Goal: Information Seeking & Learning: Learn about a topic

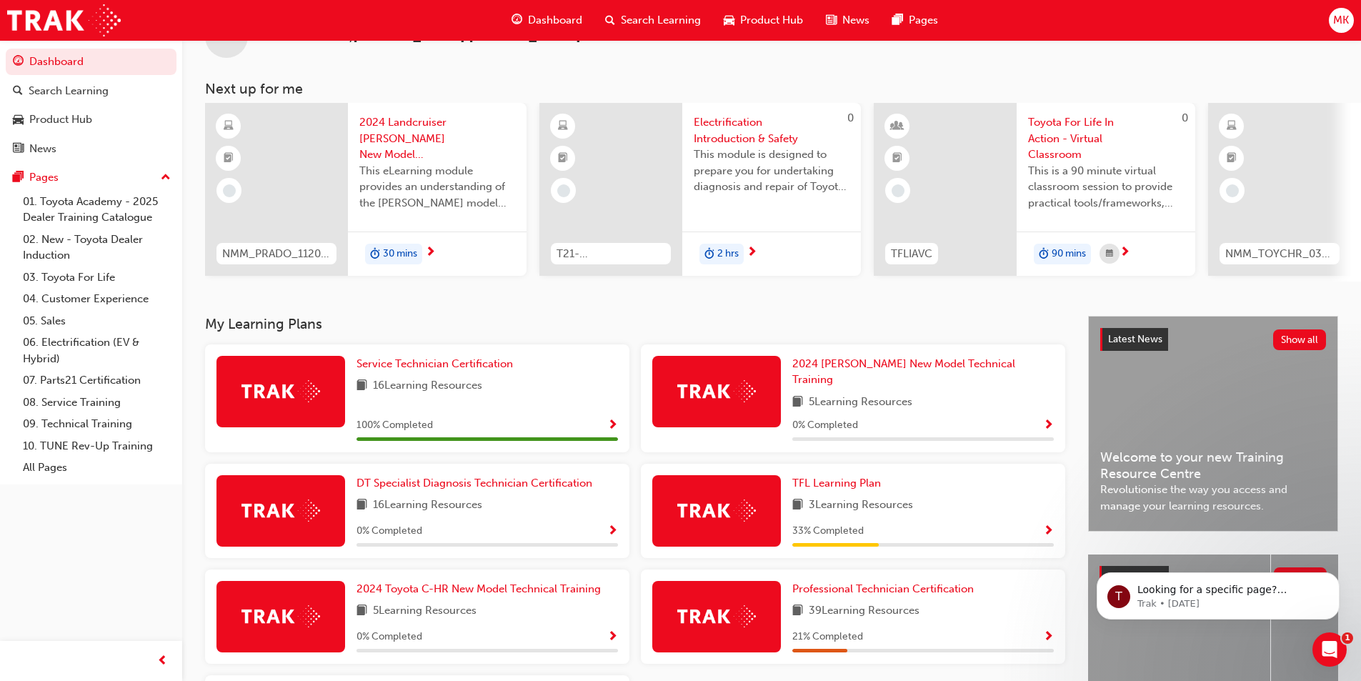
scroll to position [71, 0]
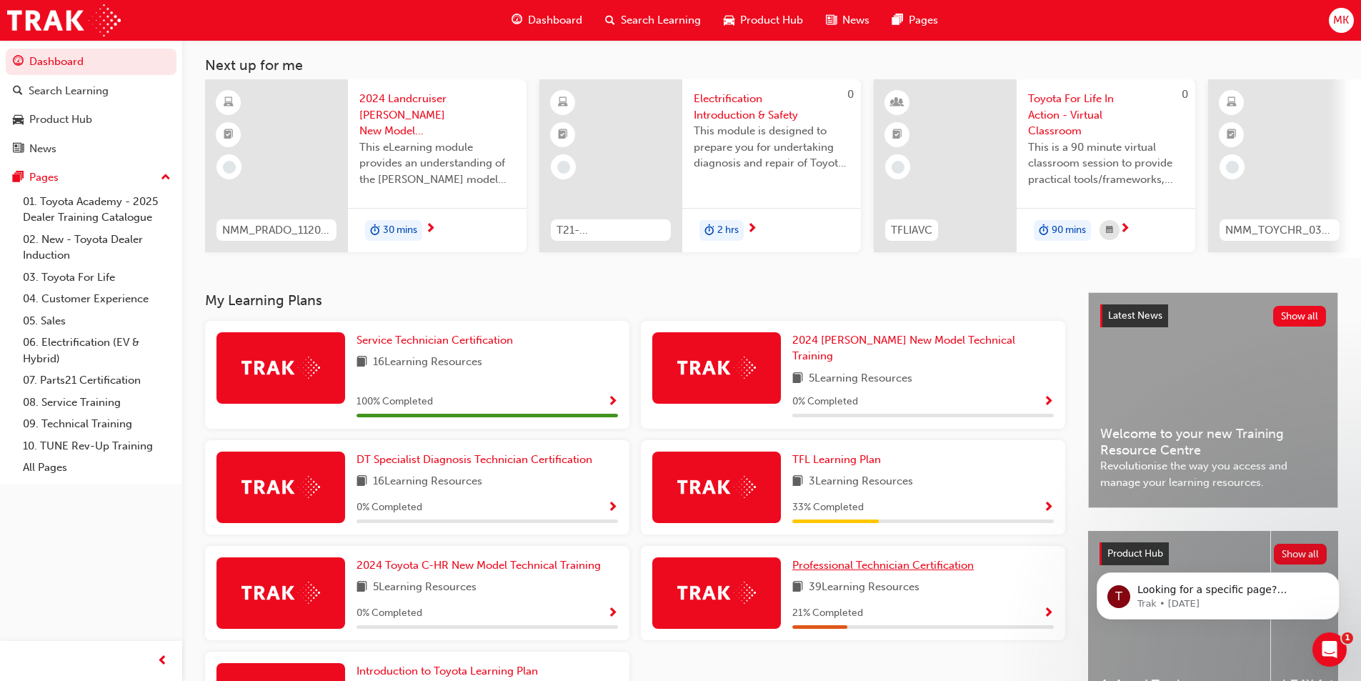
click at [932, 560] on span "Professional Technician Certification" at bounding box center [884, 565] width 182 height 13
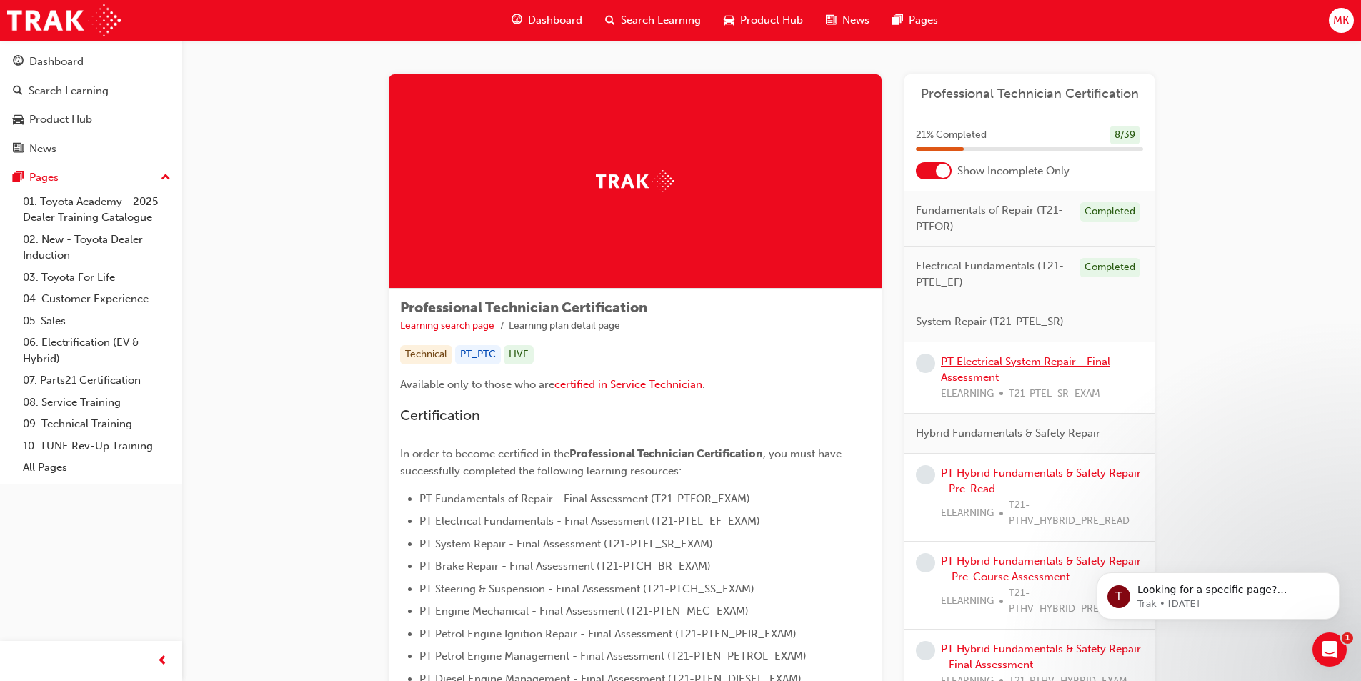
click at [990, 359] on link "PT Electrical System Repair - Final Assessment" at bounding box center [1025, 369] width 169 height 29
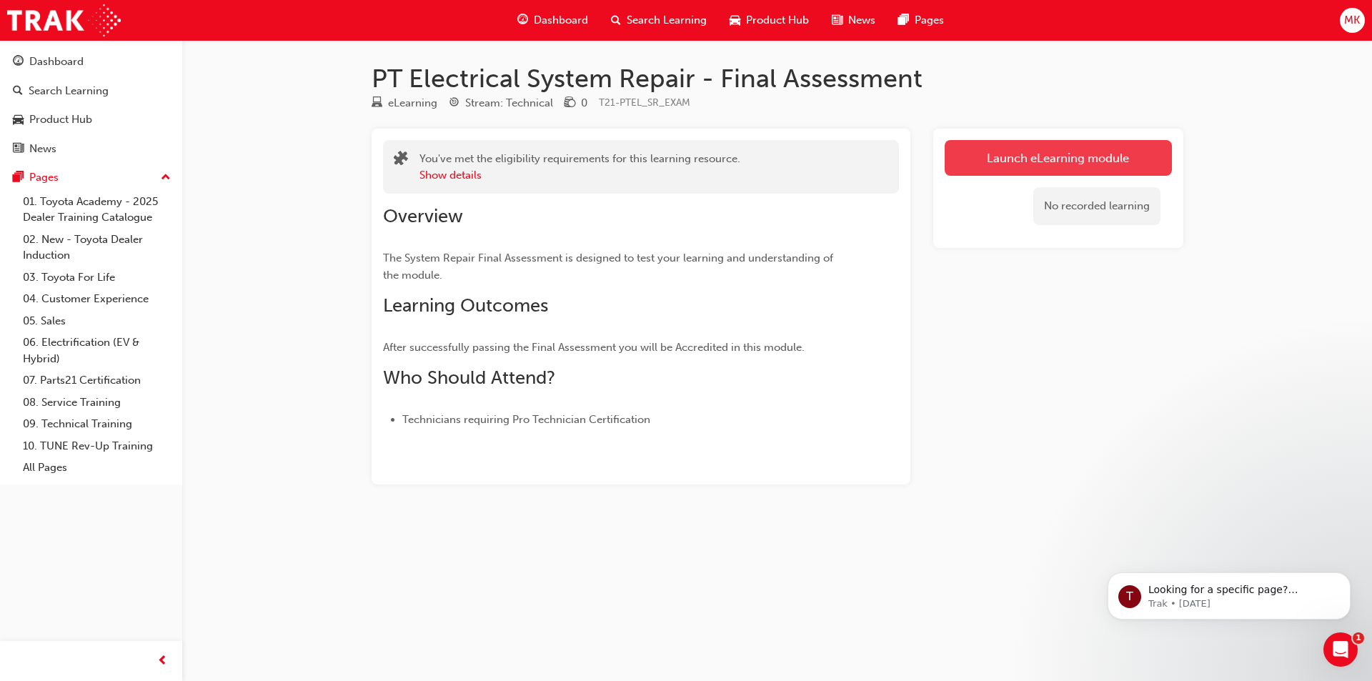
click at [1000, 162] on link "Launch eLearning module" at bounding box center [1058, 158] width 227 height 36
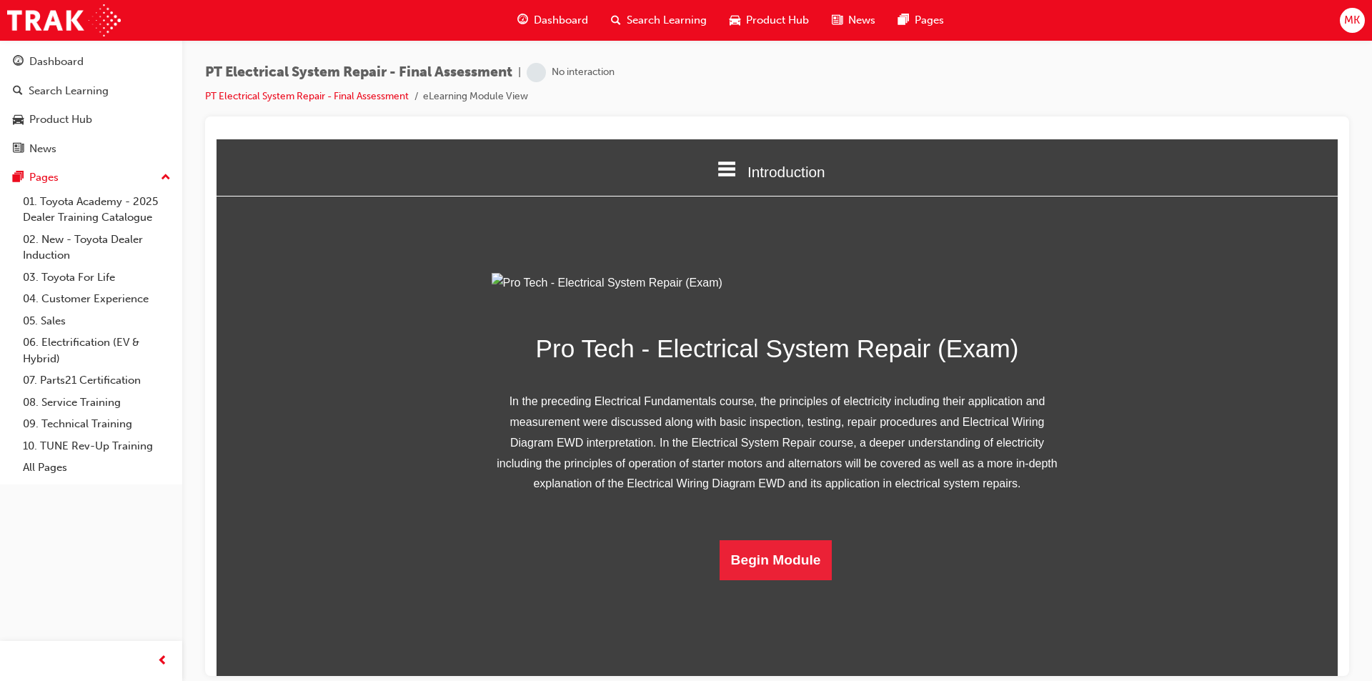
scroll to position [61, 0]
click at [813, 580] on button "Begin Module" at bounding box center [776, 560] width 113 height 40
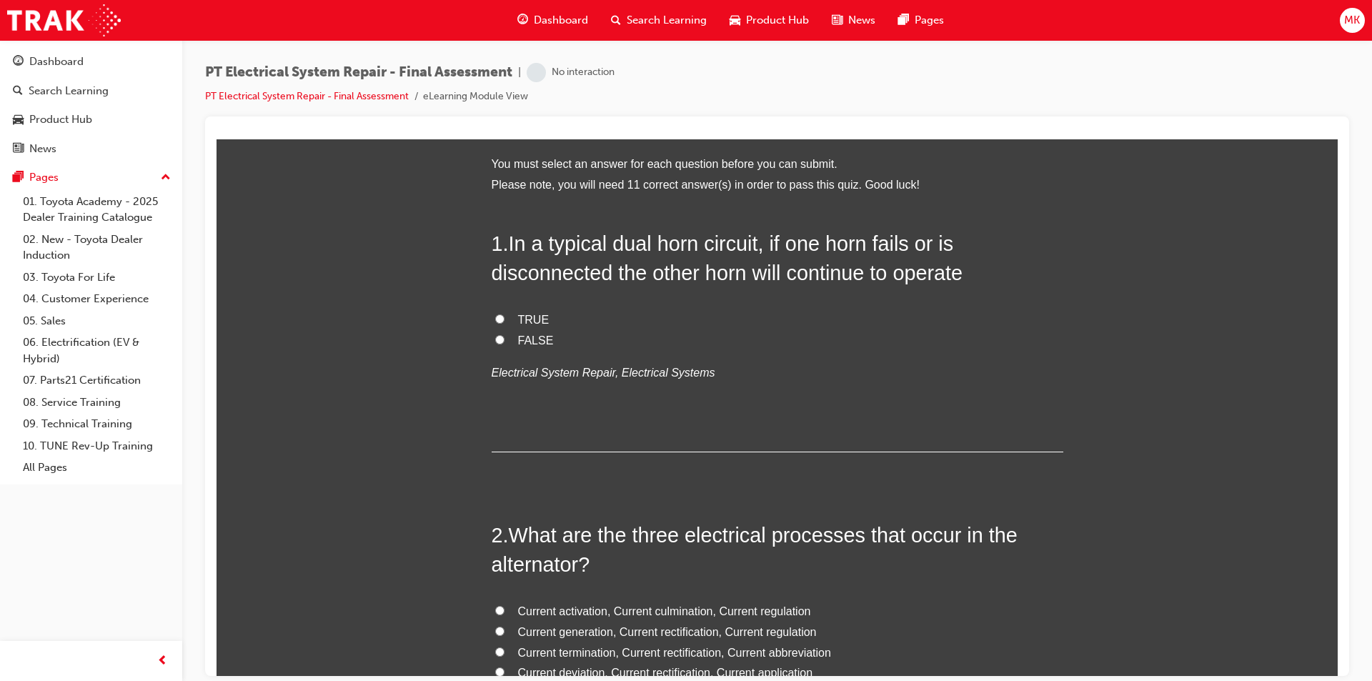
scroll to position [0, 0]
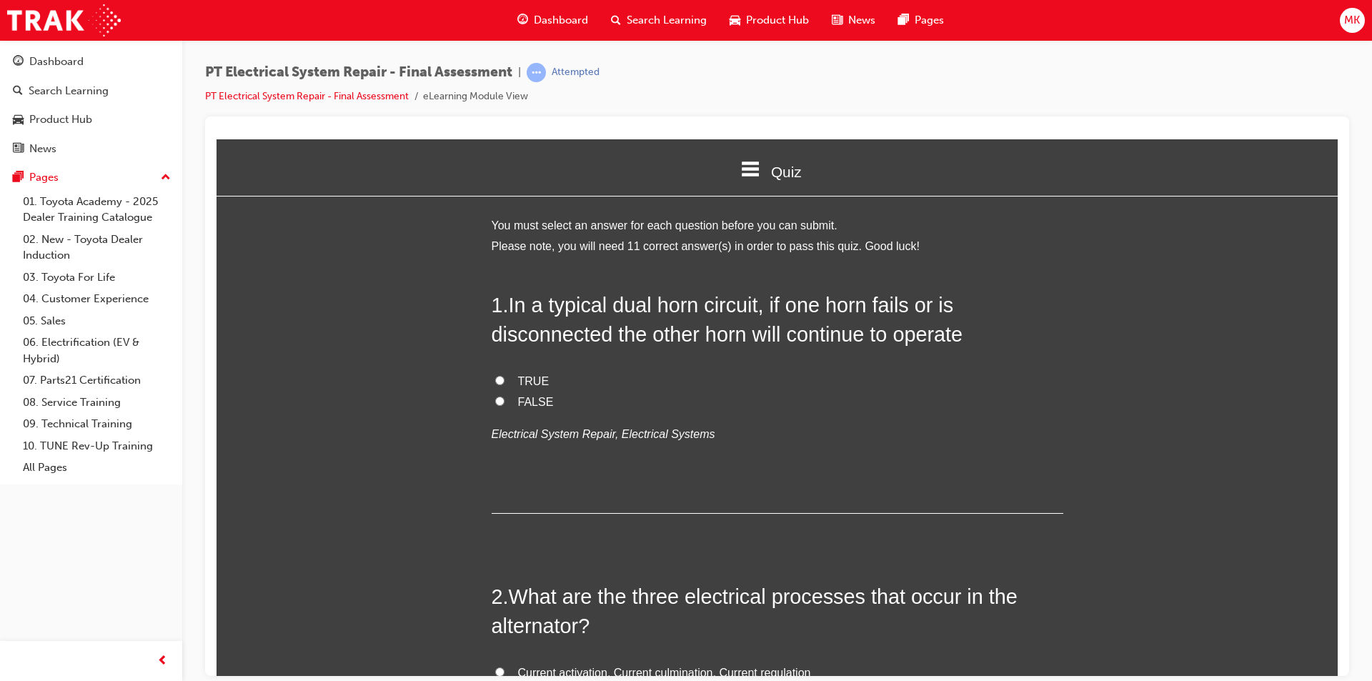
click at [495, 401] on input "FALSE" at bounding box center [499, 400] width 9 height 9
radio input "true"
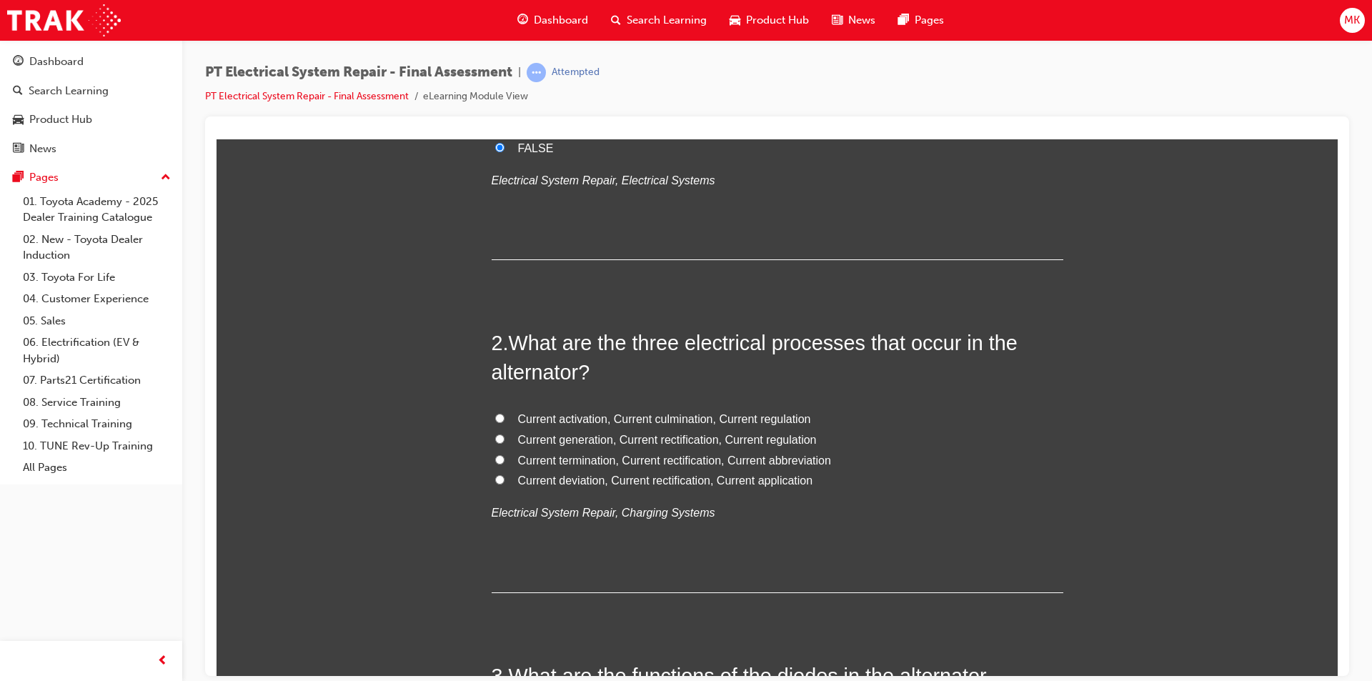
scroll to position [286, 0]
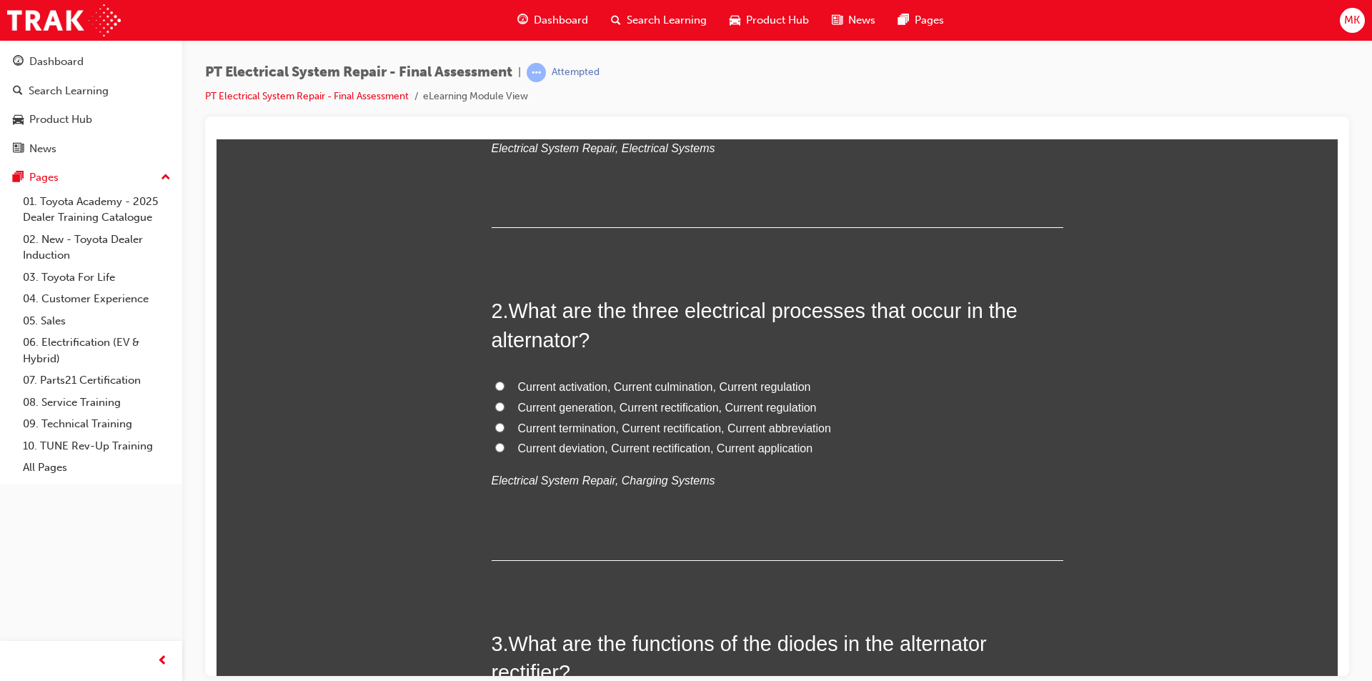
click at [495, 407] on input "Current generation, Current rectification, Current regulation" at bounding box center [499, 406] width 9 height 9
radio input "true"
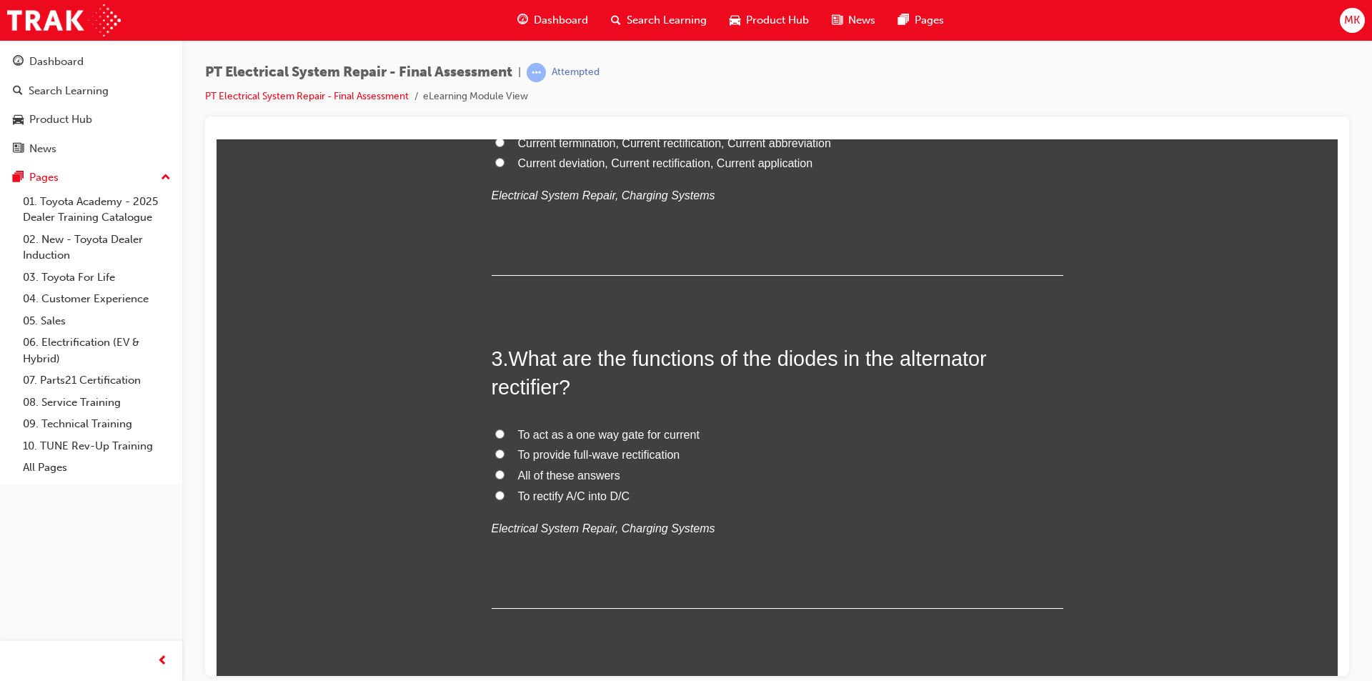
scroll to position [572, 0]
click at [495, 497] on input "To rectify A/C into D/C" at bounding box center [499, 494] width 9 height 9
radio input "true"
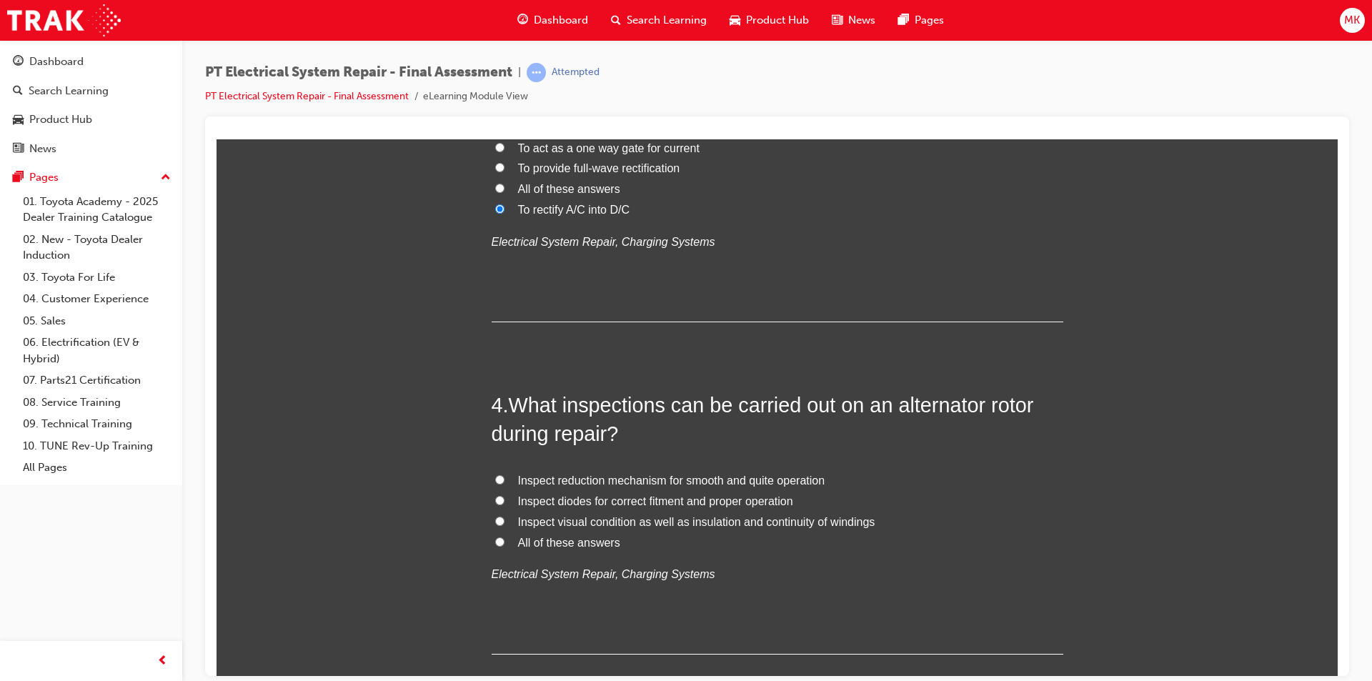
scroll to position [929, 0]
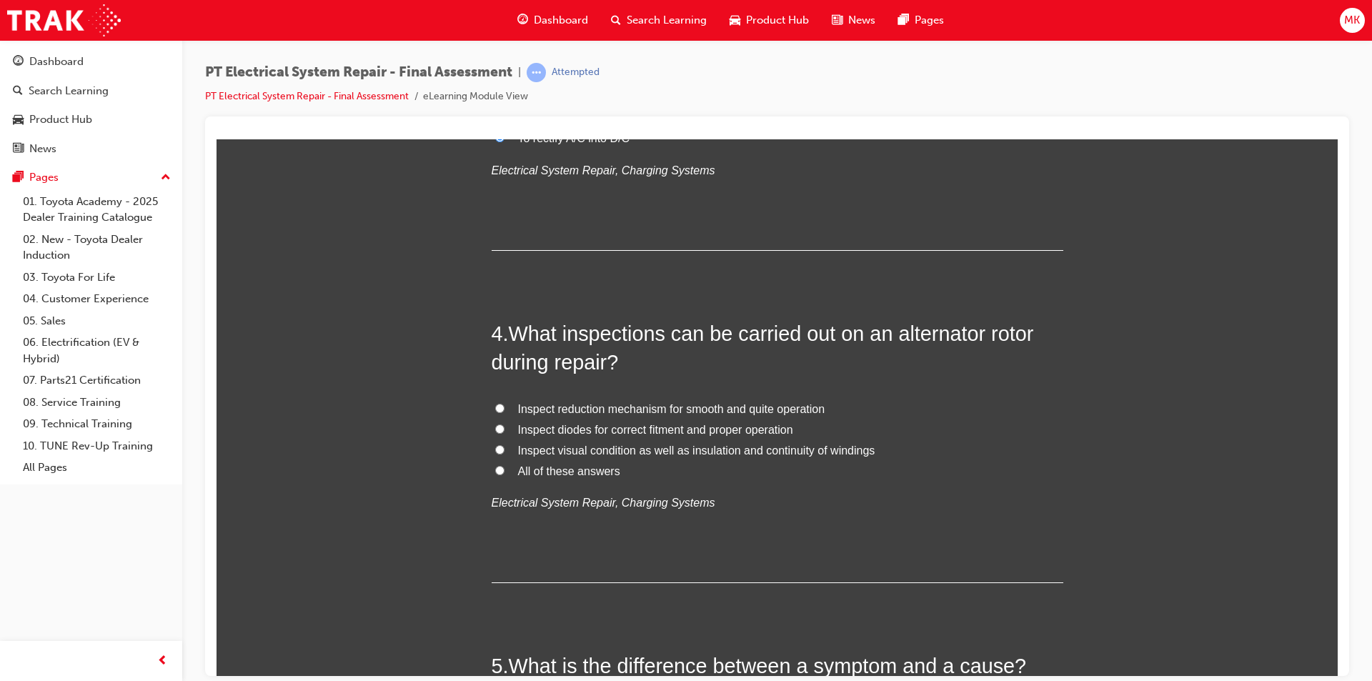
click at [492, 470] on label "All of these answers" at bounding box center [778, 471] width 572 height 21
click at [495, 470] on input "All of these answers" at bounding box center [499, 469] width 9 height 9
radio input "true"
click at [495, 450] on input "Inspect visual condition as well as insulation and continuity of windings" at bounding box center [499, 448] width 9 height 9
radio input "true"
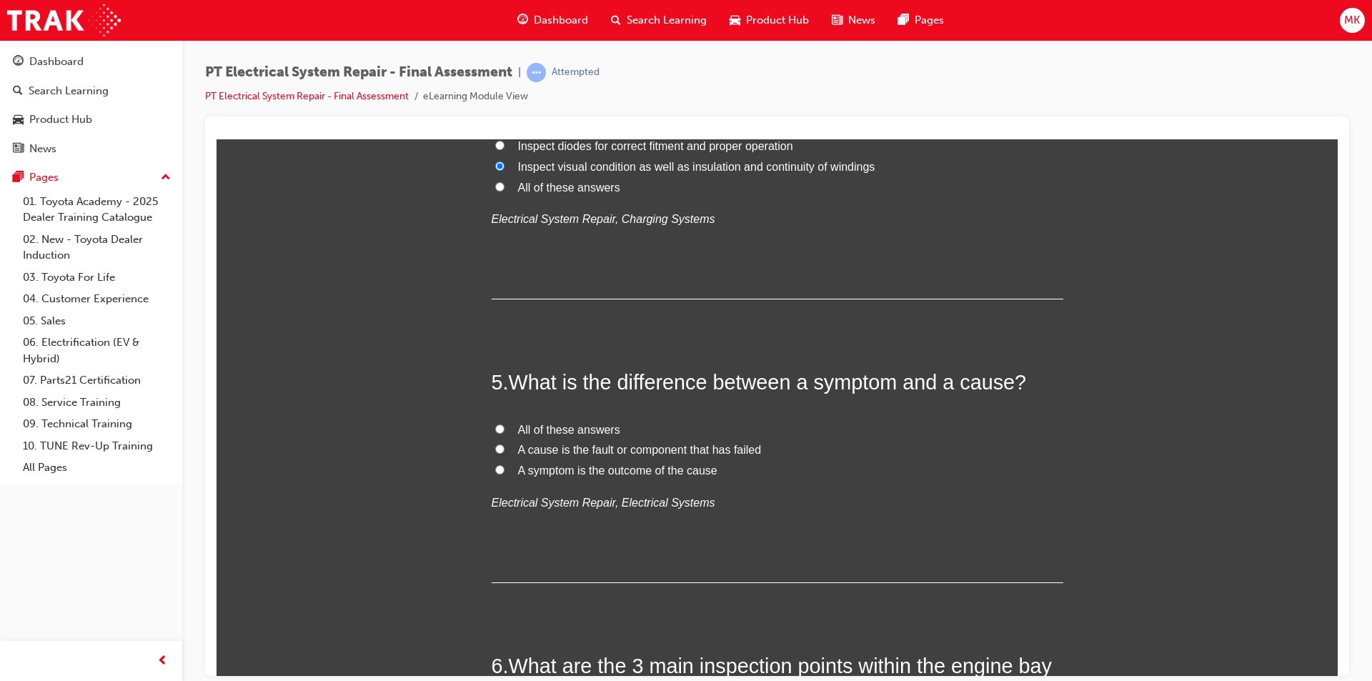
scroll to position [1215, 0]
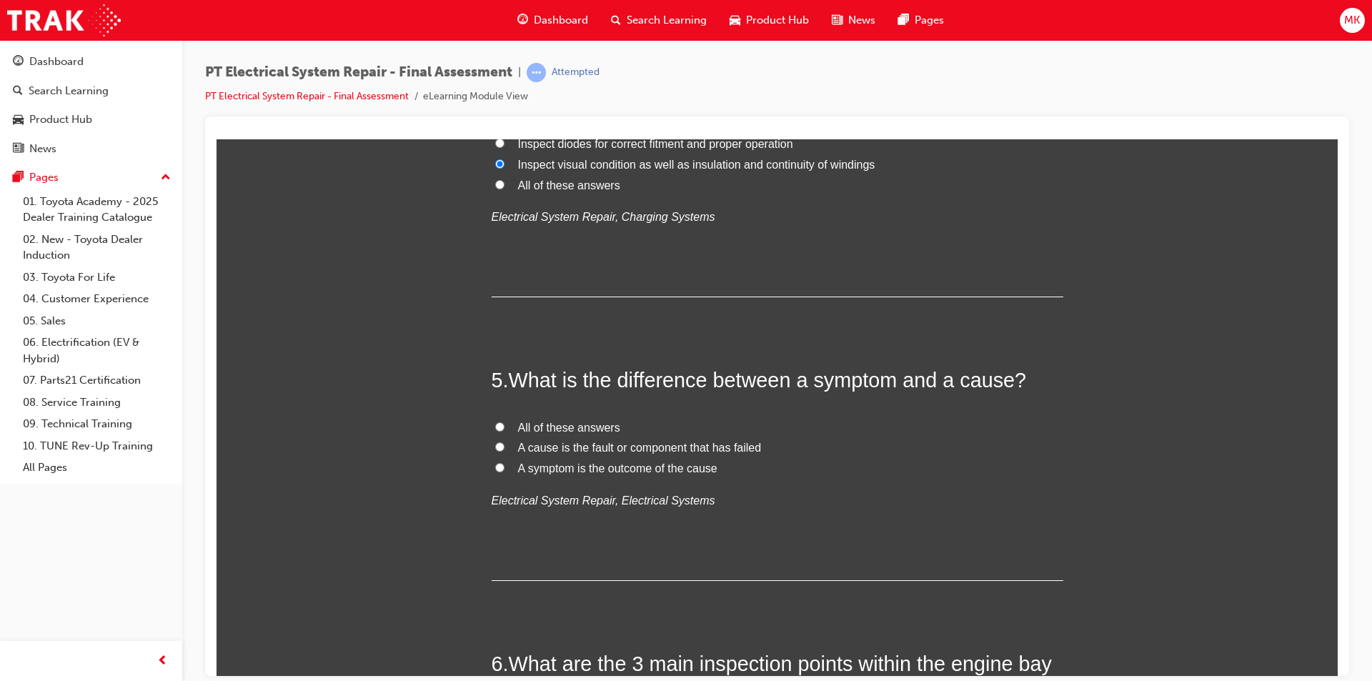
click at [495, 429] on input "All of these answers" at bounding box center [499, 426] width 9 height 9
radio input "true"
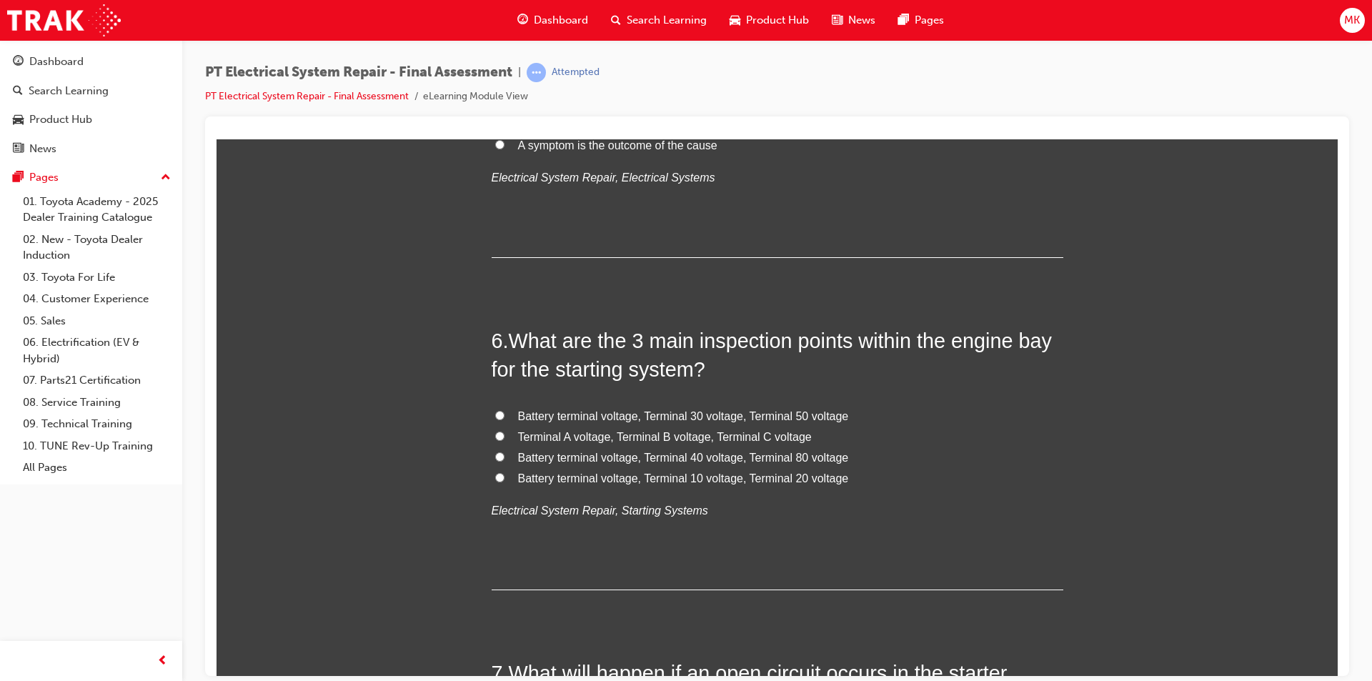
scroll to position [1572, 0]
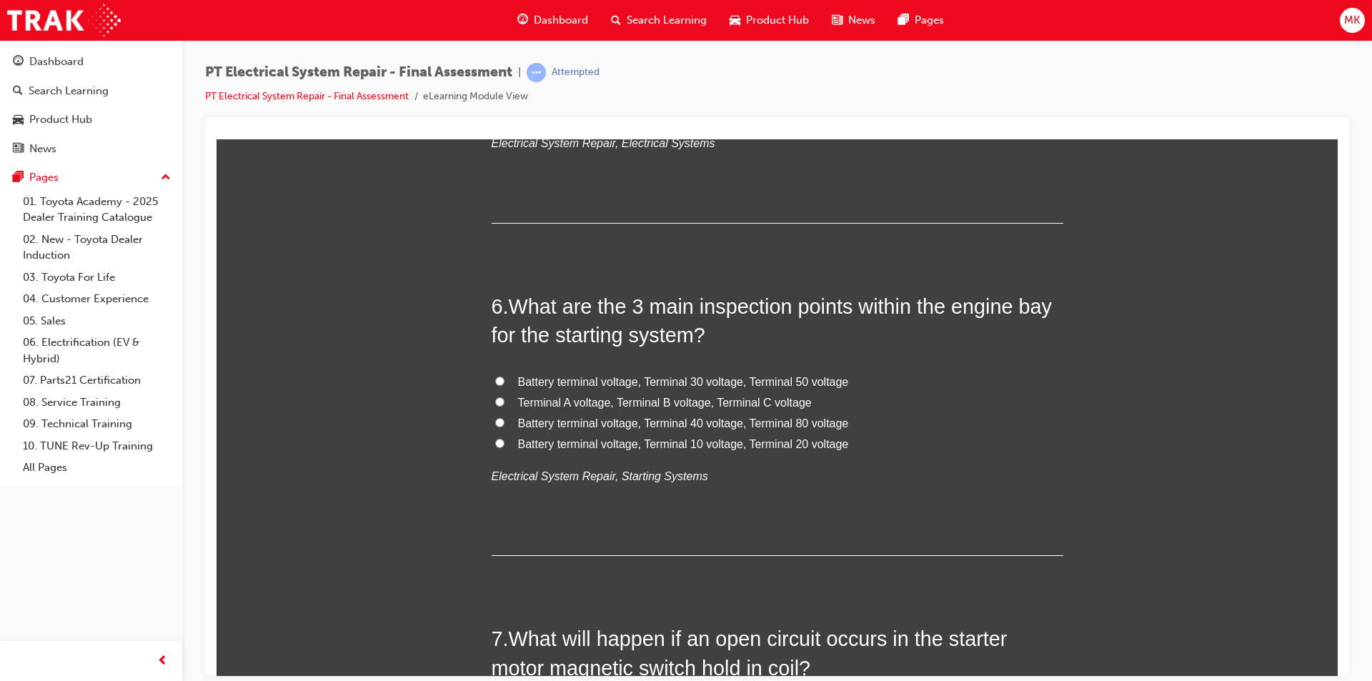
click at [496, 382] on input "Battery terminal voltage, Terminal 30 voltage, Terminal 50 voltage" at bounding box center [499, 380] width 9 height 9
radio input "true"
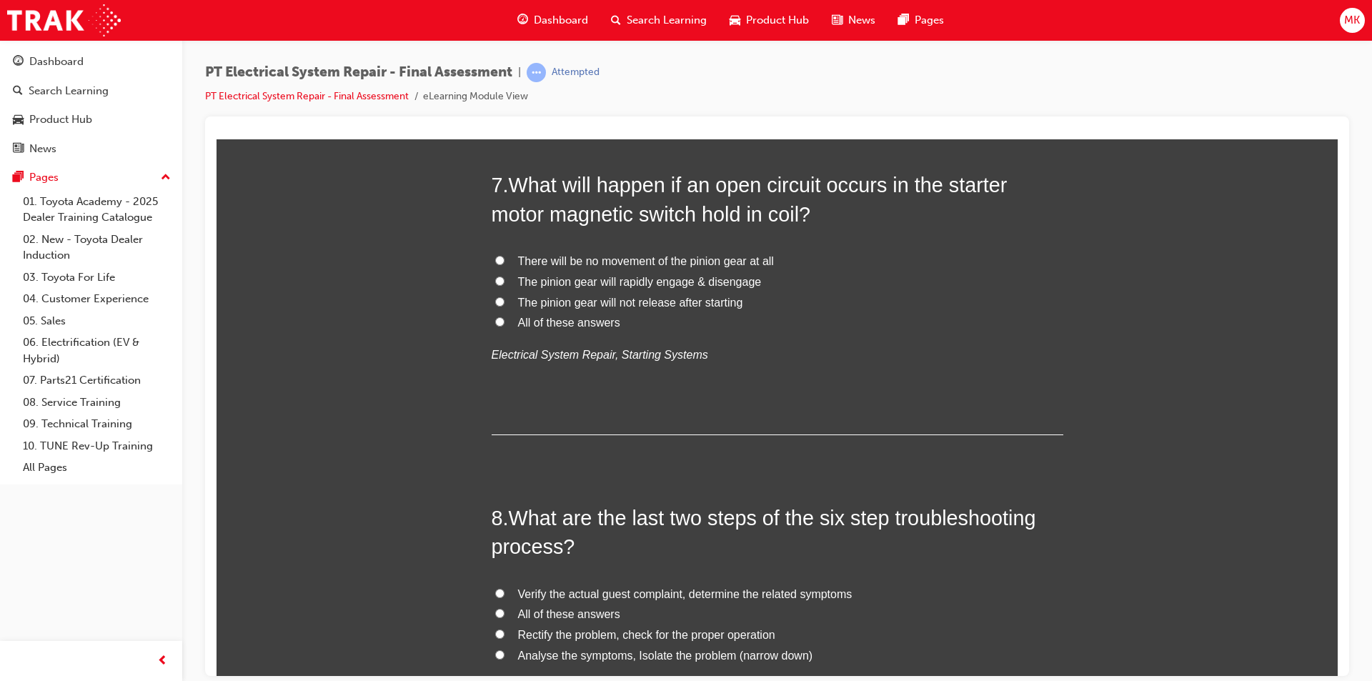
scroll to position [2001, 0]
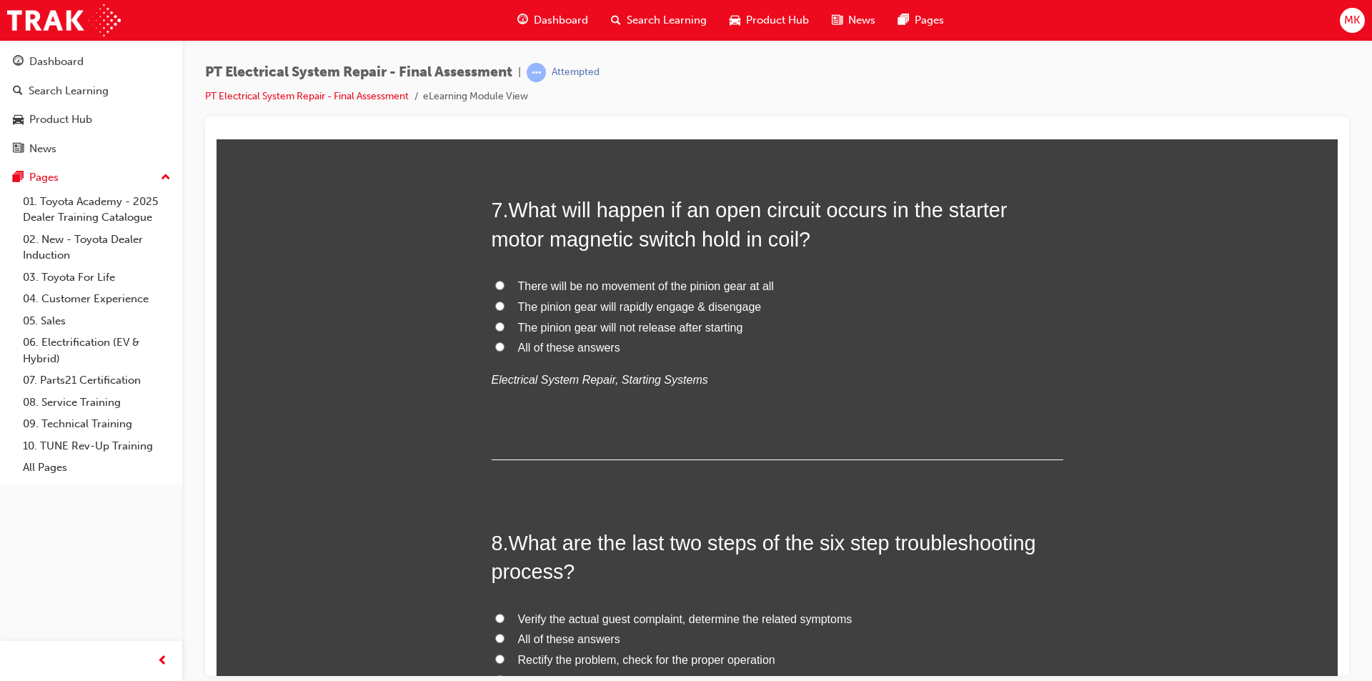
click at [492, 284] on label "There will be no movement of the pinion gear at all" at bounding box center [778, 286] width 572 height 21
click at [495, 284] on input "There will be no movement of the pinion gear at all" at bounding box center [499, 284] width 9 height 9
radio input "true"
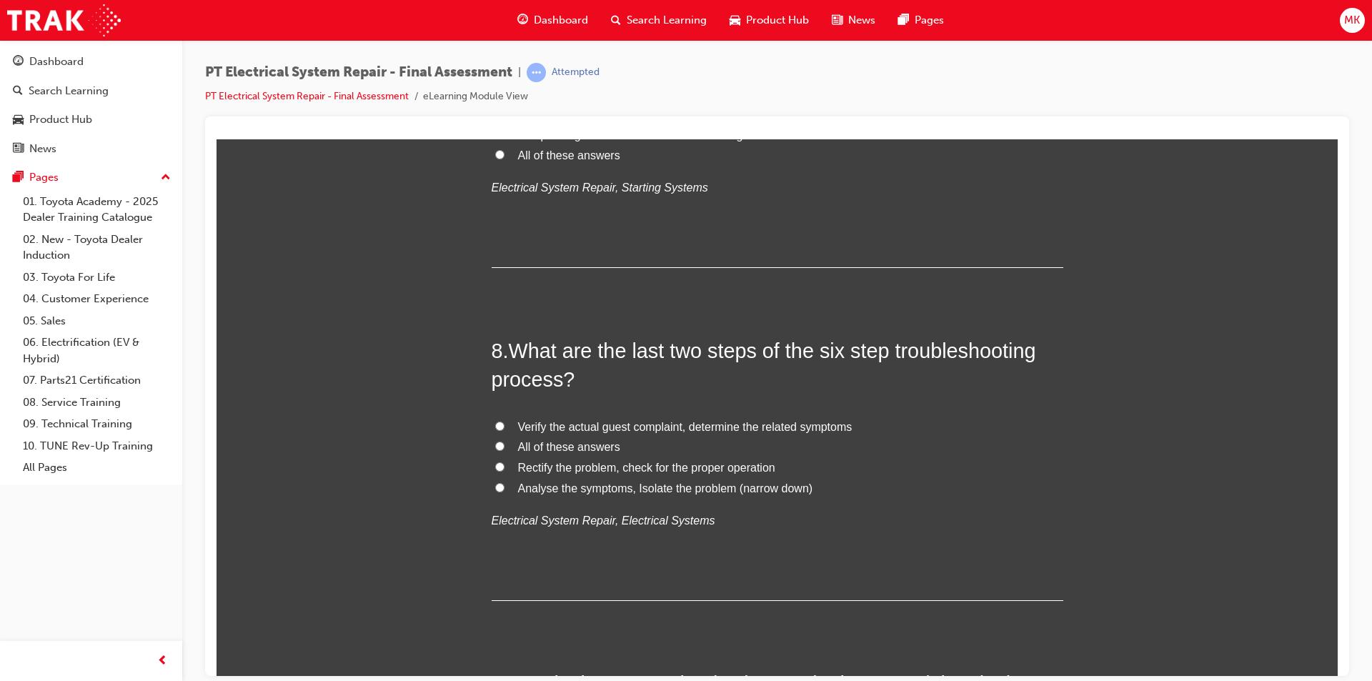
scroll to position [2215, 0]
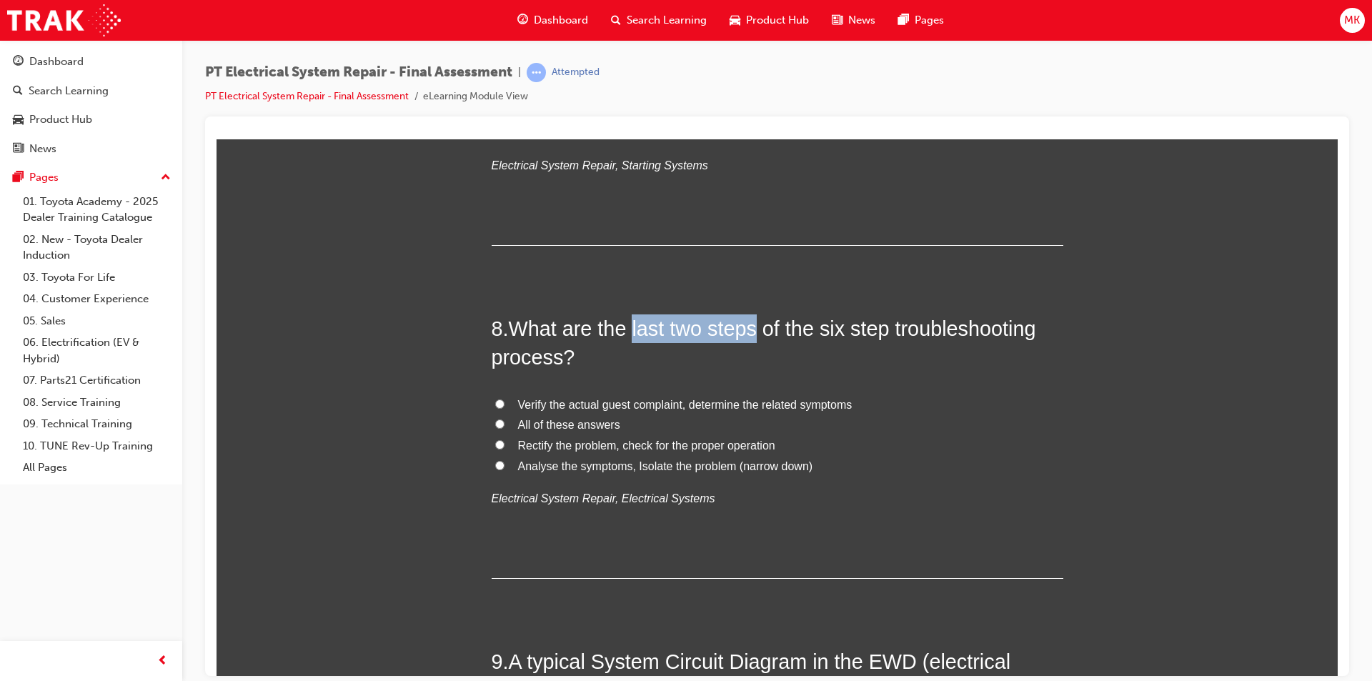
drag, startPoint x: 628, startPoint y: 334, endPoint x: 751, endPoint y: 328, distance: 123.0
click at [751, 328] on span "What are the last two steps of the six step troubleshooting process?" at bounding box center [764, 342] width 545 height 51
click at [498, 443] on input "Rectify the problem, check for the proper operation" at bounding box center [499, 443] width 9 height 9
radio input "true"
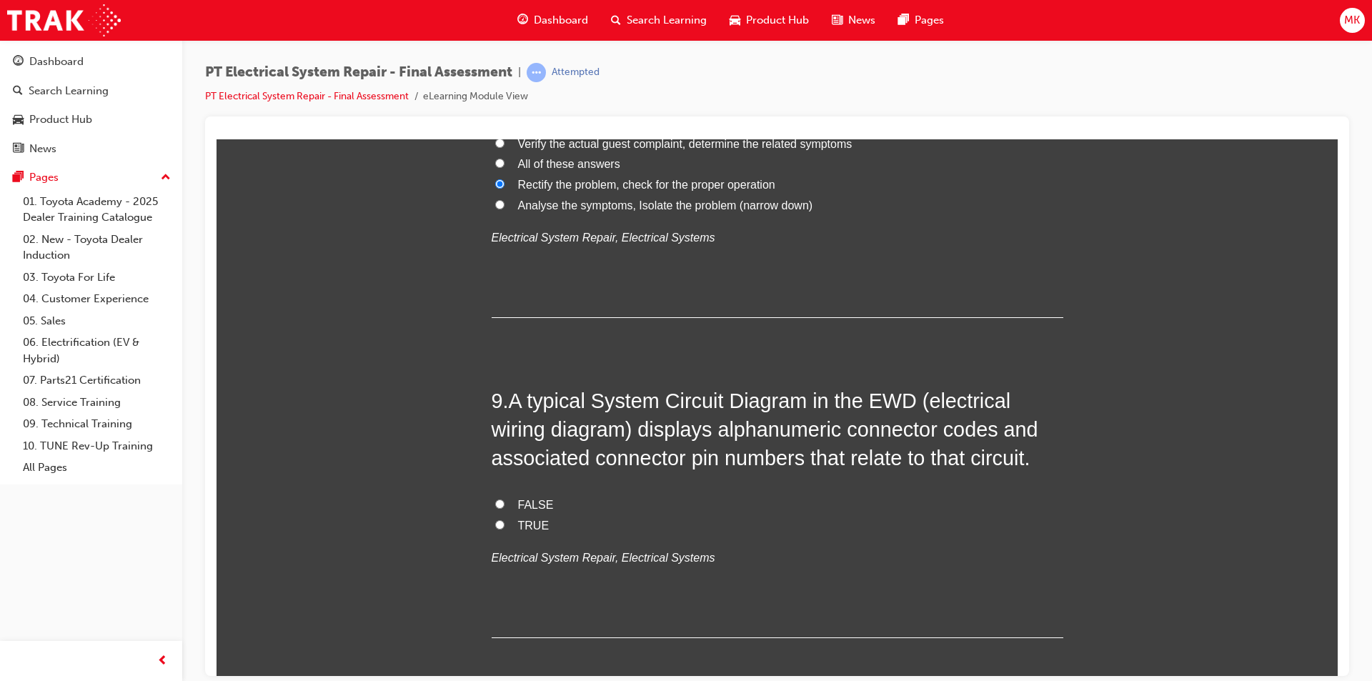
scroll to position [2501, 0]
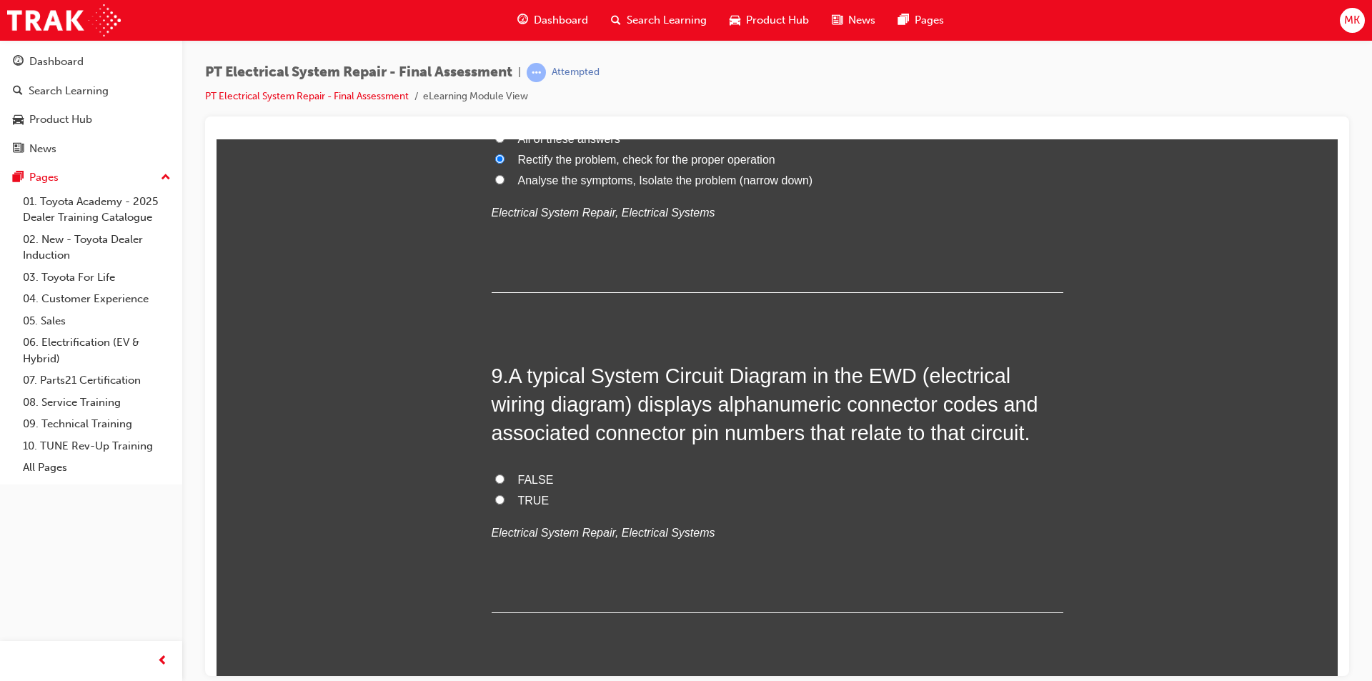
click at [502, 500] on label "TRUE" at bounding box center [778, 500] width 572 height 21
click at [502, 500] on input "TRUE" at bounding box center [499, 499] width 9 height 9
radio input "true"
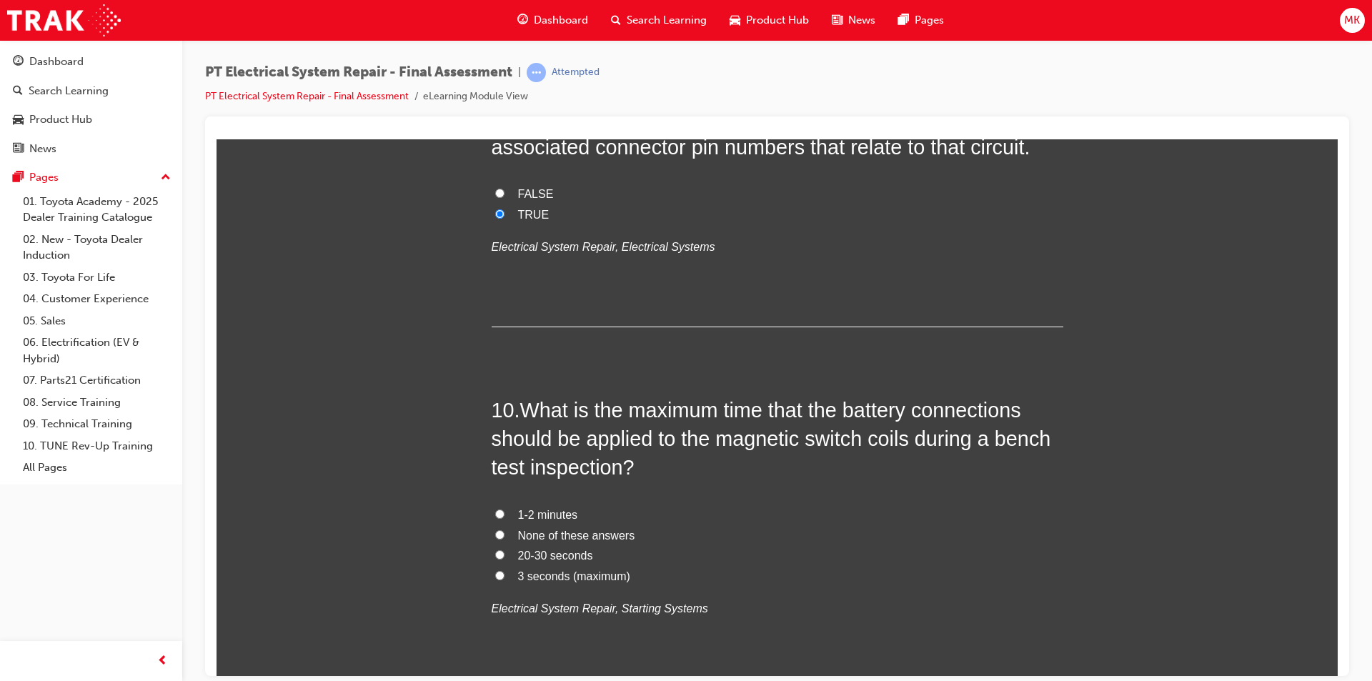
scroll to position [2858, 0]
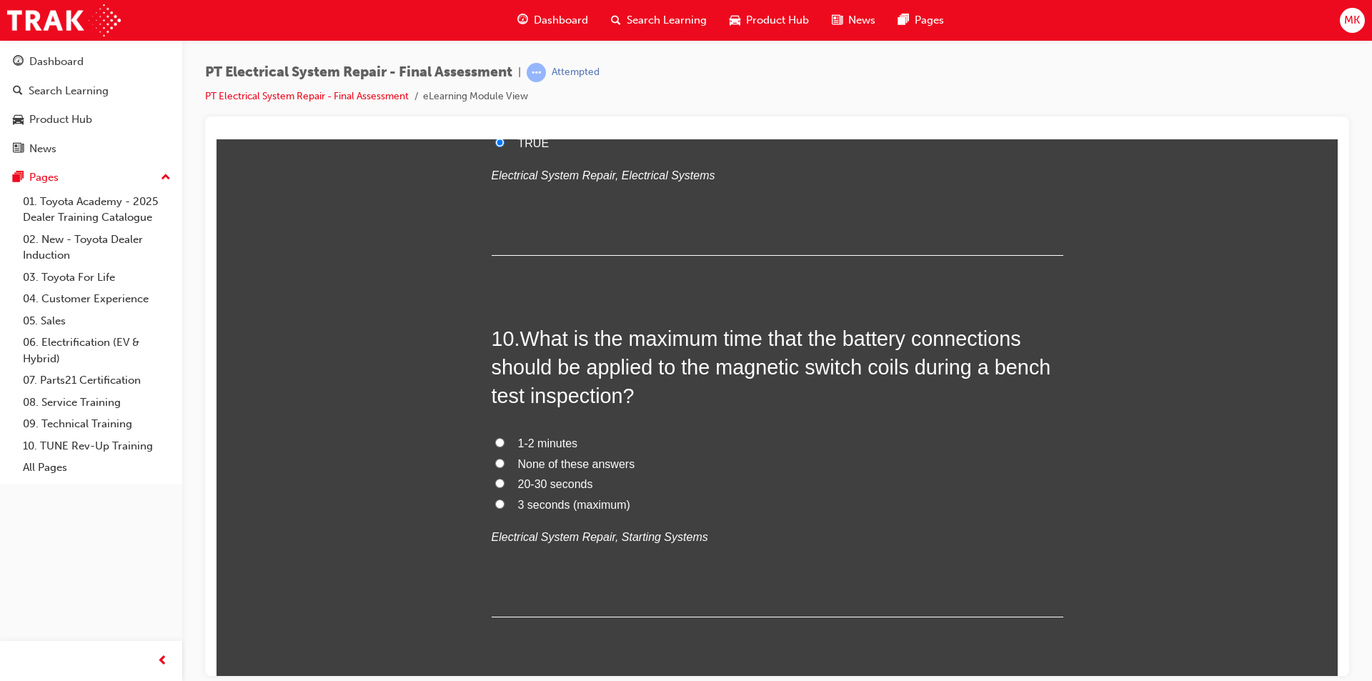
click at [500, 479] on label "20-30 seconds" at bounding box center [778, 484] width 572 height 21
click at [500, 479] on input "20-30 seconds" at bounding box center [499, 482] width 9 height 9
radio input "true"
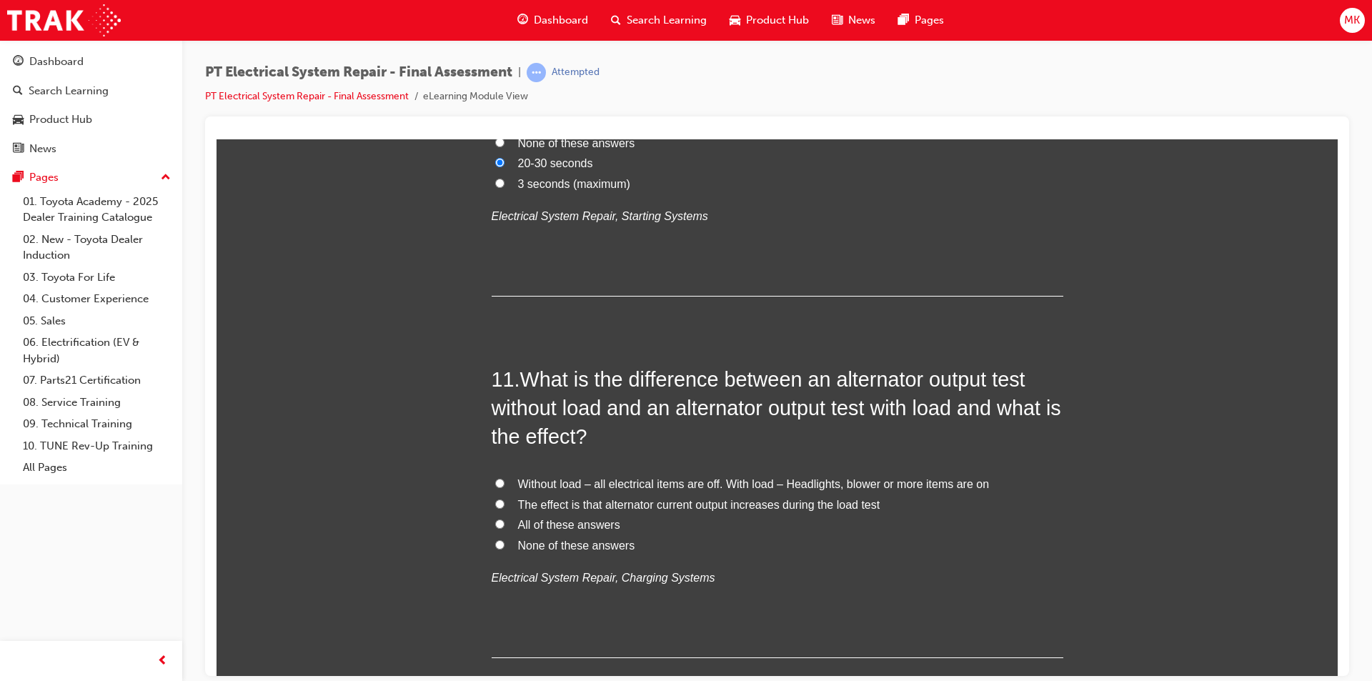
scroll to position [3216, 0]
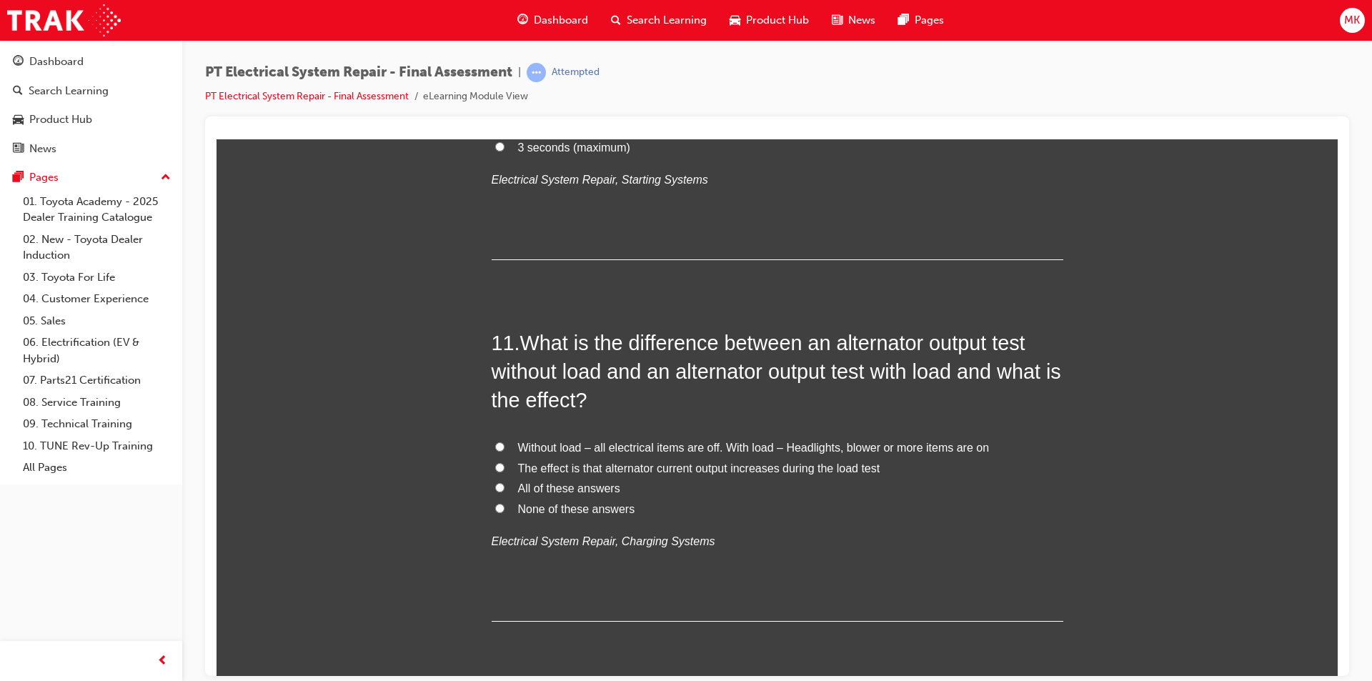
click at [495, 446] on input "Without load – all electrical items are off. With load – Headlights, blower or …" at bounding box center [499, 446] width 9 height 9
radio input "true"
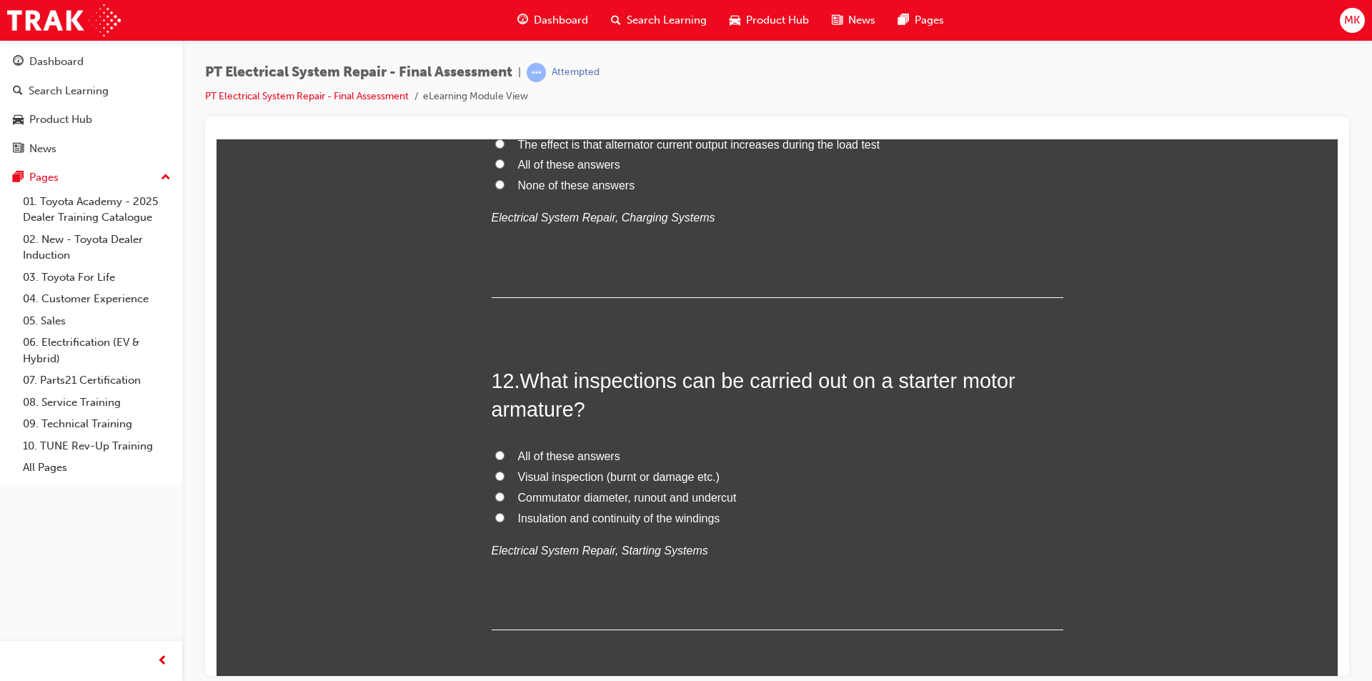
scroll to position [3573, 0]
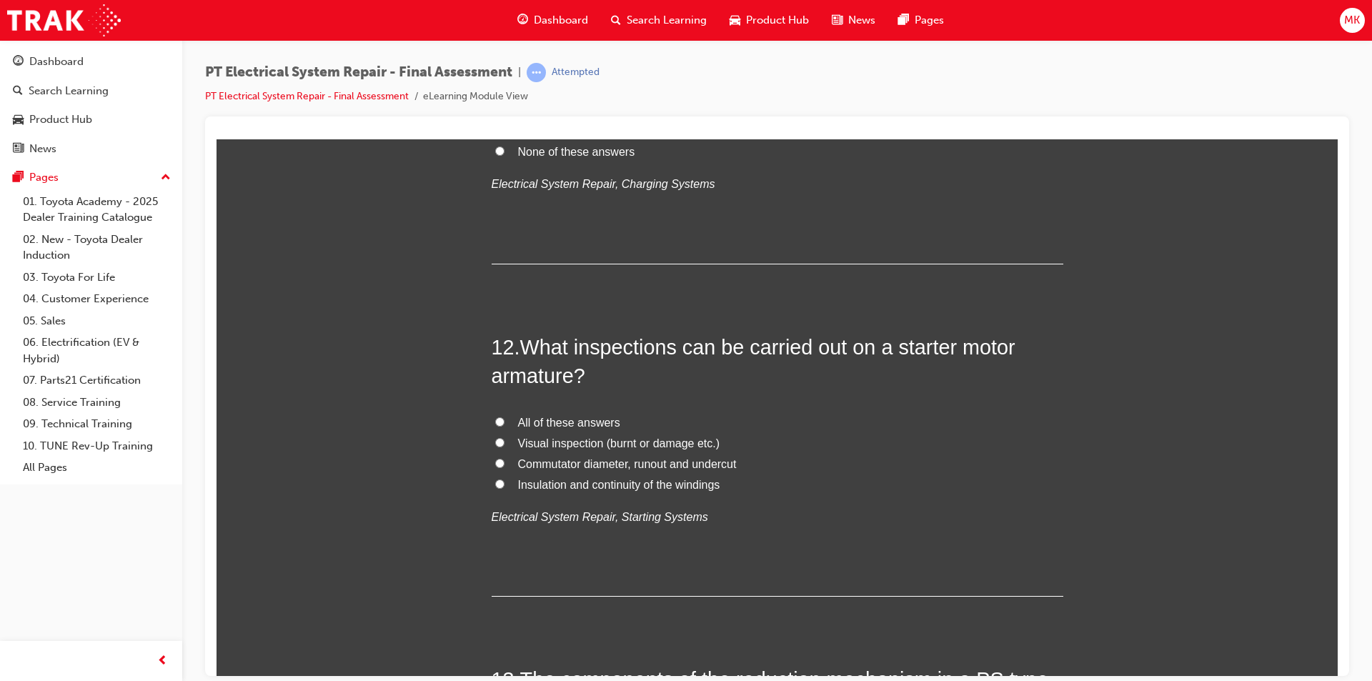
click at [684, 439] on span "Visual inspection (burnt or damage etc.)" at bounding box center [619, 443] width 202 height 12
click at [505, 439] on input "Visual inspection (burnt or damage etc.)" at bounding box center [499, 441] width 9 height 9
radio input "true"
click at [536, 421] on span "All of these answers" at bounding box center [569, 422] width 102 height 12
click at [505, 421] on input "All of these answers" at bounding box center [499, 421] width 9 height 9
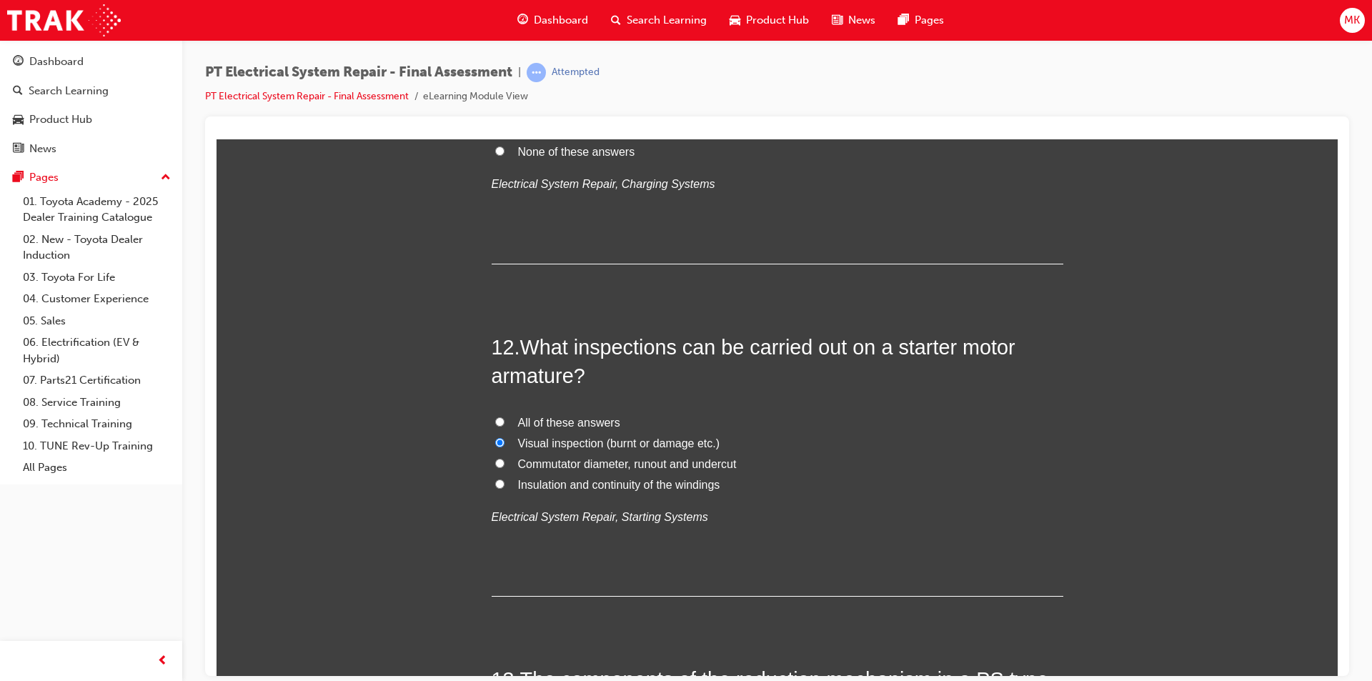
radio input "true"
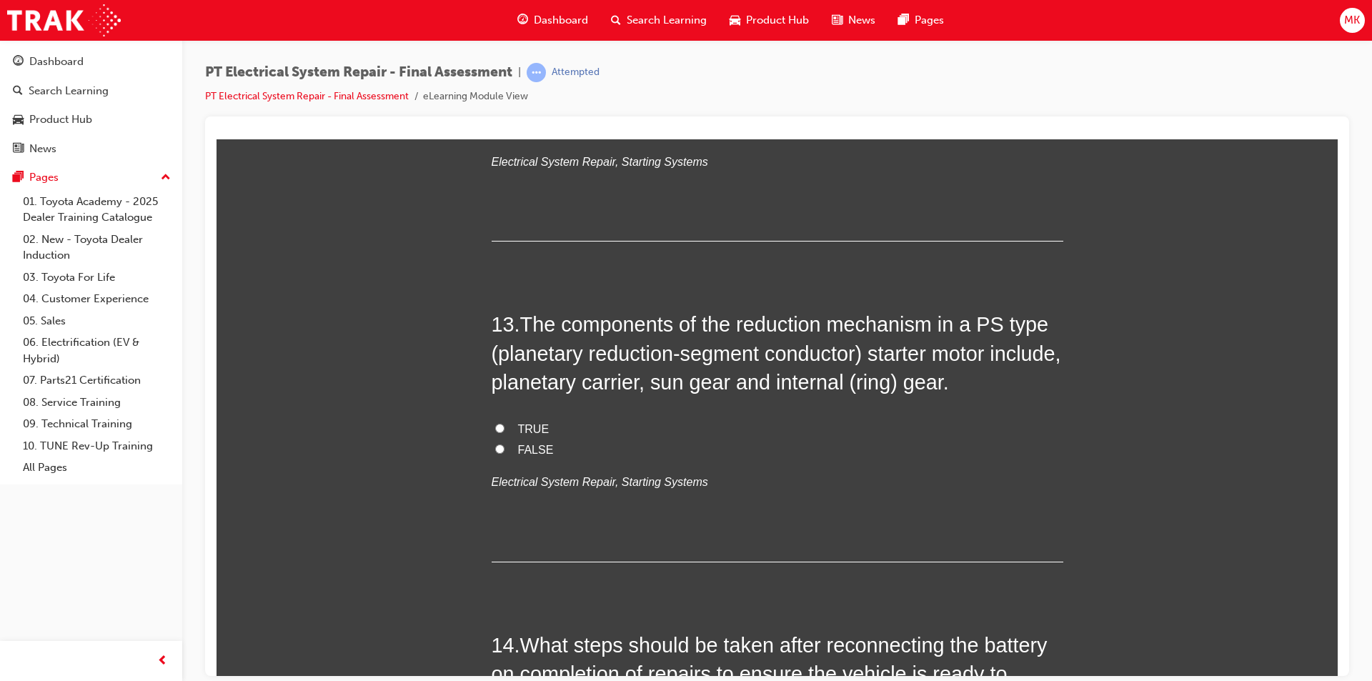
scroll to position [3930, 0]
drag, startPoint x: 496, startPoint y: 427, endPoint x: 506, endPoint y: 424, distance: 10.4
click at [497, 426] on input "TRUE" at bounding box center [499, 425] width 9 height 9
radio input "true"
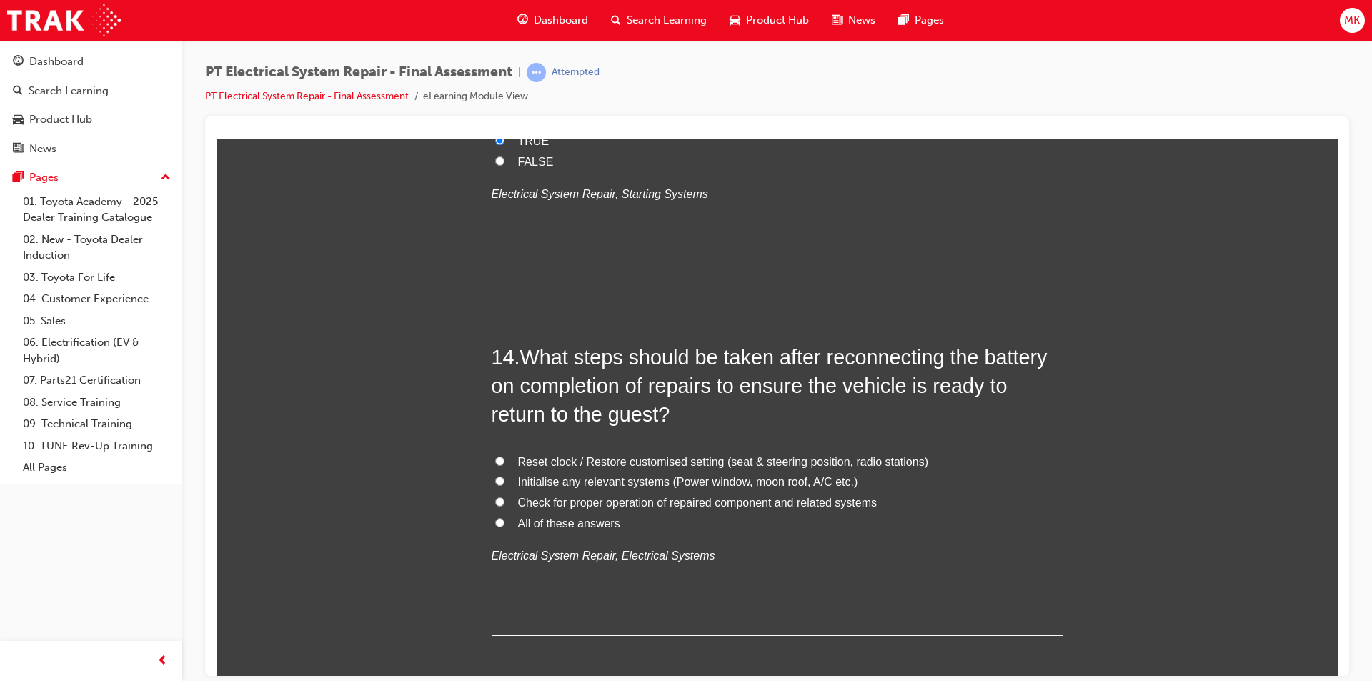
scroll to position [4284, 0]
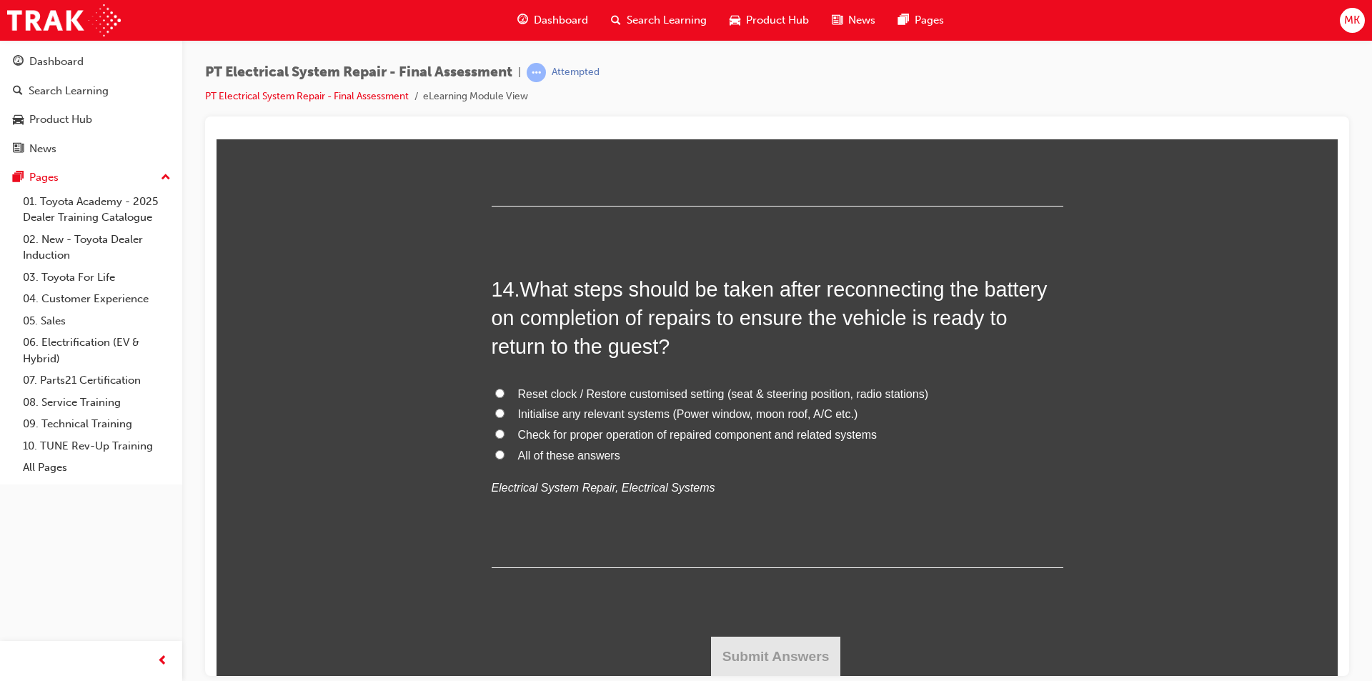
click at [493, 448] on label "All of these answers" at bounding box center [778, 455] width 572 height 21
click at [495, 449] on input "All of these answers" at bounding box center [499, 453] width 9 height 9
radio input "true"
click at [783, 643] on button "Submit Answers" at bounding box center [776, 656] width 130 height 40
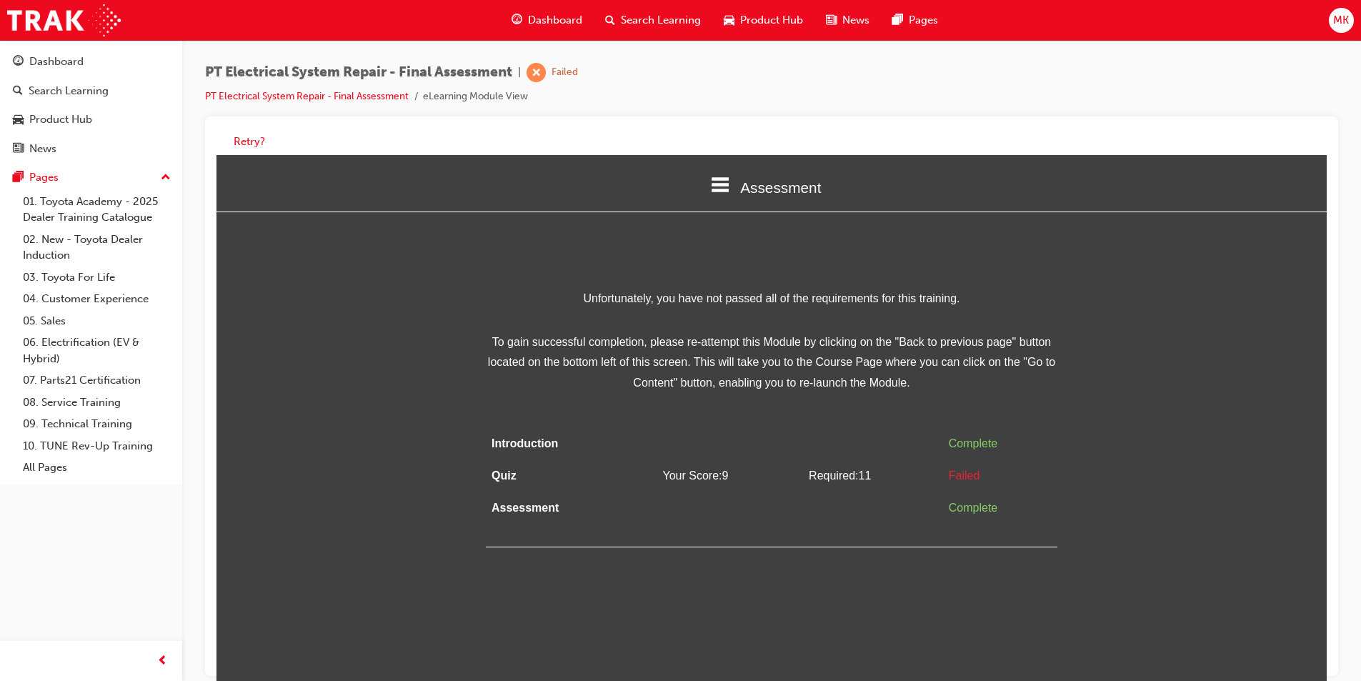
scroll to position [11, 0]
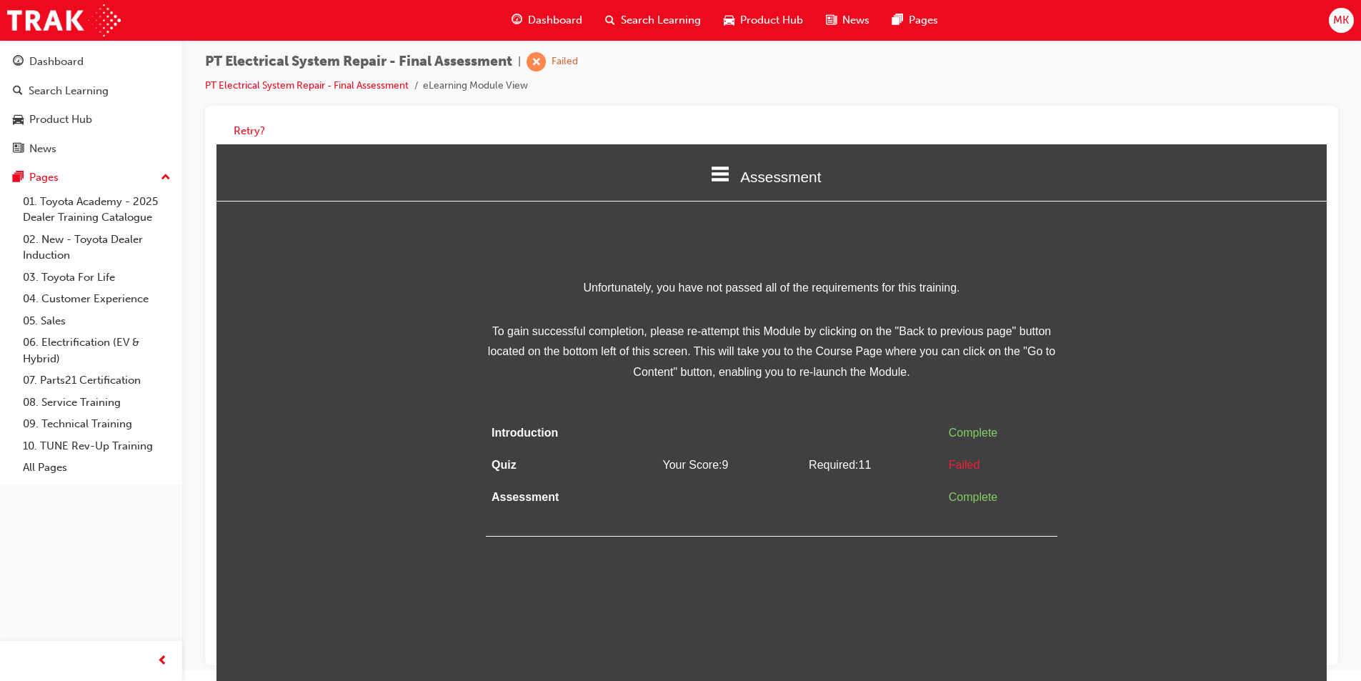
click at [980, 590] on html "Assessment Introduction Quiz Assessment Unfortunately, you have not passed all …" at bounding box center [772, 412] width 1111 height 537
click at [251, 131] on button "Retry?" at bounding box center [249, 131] width 31 height 16
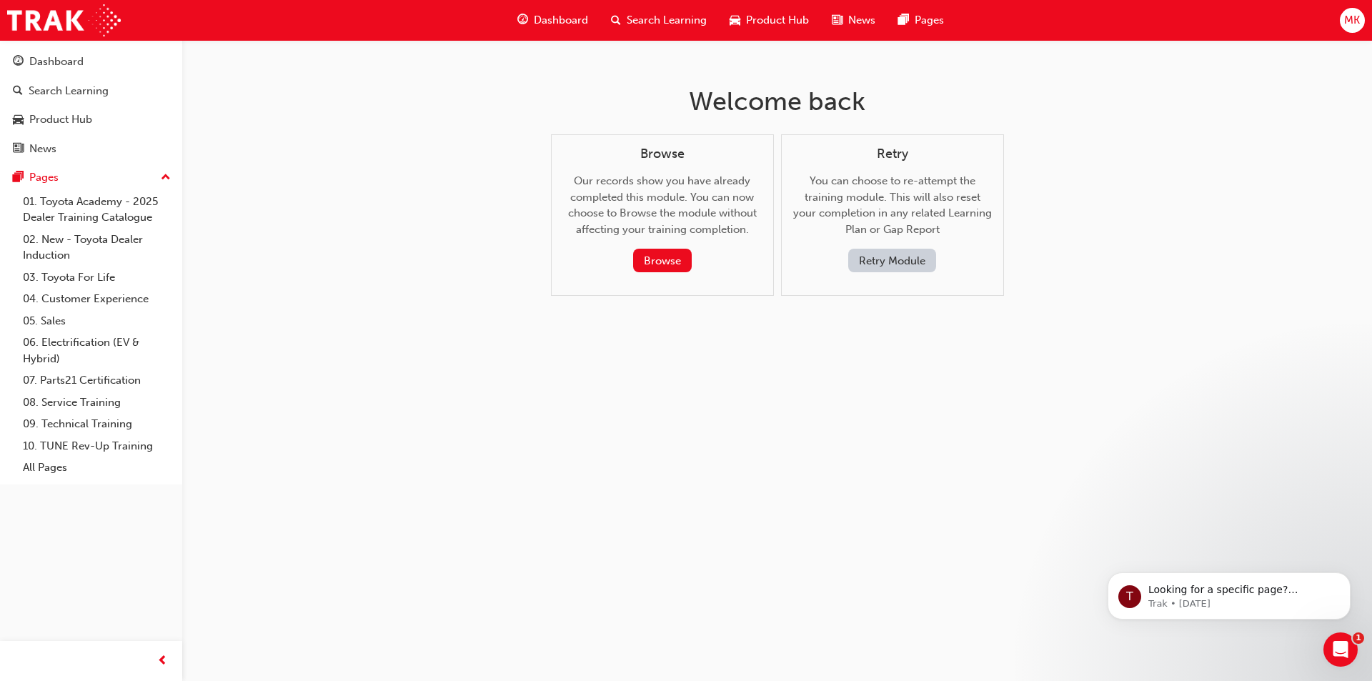
click at [908, 257] on button "Retry Module" at bounding box center [892, 261] width 88 height 24
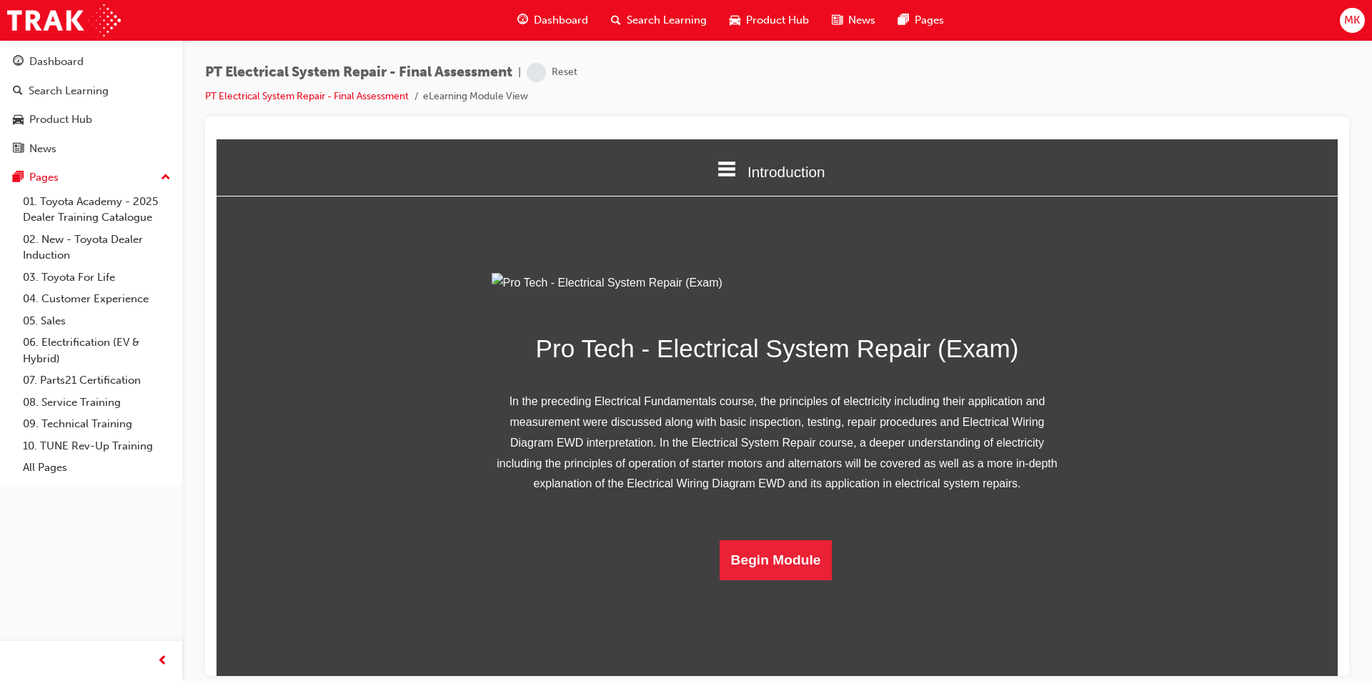
scroll to position [61, 0]
click at [781, 580] on button "Begin Module" at bounding box center [776, 560] width 113 height 40
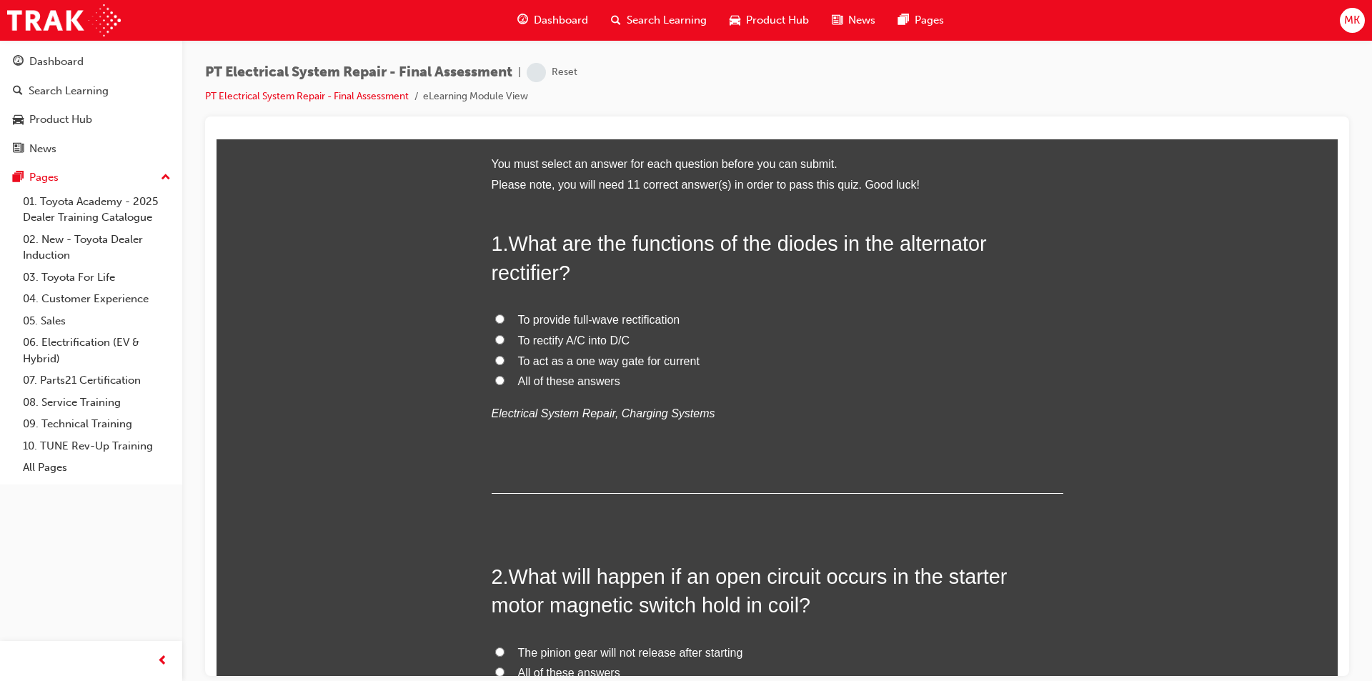
scroll to position [0, 0]
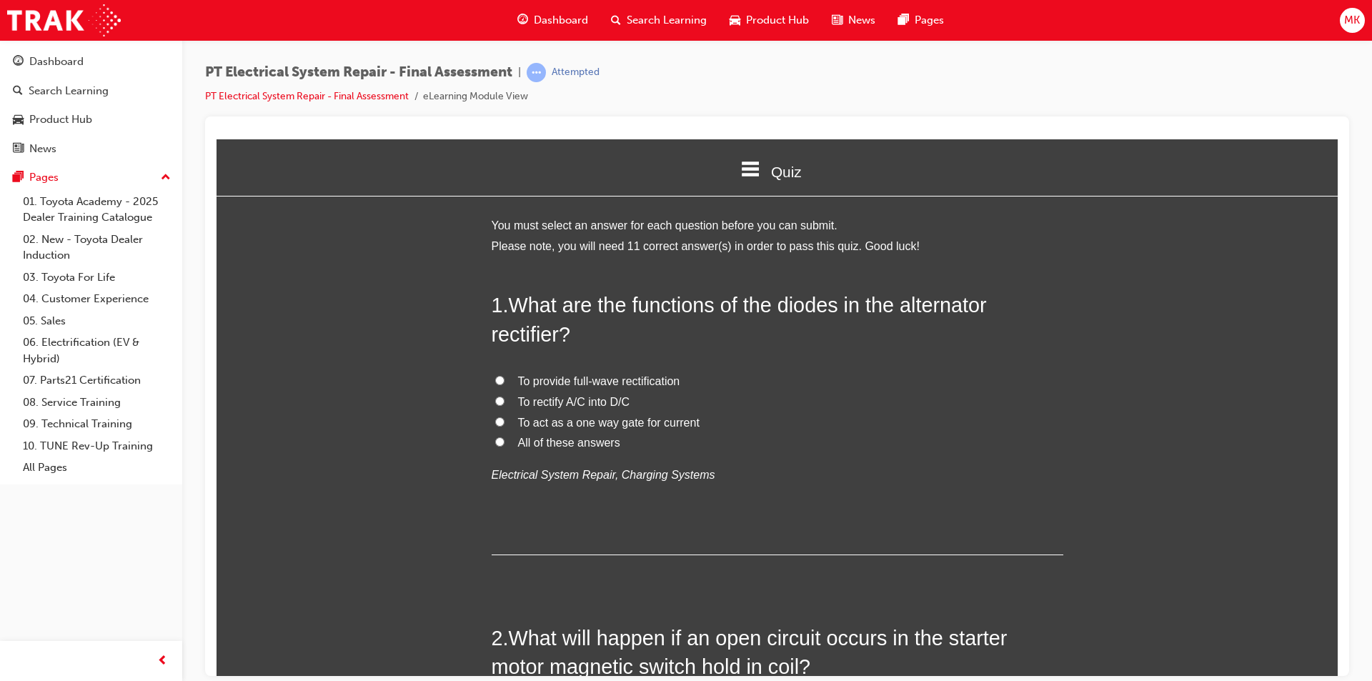
click at [495, 400] on input "To rectify A/C into D/C" at bounding box center [499, 400] width 9 height 9
radio input "true"
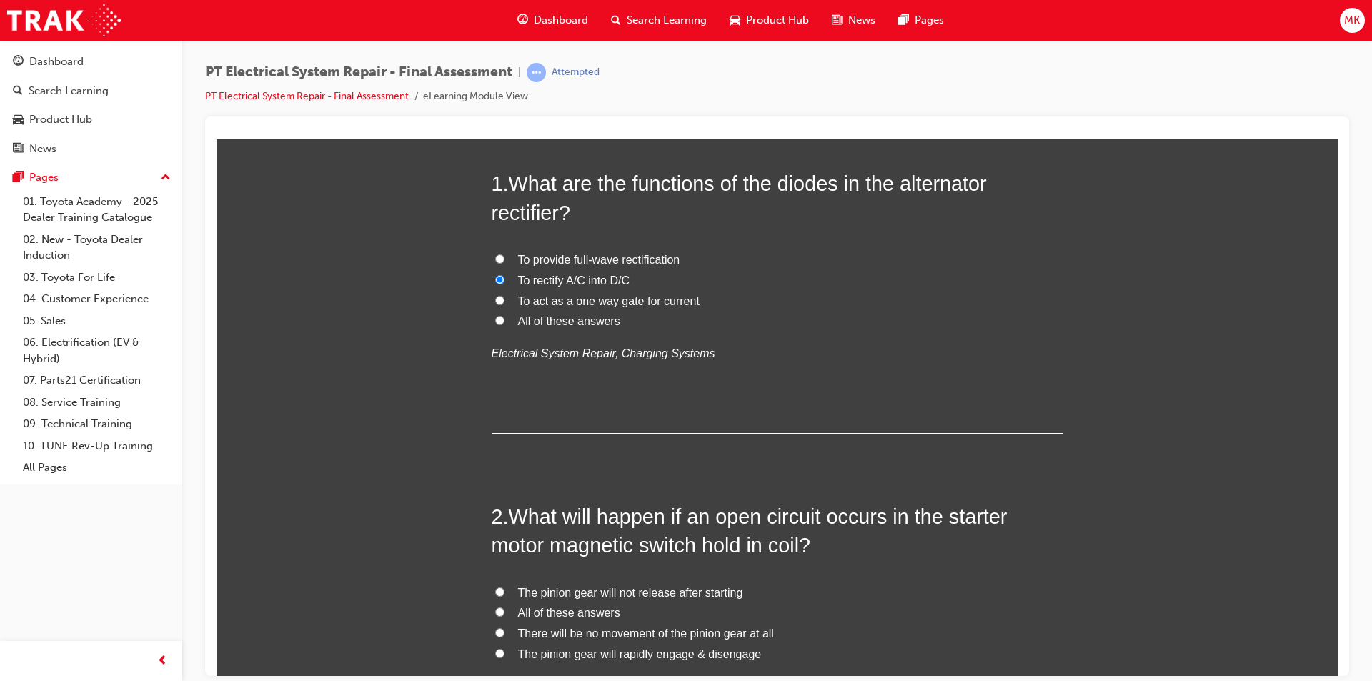
scroll to position [143, 0]
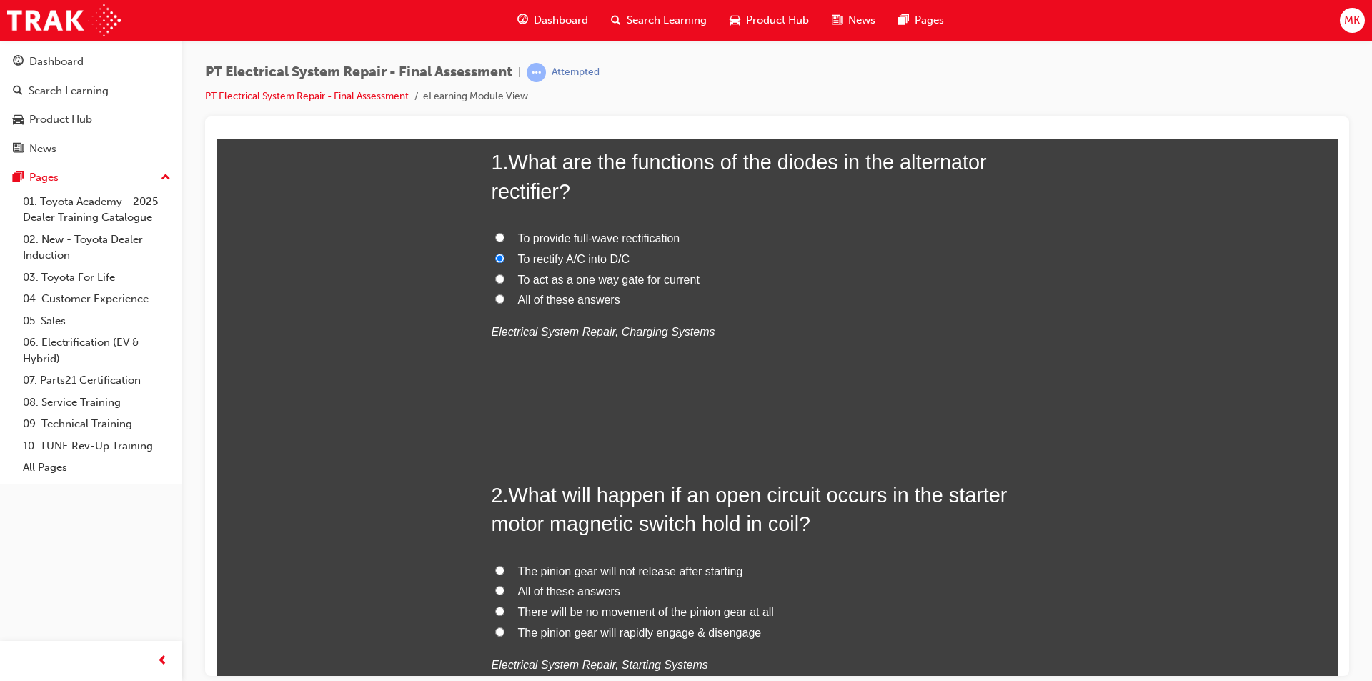
click at [496, 572] on input "The pinion gear will not release after starting" at bounding box center [499, 569] width 9 height 9
radio input "true"
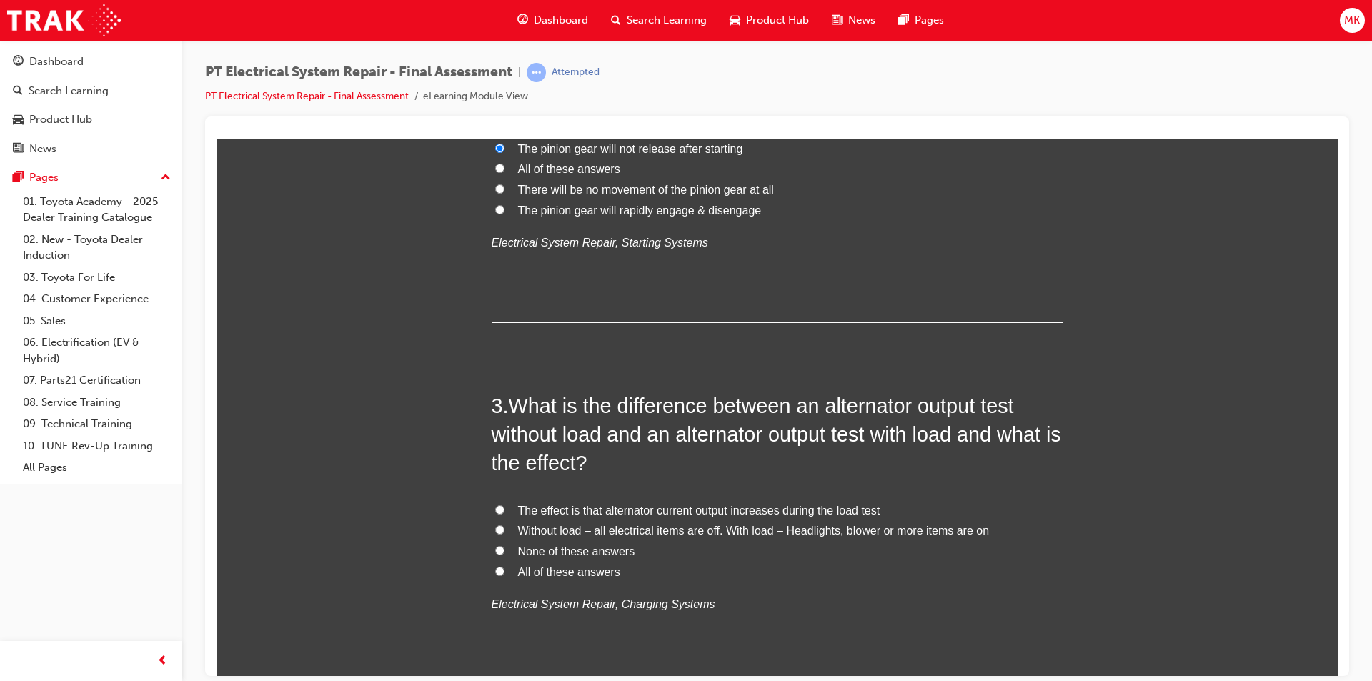
scroll to position [572, 0]
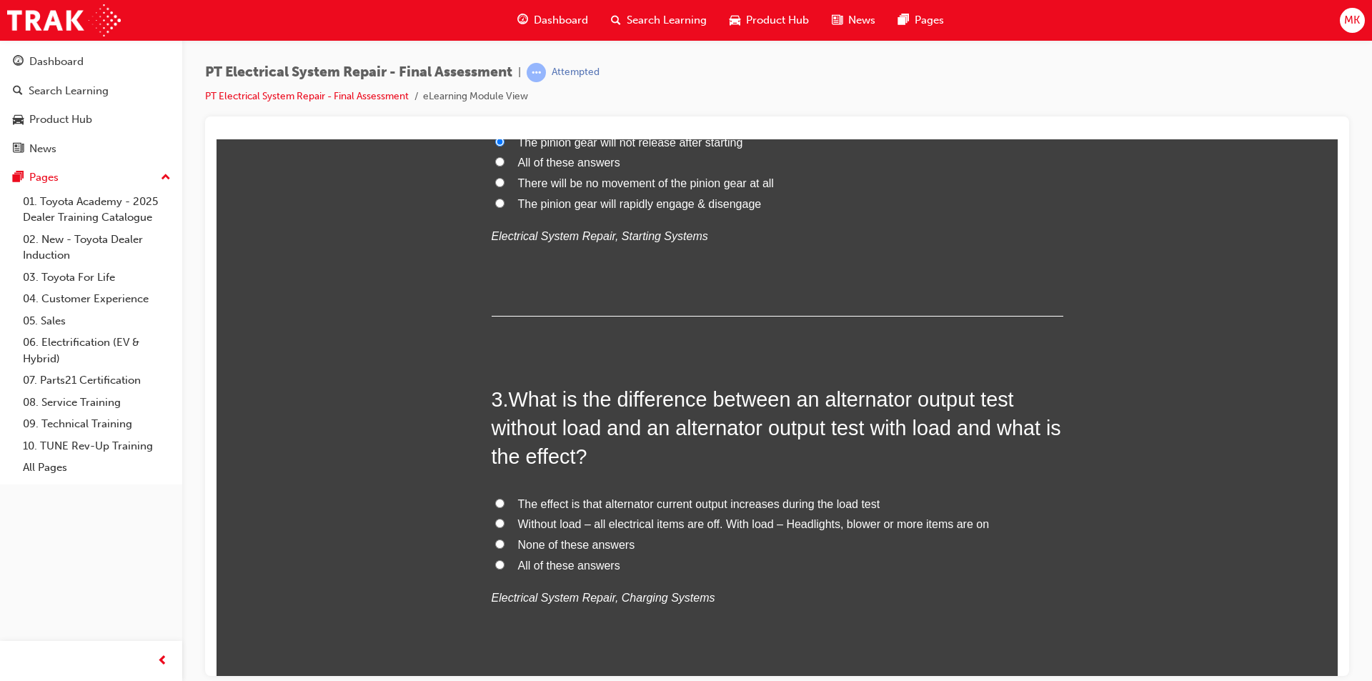
click at [495, 523] on input "Without load – all electrical items are off. With load – Headlights, blower or …" at bounding box center [499, 522] width 9 height 9
radio input "true"
click at [495, 500] on input "The effect is that alternator current output increases during the load test" at bounding box center [499, 502] width 9 height 9
radio input "true"
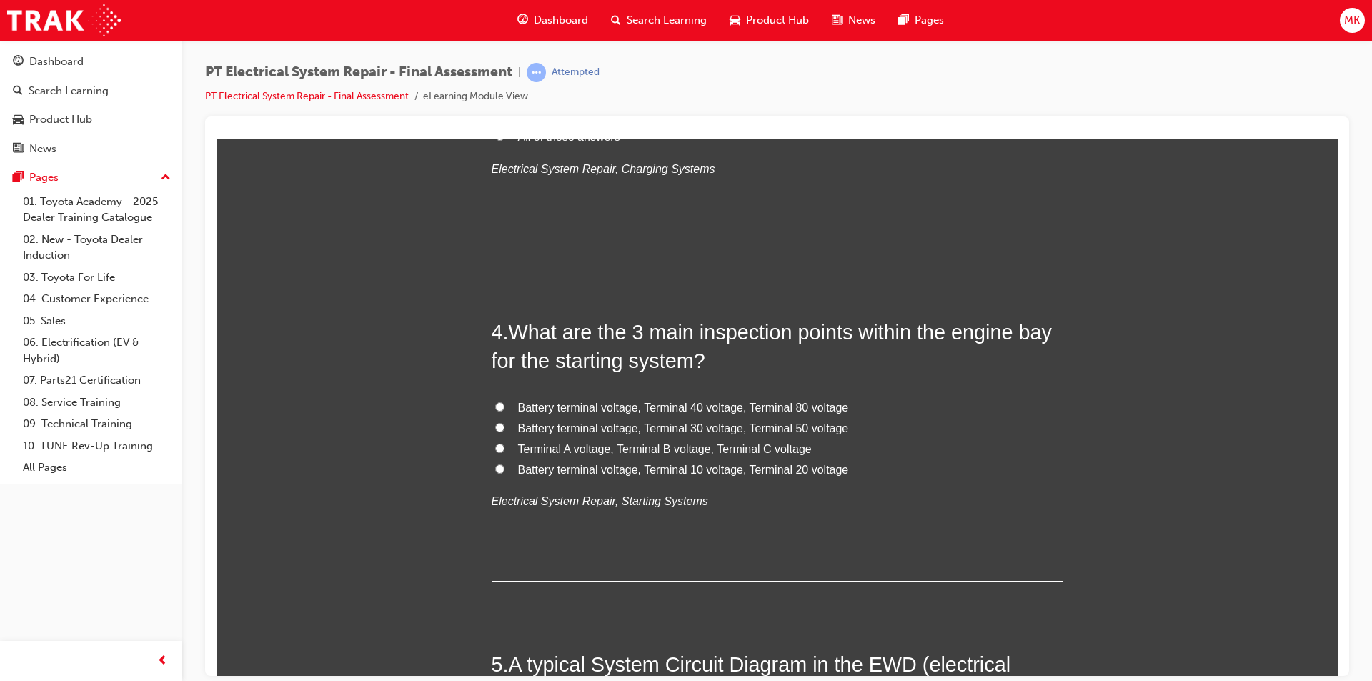
scroll to position [1072, 0]
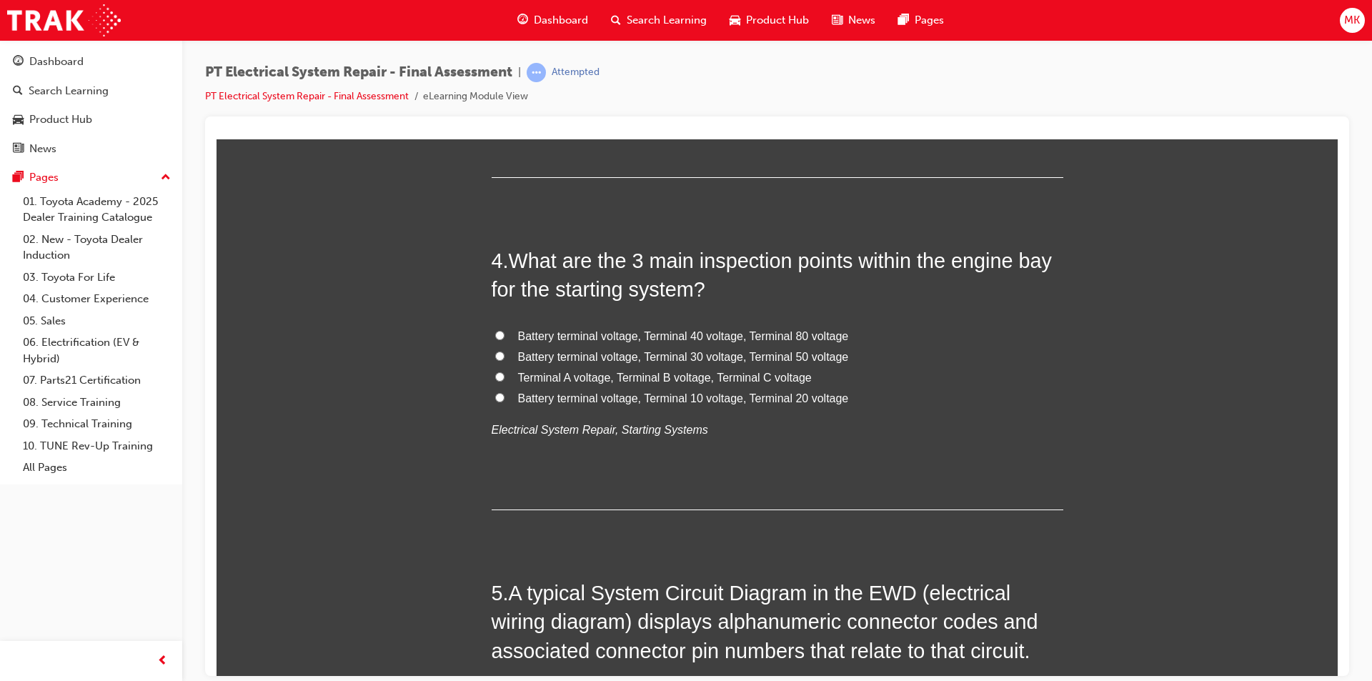
click at [498, 354] on input "Battery terminal voltage, Terminal 30 voltage, Terminal 50 voltage" at bounding box center [499, 355] width 9 height 9
radio input "true"
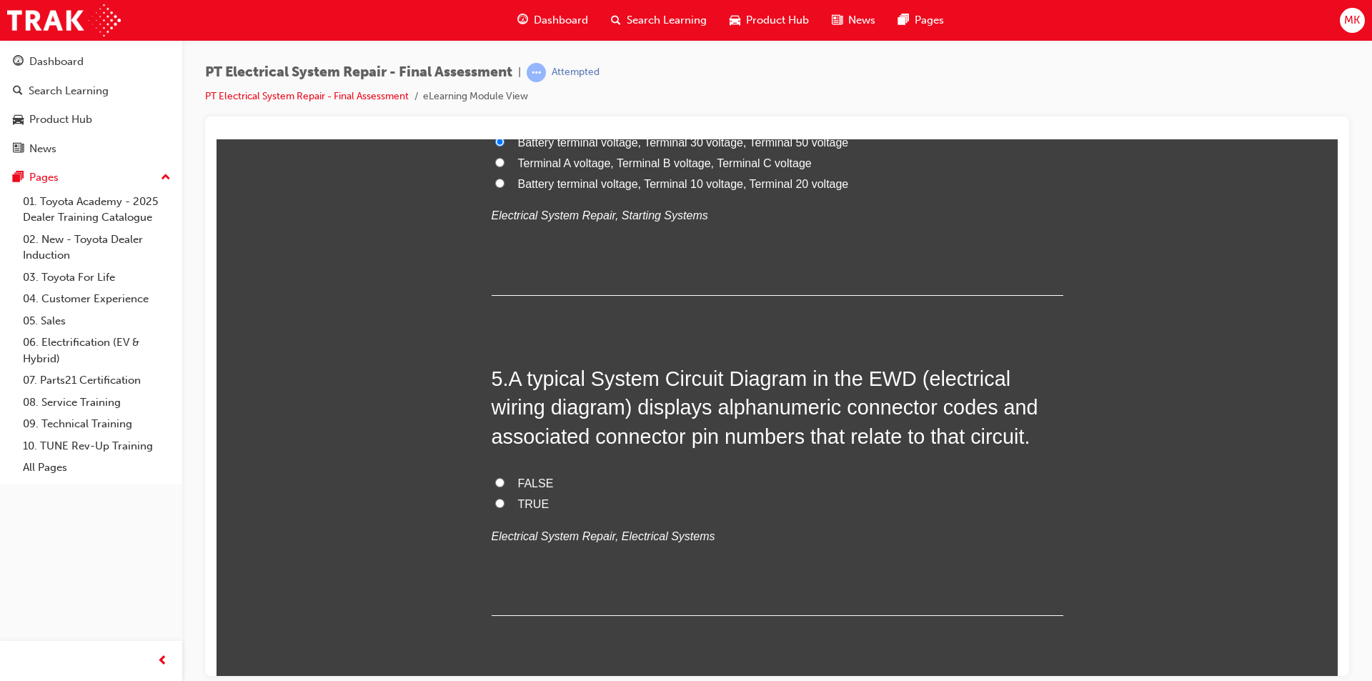
scroll to position [1358, 0]
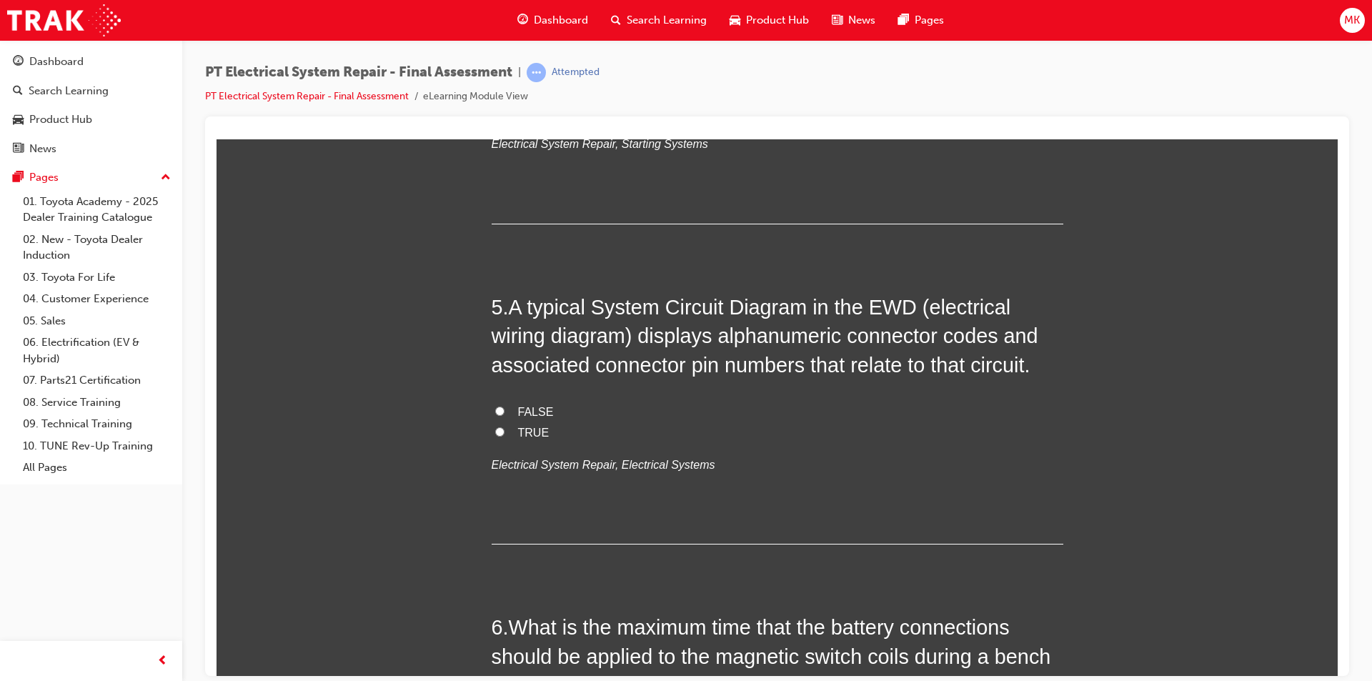
click at [502, 432] on label "TRUE" at bounding box center [778, 432] width 572 height 21
click at [502, 432] on input "TRUE" at bounding box center [499, 431] width 9 height 9
radio input "true"
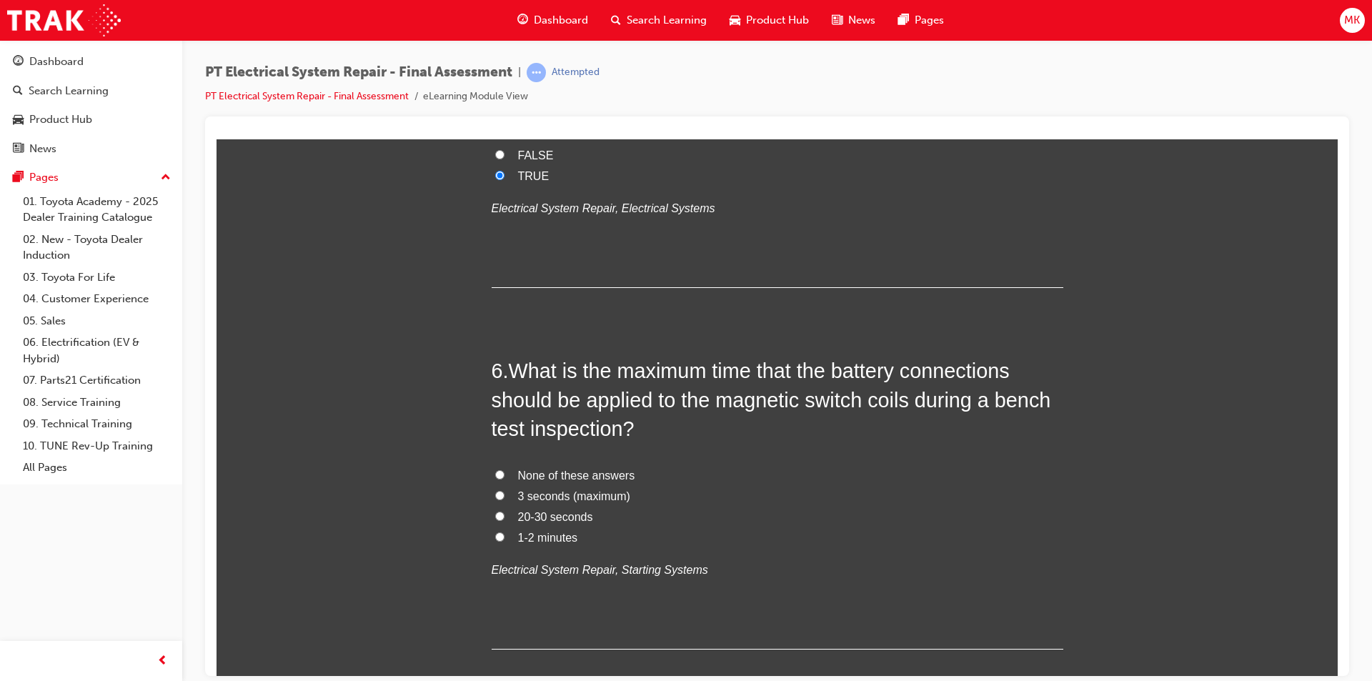
scroll to position [1644, 0]
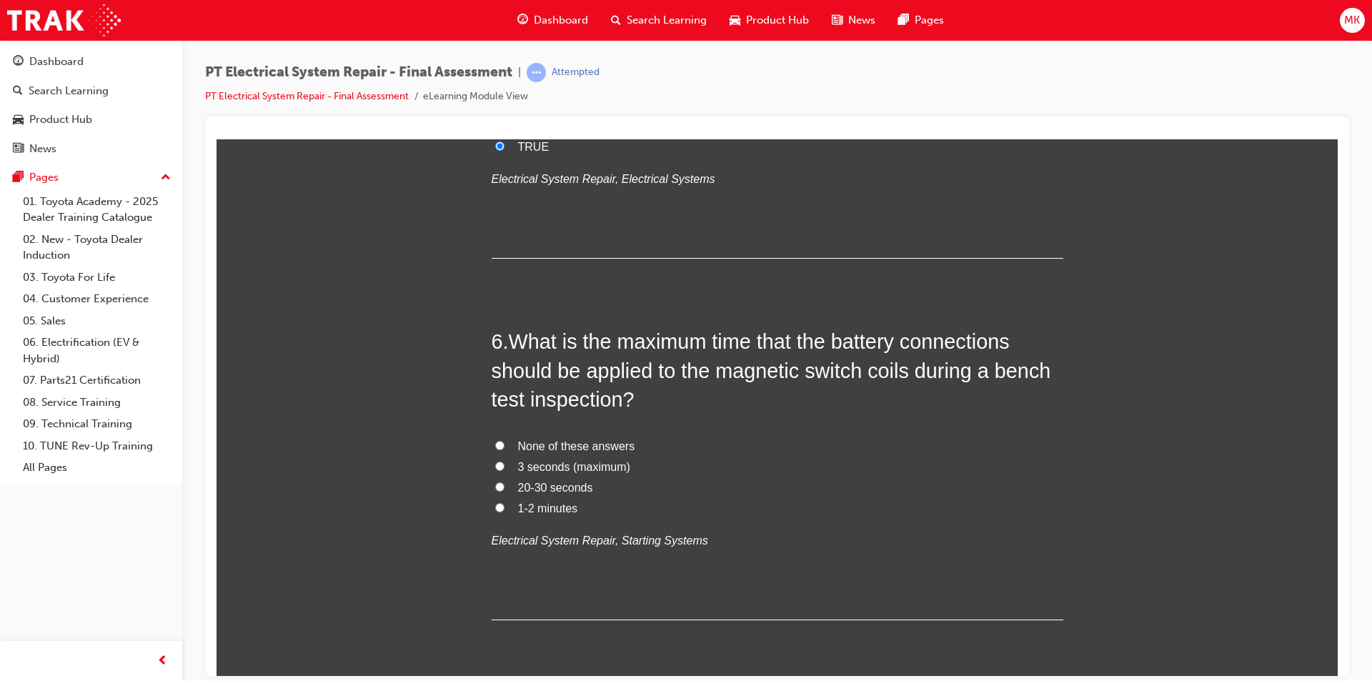
click at [497, 487] on input "20-30 seconds" at bounding box center [499, 486] width 9 height 9
radio input "true"
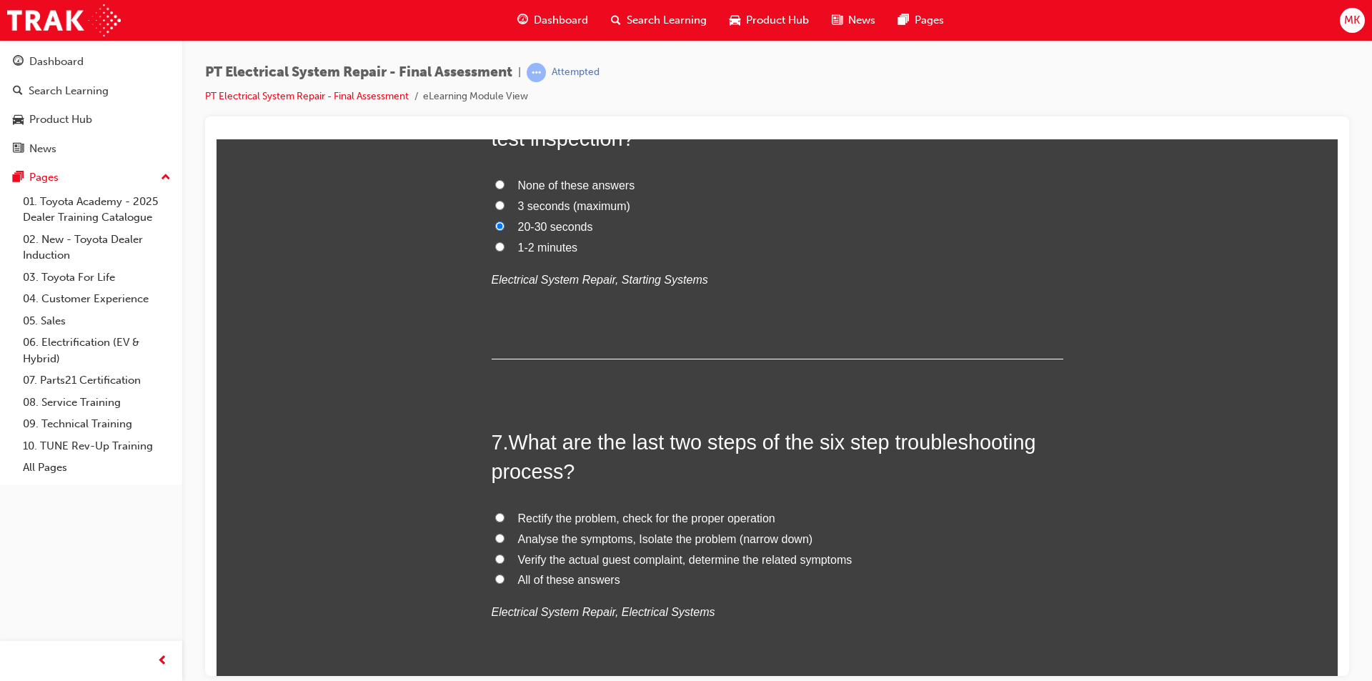
scroll to position [1929, 0]
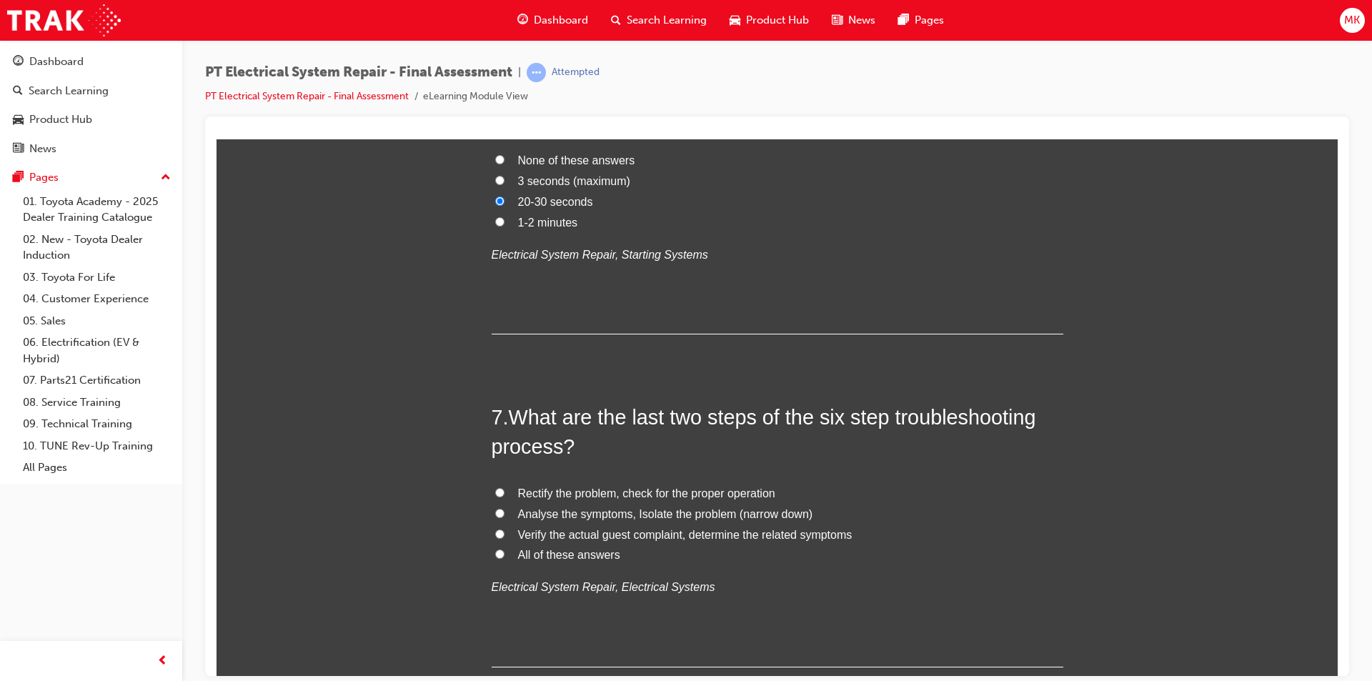
click at [495, 496] on input "Rectify the problem, check for the proper operation" at bounding box center [499, 491] width 9 height 9
radio input "true"
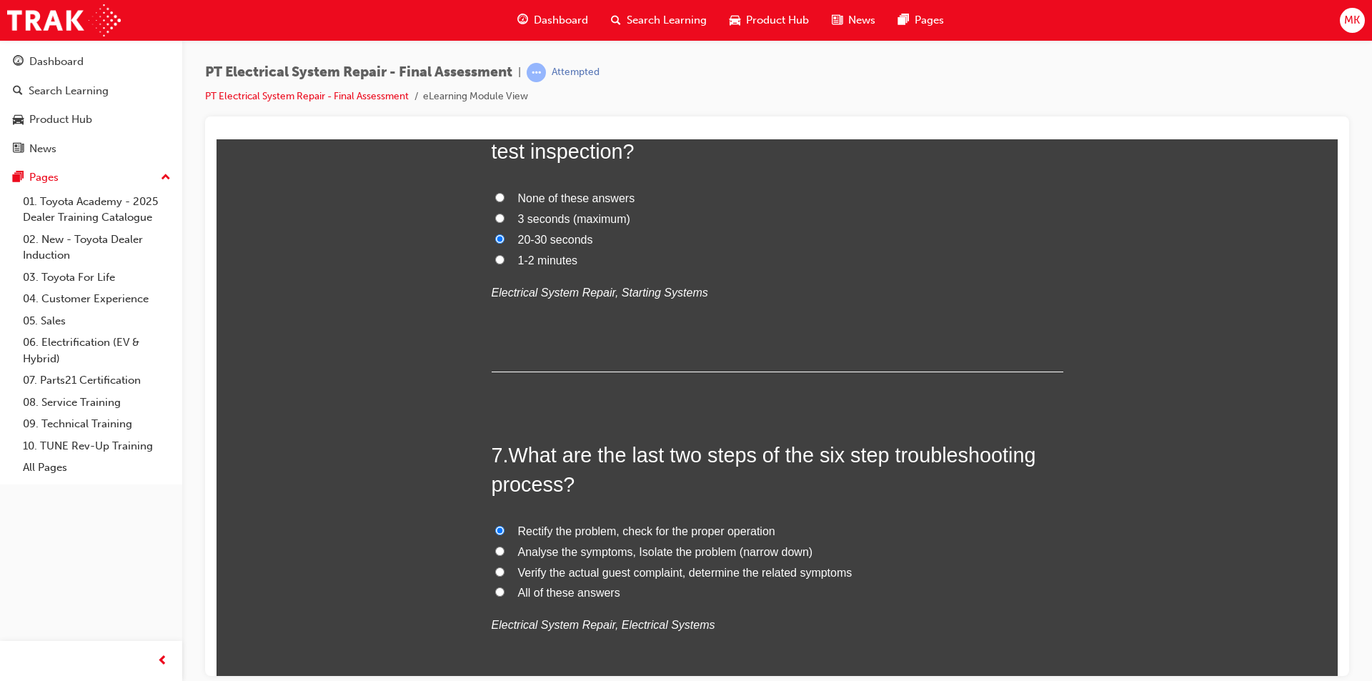
scroll to position [1858, 0]
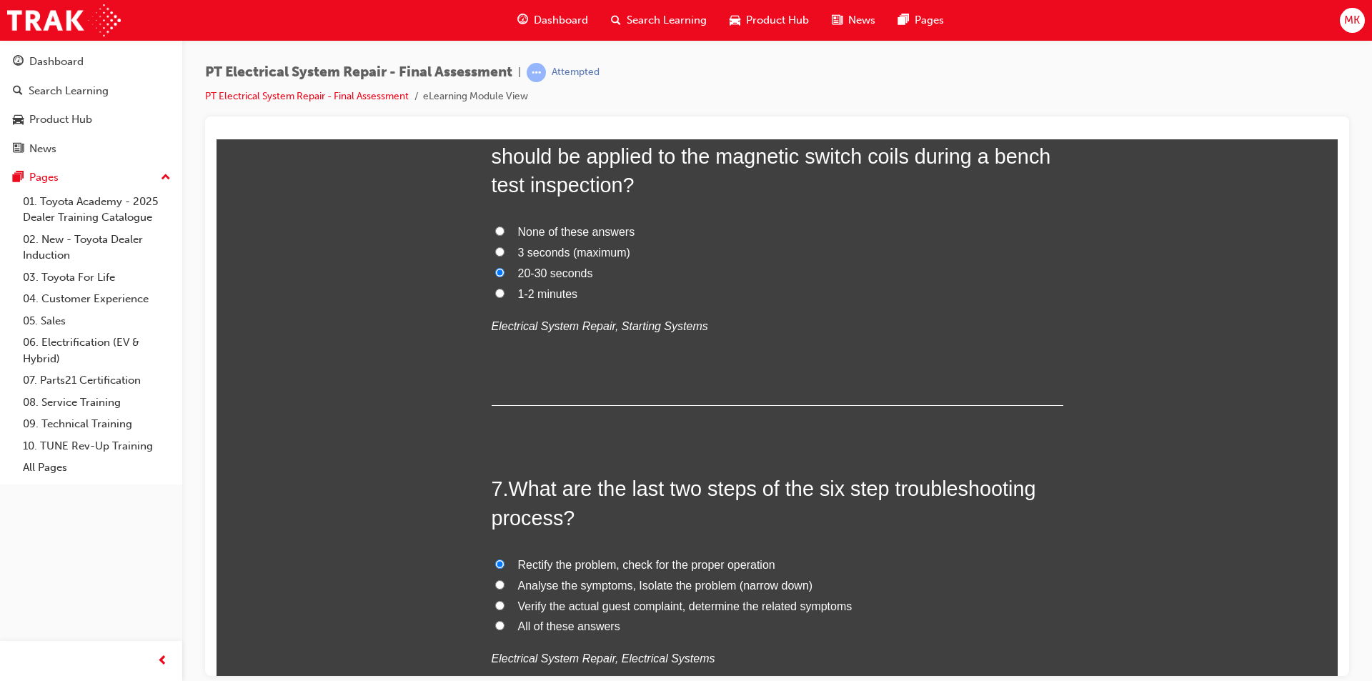
click at [495, 251] on input "3 seconds (maximum)" at bounding box center [499, 251] width 9 height 9
radio input "true"
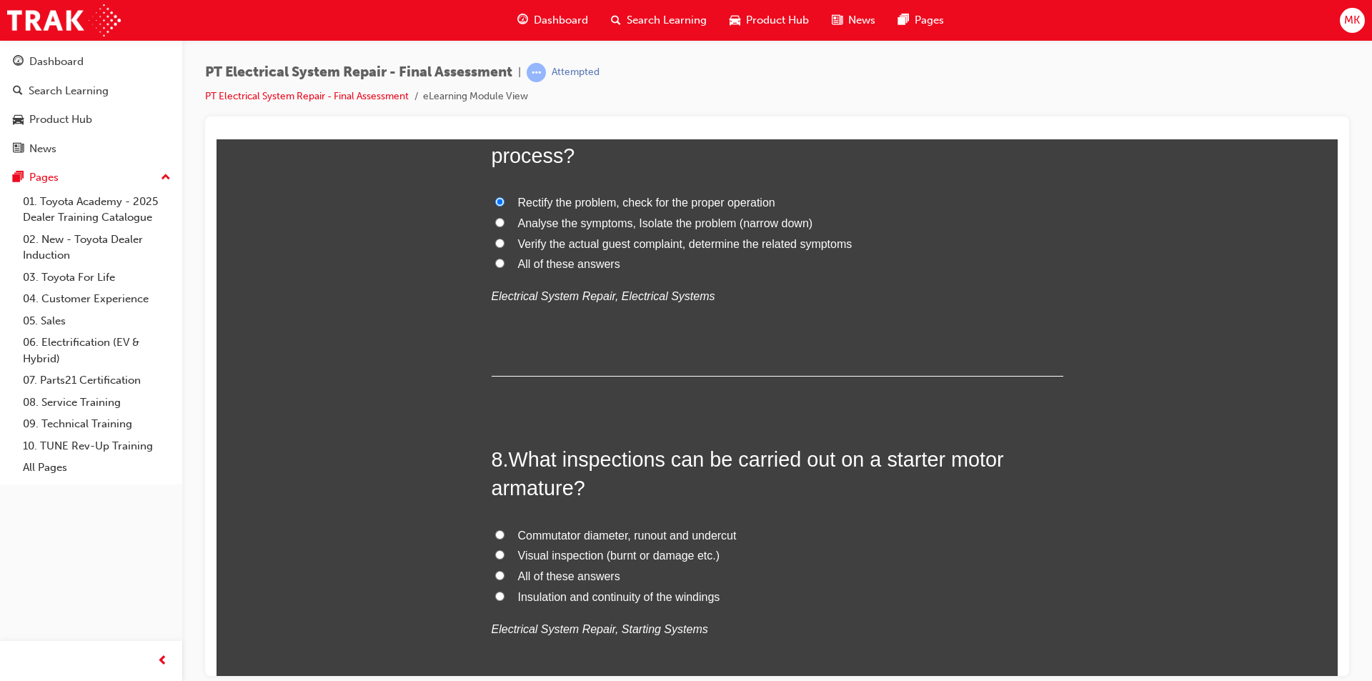
scroll to position [2287, 0]
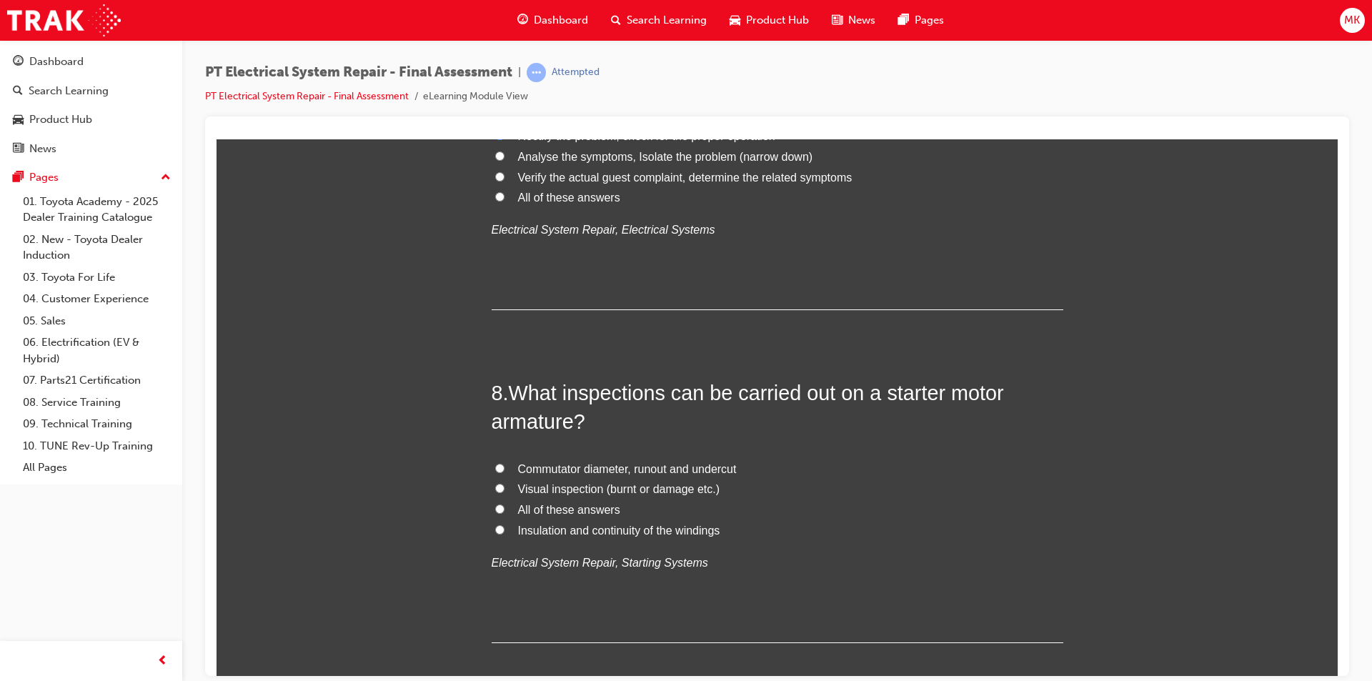
click at [495, 505] on input "All of these answers" at bounding box center [499, 508] width 9 height 9
radio input "true"
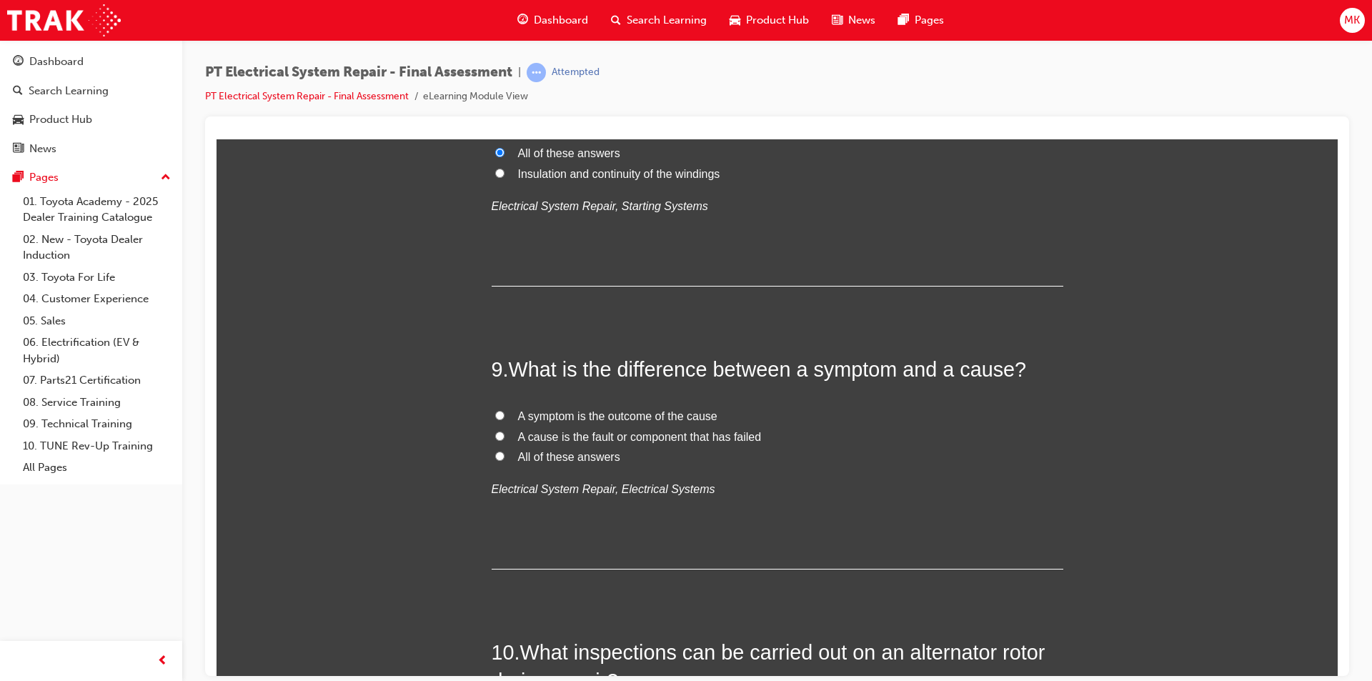
scroll to position [2644, 0]
click at [495, 457] on input "All of these answers" at bounding box center [499, 454] width 9 height 9
radio input "true"
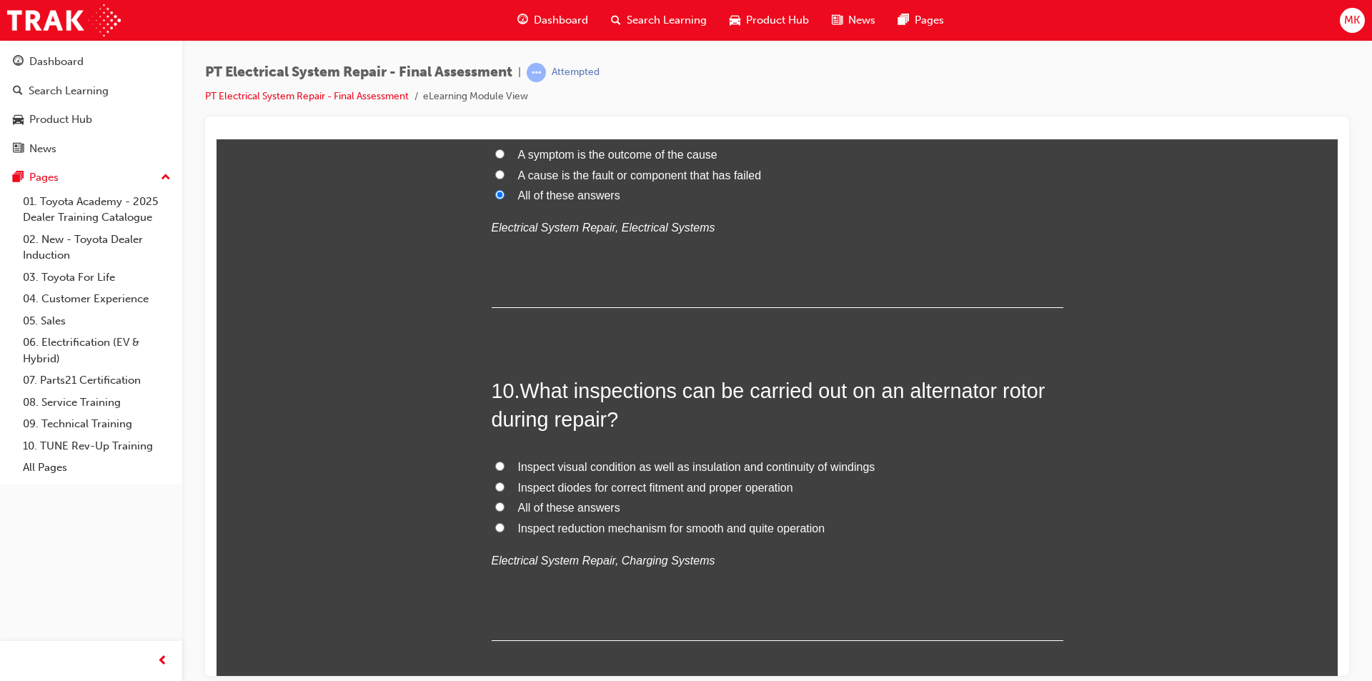
scroll to position [2930, 0]
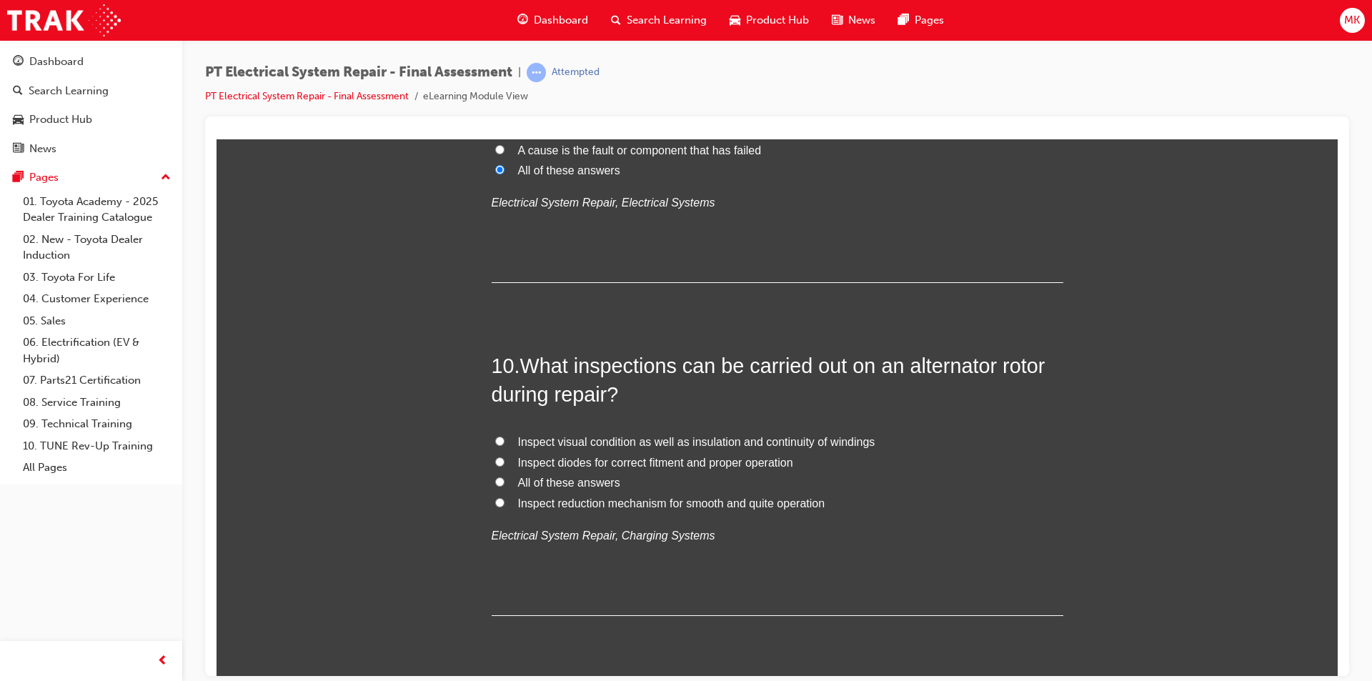
click at [496, 481] on input "All of these answers" at bounding box center [499, 481] width 9 height 9
radio input "true"
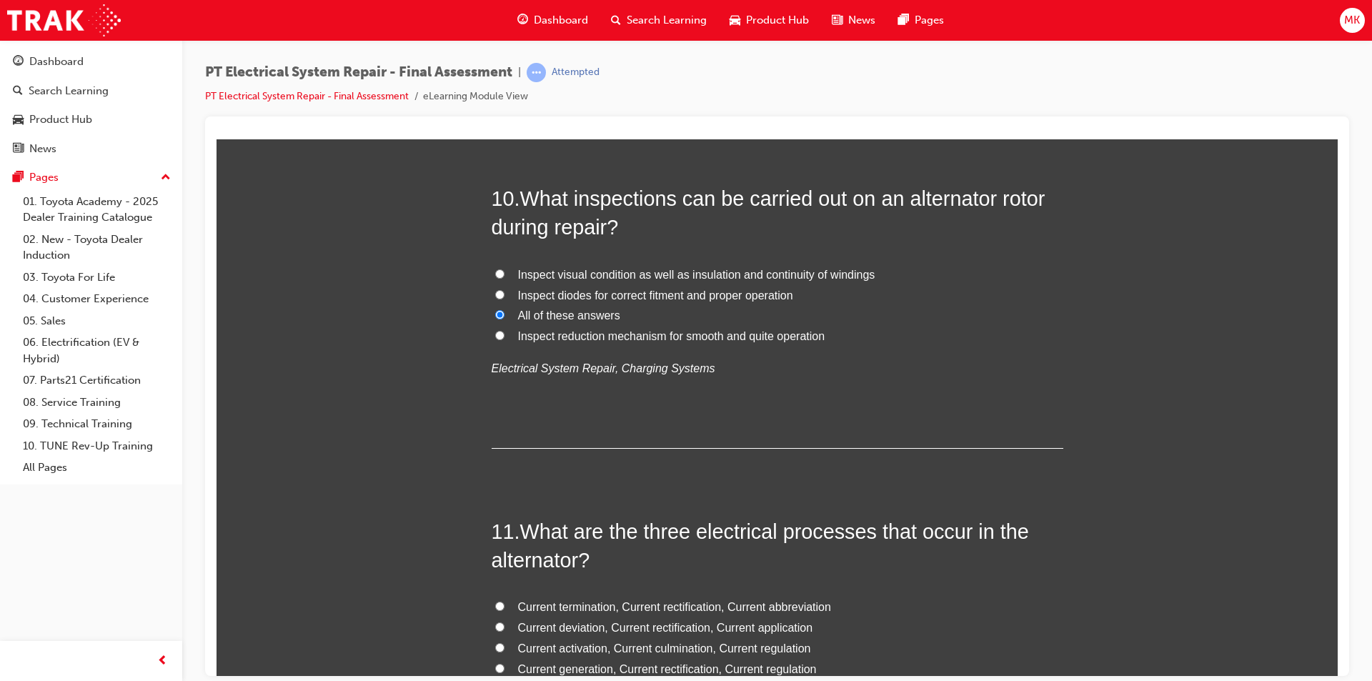
scroll to position [3287, 0]
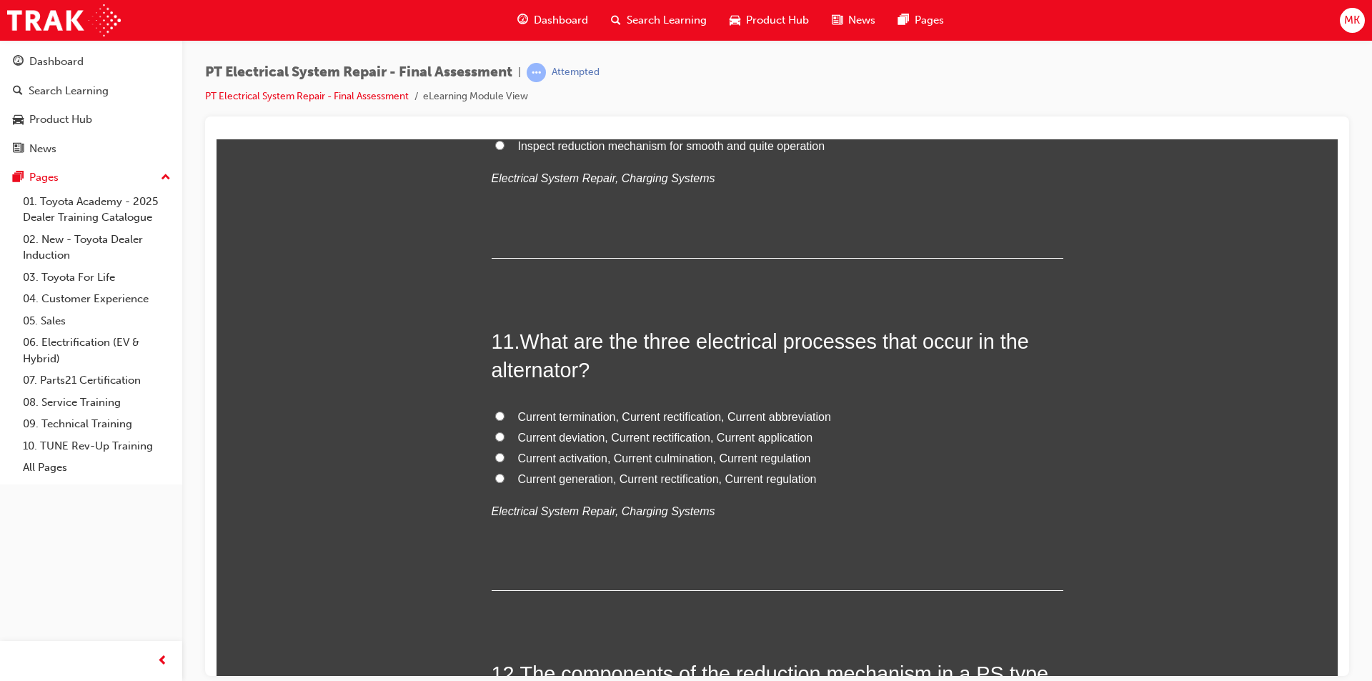
click at [496, 476] on input "Current generation, Current rectification, Current regulation" at bounding box center [499, 477] width 9 height 9
radio input "true"
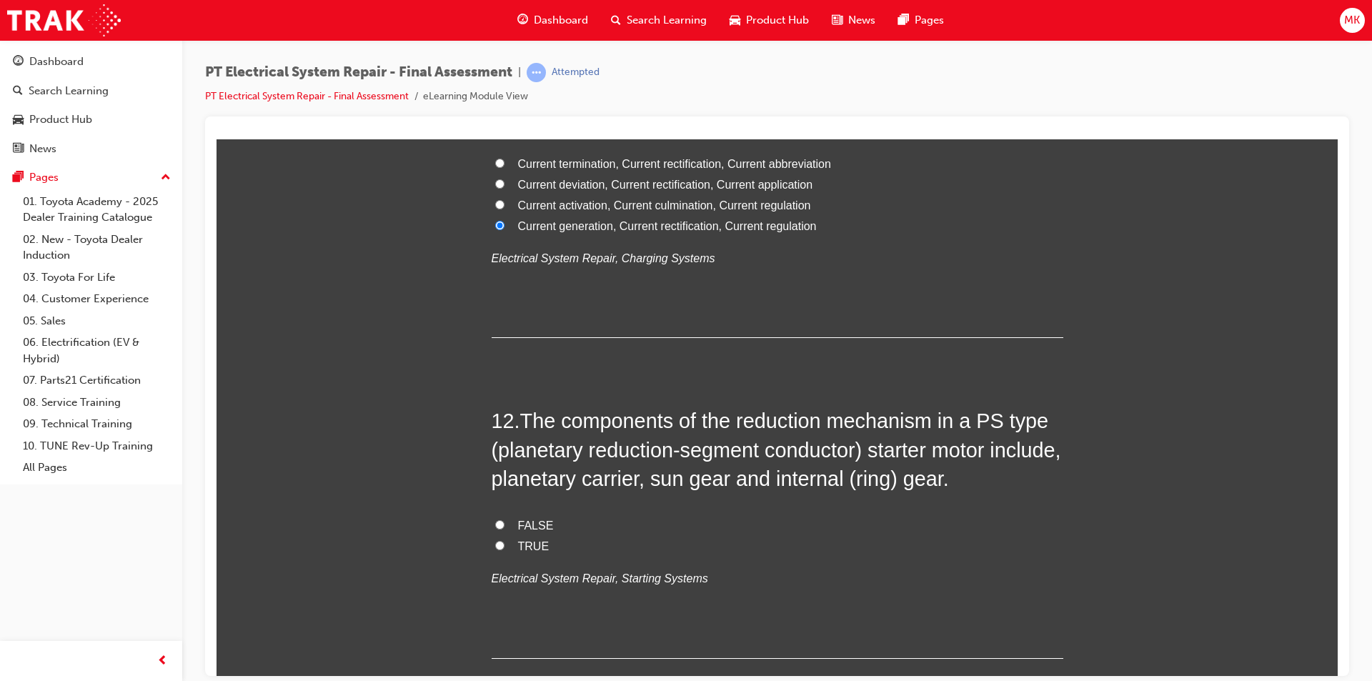
scroll to position [3573, 0]
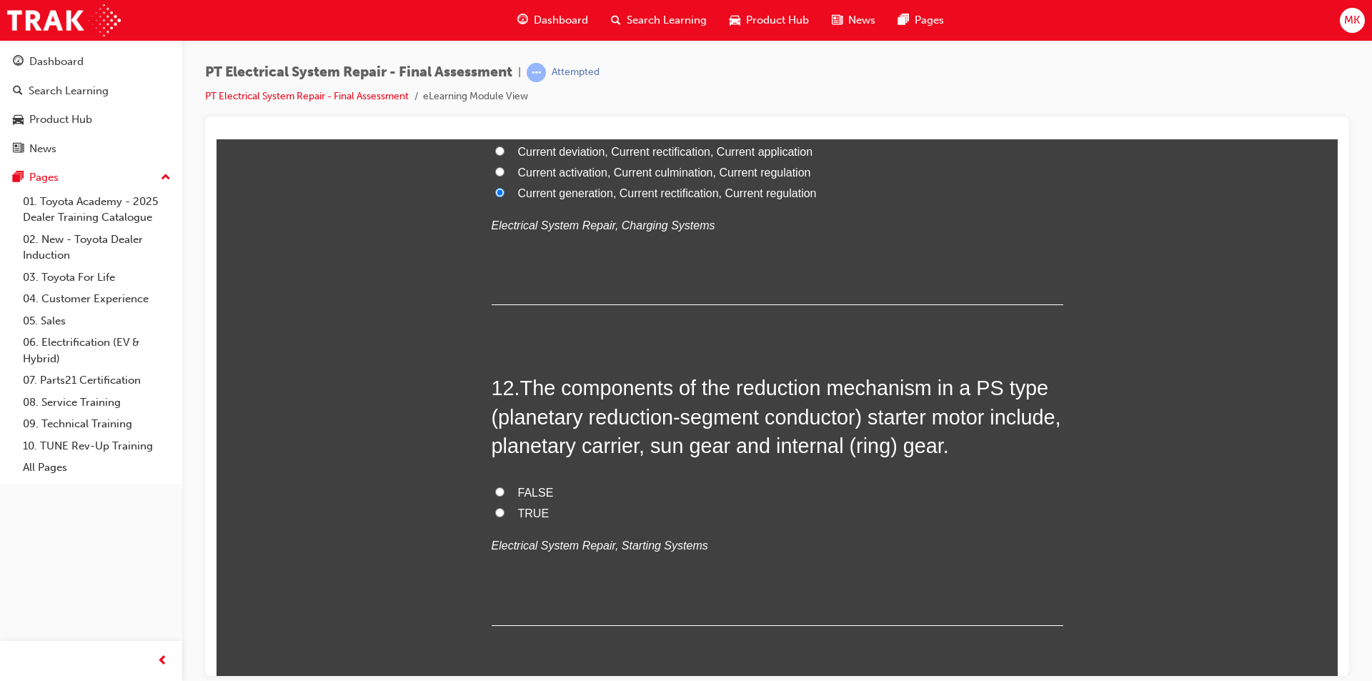
click at [495, 511] on input "TRUE" at bounding box center [499, 511] width 9 height 9
radio input "true"
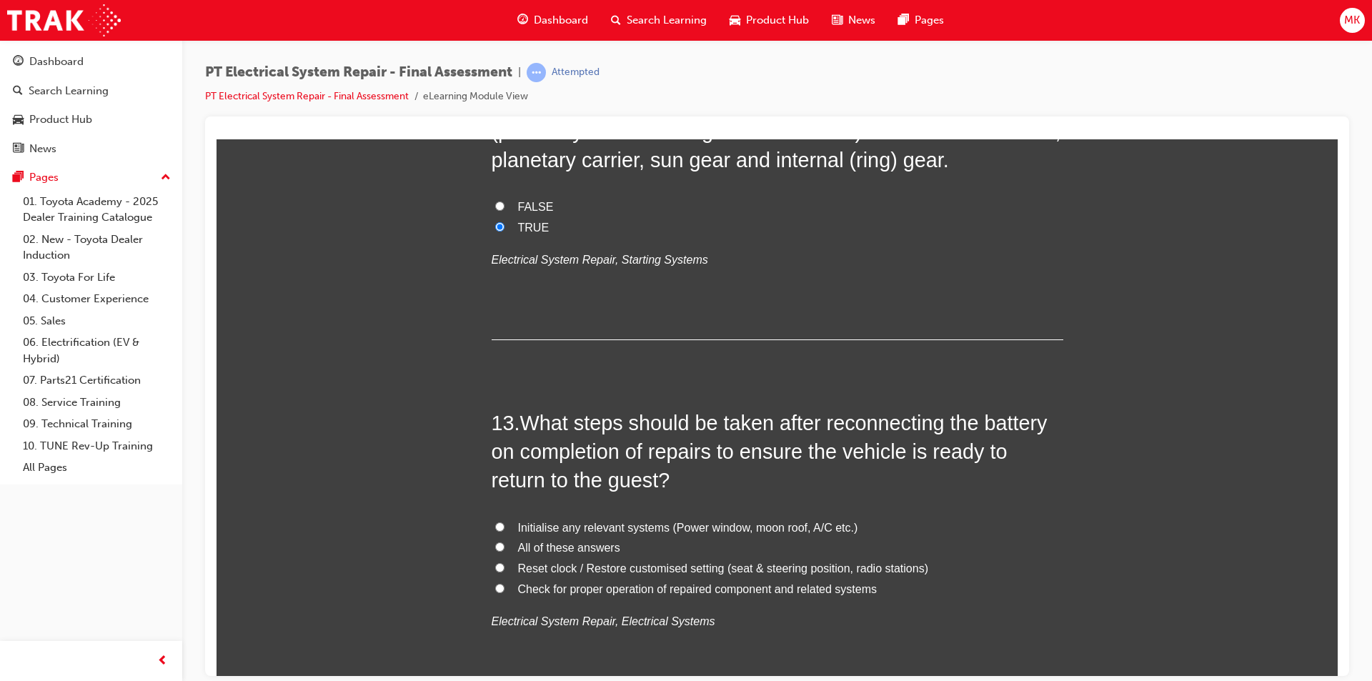
scroll to position [3930, 0]
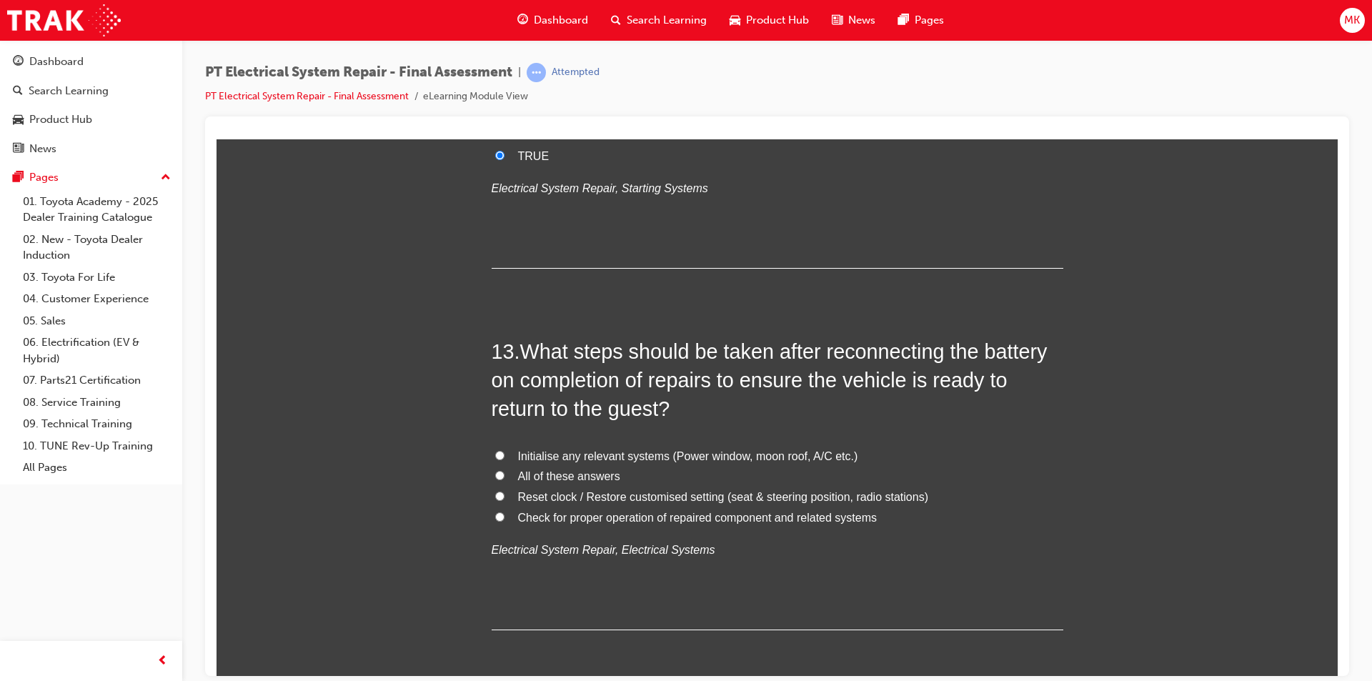
click at [495, 475] on input "All of these answers" at bounding box center [499, 474] width 9 height 9
radio input "true"
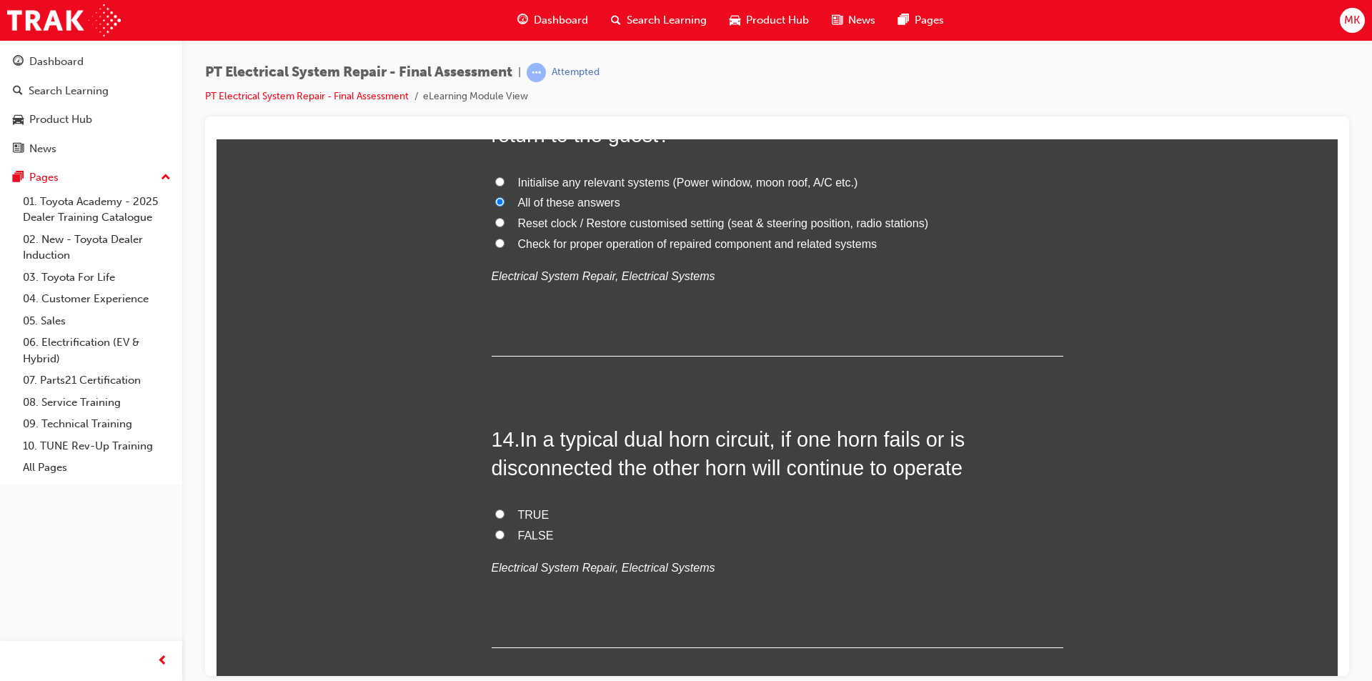
scroll to position [4216, 0]
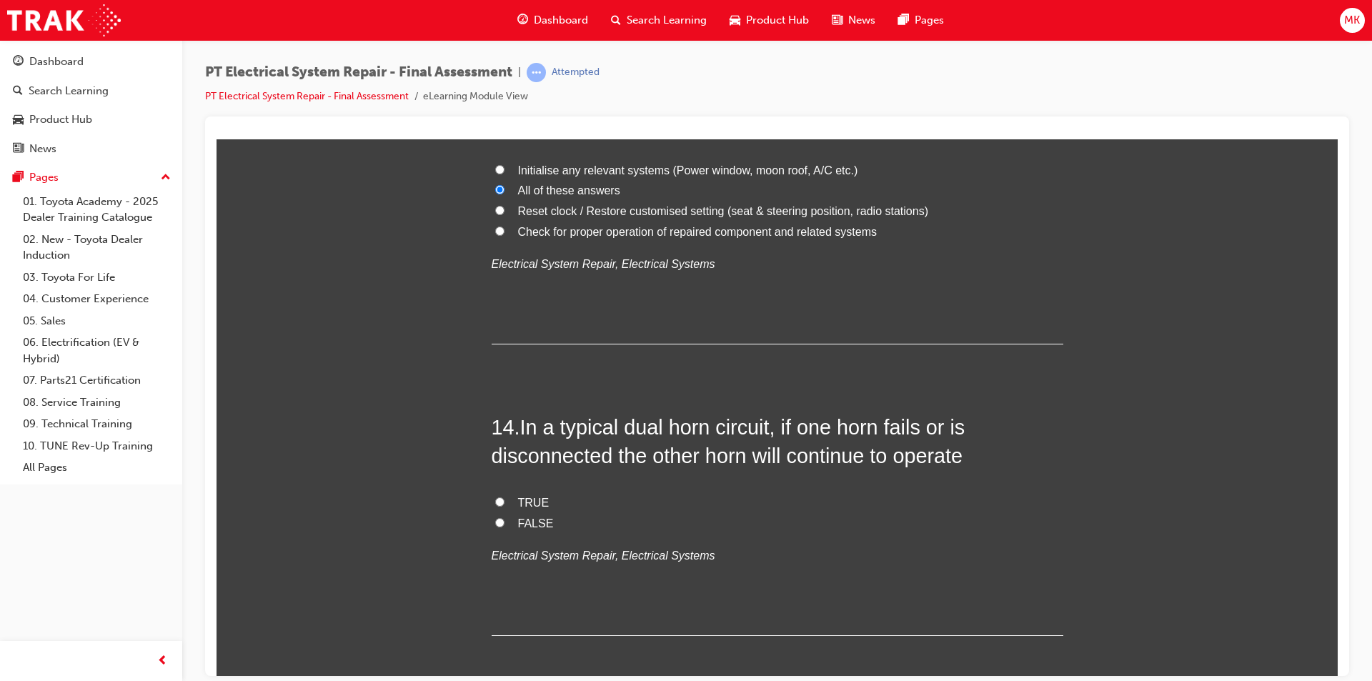
click at [495, 525] on input "FALSE" at bounding box center [499, 521] width 9 height 9
radio input "true"
click at [495, 500] on input "TRUE" at bounding box center [499, 501] width 9 height 9
radio input "true"
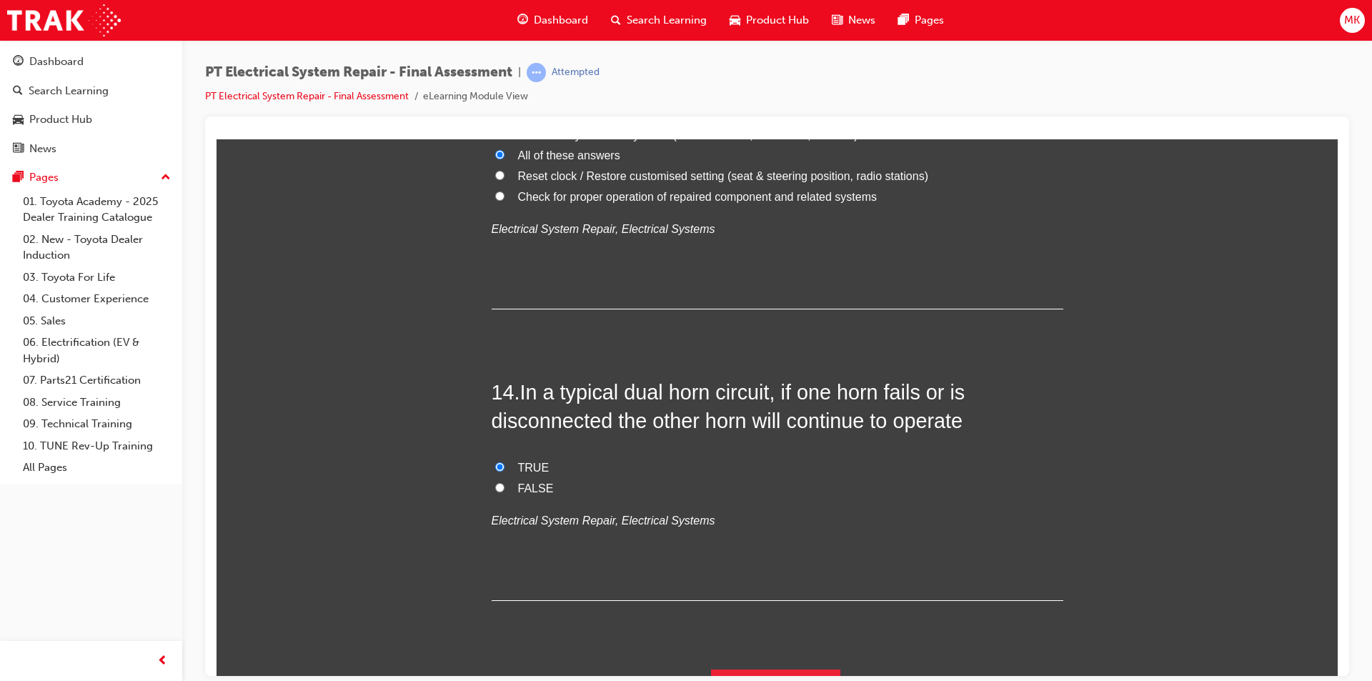
scroll to position [4284, 0]
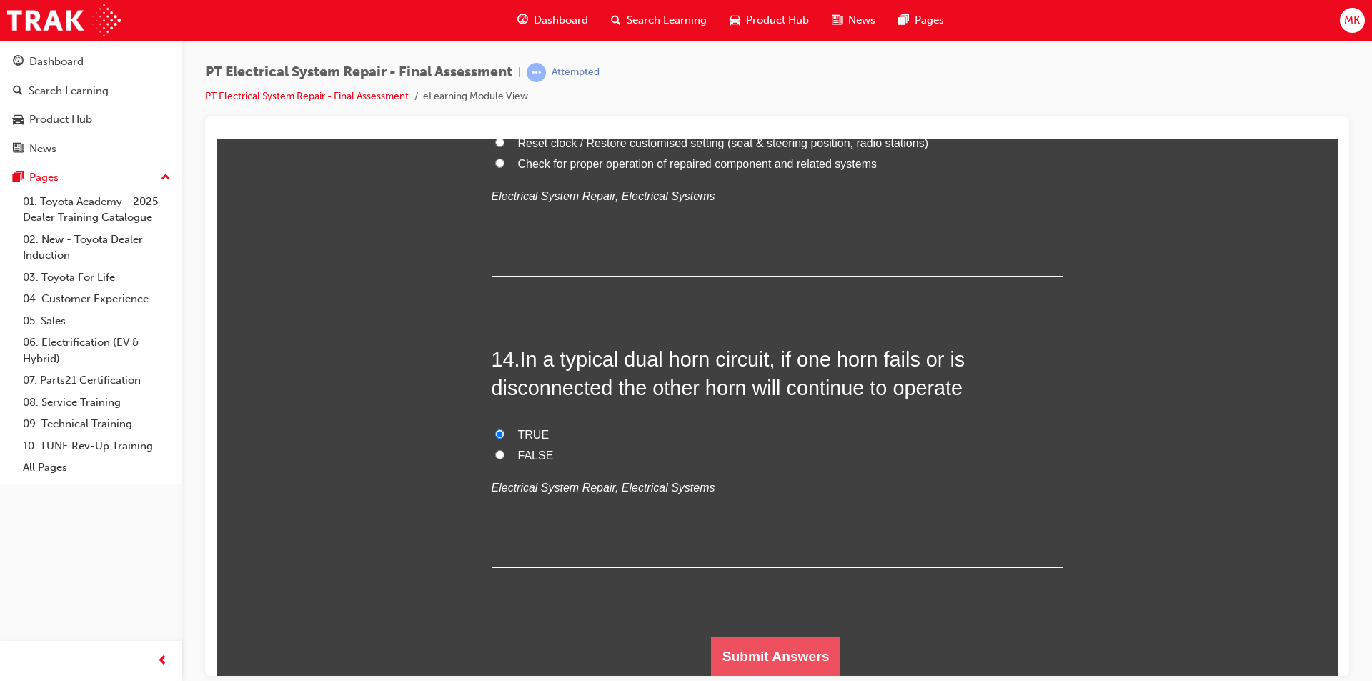
click at [752, 642] on button "Submit Answers" at bounding box center [776, 656] width 130 height 40
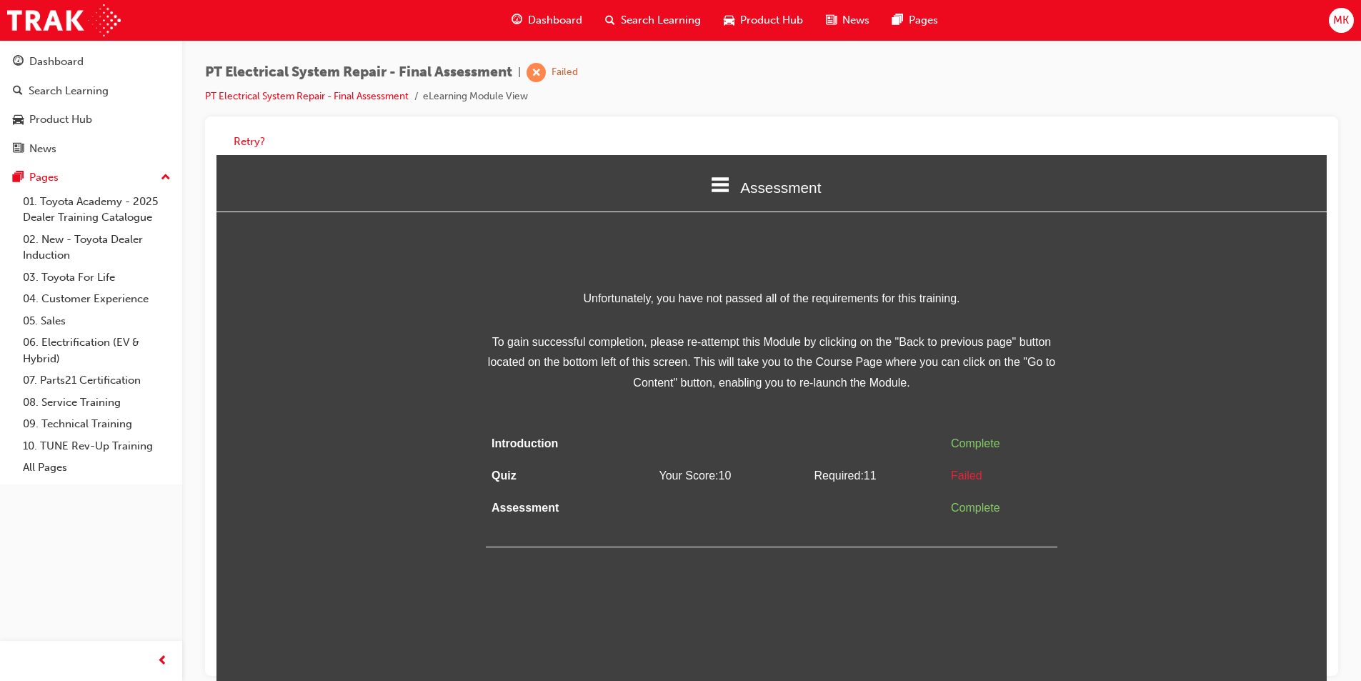
scroll to position [11, 0]
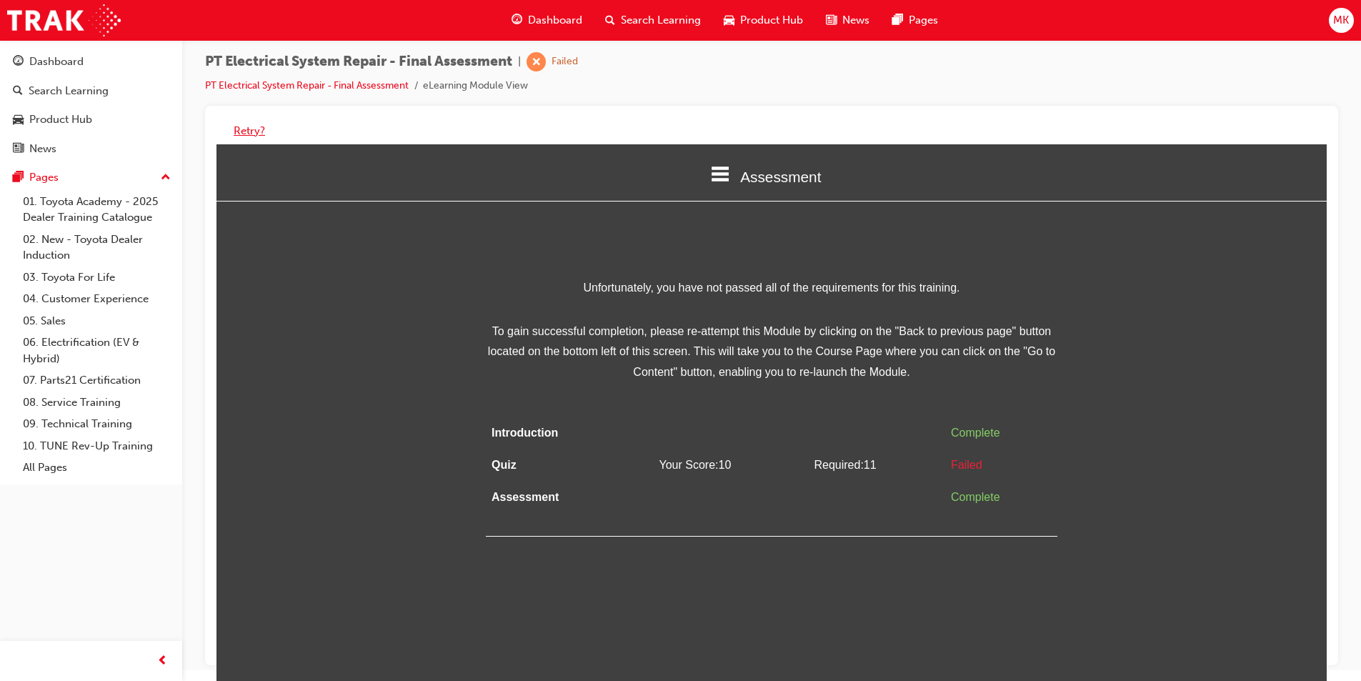
click at [250, 131] on button "Retry?" at bounding box center [249, 131] width 31 height 16
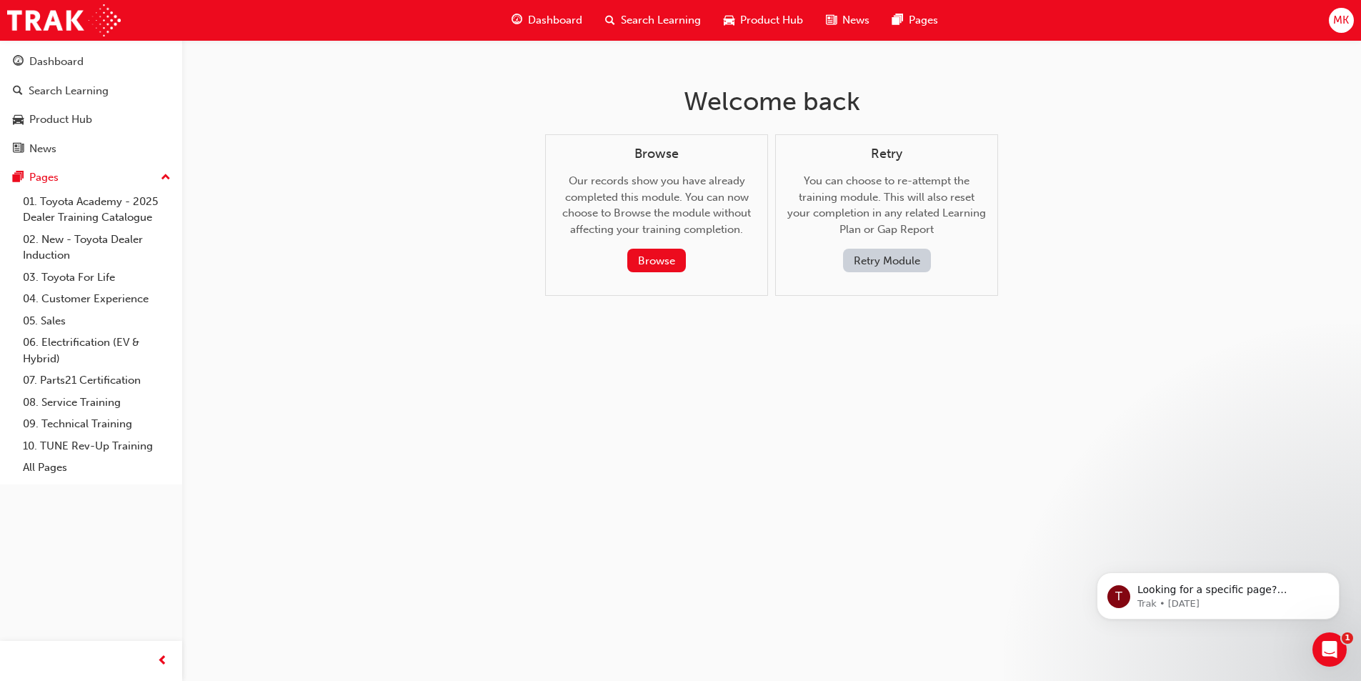
scroll to position [0, 0]
click at [905, 264] on button "Retry Module" at bounding box center [892, 261] width 88 height 24
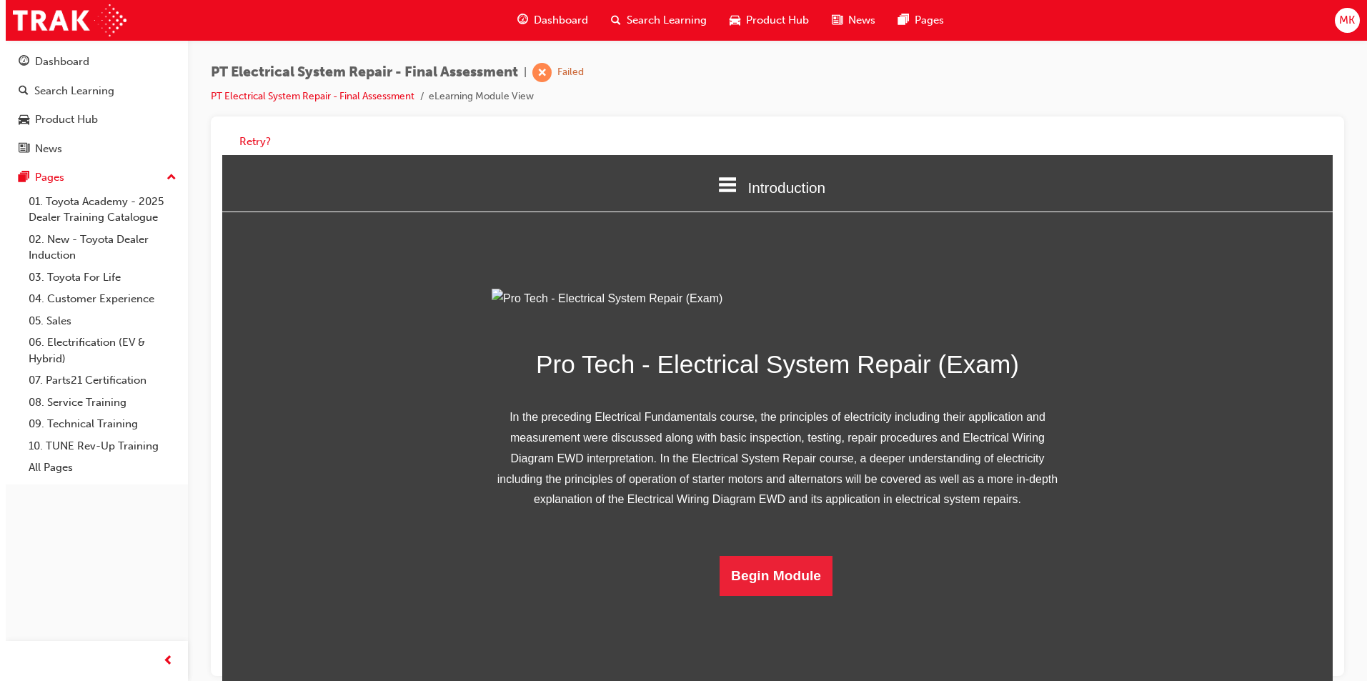
scroll to position [61, 0]
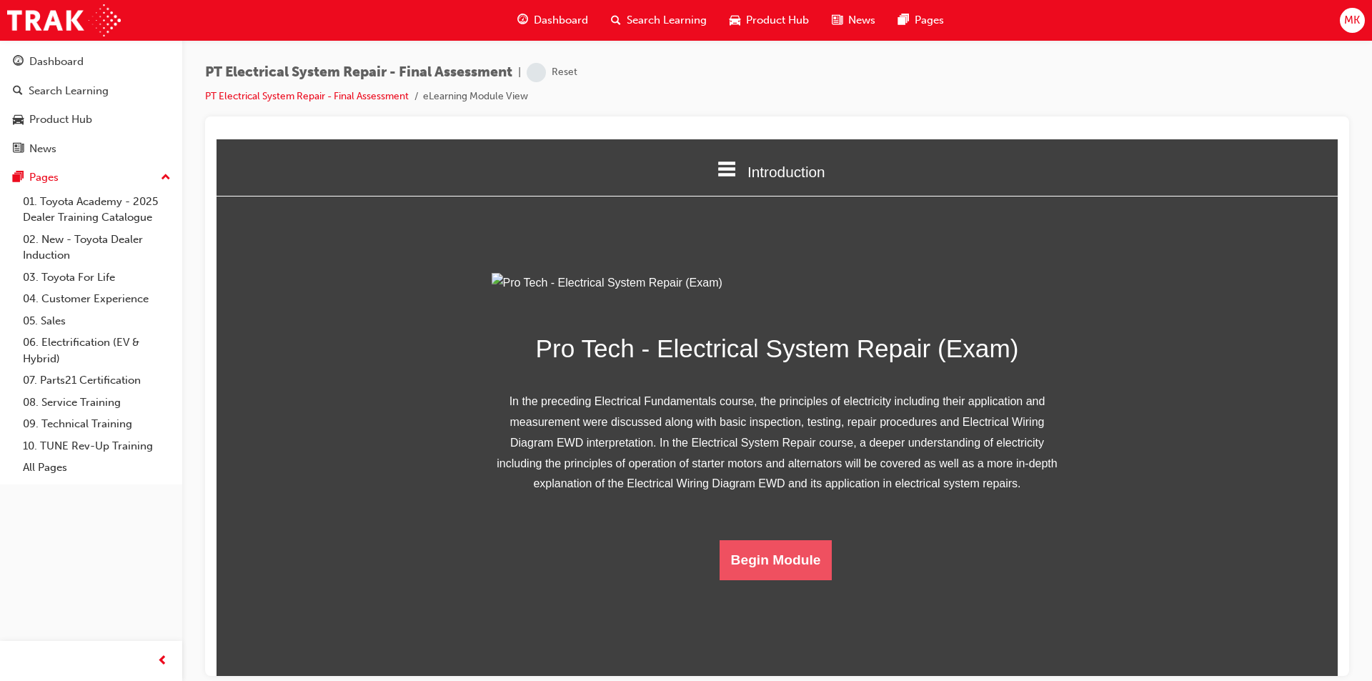
click at [791, 580] on button "Begin Module" at bounding box center [776, 560] width 113 height 40
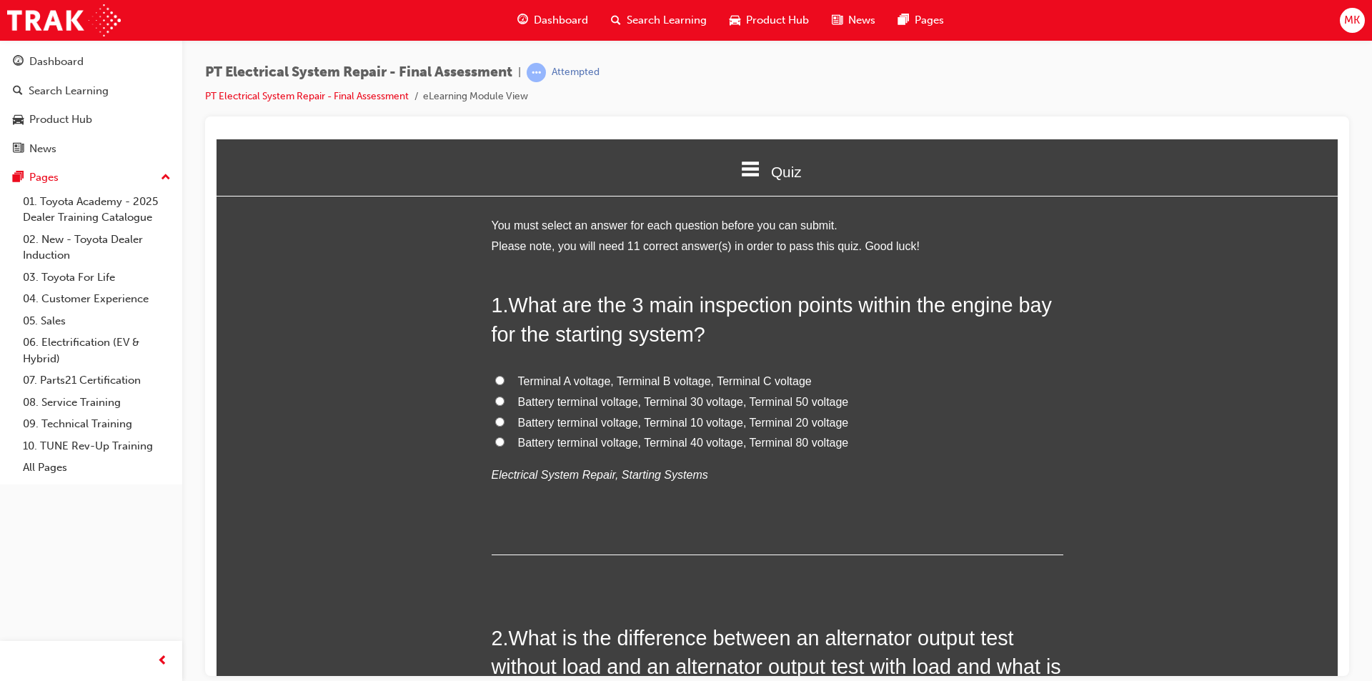
click at [495, 402] on input "Battery terminal voltage, Terminal 30 voltage, Terminal 50 voltage" at bounding box center [499, 400] width 9 height 9
radio input "true"
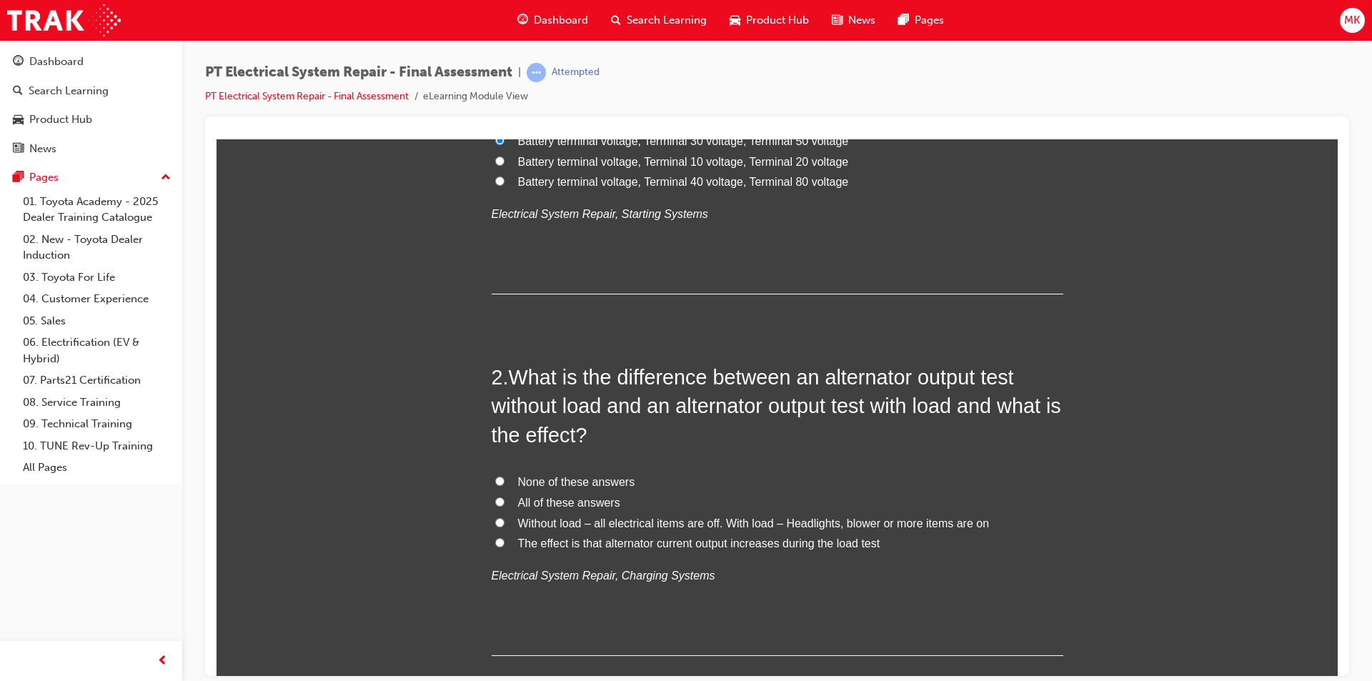
scroll to position [286, 0]
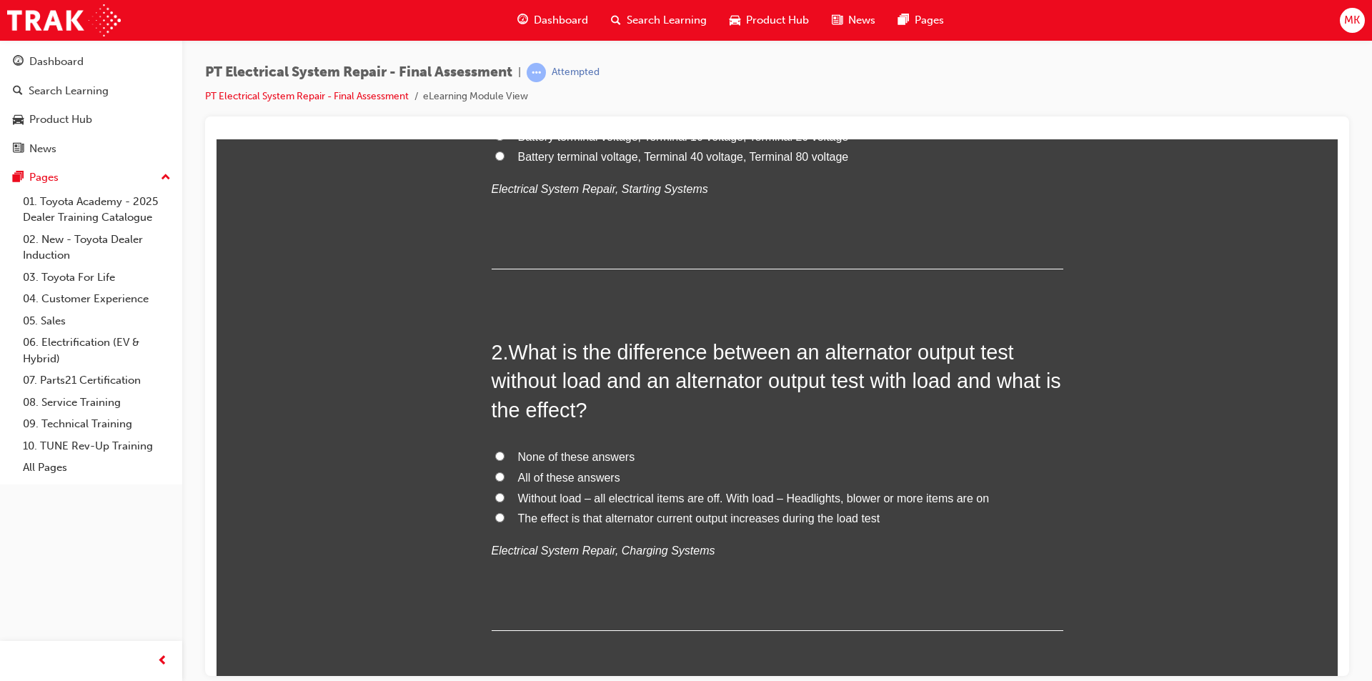
click at [497, 517] on input "The effect is that alternator current output increases during the load test" at bounding box center [499, 516] width 9 height 9
radio input "true"
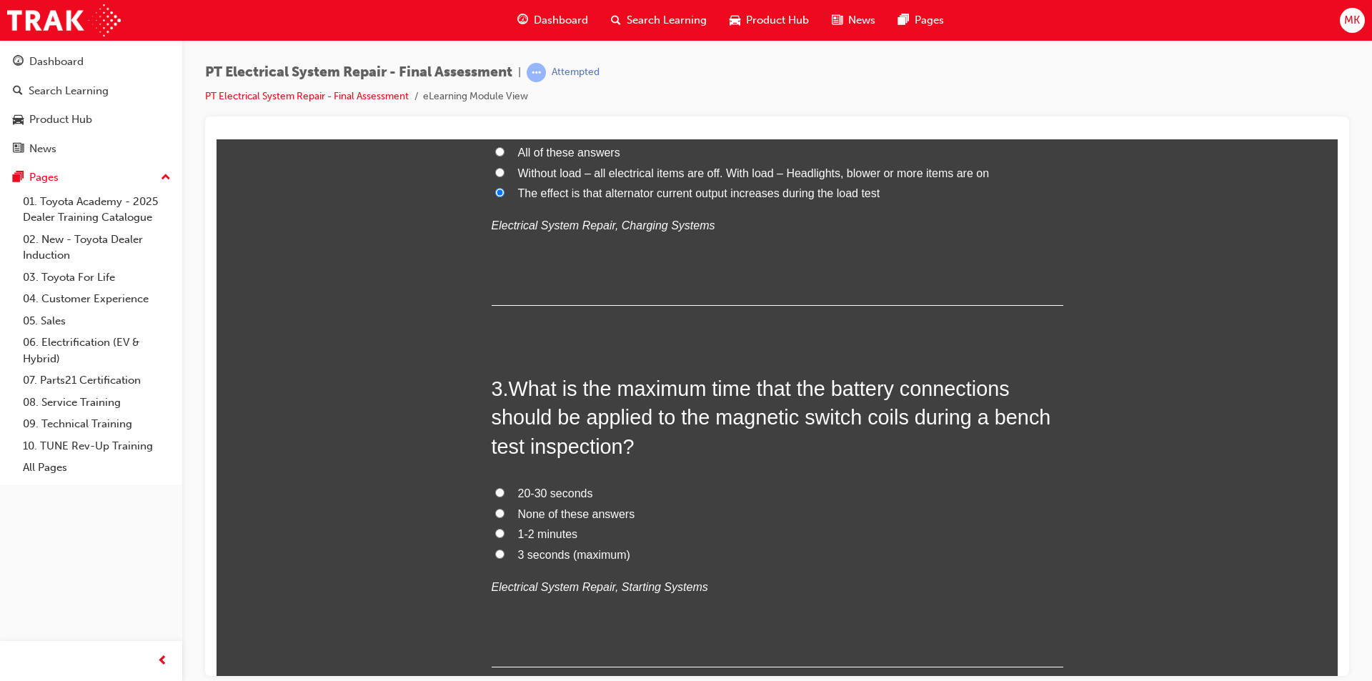
scroll to position [643, 0]
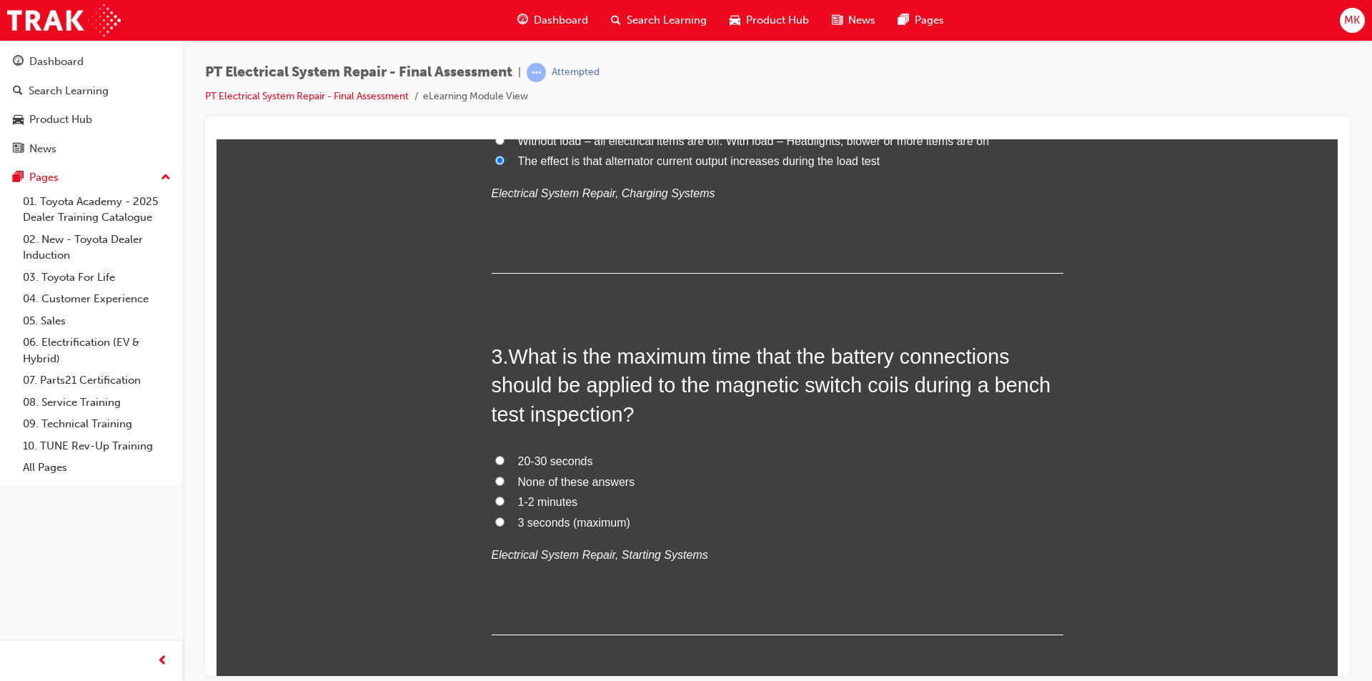
click at [496, 522] on input "3 seconds (maximum)" at bounding box center [499, 521] width 9 height 9
radio input "true"
click at [495, 462] on input "20-30 seconds" at bounding box center [499, 459] width 9 height 9
radio input "true"
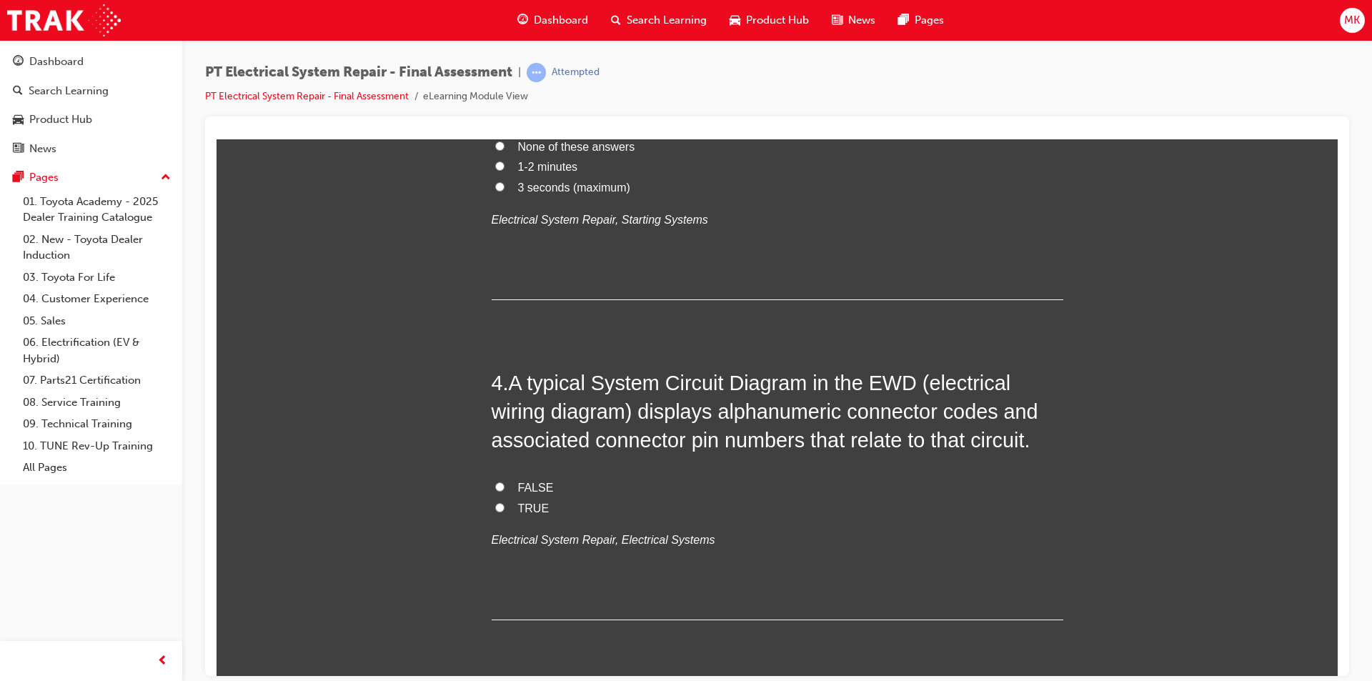
scroll to position [1000, 0]
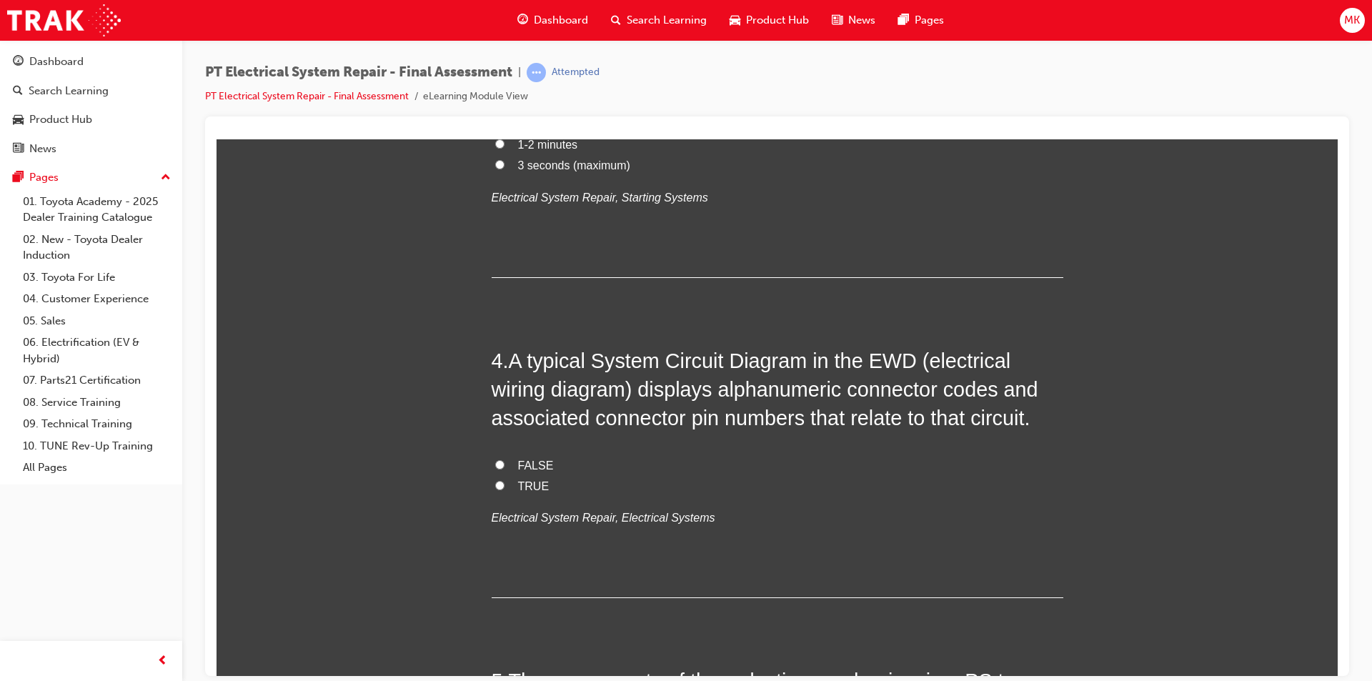
click at [503, 485] on label "TRUE" at bounding box center [778, 486] width 572 height 21
click at [503, 485] on input "TRUE" at bounding box center [499, 484] width 9 height 9
radio input "true"
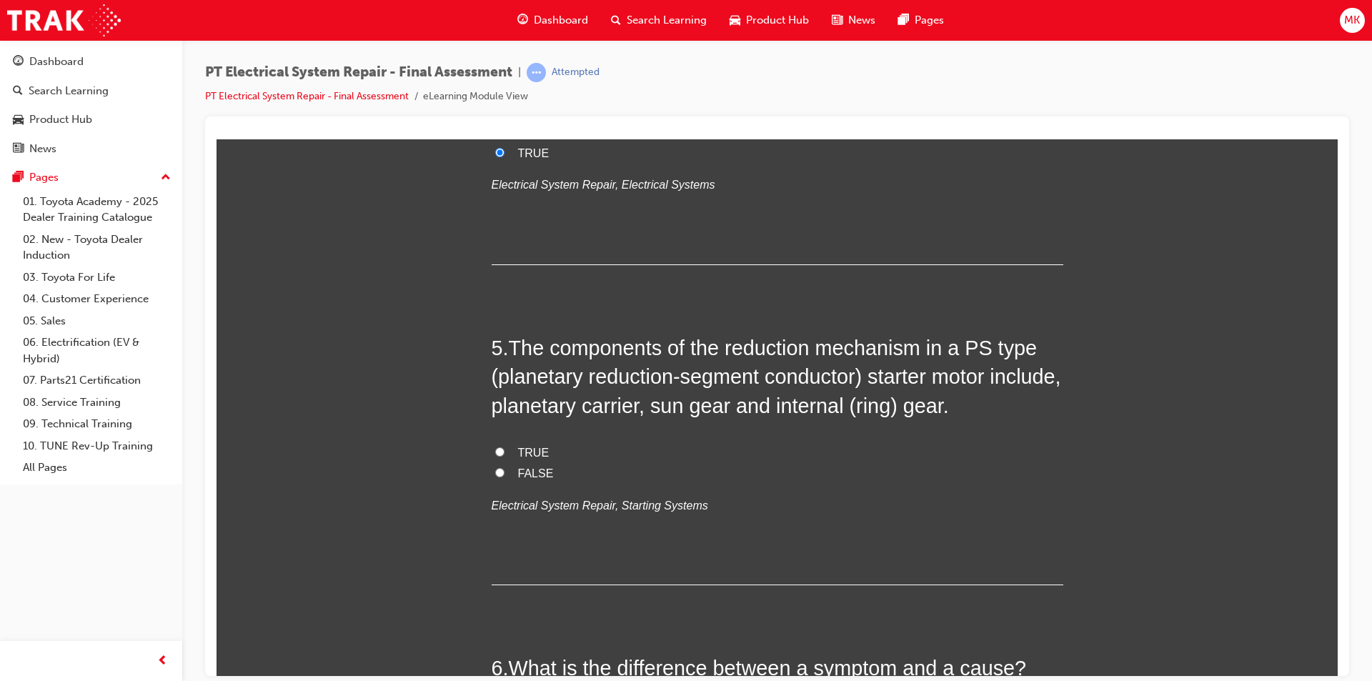
scroll to position [1358, 0]
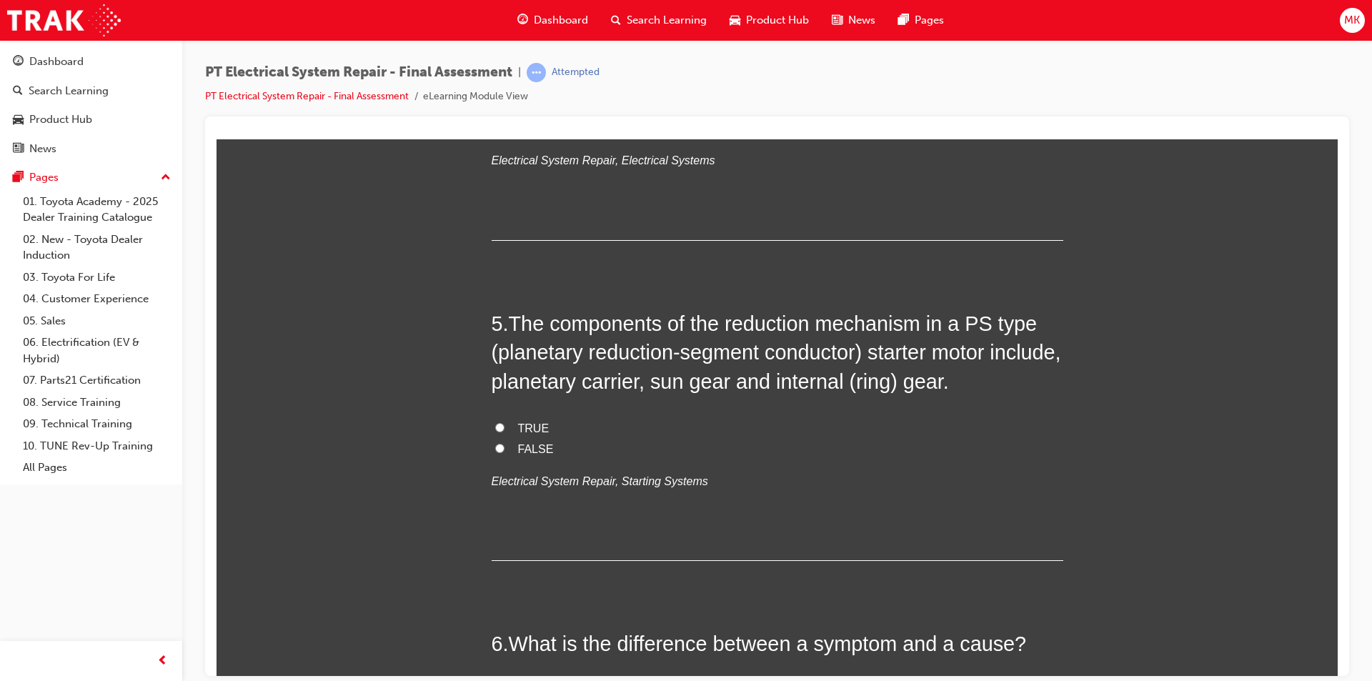
click at [500, 427] on label "TRUE" at bounding box center [778, 428] width 572 height 21
click at [500, 427] on input "TRUE" at bounding box center [499, 426] width 9 height 9
radio input "true"
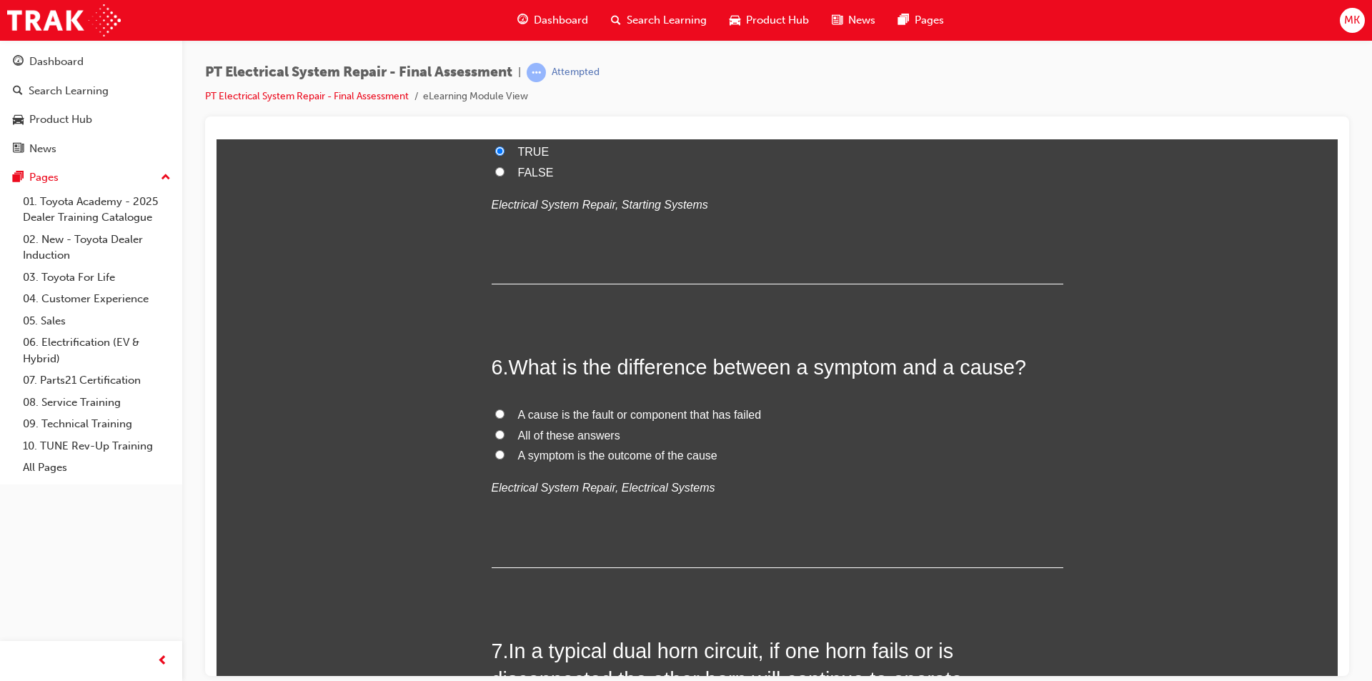
scroll to position [1644, 0]
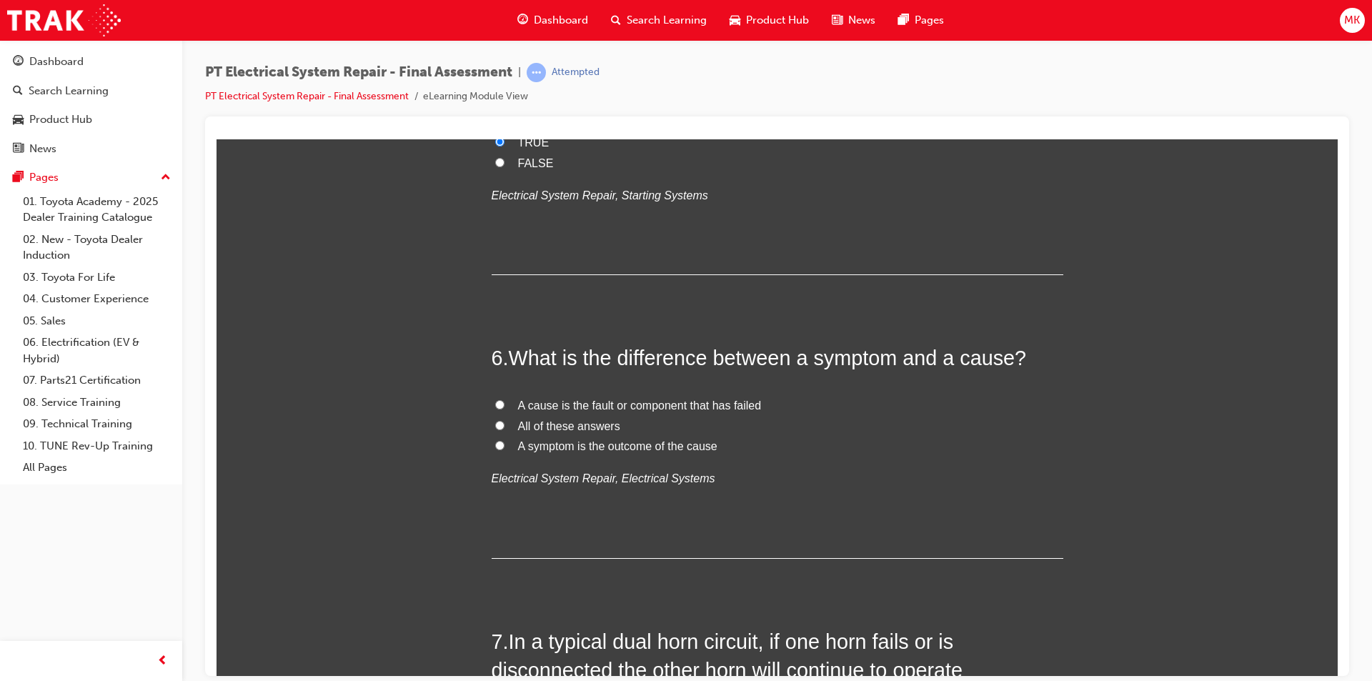
click at [495, 426] on input "All of these answers" at bounding box center [499, 424] width 9 height 9
radio input "true"
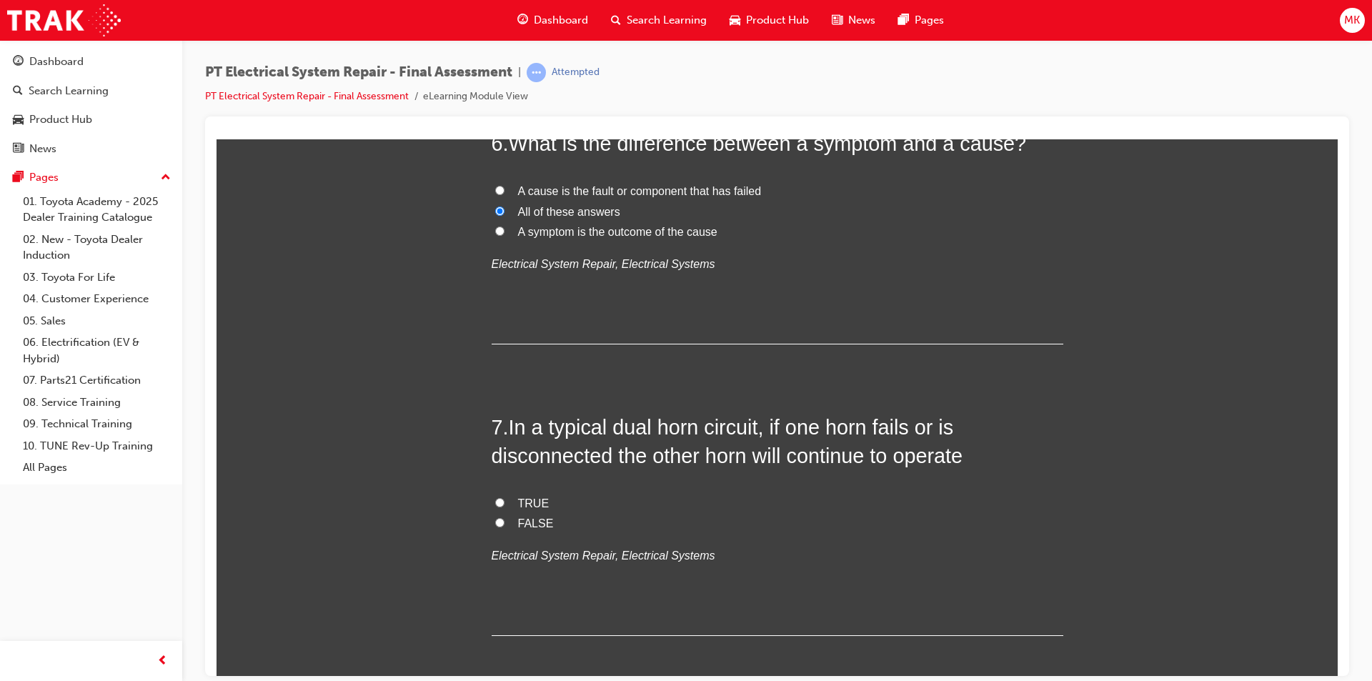
scroll to position [1929, 0]
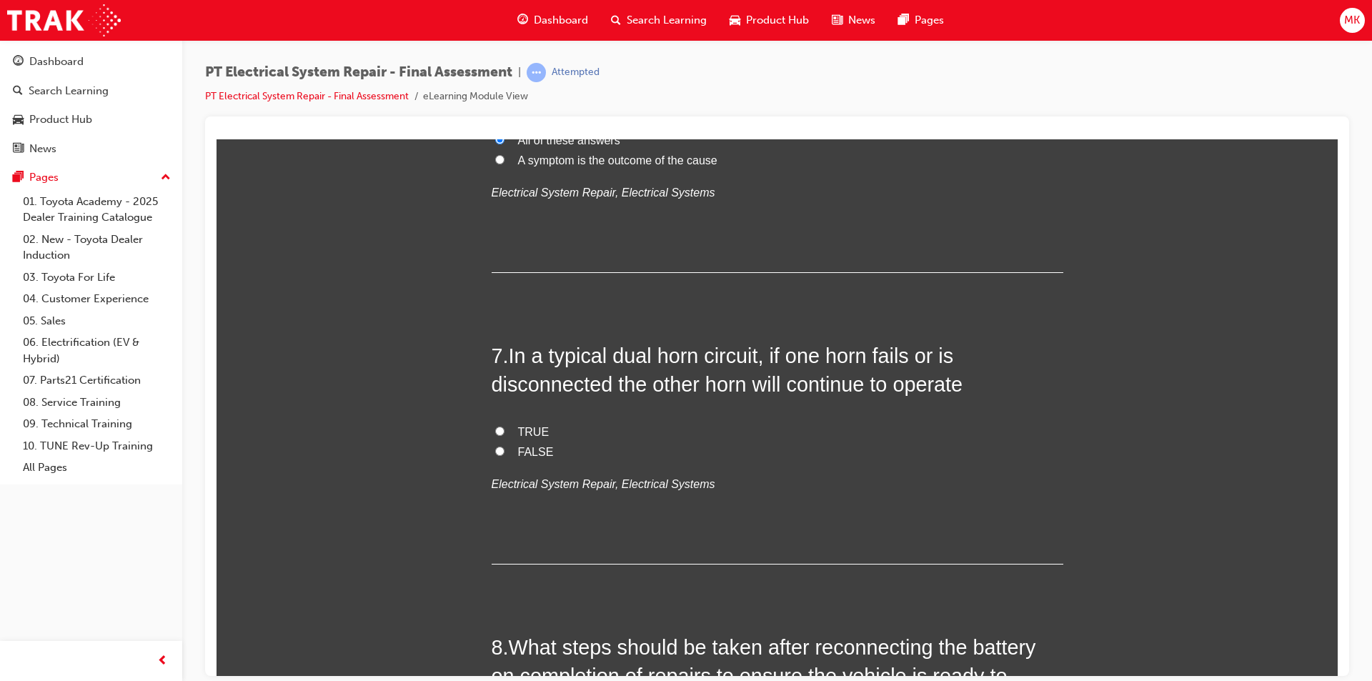
click at [495, 449] on input "FALSE" at bounding box center [499, 450] width 9 height 9
radio input "true"
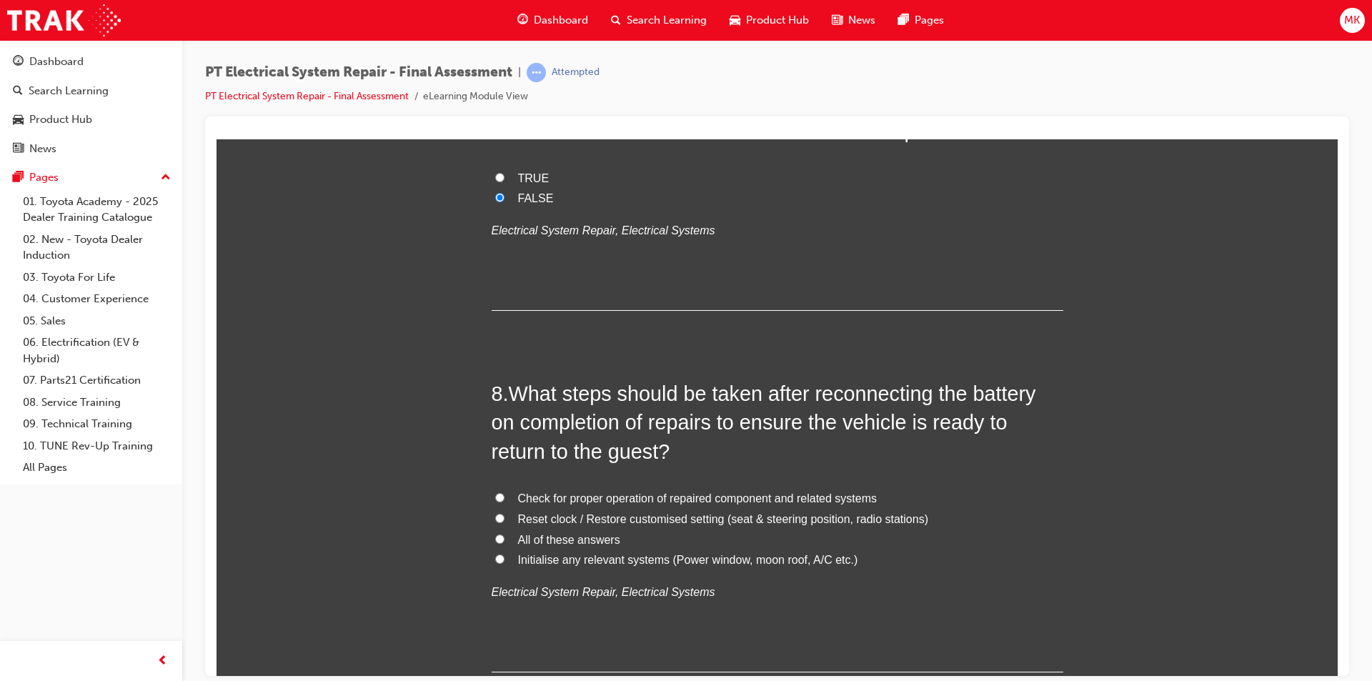
scroll to position [2215, 0]
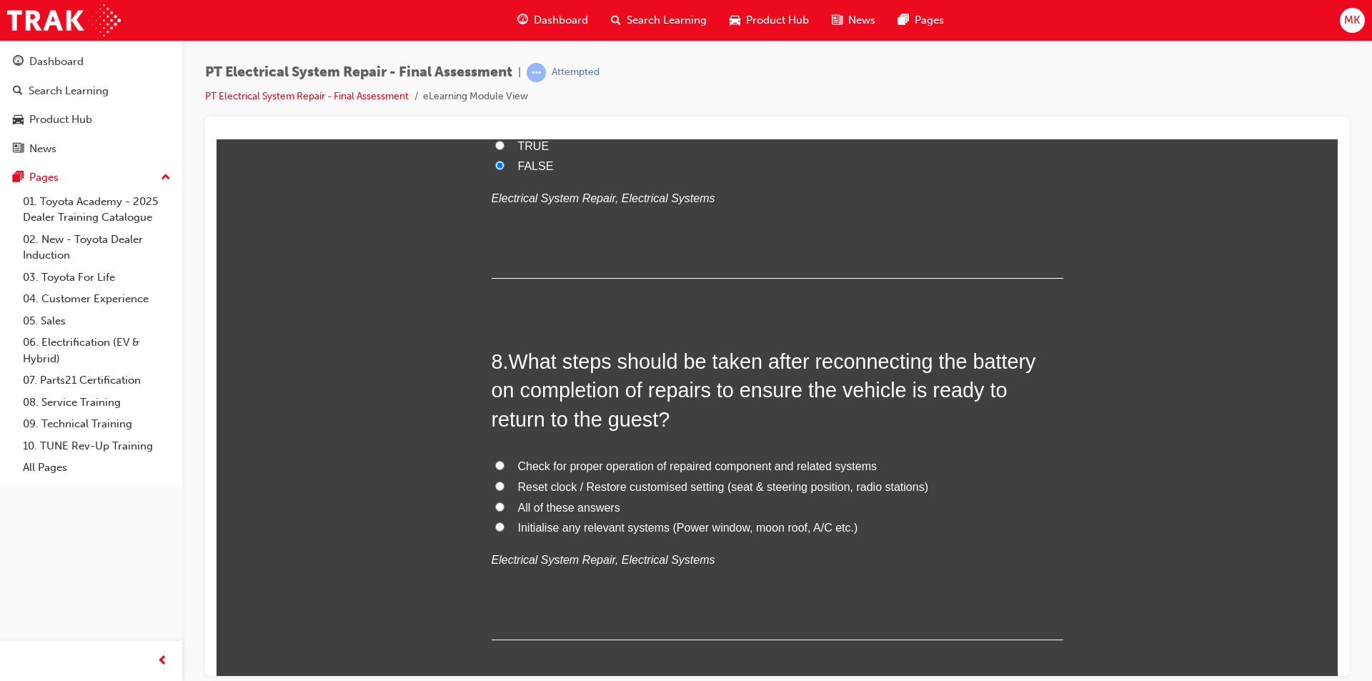
click at [501, 507] on label "All of these answers" at bounding box center [778, 507] width 572 height 21
click at [501, 507] on input "All of these answers" at bounding box center [499, 506] width 9 height 9
radio input "true"
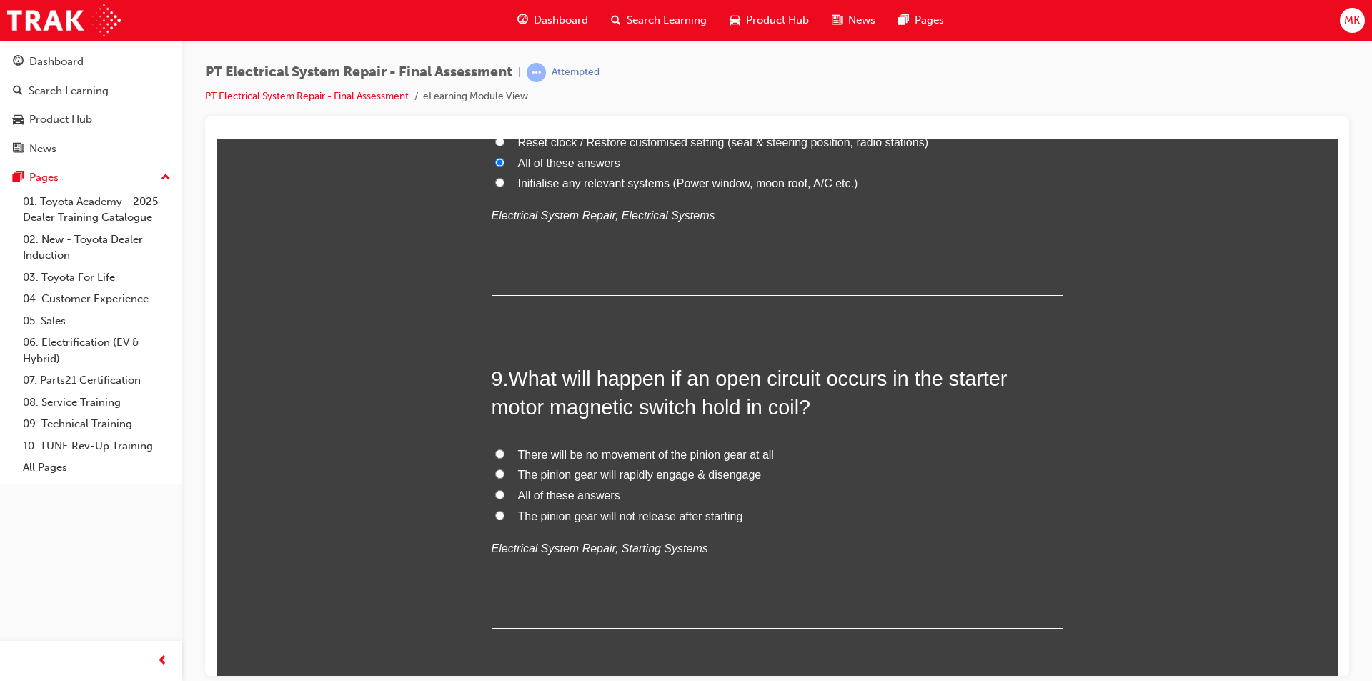
scroll to position [2573, 0]
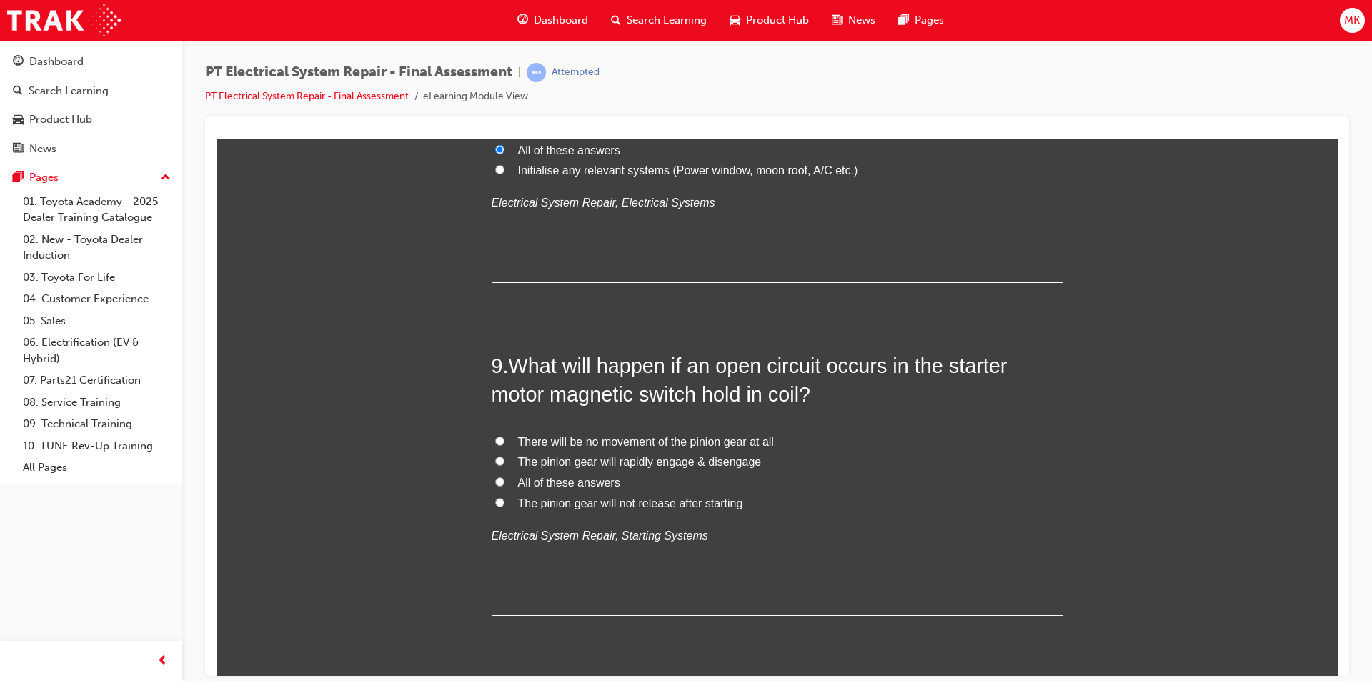
click at [609, 503] on span "The pinion gear will not release after starting" at bounding box center [630, 503] width 225 height 12
click at [505, 503] on input "The pinion gear will not release after starting" at bounding box center [499, 501] width 9 height 9
radio input "true"
click at [495, 460] on input "The pinion gear will rapidly engage & disengage" at bounding box center [499, 460] width 9 height 9
radio input "true"
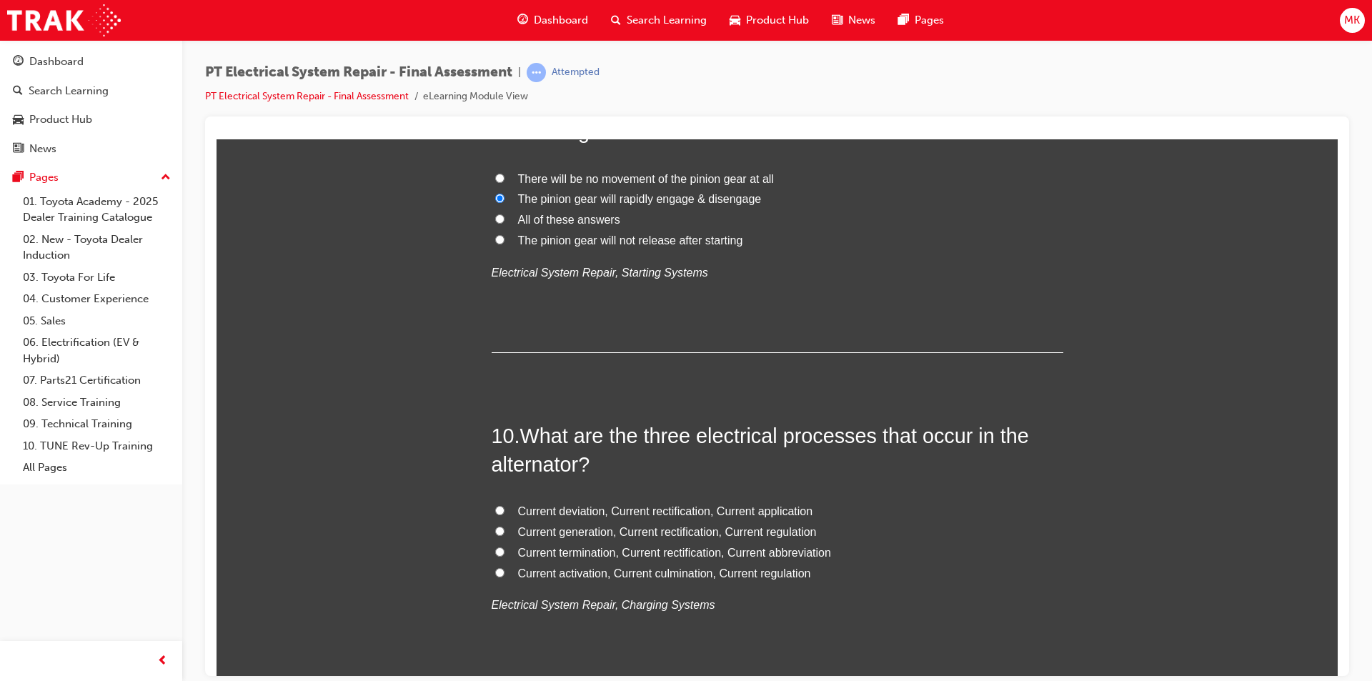
scroll to position [2858, 0]
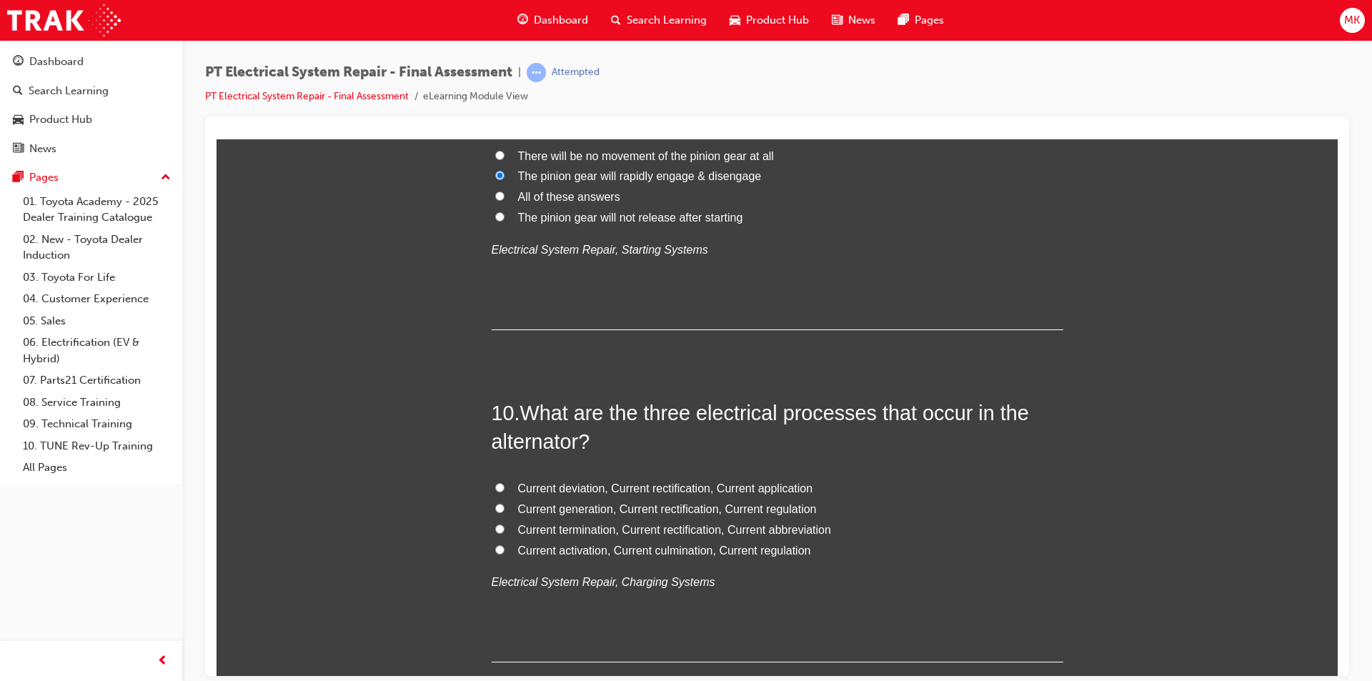
click at [495, 507] on input "Current generation, Current rectification, Current regulation" at bounding box center [499, 507] width 9 height 9
radio input "true"
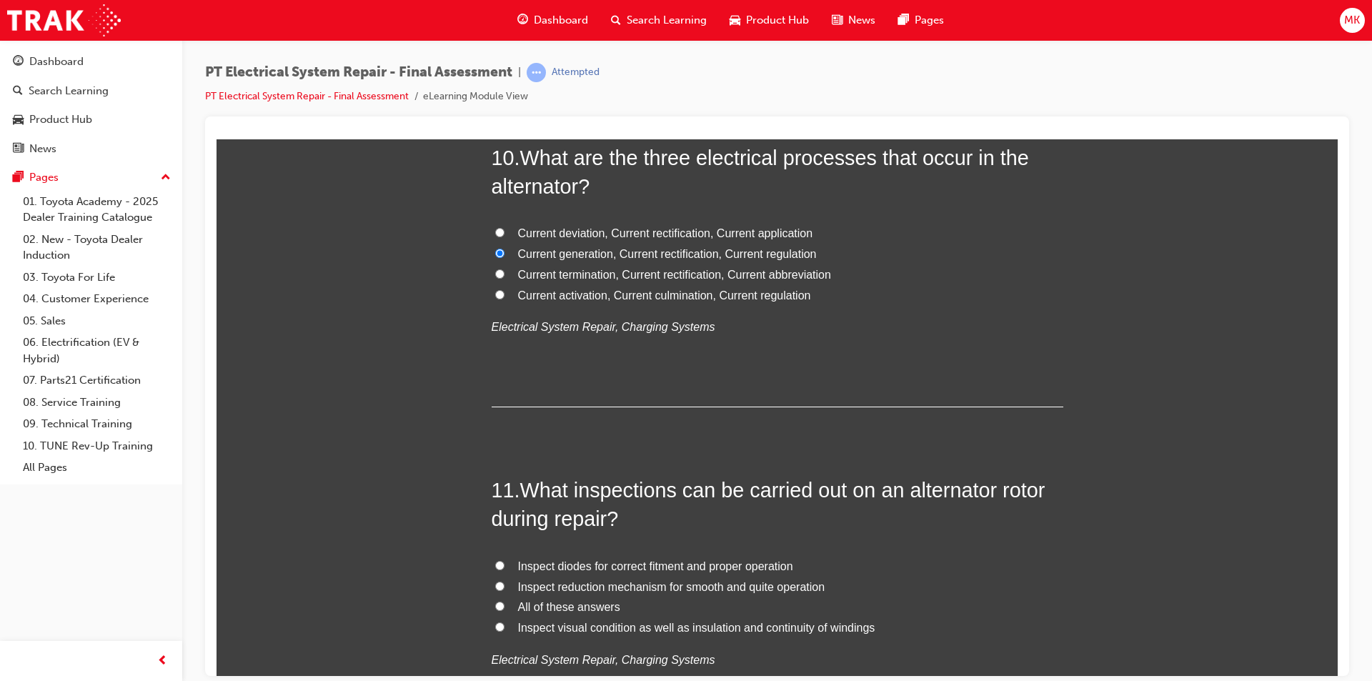
scroll to position [3287, 0]
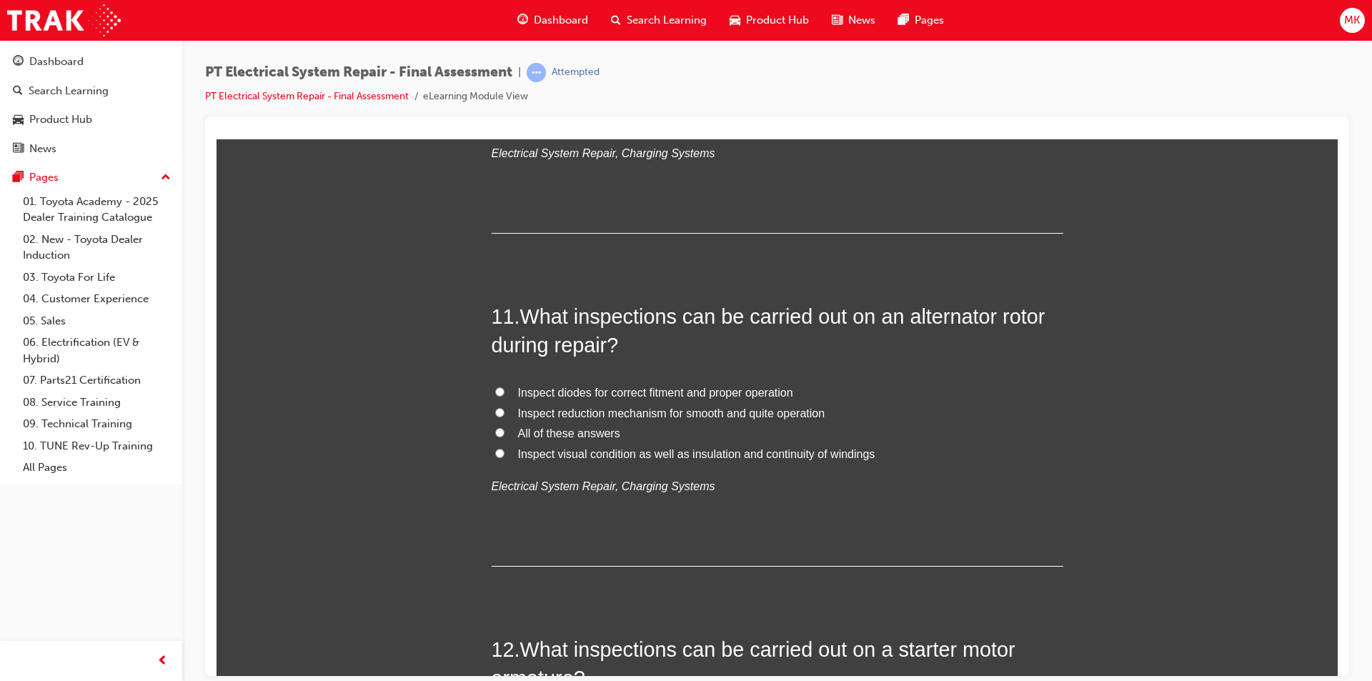
click at [505, 430] on label "All of these answers" at bounding box center [778, 433] width 572 height 21
click at [505, 430] on input "All of these answers" at bounding box center [499, 431] width 9 height 9
radio input "true"
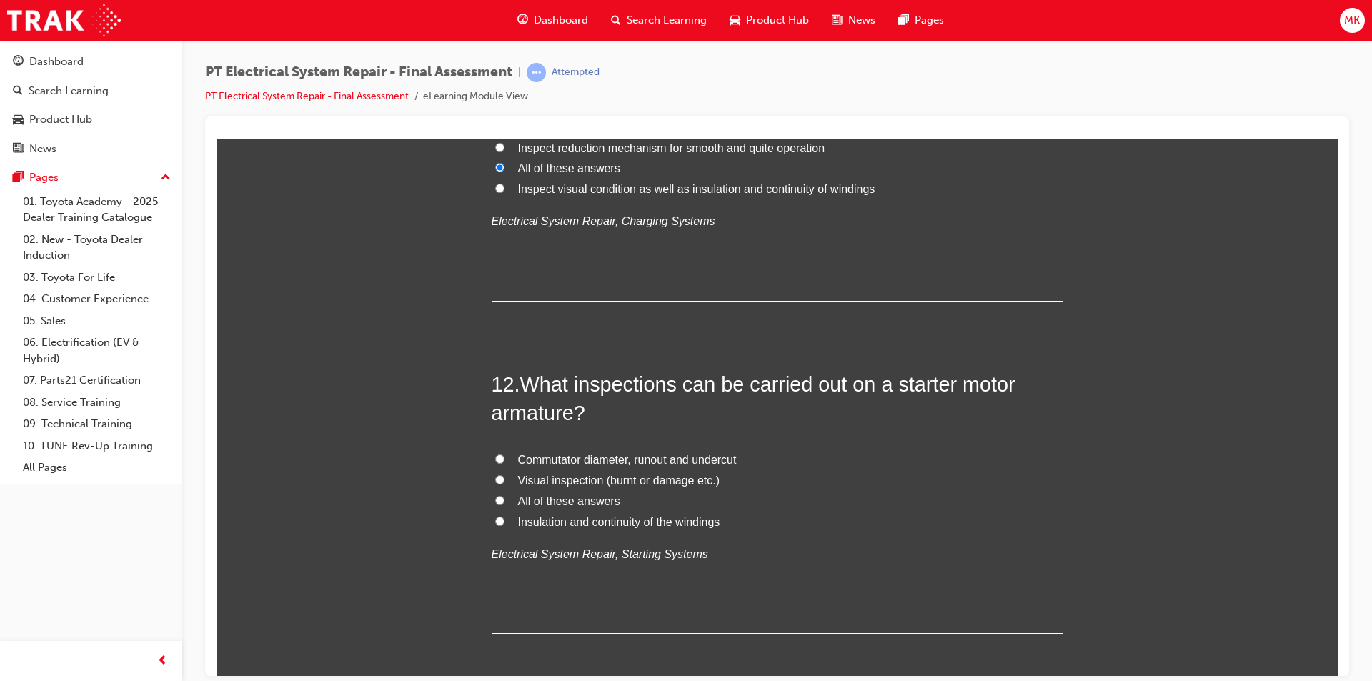
scroll to position [3573, 0]
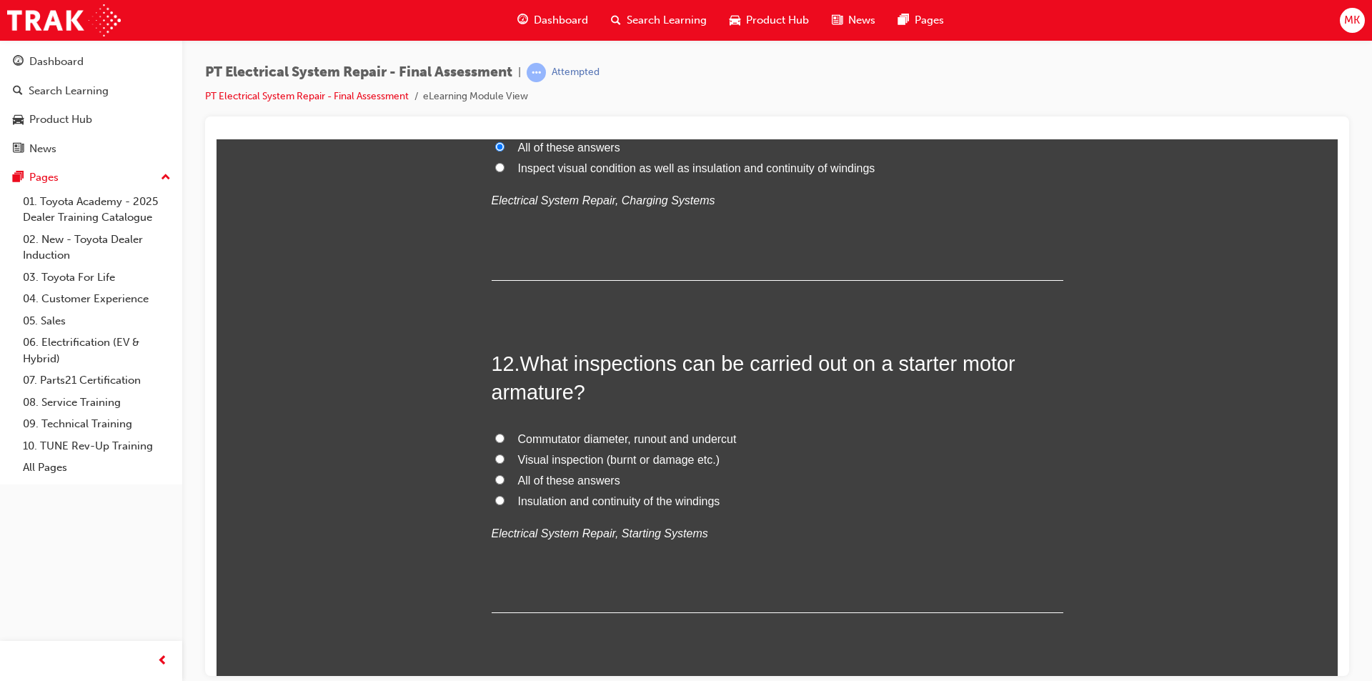
click at [530, 480] on span "All of these answers" at bounding box center [569, 480] width 102 height 12
click at [505, 480] on input "All of these answers" at bounding box center [499, 479] width 9 height 9
radio input "true"
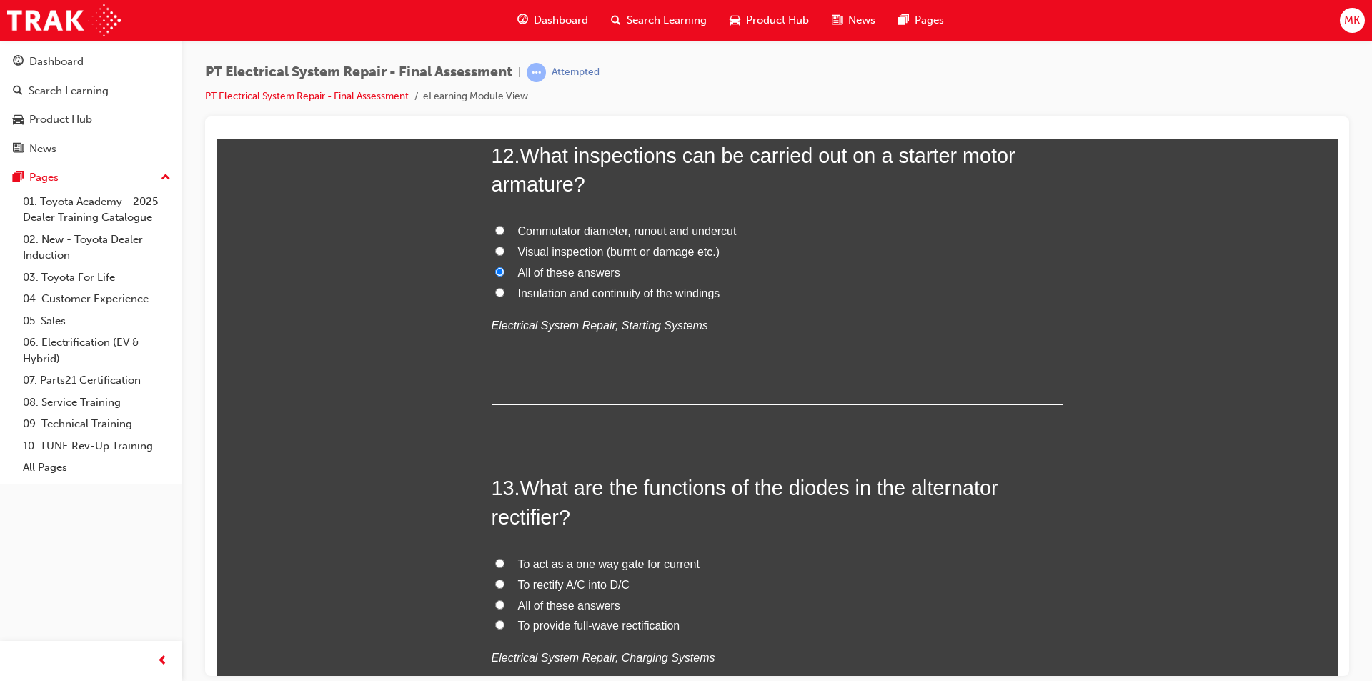
scroll to position [3859, 0]
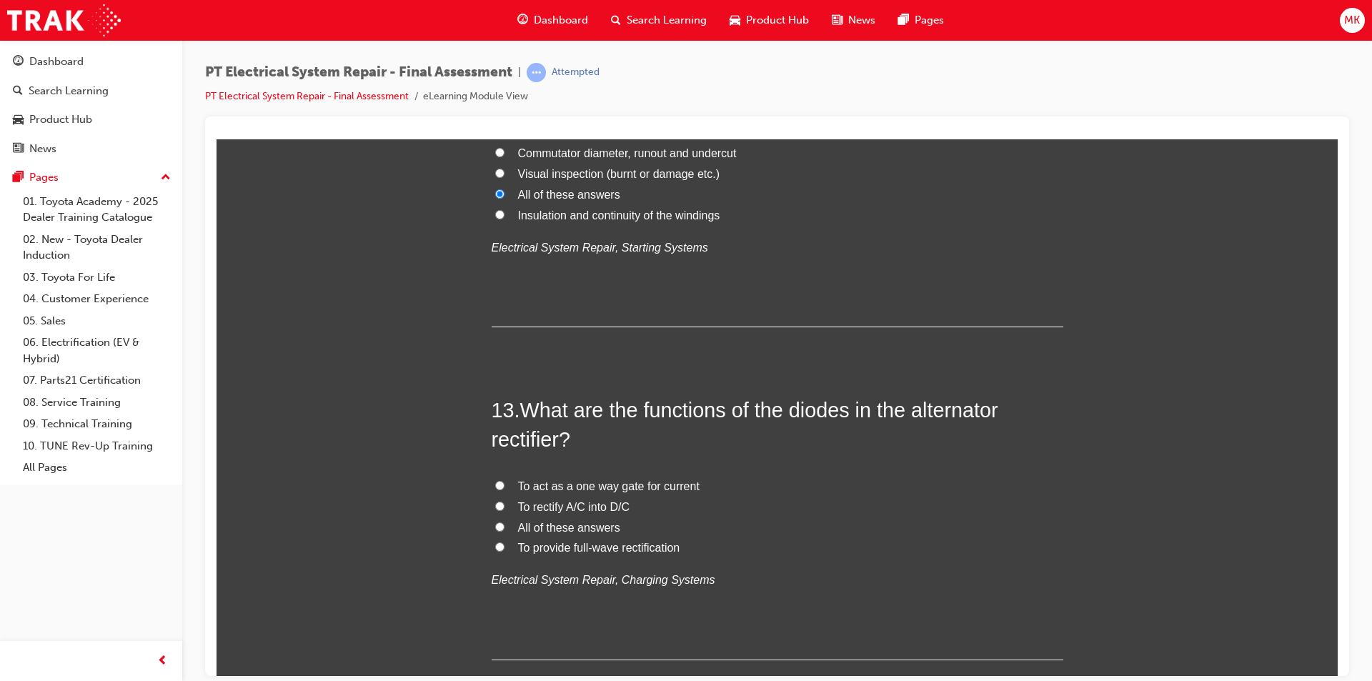
click at [521, 503] on span "To rectify A/C into D/C" at bounding box center [574, 506] width 112 height 12
click at [505, 503] on input "To rectify A/C into D/C" at bounding box center [499, 505] width 9 height 9
radio input "true"
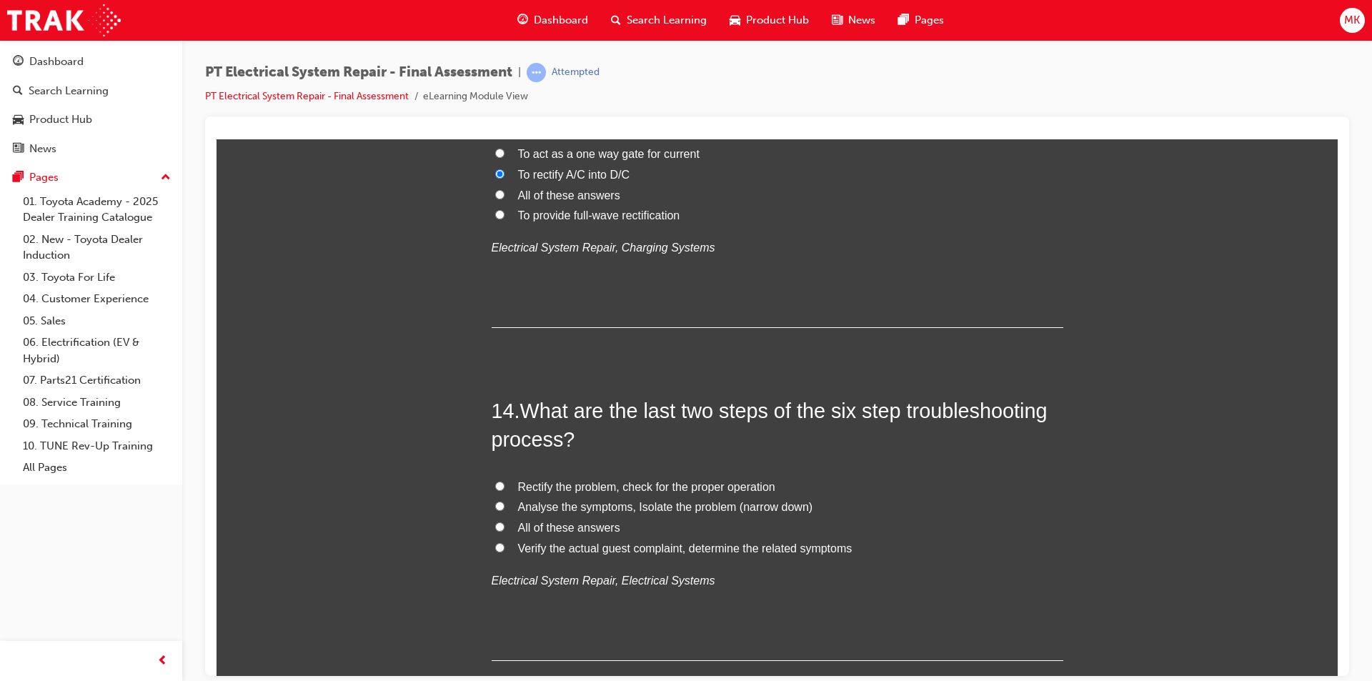
scroll to position [4216, 0]
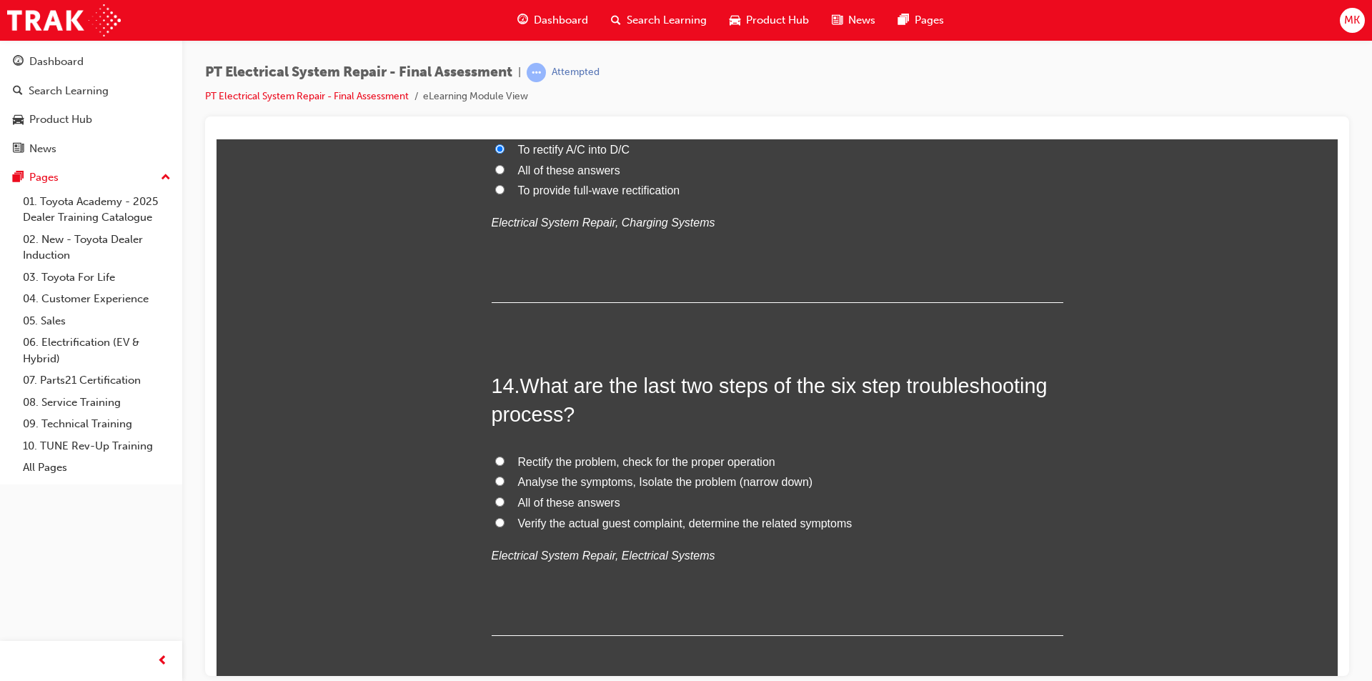
click at [497, 463] on input "Rectify the problem, check for the proper operation" at bounding box center [499, 460] width 9 height 9
radio input "true"
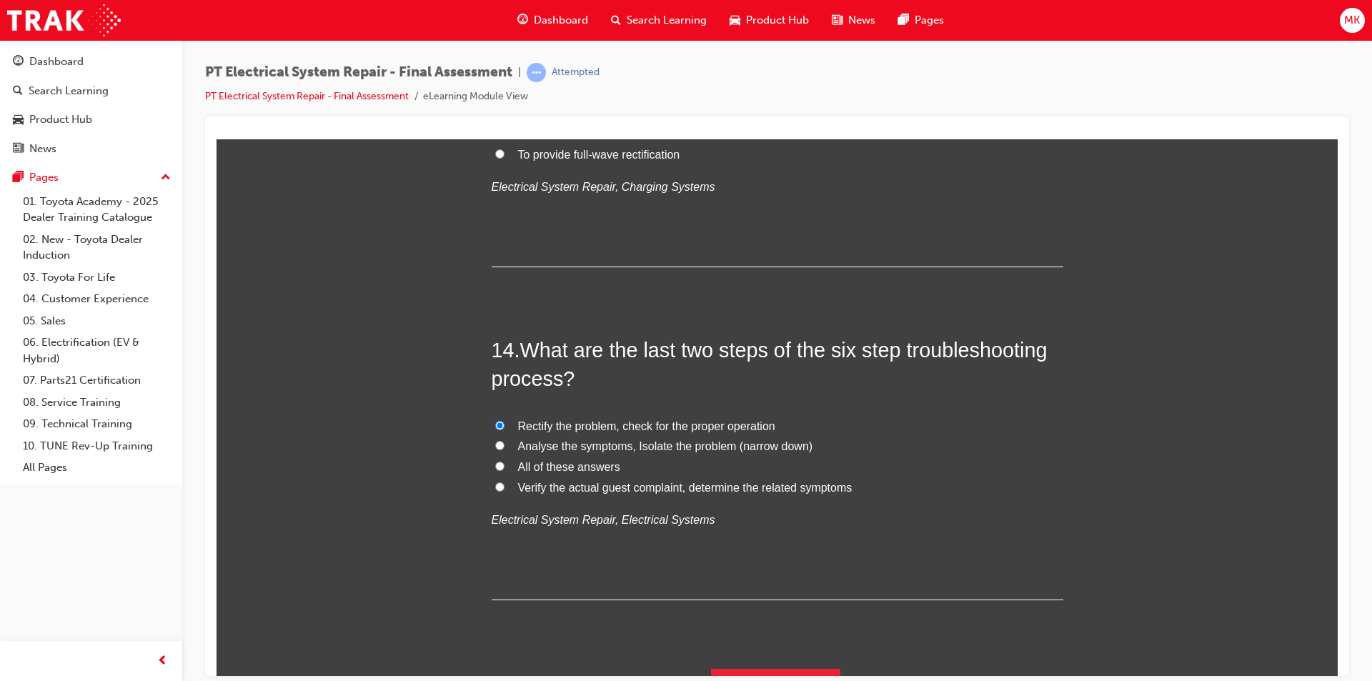
scroll to position [4284, 0]
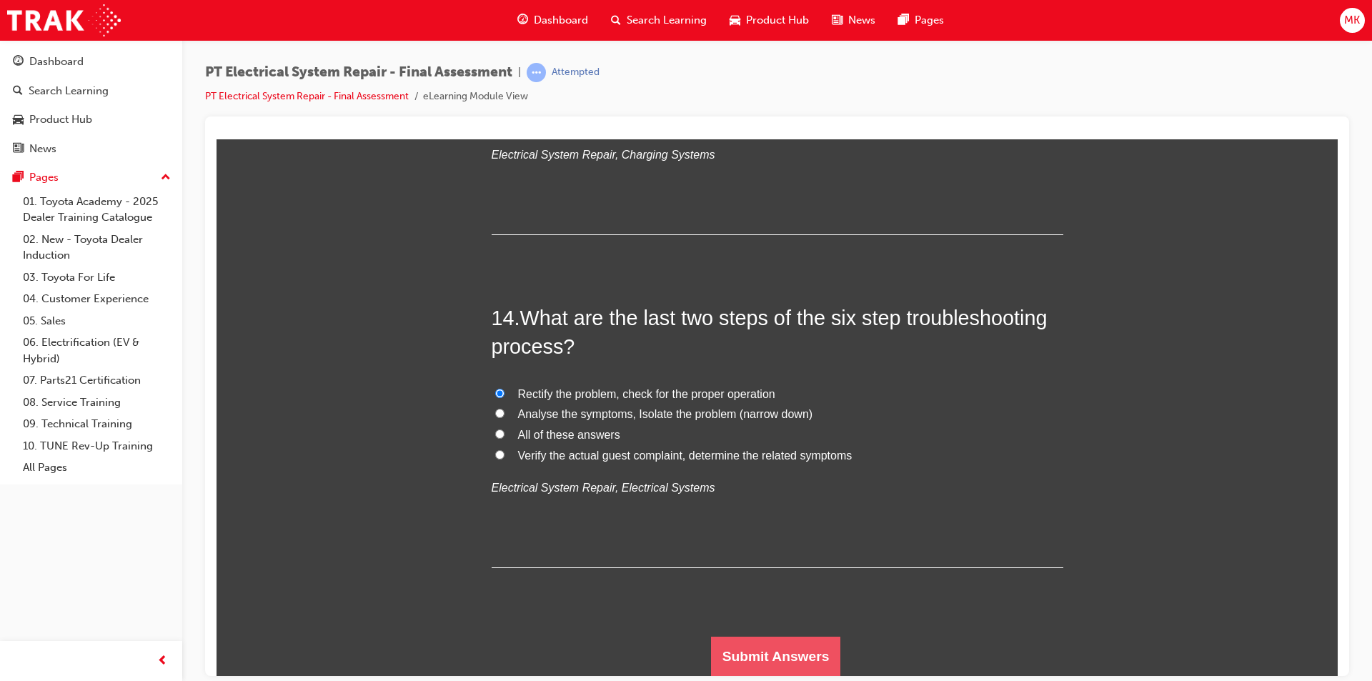
click at [792, 658] on button "Submit Answers" at bounding box center [776, 656] width 130 height 40
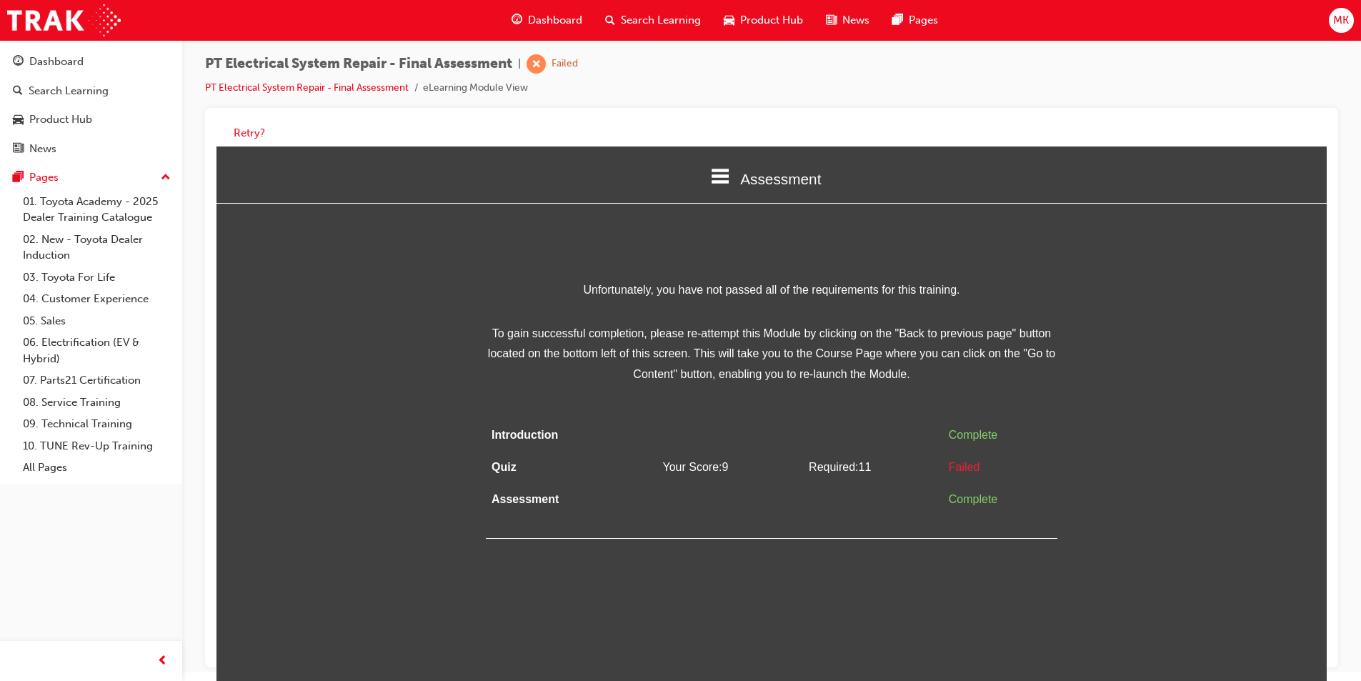
scroll to position [11, 0]
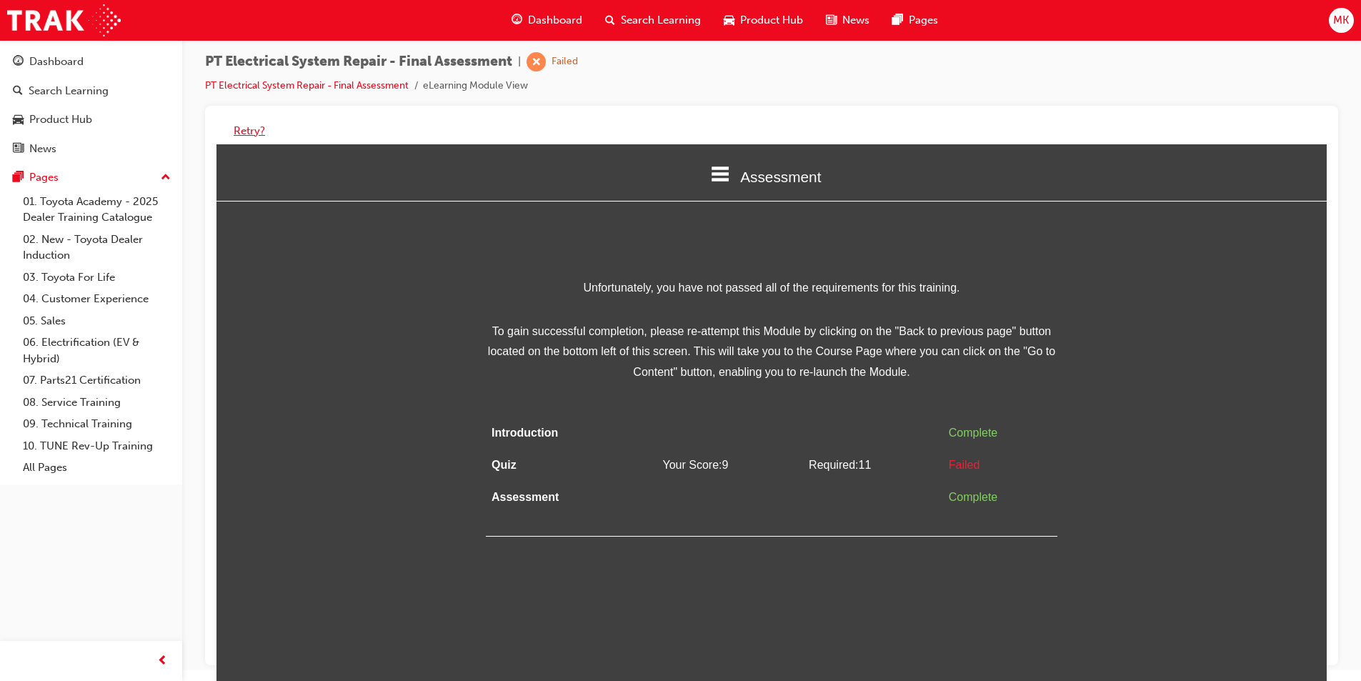
click at [259, 136] on button "Retry?" at bounding box center [249, 131] width 31 height 16
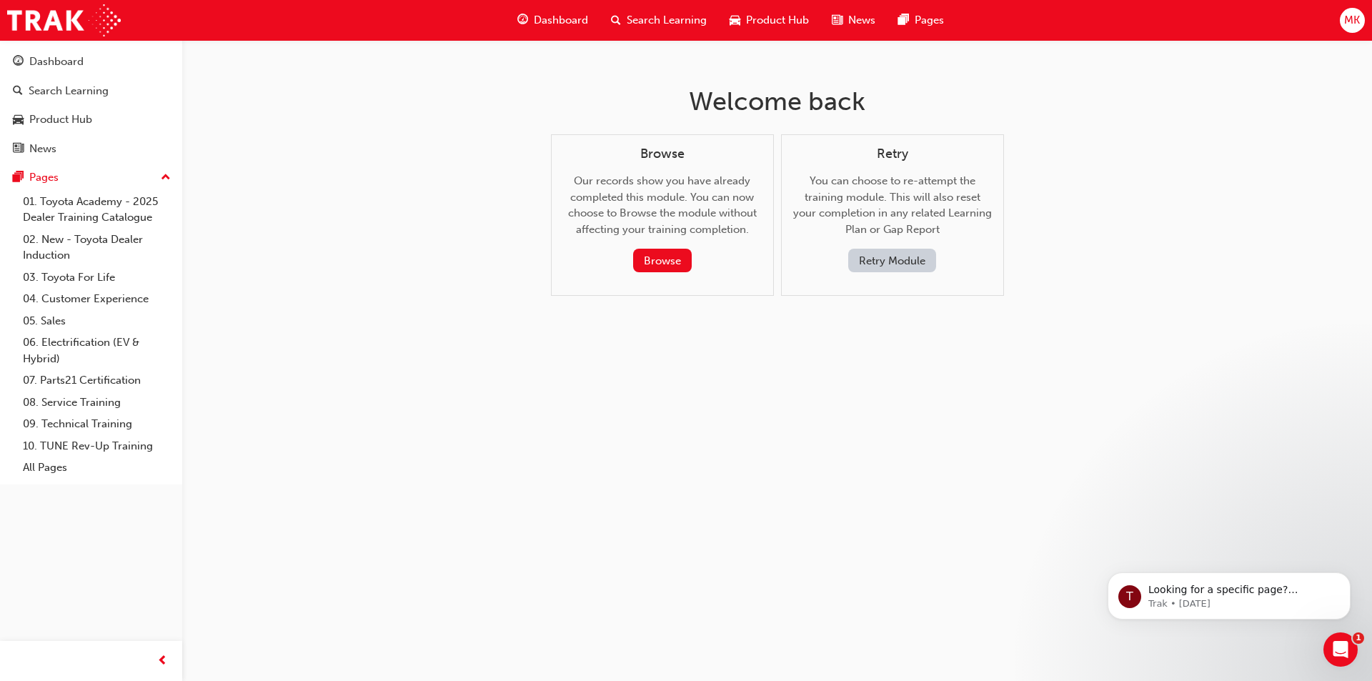
click at [886, 261] on button "Retry Module" at bounding box center [892, 261] width 88 height 24
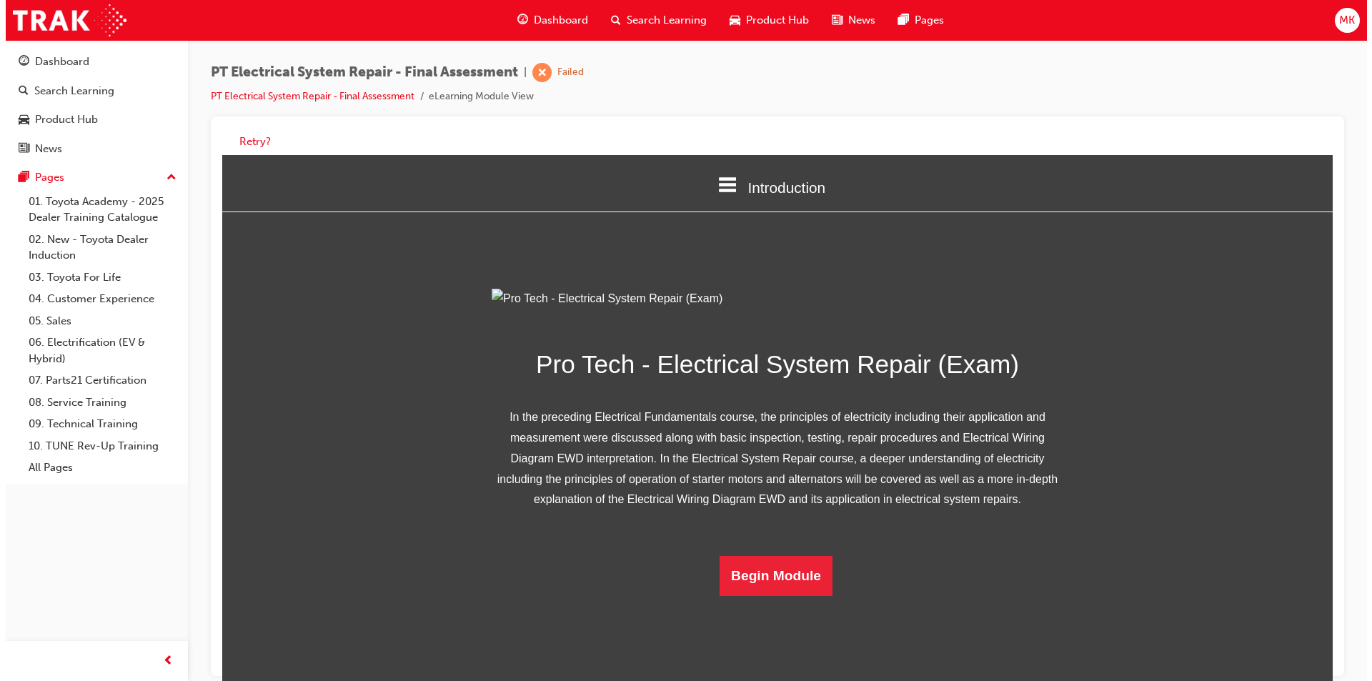
scroll to position [61, 0]
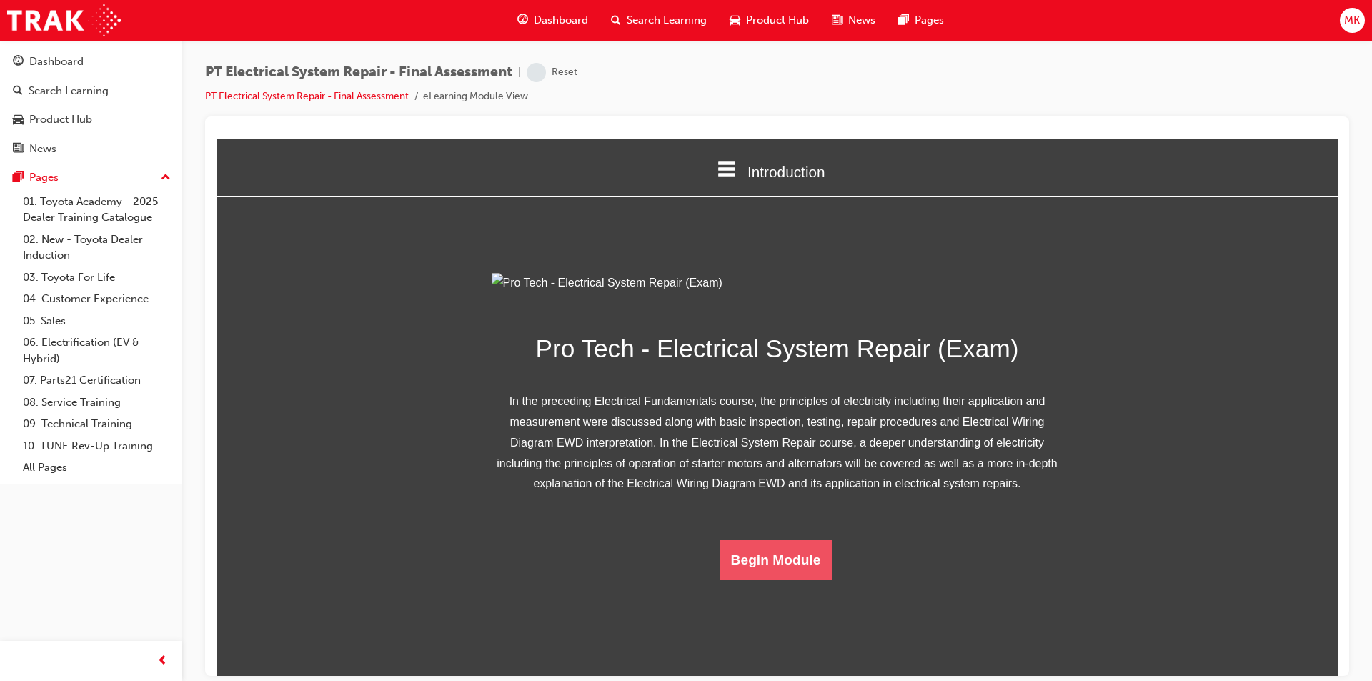
click at [783, 580] on button "Begin Module" at bounding box center [776, 560] width 113 height 40
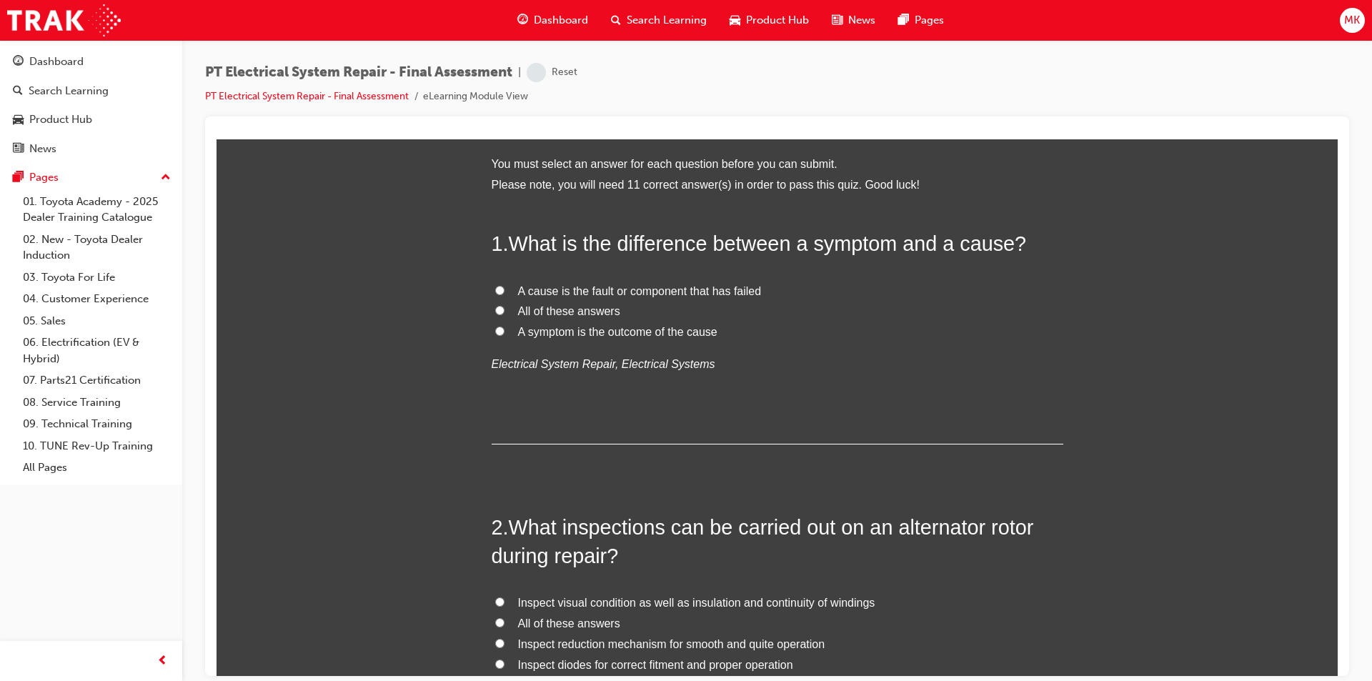
scroll to position [0, 0]
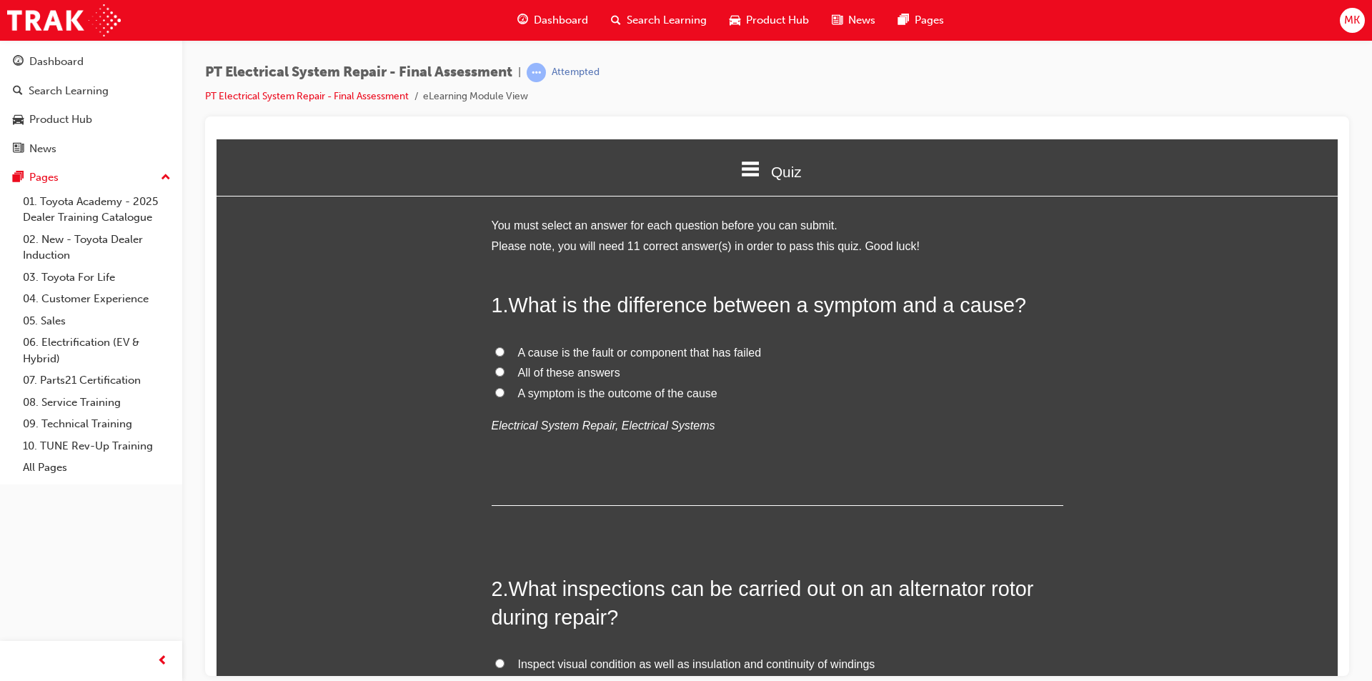
click at [495, 370] on input "All of these answers" at bounding box center [499, 371] width 9 height 9
radio input "true"
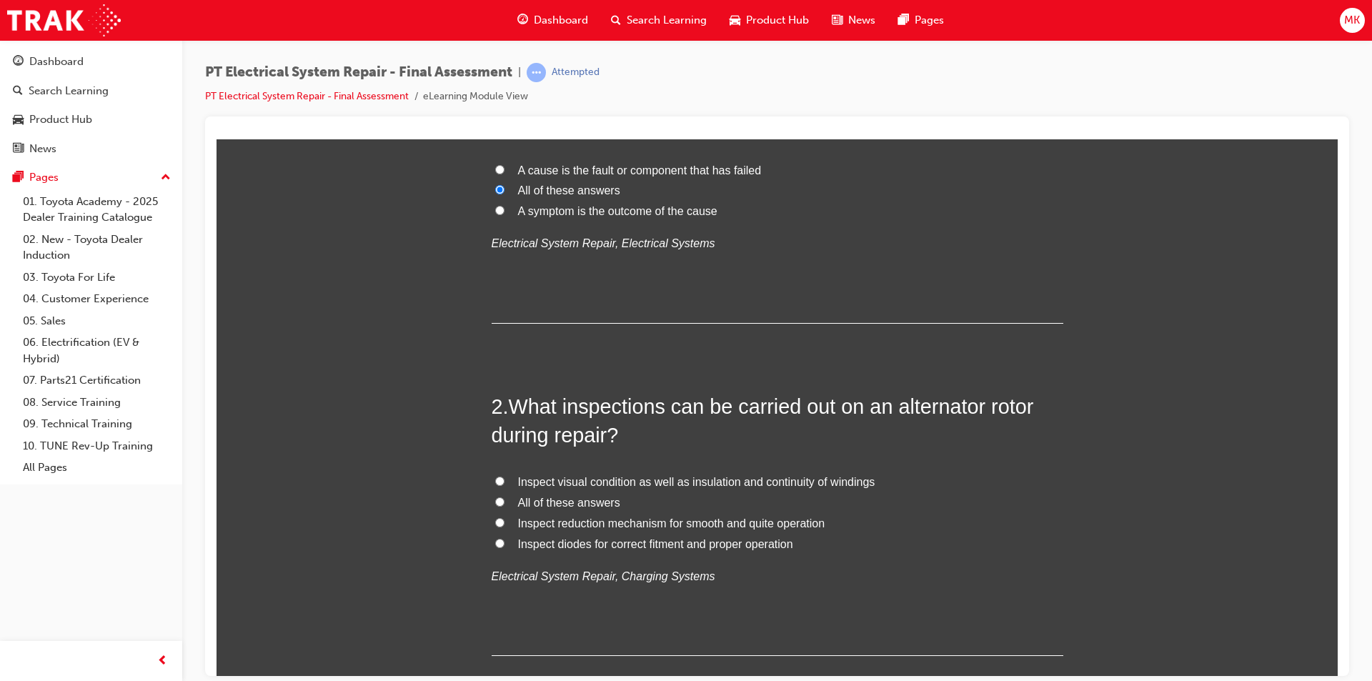
scroll to position [214, 0]
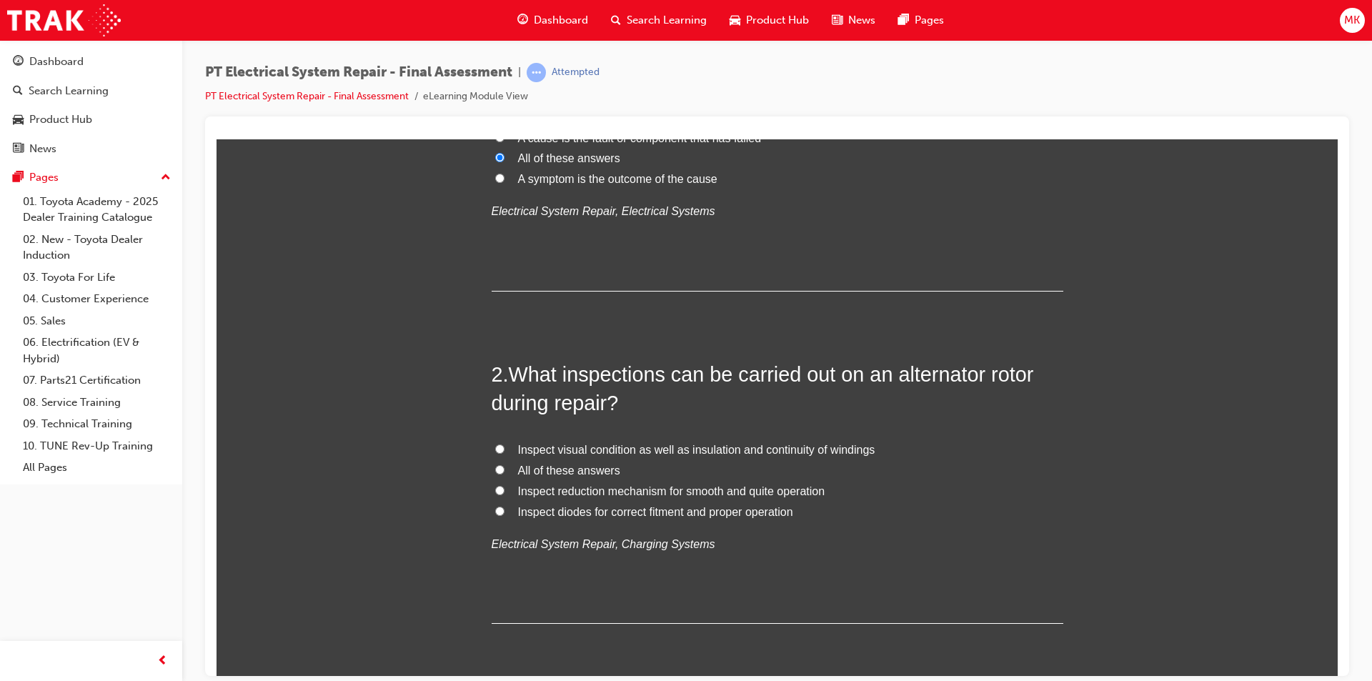
click at [545, 466] on span "All of these answers" at bounding box center [569, 470] width 102 height 12
click at [505, 466] on input "All of these answers" at bounding box center [499, 468] width 9 height 9
radio input "true"
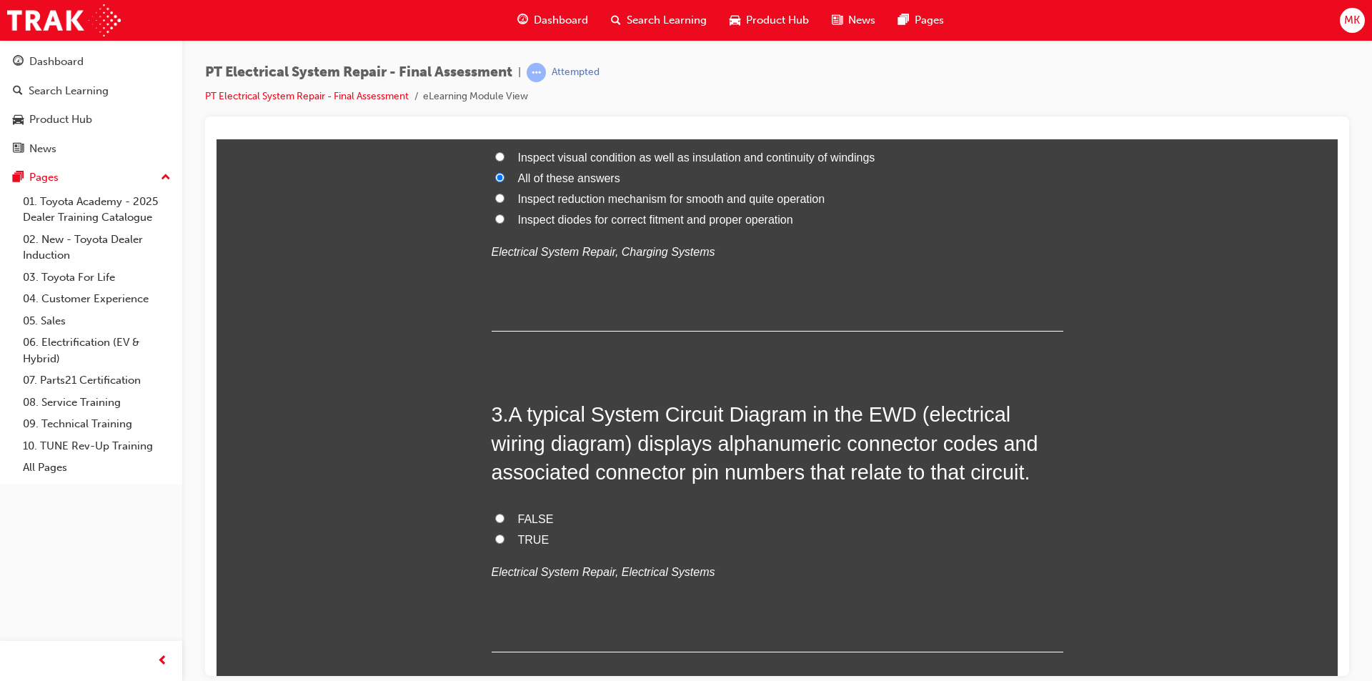
scroll to position [572, 0]
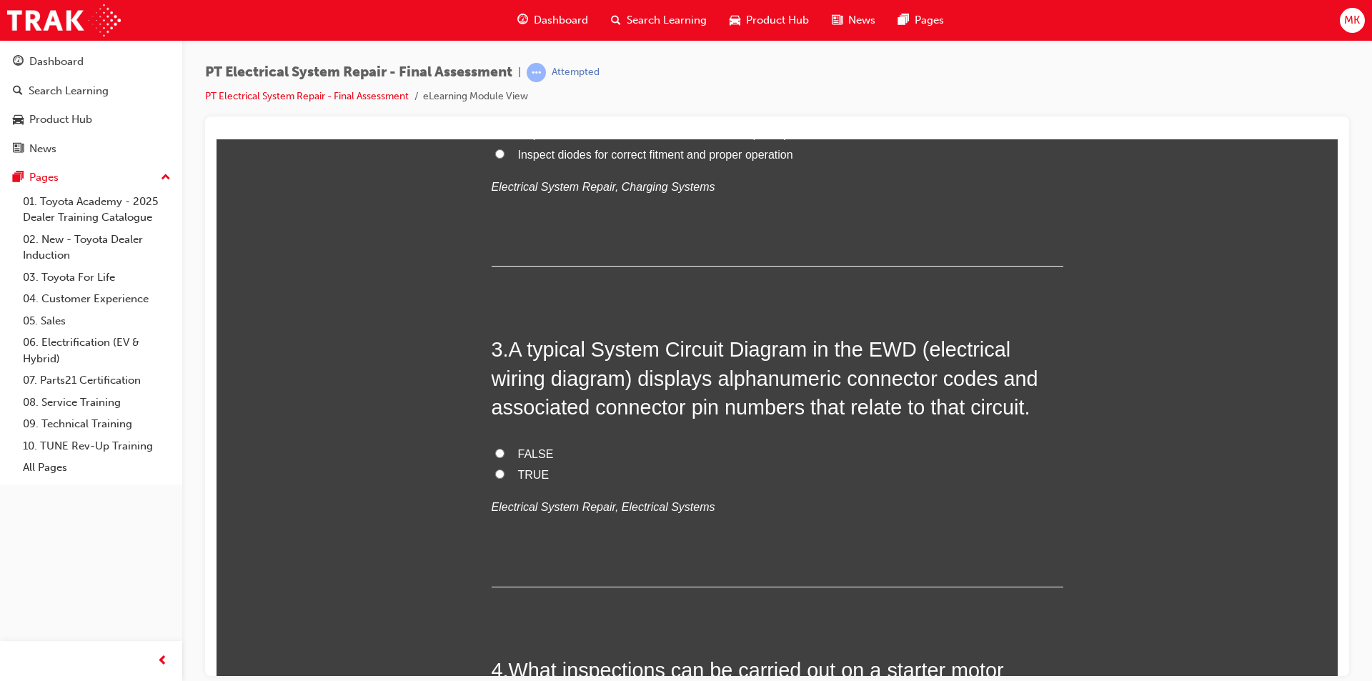
click at [497, 470] on input "TRUE" at bounding box center [499, 473] width 9 height 9
radio input "true"
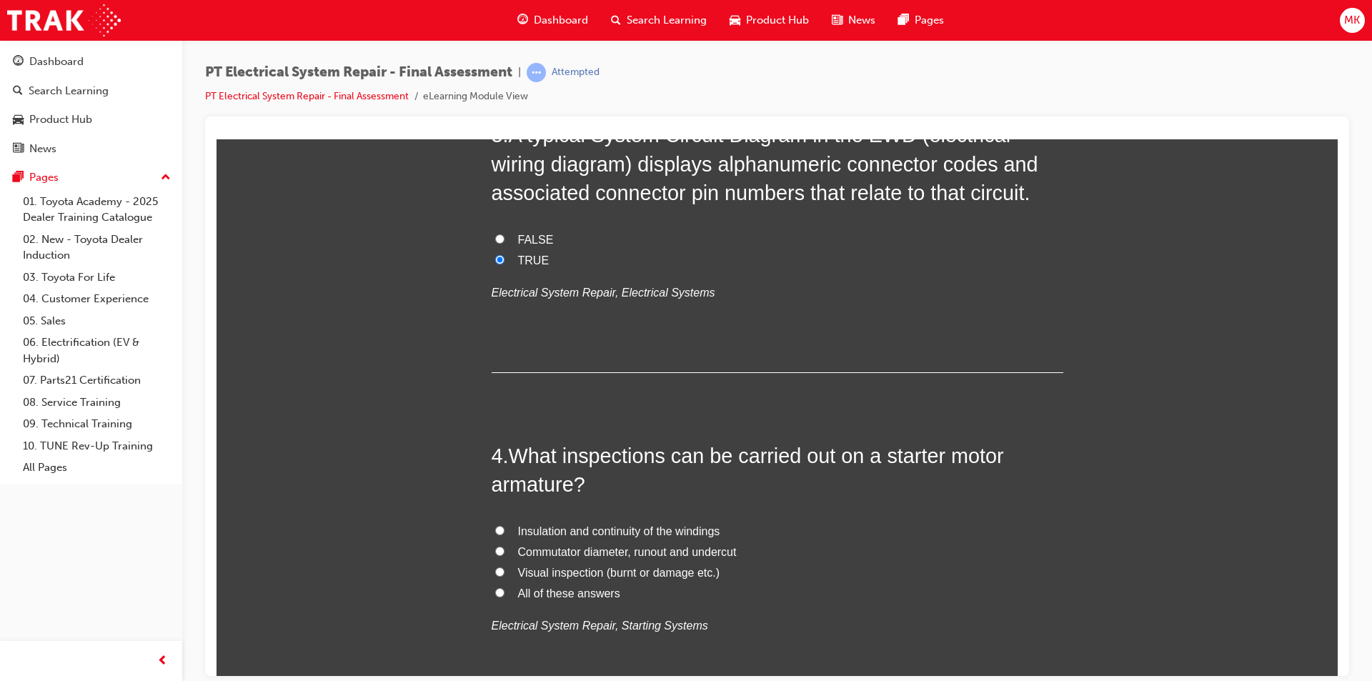
scroll to position [858, 0]
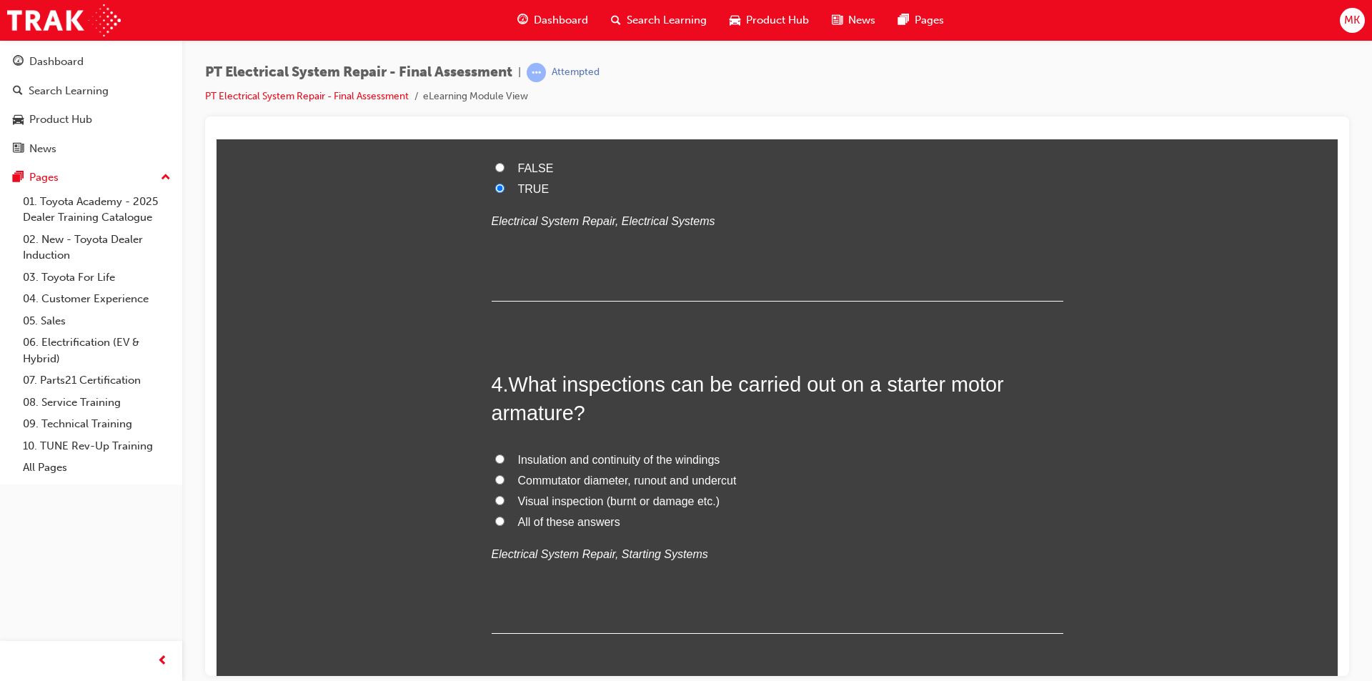
click at [496, 457] on input "Insulation and continuity of the windings" at bounding box center [499, 458] width 9 height 9
radio input "true"
click at [577, 522] on span "All of these answers" at bounding box center [569, 521] width 102 height 12
click at [505, 522] on input "All of these answers" at bounding box center [499, 520] width 9 height 9
radio input "true"
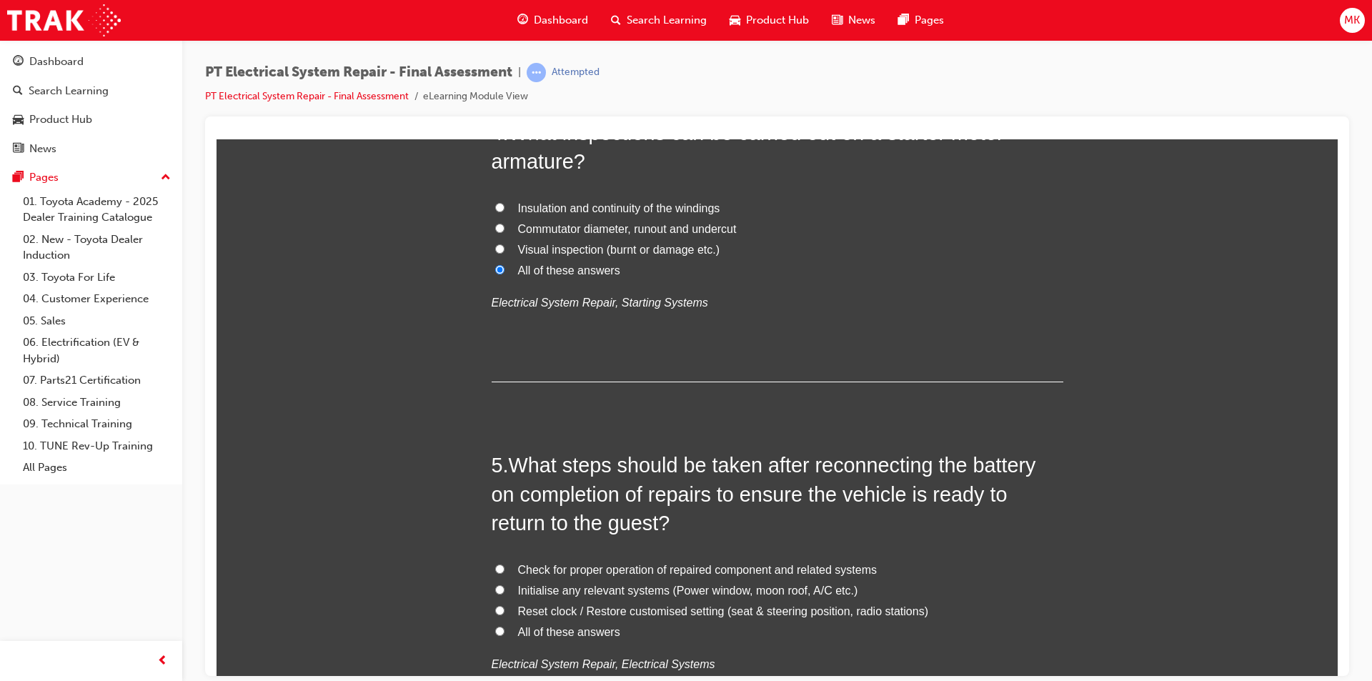
scroll to position [1143, 0]
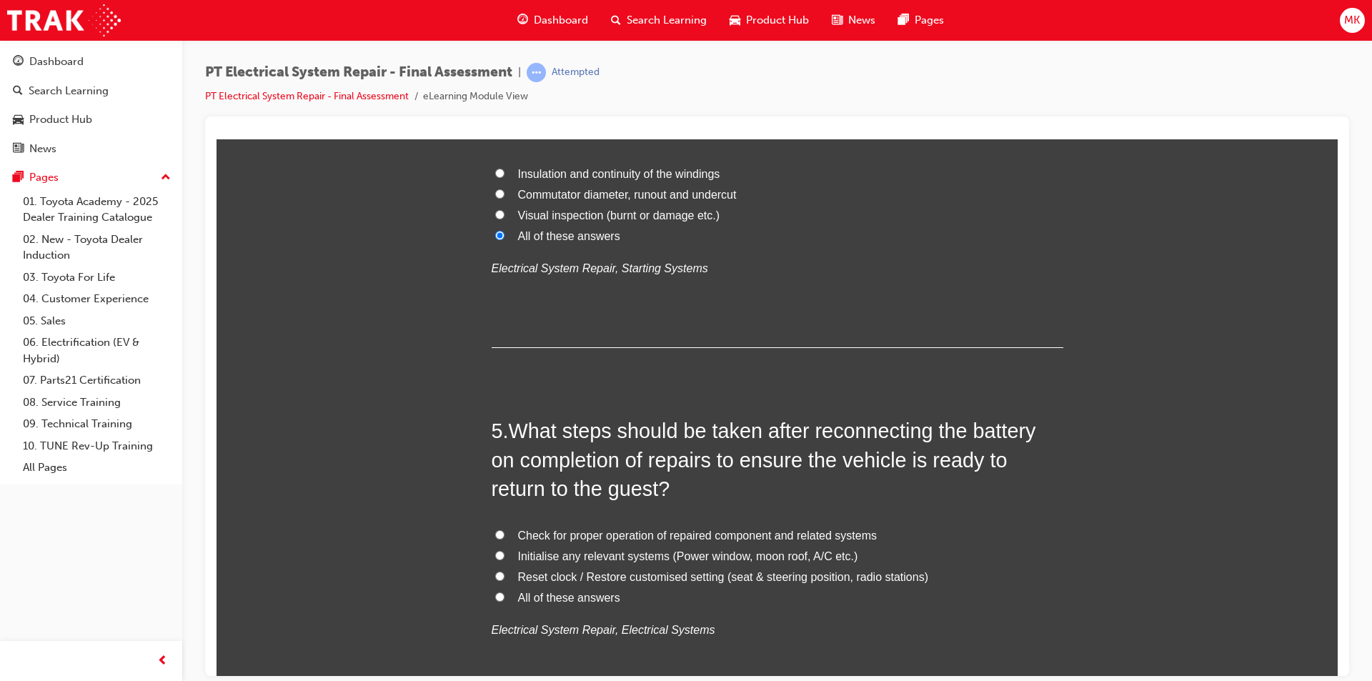
click at [495, 595] on input "All of these answers" at bounding box center [499, 596] width 9 height 9
radio input "true"
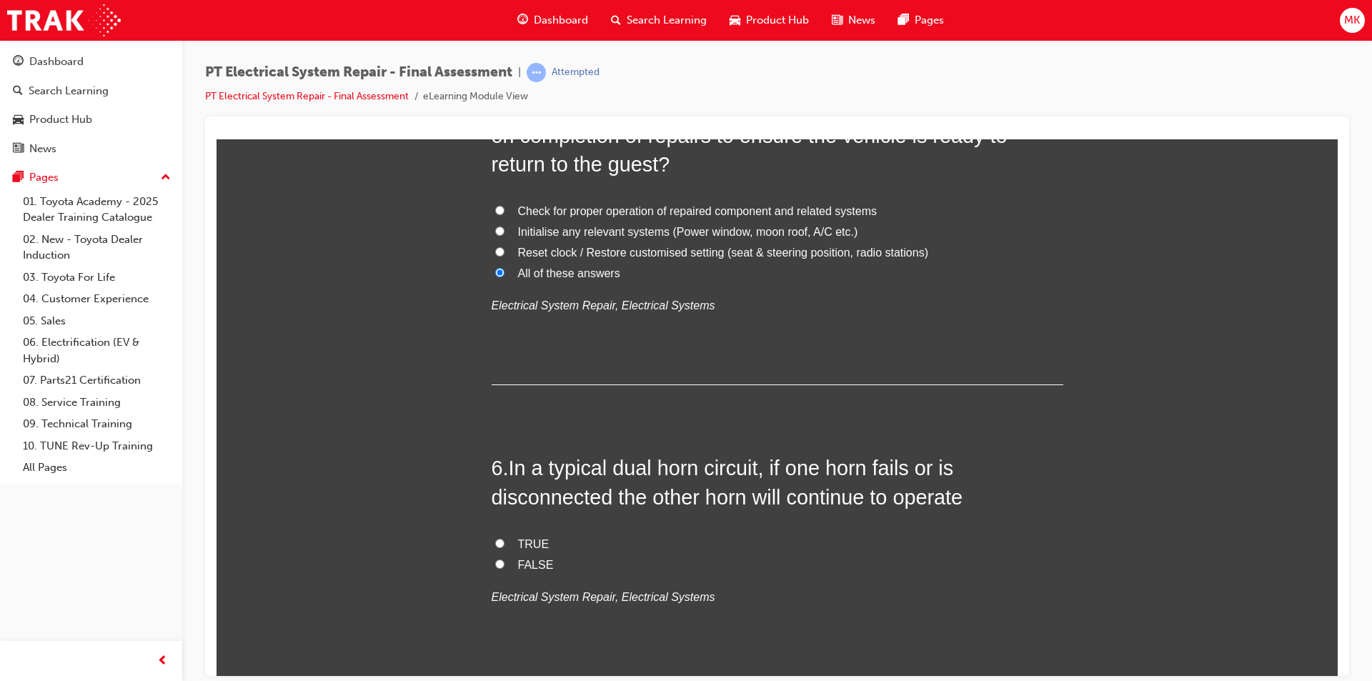
scroll to position [1501, 0]
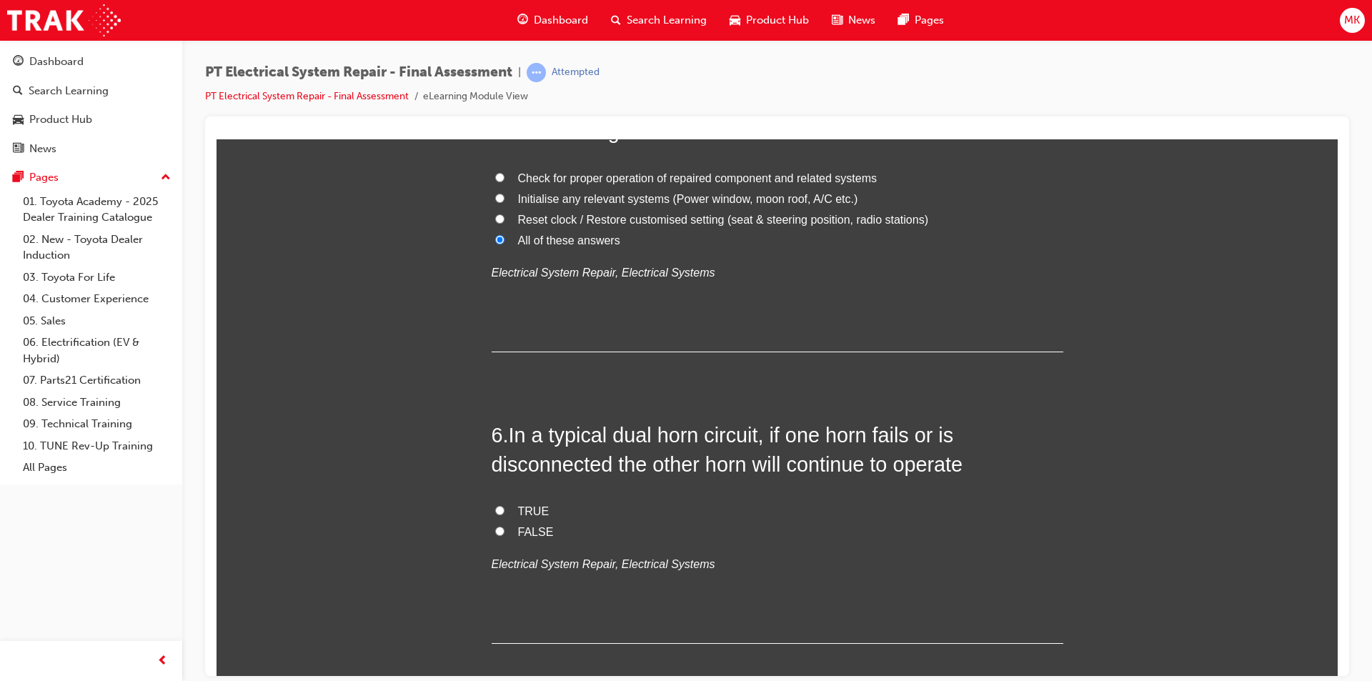
click at [528, 510] on span "TRUE" at bounding box center [533, 511] width 31 height 12
click at [505, 510] on input "TRUE" at bounding box center [499, 509] width 9 height 9
radio input "true"
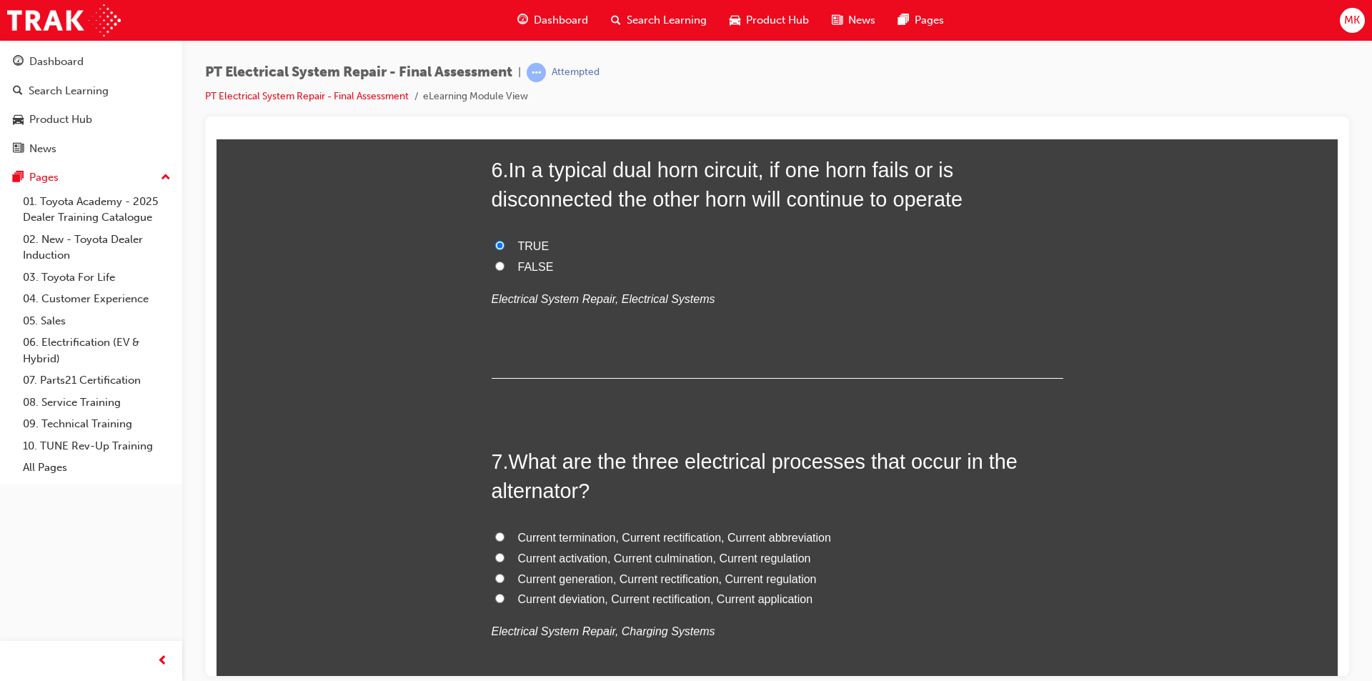
scroll to position [1787, 0]
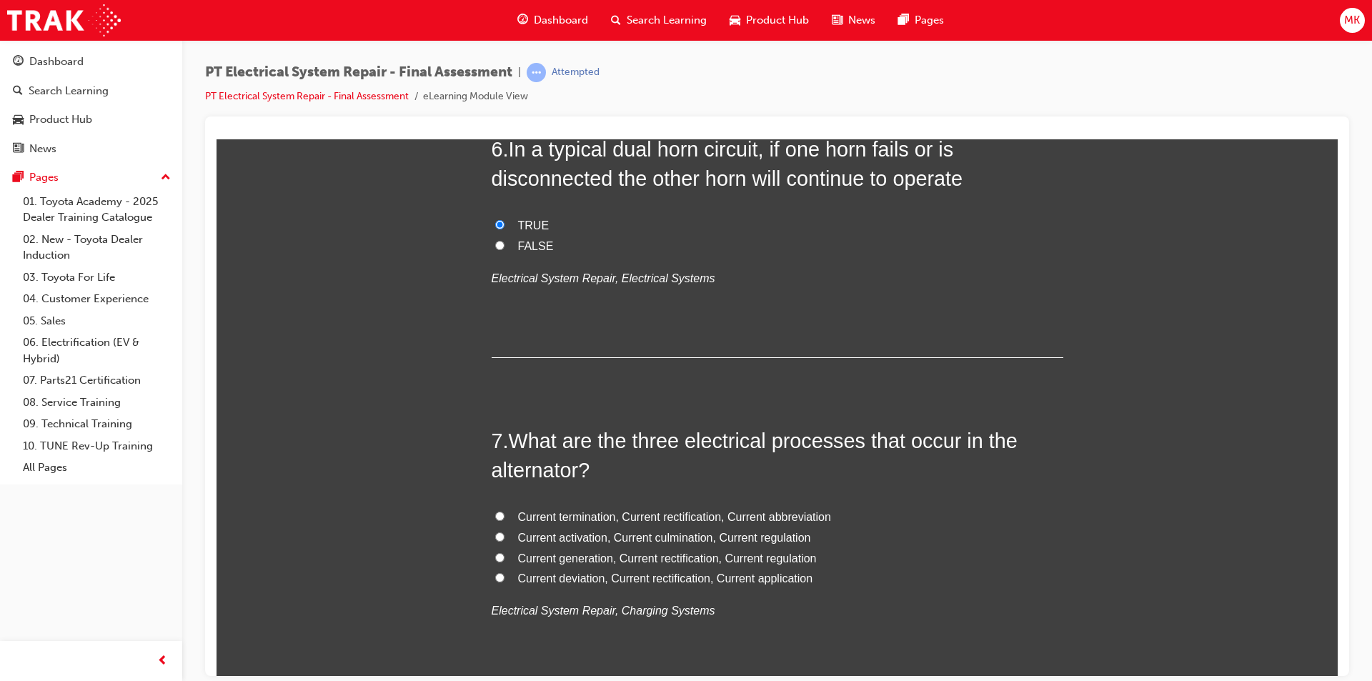
click at [499, 557] on label "Current generation, Current rectification, Current regulation" at bounding box center [778, 558] width 572 height 21
click at [499, 557] on input "Current generation, Current rectification, Current regulation" at bounding box center [499, 556] width 9 height 9
radio input "true"
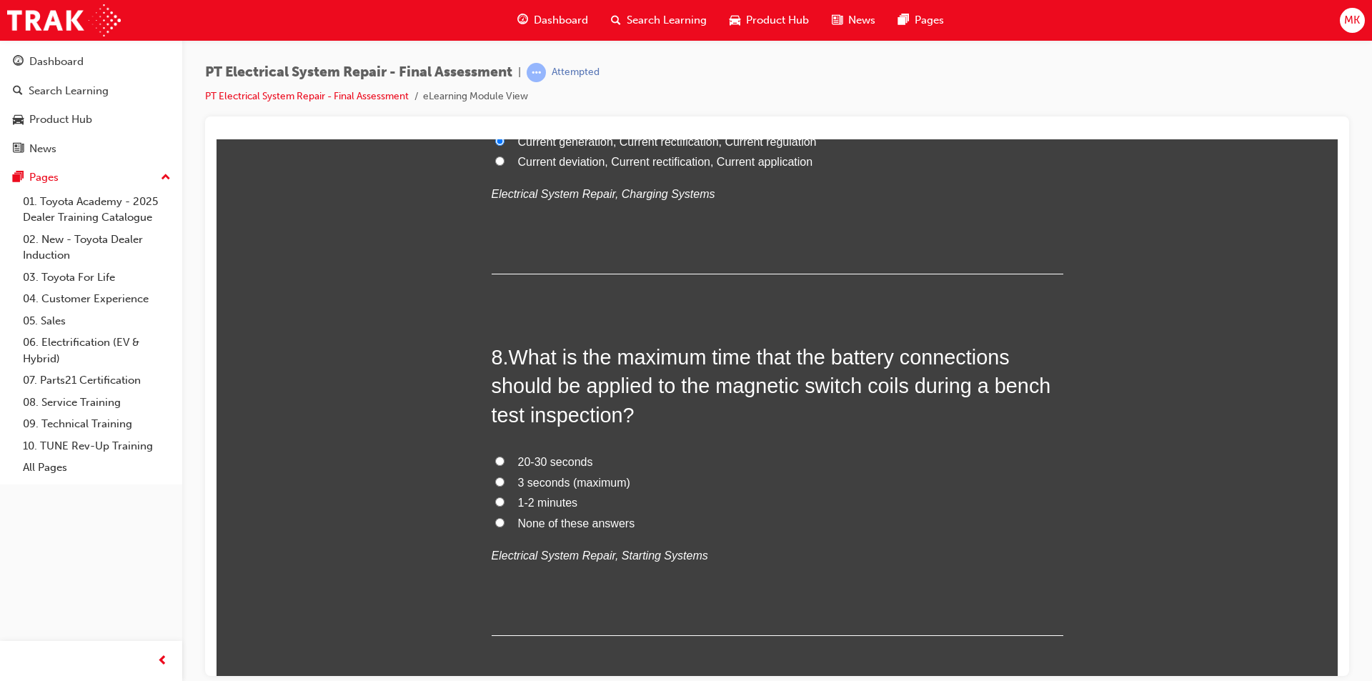
scroll to position [2215, 0]
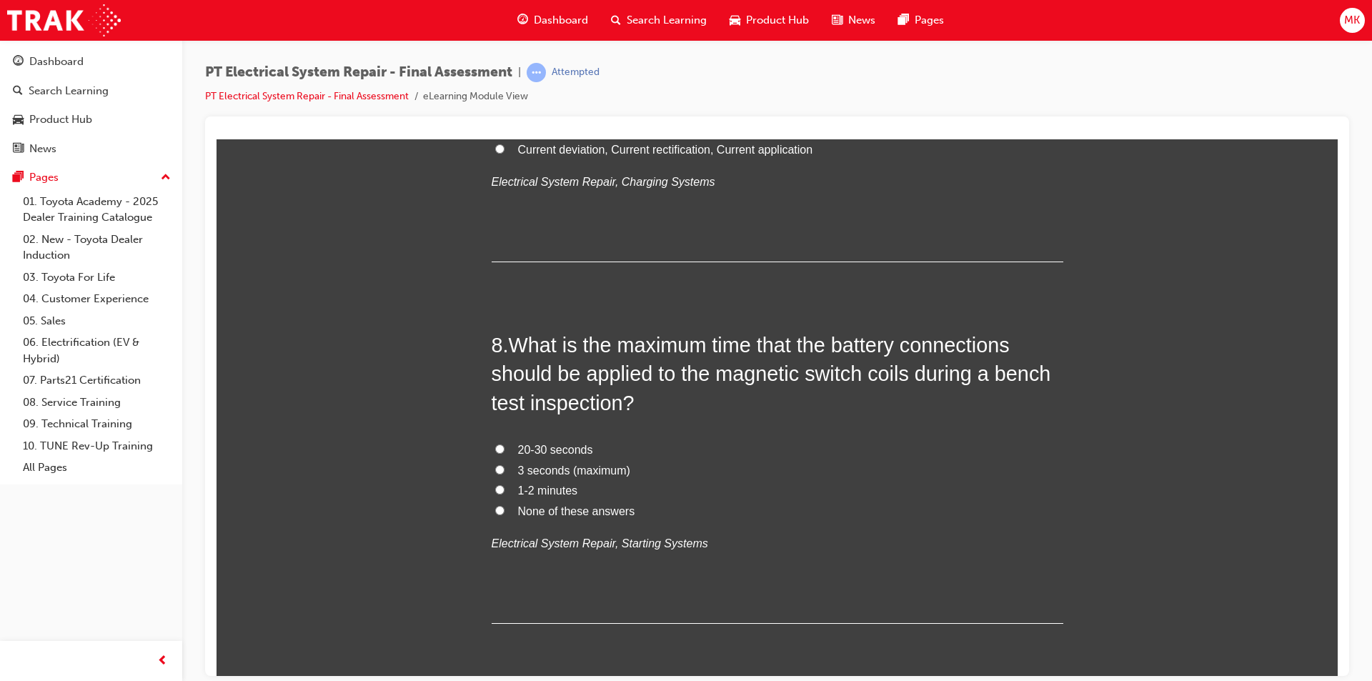
click at [541, 506] on span "None of these answers" at bounding box center [576, 511] width 117 height 12
click at [505, 506] on input "None of these answers" at bounding box center [499, 509] width 9 height 9
radio input "true"
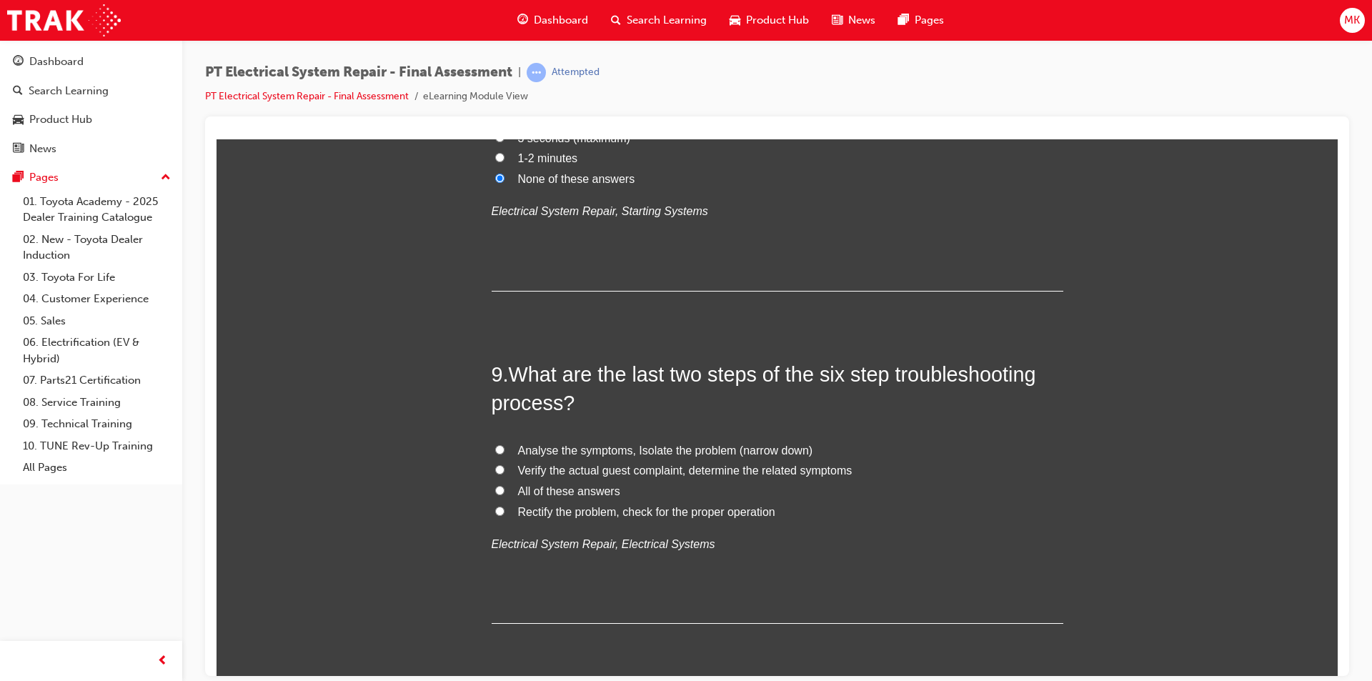
scroll to position [2573, 0]
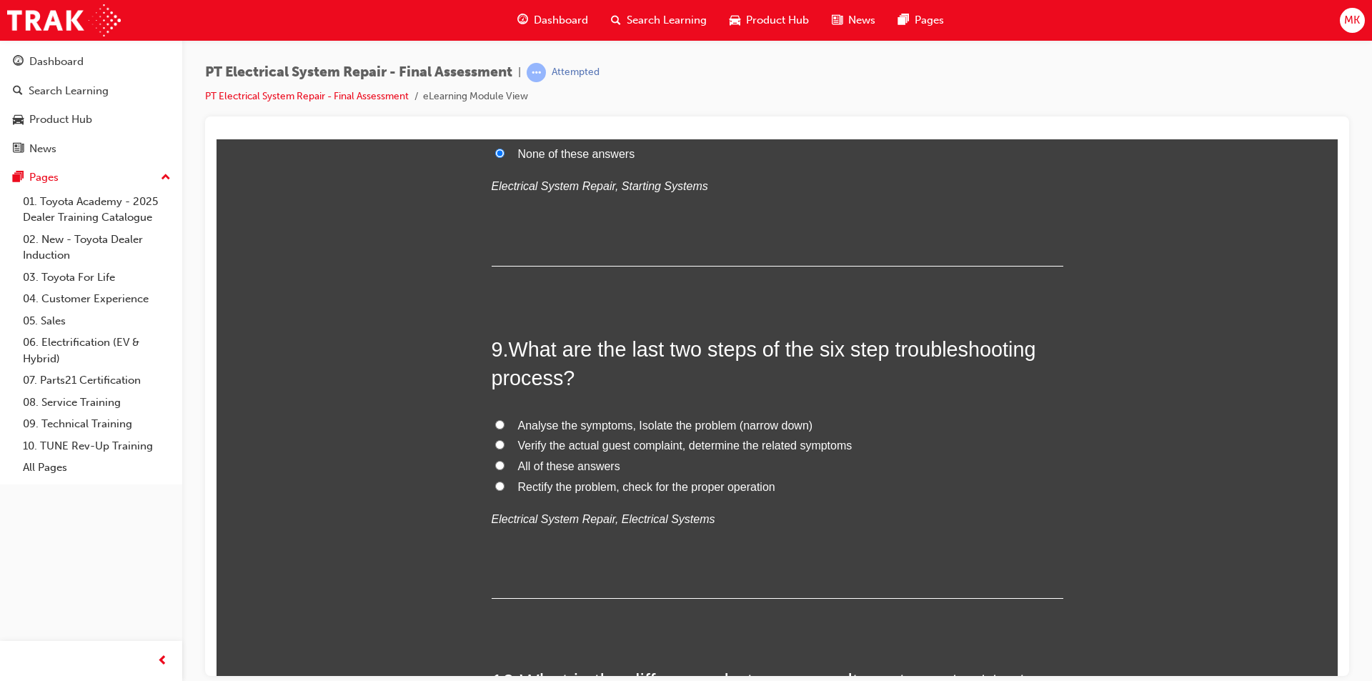
click at [497, 490] on input "Rectify the problem, check for the proper operation" at bounding box center [499, 485] width 9 height 9
radio input "true"
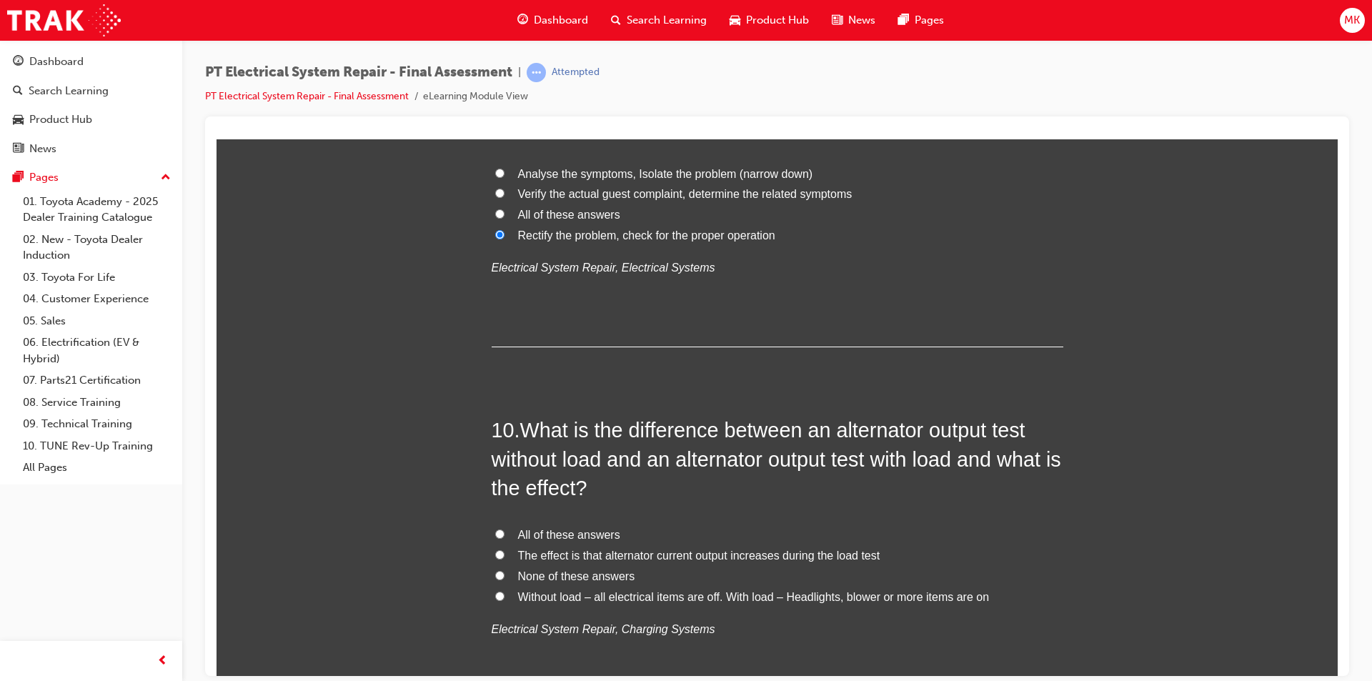
scroll to position [2858, 0]
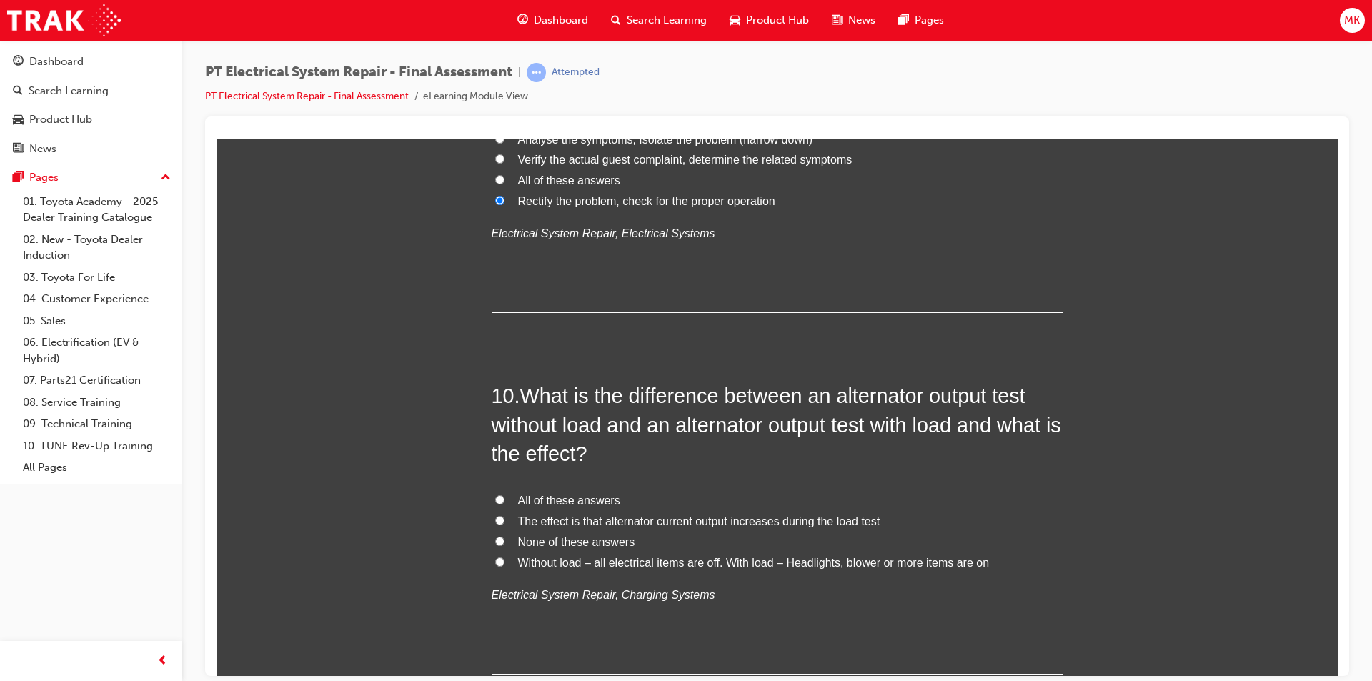
click at [540, 520] on span "The effect is that alternator current output increases during the load test" at bounding box center [699, 521] width 362 height 12
click at [505, 520] on input "The effect is that alternator current output increases during the load test" at bounding box center [499, 519] width 9 height 9
radio input "true"
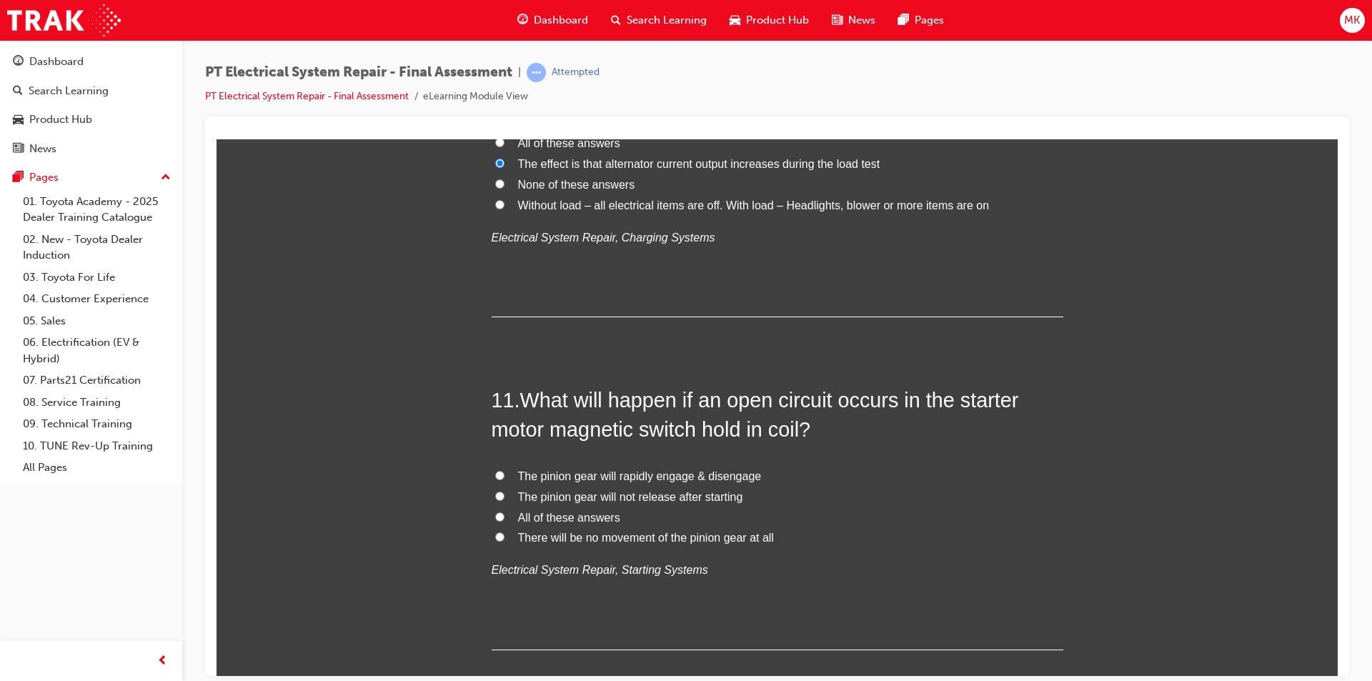
scroll to position [3287, 0]
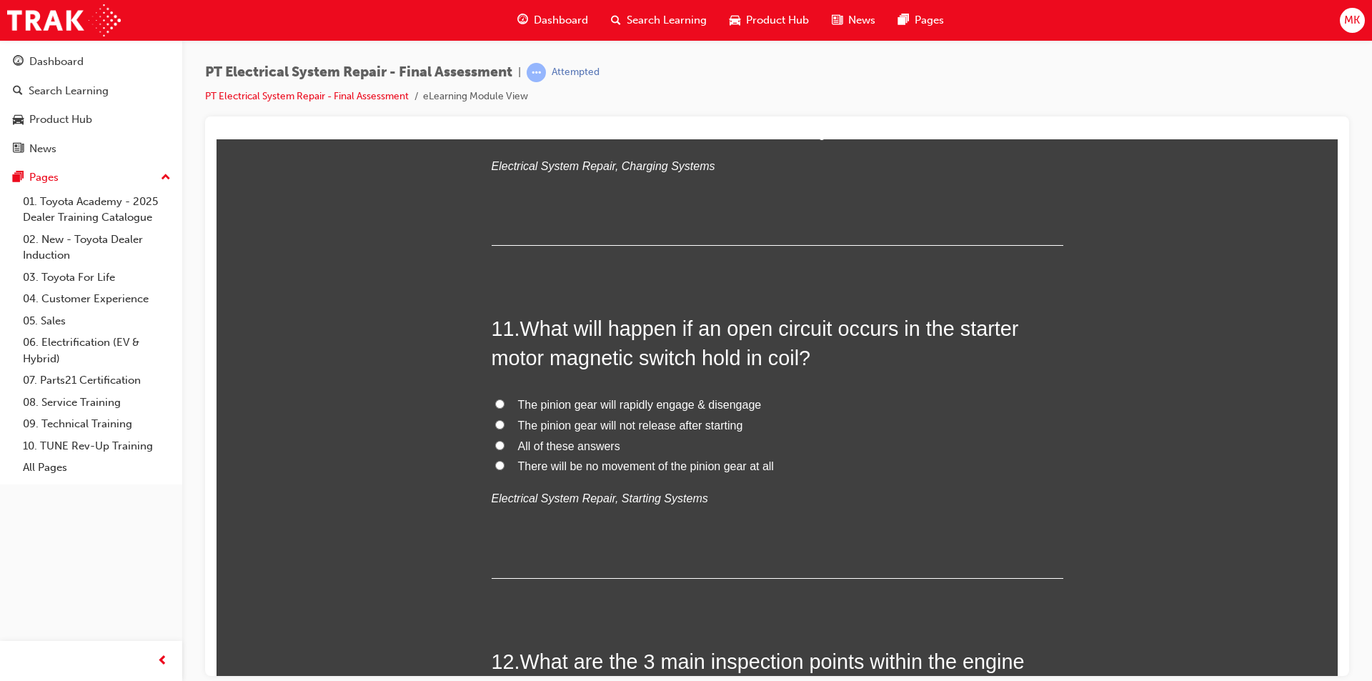
click at [495, 404] on input "The pinion gear will rapidly engage & disengage" at bounding box center [499, 403] width 9 height 9
radio input "true"
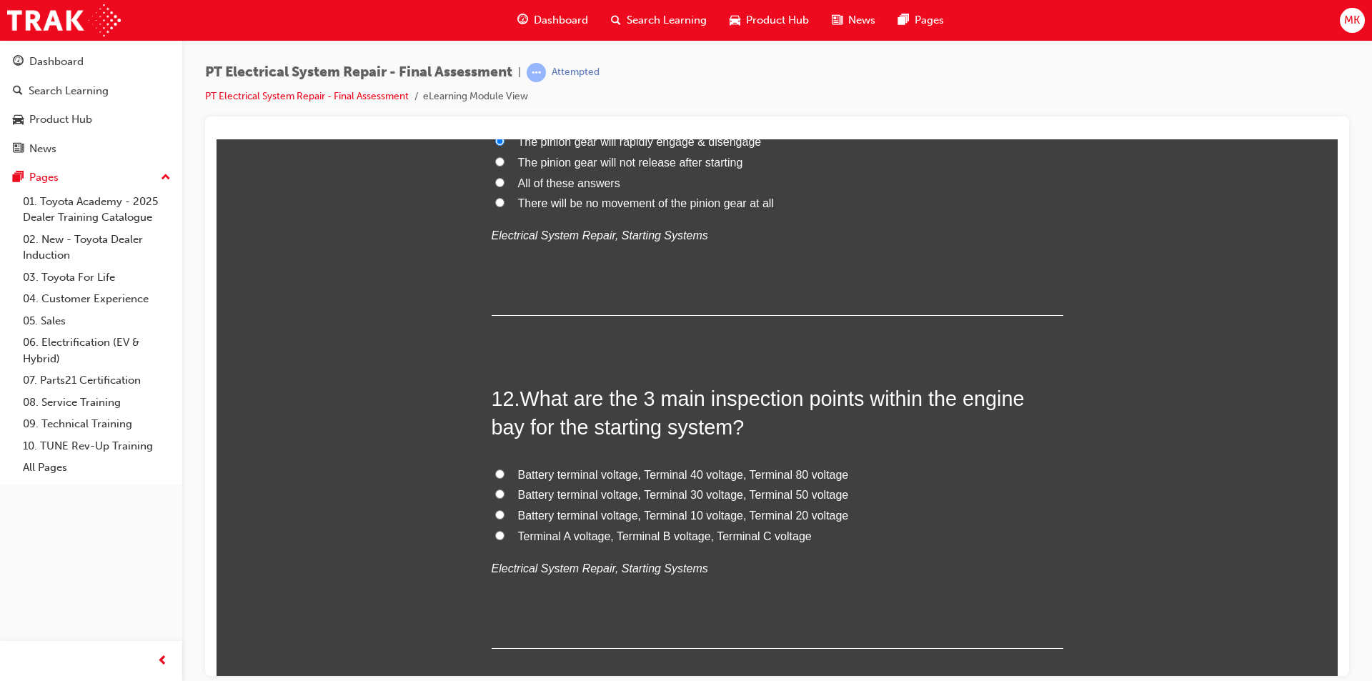
scroll to position [3573, 0]
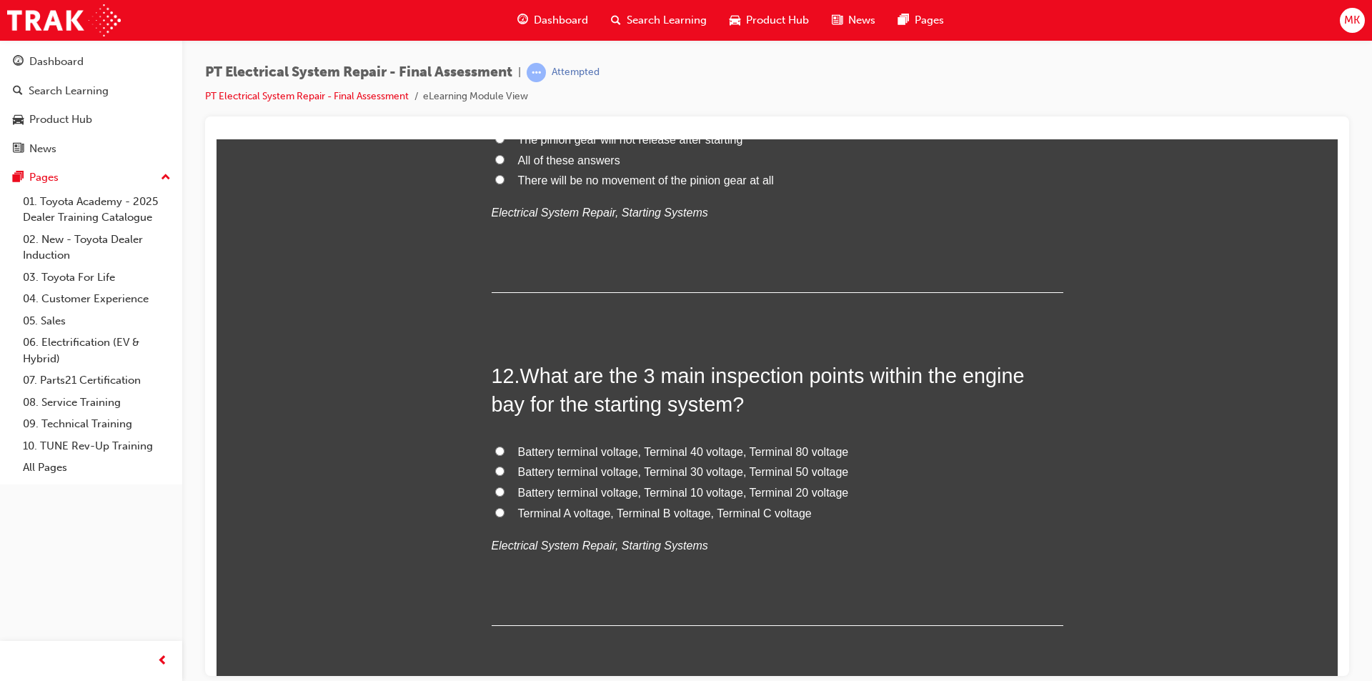
click at [499, 464] on label "Battery terminal voltage, Terminal 30 voltage, Terminal 50 voltage" at bounding box center [778, 472] width 572 height 21
click at [499, 466] on input "Battery terminal voltage, Terminal 30 voltage, Terminal 50 voltage" at bounding box center [499, 470] width 9 height 9
radio input "true"
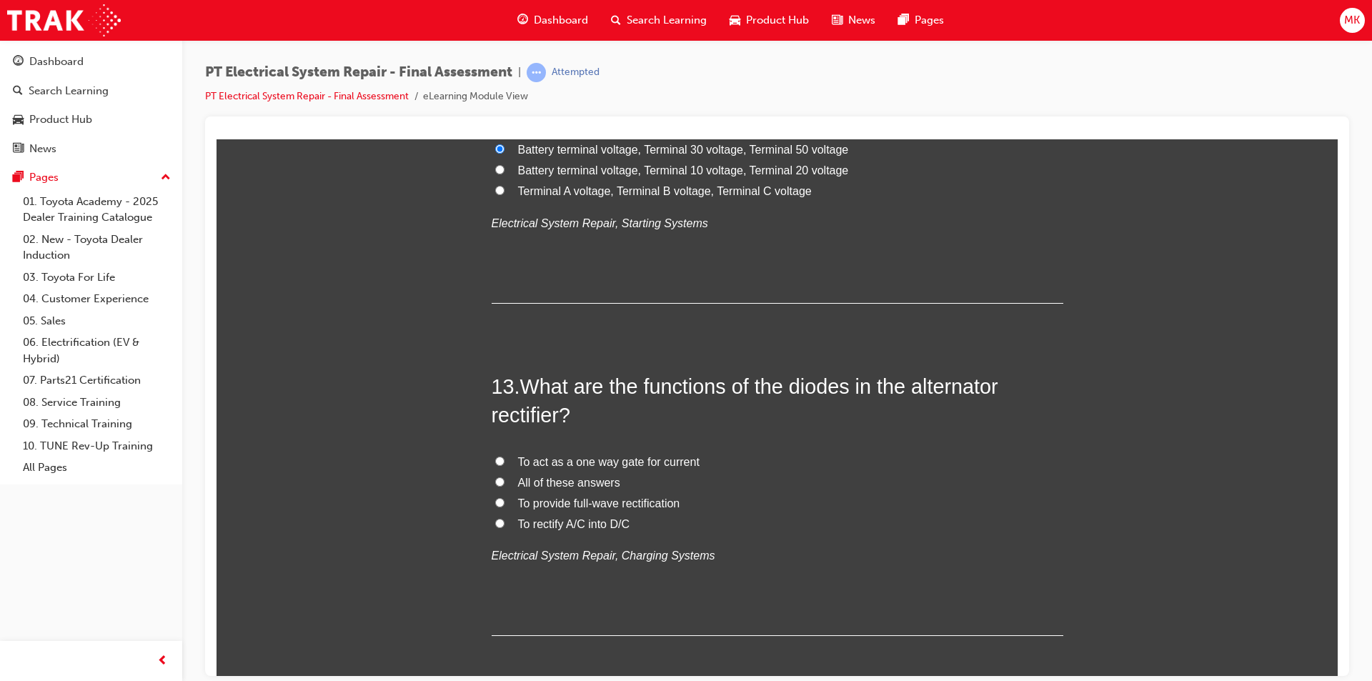
scroll to position [3930, 0]
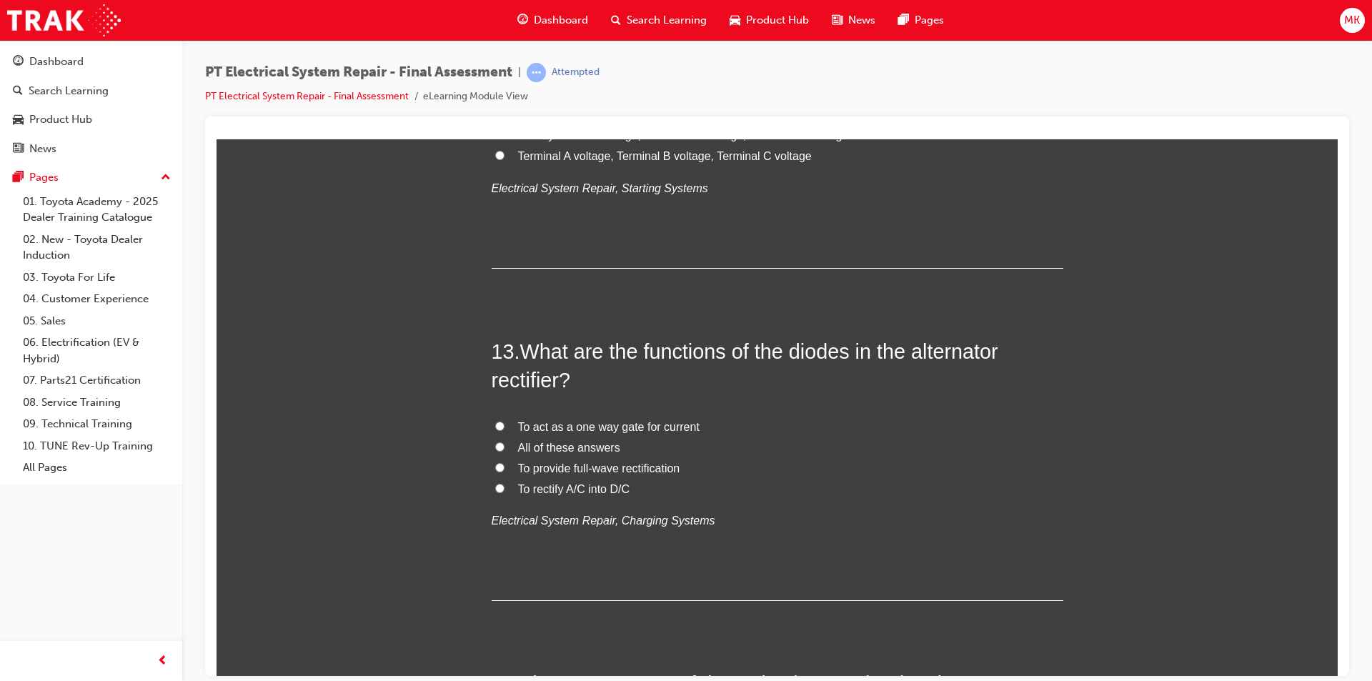
click at [518, 490] on span "To rectify A/C into D/C" at bounding box center [574, 488] width 112 height 12
click at [505, 490] on input "To rectify A/C into D/C" at bounding box center [499, 487] width 9 height 9
radio input "true"
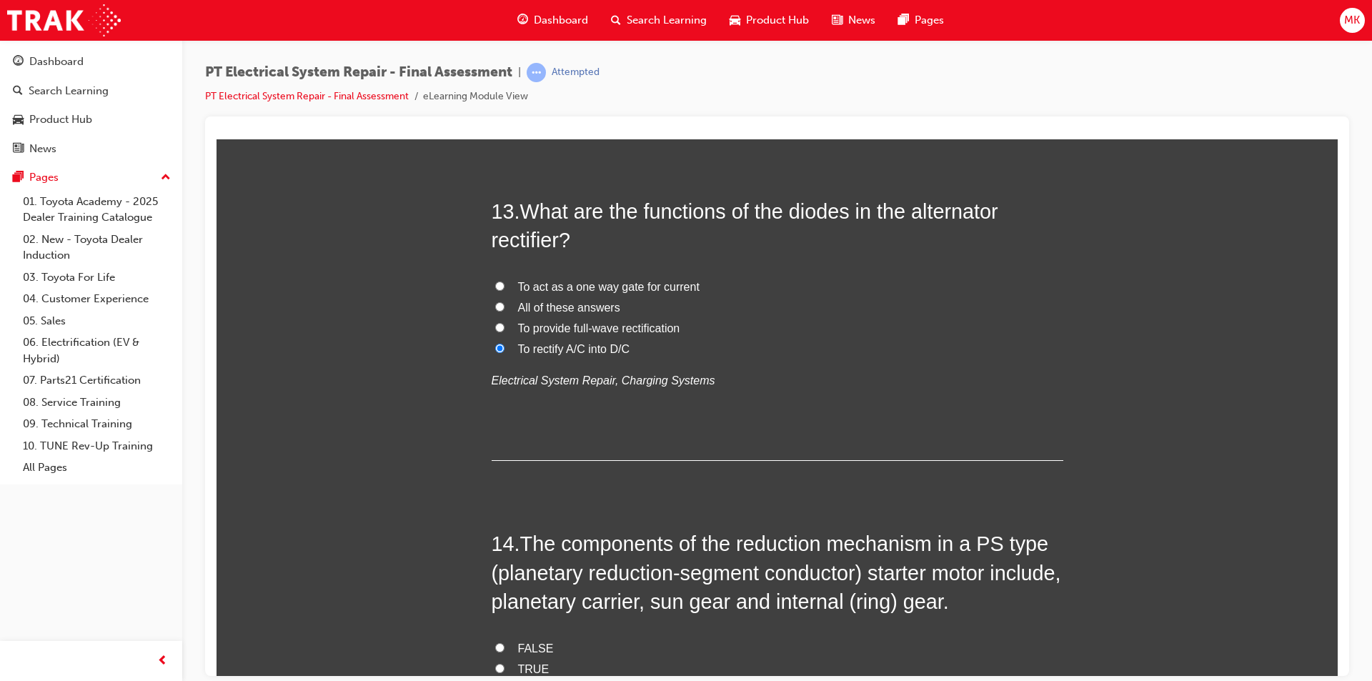
scroll to position [4073, 0]
click at [497, 304] on input "All of these answers" at bounding box center [499, 303] width 9 height 9
radio input "true"
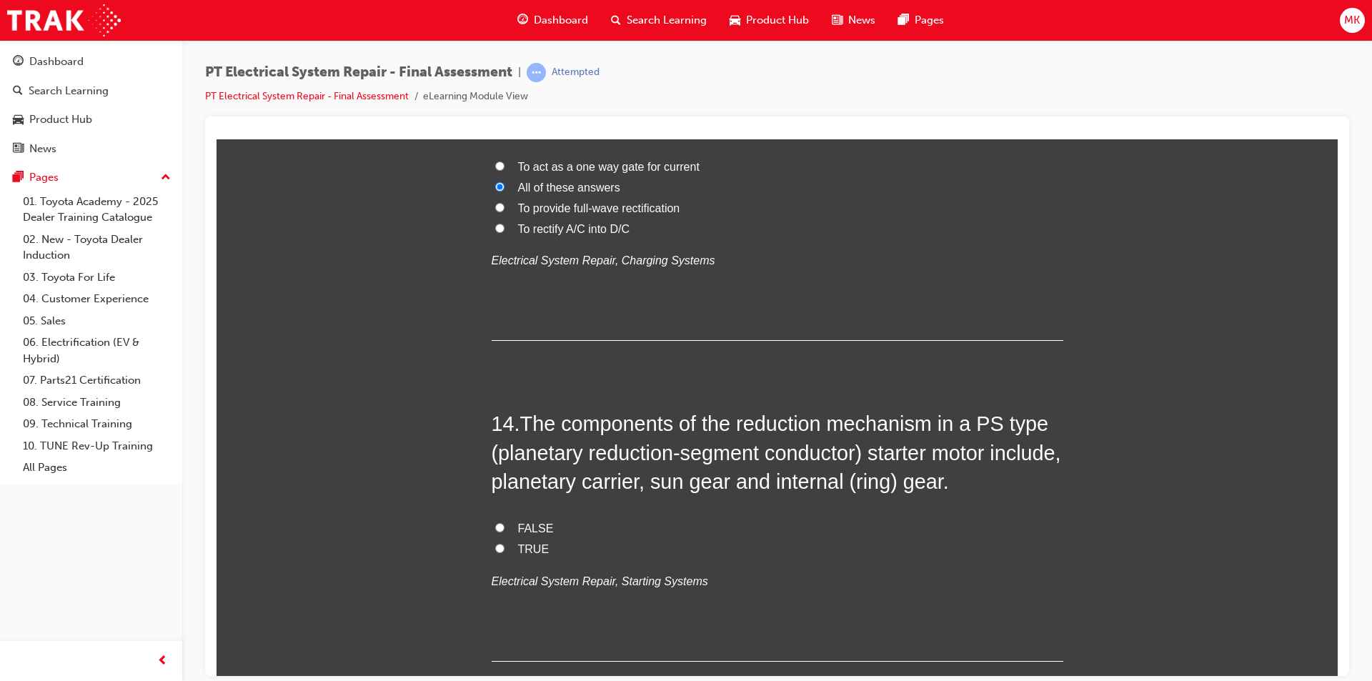
scroll to position [4216, 0]
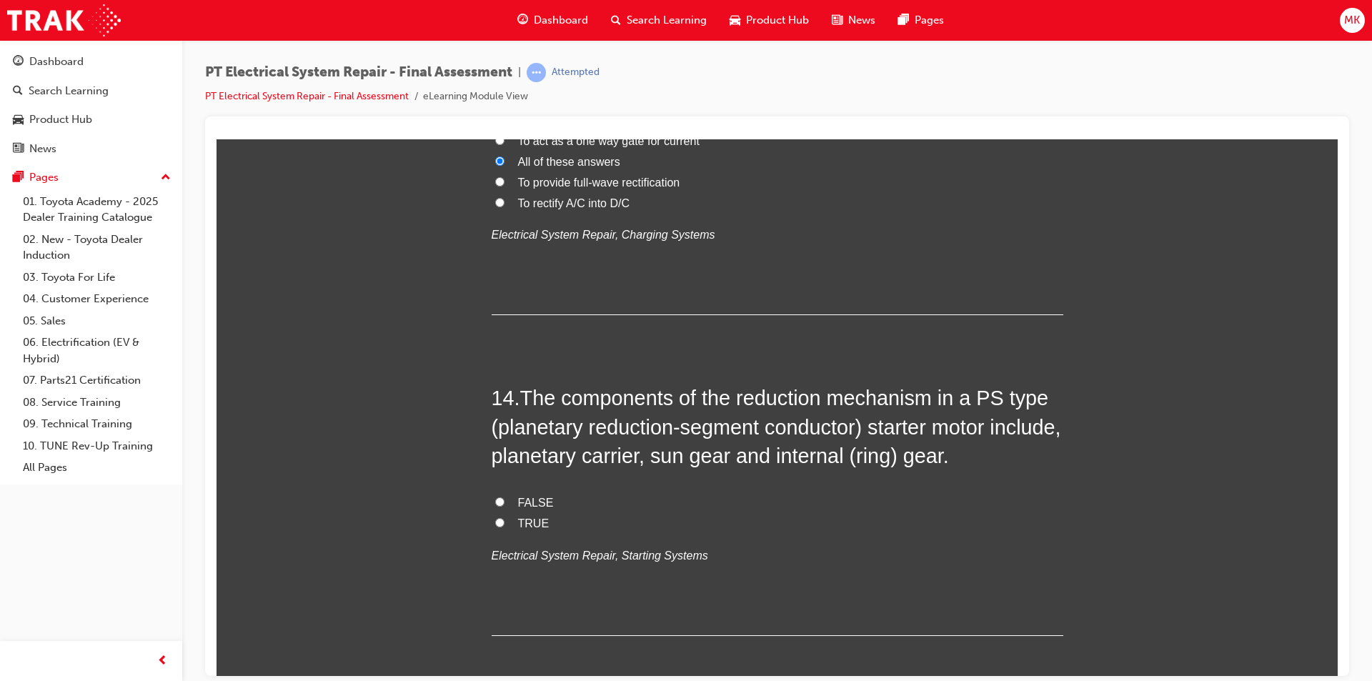
click at [510, 523] on label "TRUE" at bounding box center [778, 523] width 572 height 21
click at [505, 523] on input "TRUE" at bounding box center [499, 521] width 9 height 9
radio input "true"
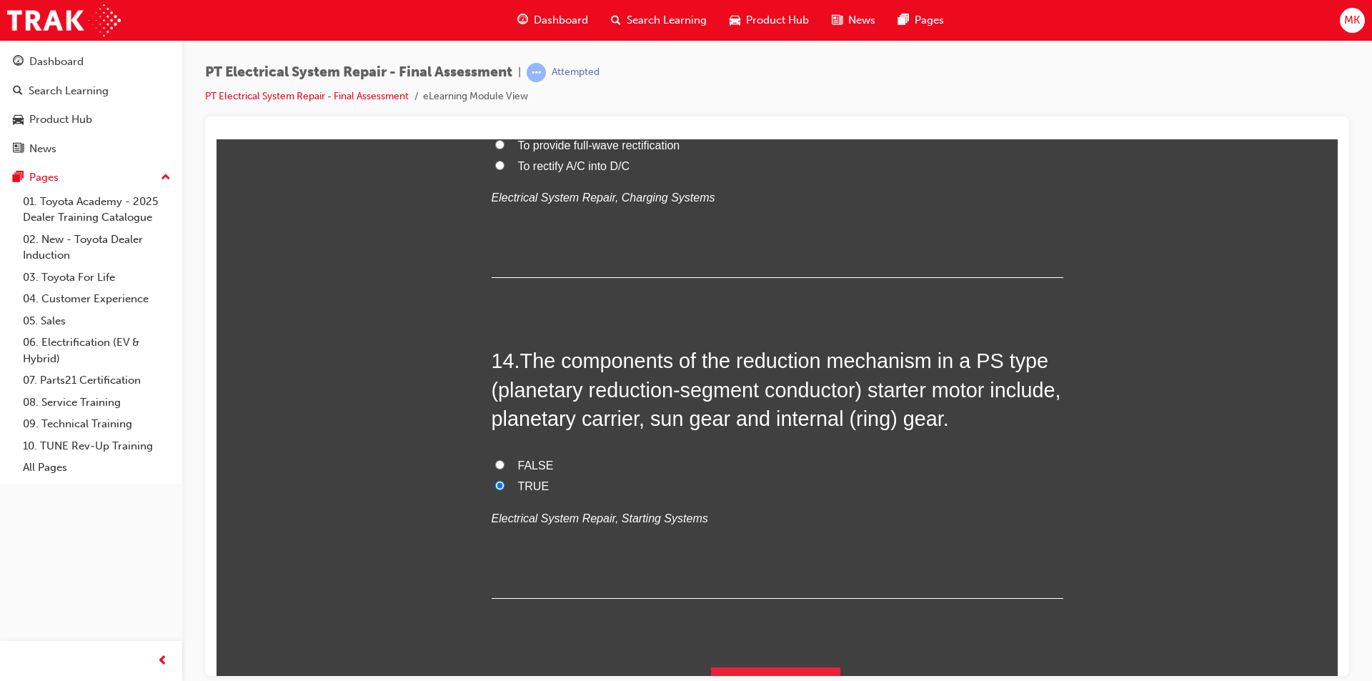
scroll to position [4284, 0]
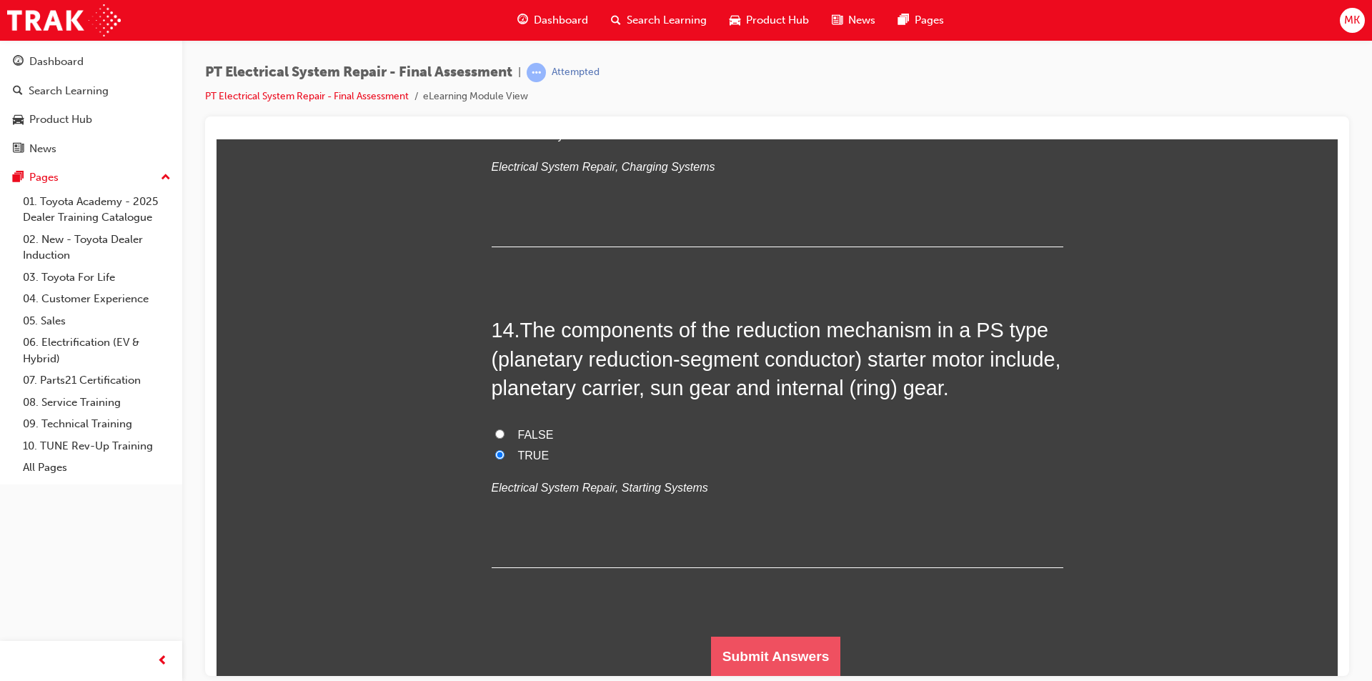
click at [781, 644] on button "Submit Answers" at bounding box center [776, 656] width 130 height 40
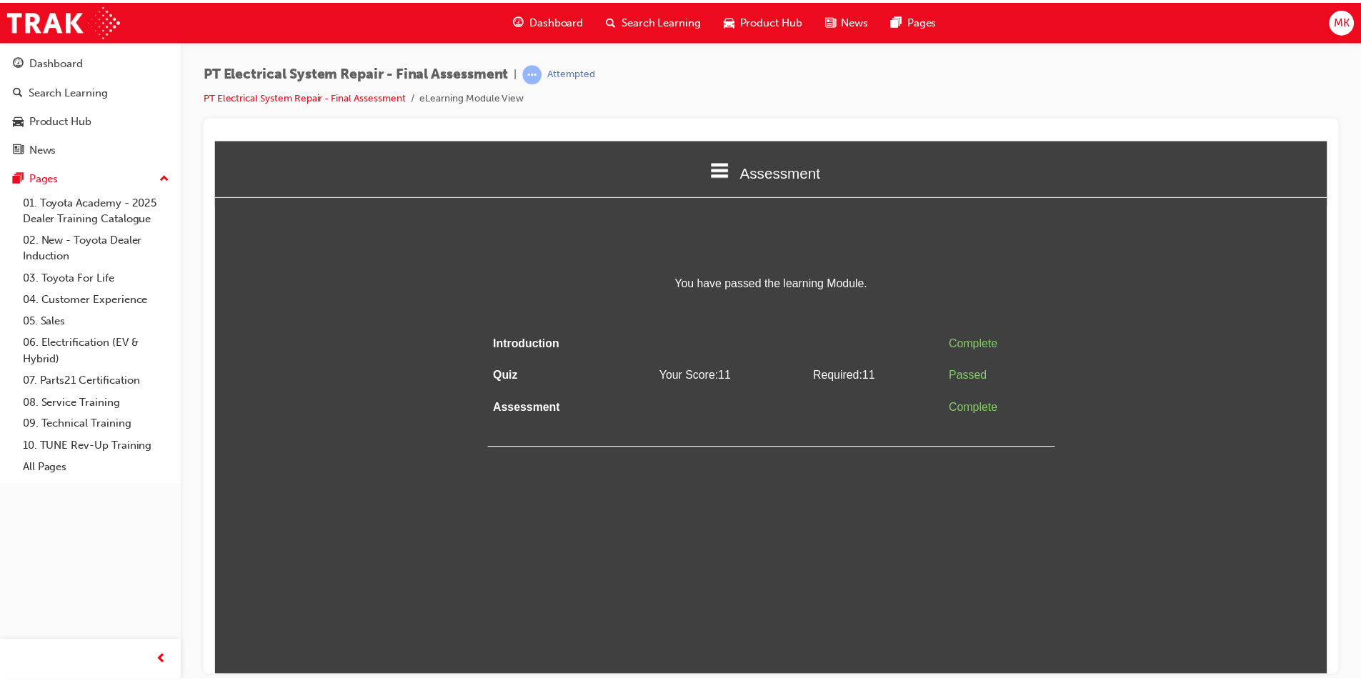
scroll to position [0, 0]
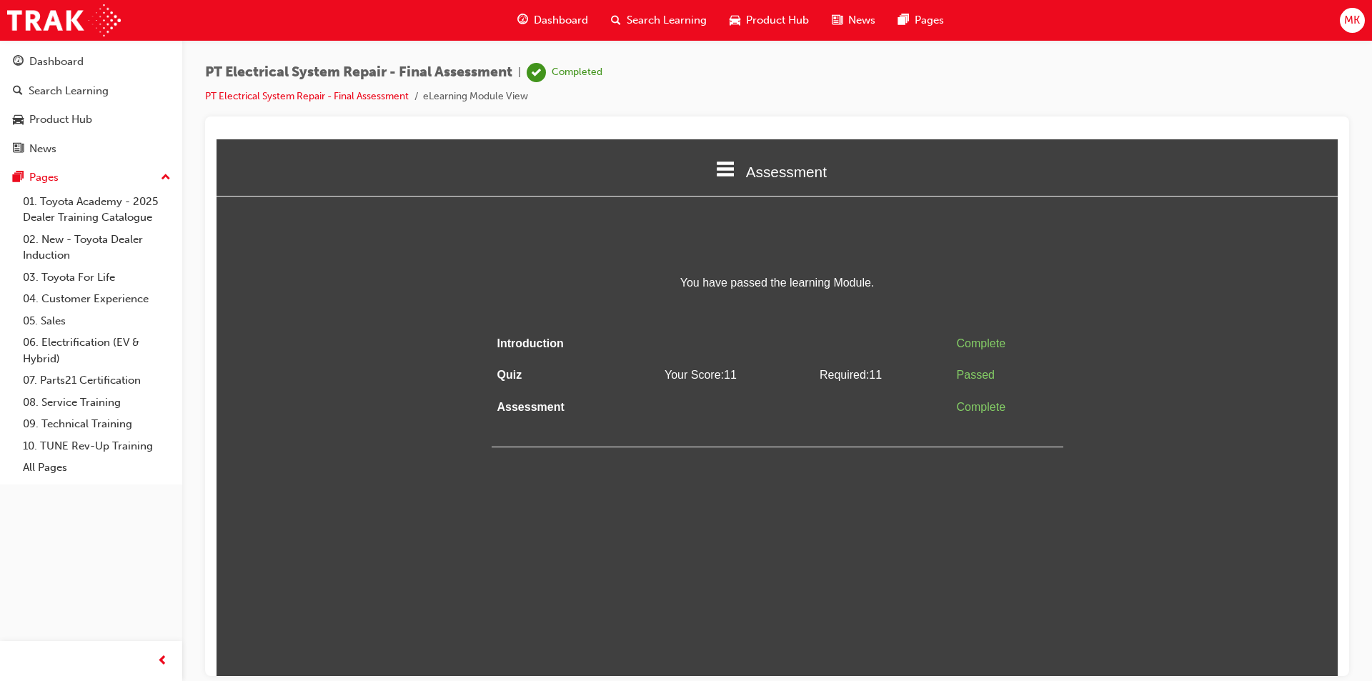
click at [707, 486] on html "Assessment Introduction Quiz Assessment You have passed the learning Module. In…" at bounding box center [777, 407] width 1121 height 537
click at [755, 518] on html "Assessment Introduction Quiz Assessment You have passed the learning Module. In…" at bounding box center [777, 407] width 1121 height 537
click at [70, 66] on div "Dashboard" at bounding box center [56, 62] width 54 height 16
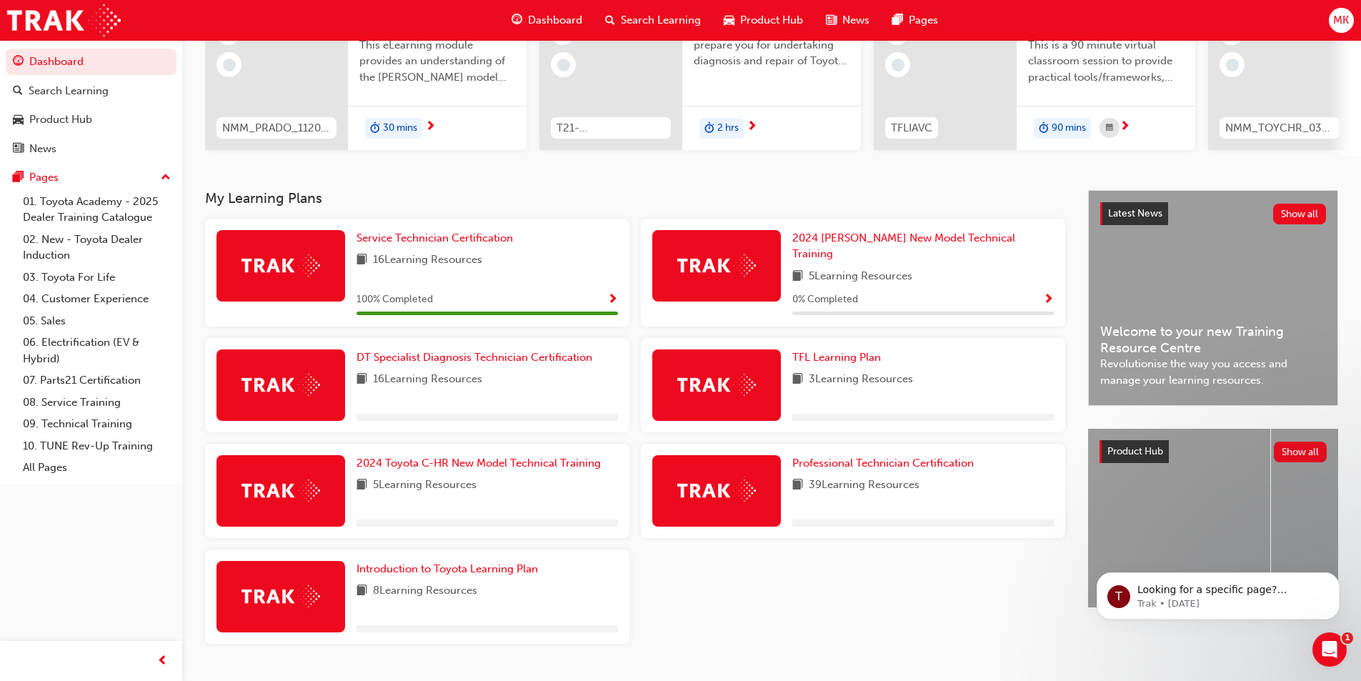
scroll to position [199, 0]
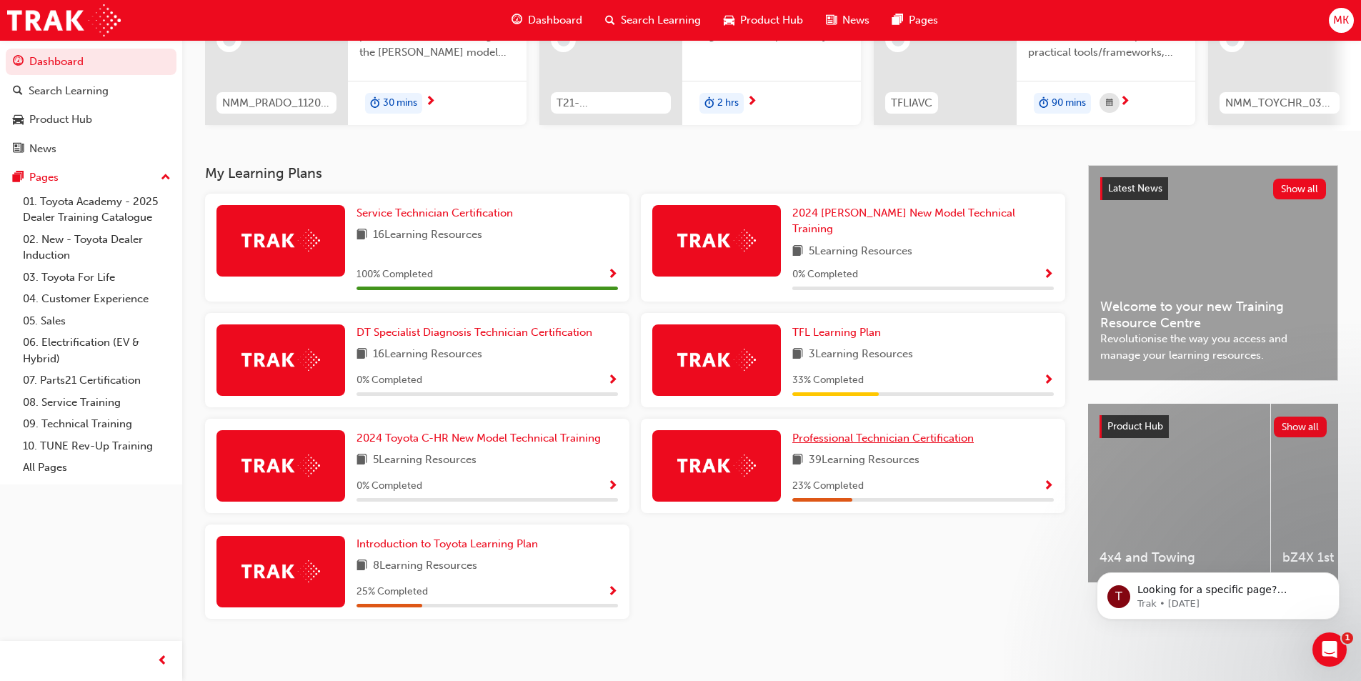
click at [835, 432] on span "Professional Technician Certification" at bounding box center [884, 438] width 182 height 13
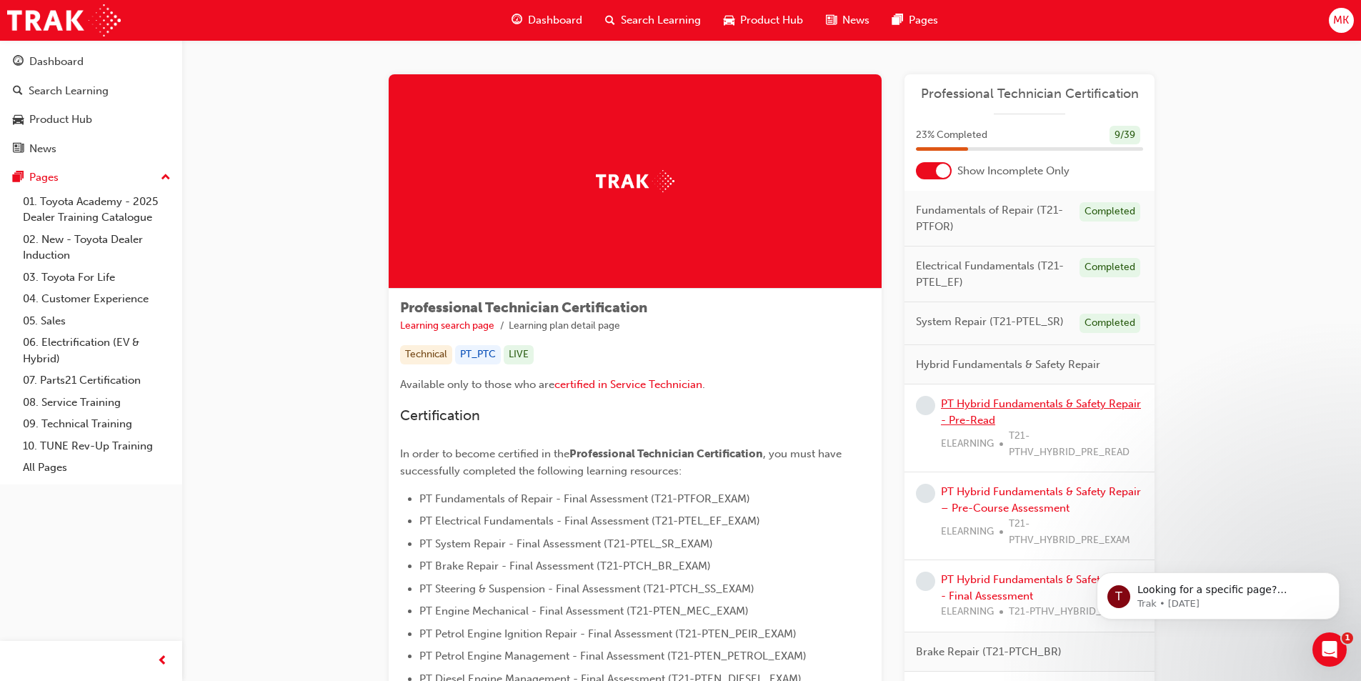
click at [978, 414] on link "PT Hybrid Fundamentals & Safety Repair - Pre-Read" at bounding box center [1041, 411] width 200 height 29
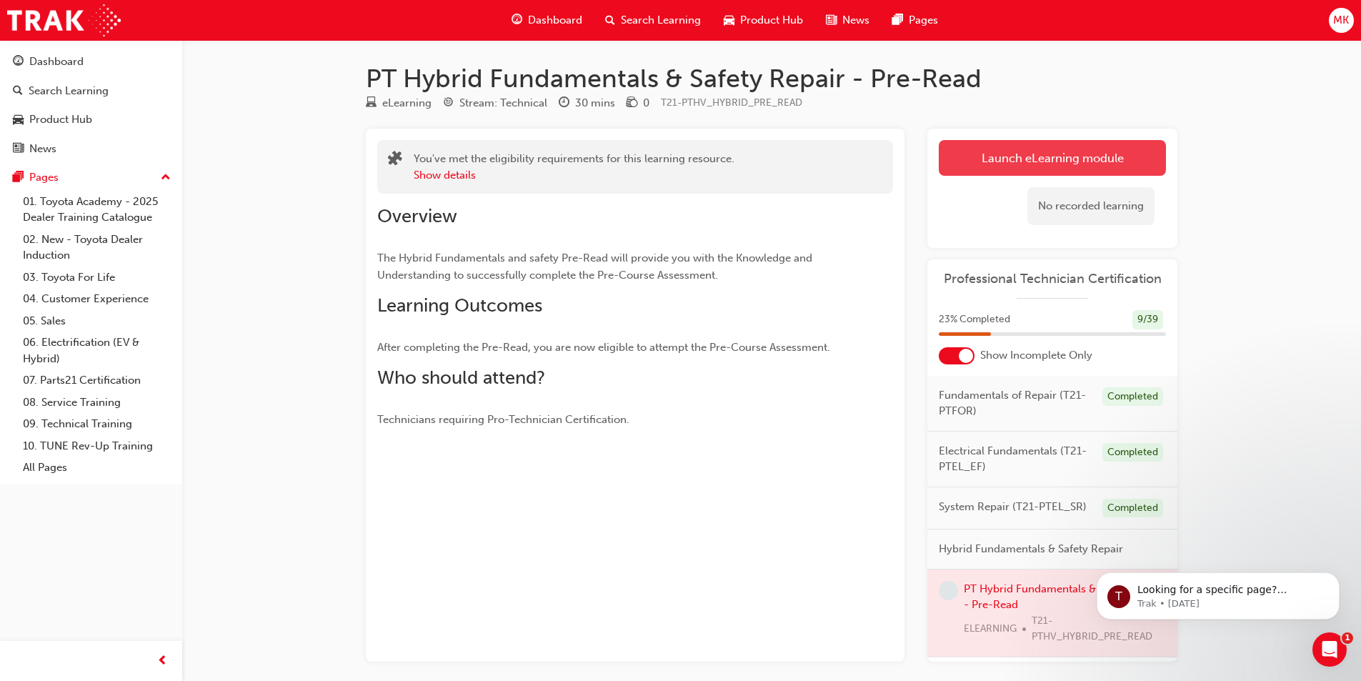
click at [1029, 157] on link "Launch eLearning module" at bounding box center [1052, 158] width 227 height 36
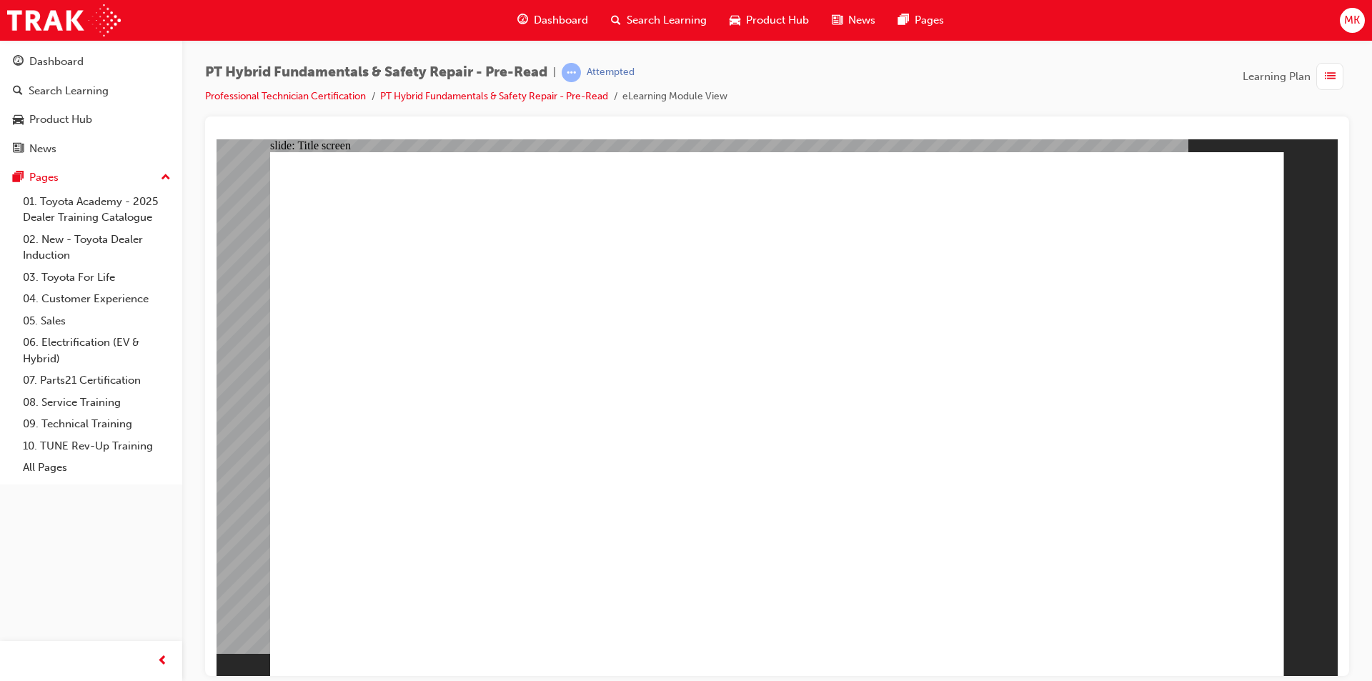
click at [86, 66] on div "Dashboard" at bounding box center [91, 62] width 157 height 18
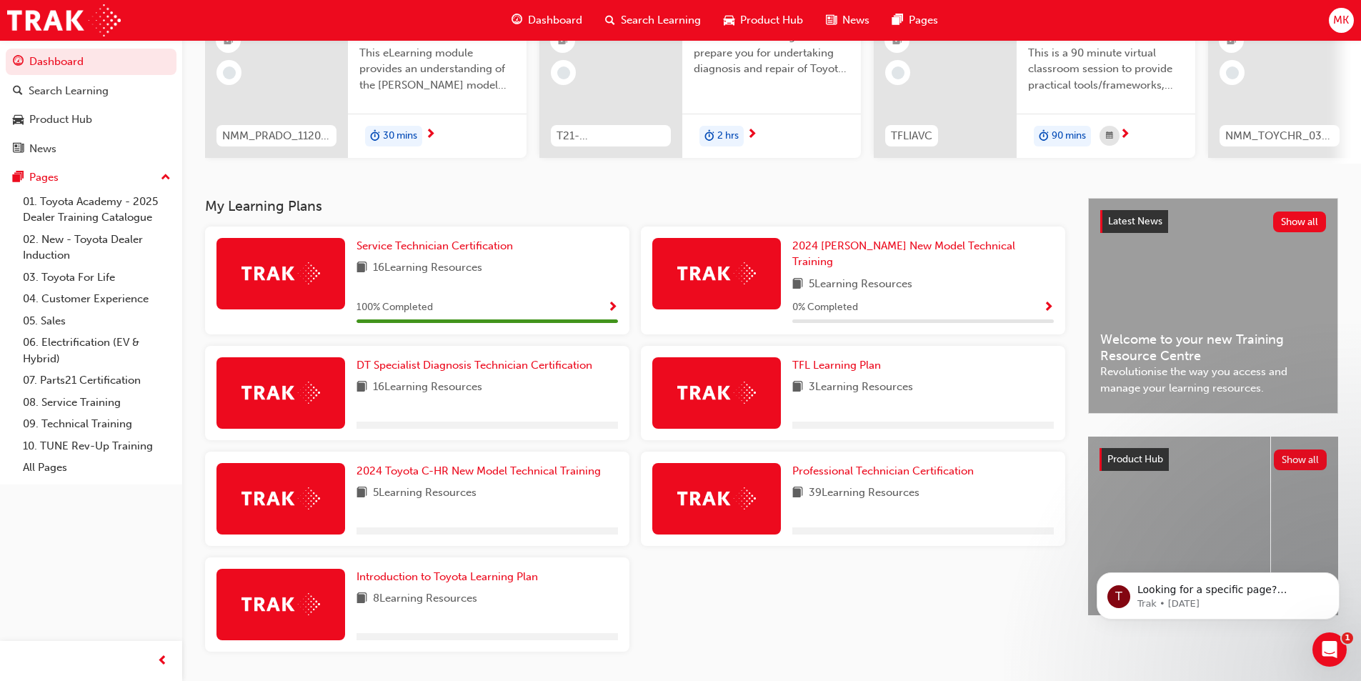
scroll to position [199, 0]
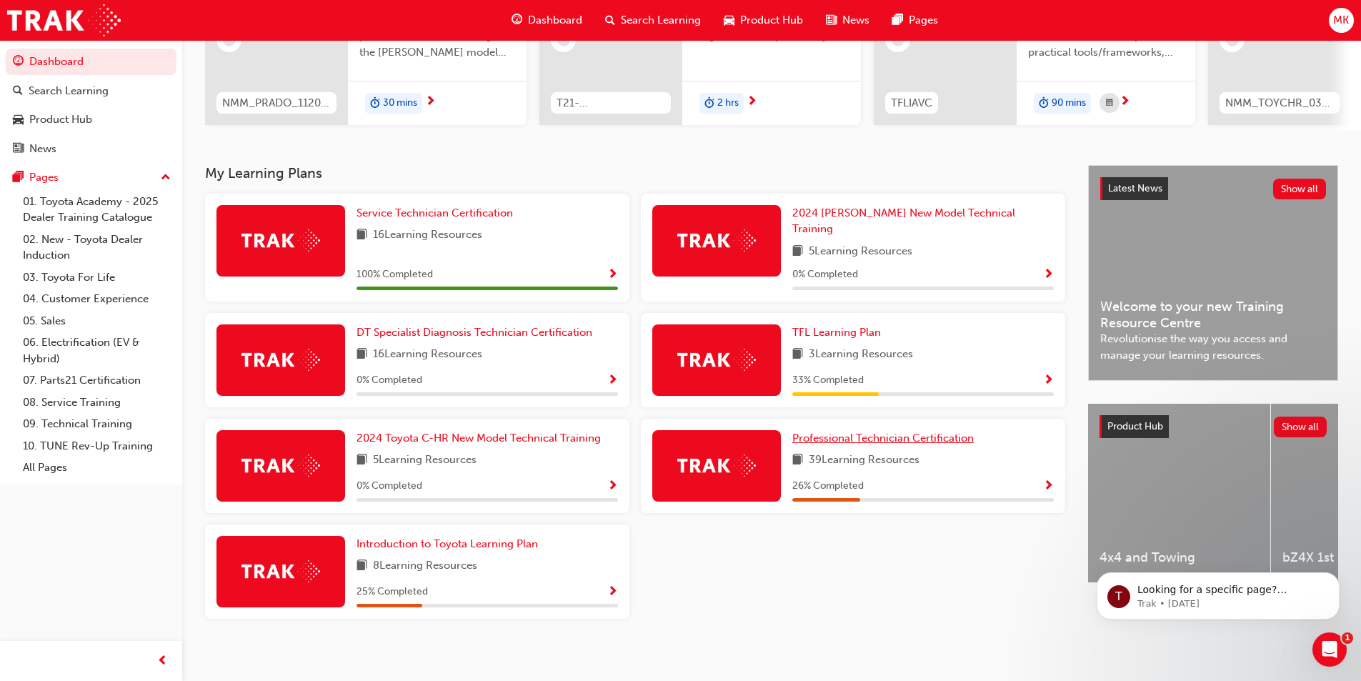
click at [838, 434] on span "Professional Technician Certification" at bounding box center [884, 438] width 182 height 13
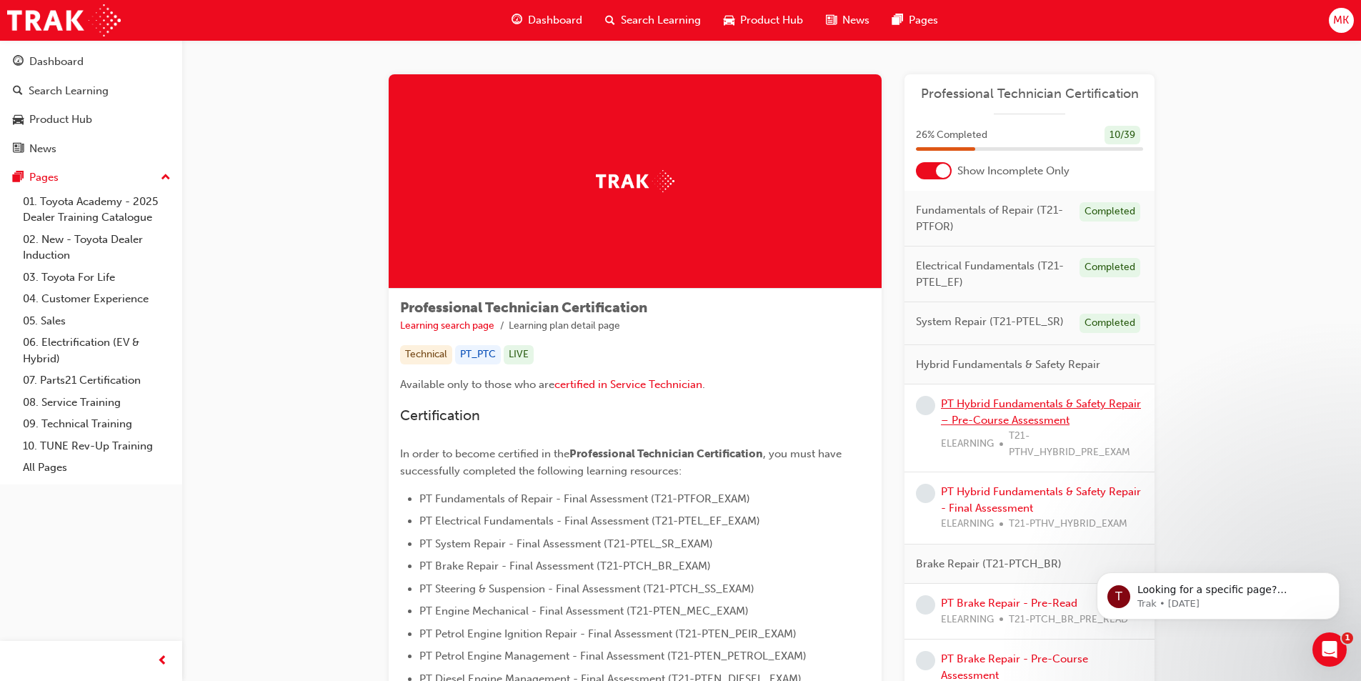
click at [1008, 417] on link "PT Hybrid Fundamentals & Safety Repair – Pre-Course Assessment" at bounding box center [1041, 411] width 200 height 29
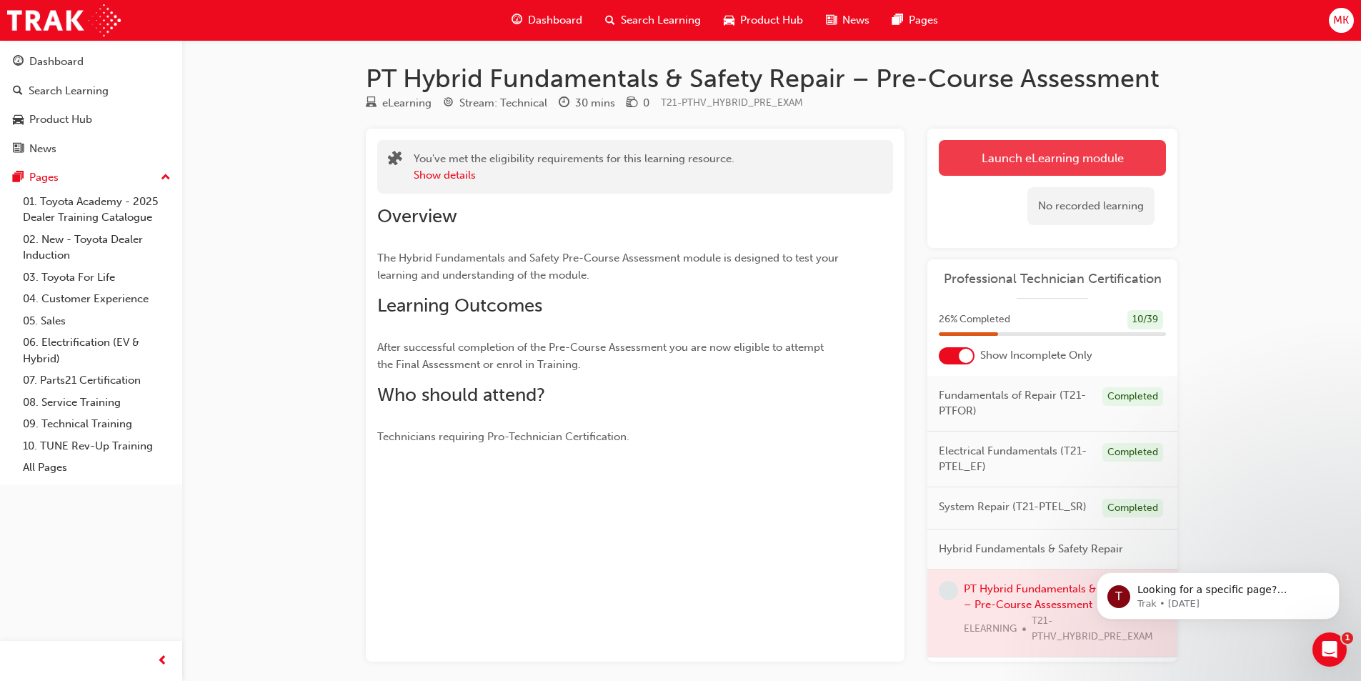
click at [1068, 151] on link "Launch eLearning module" at bounding box center [1052, 158] width 227 height 36
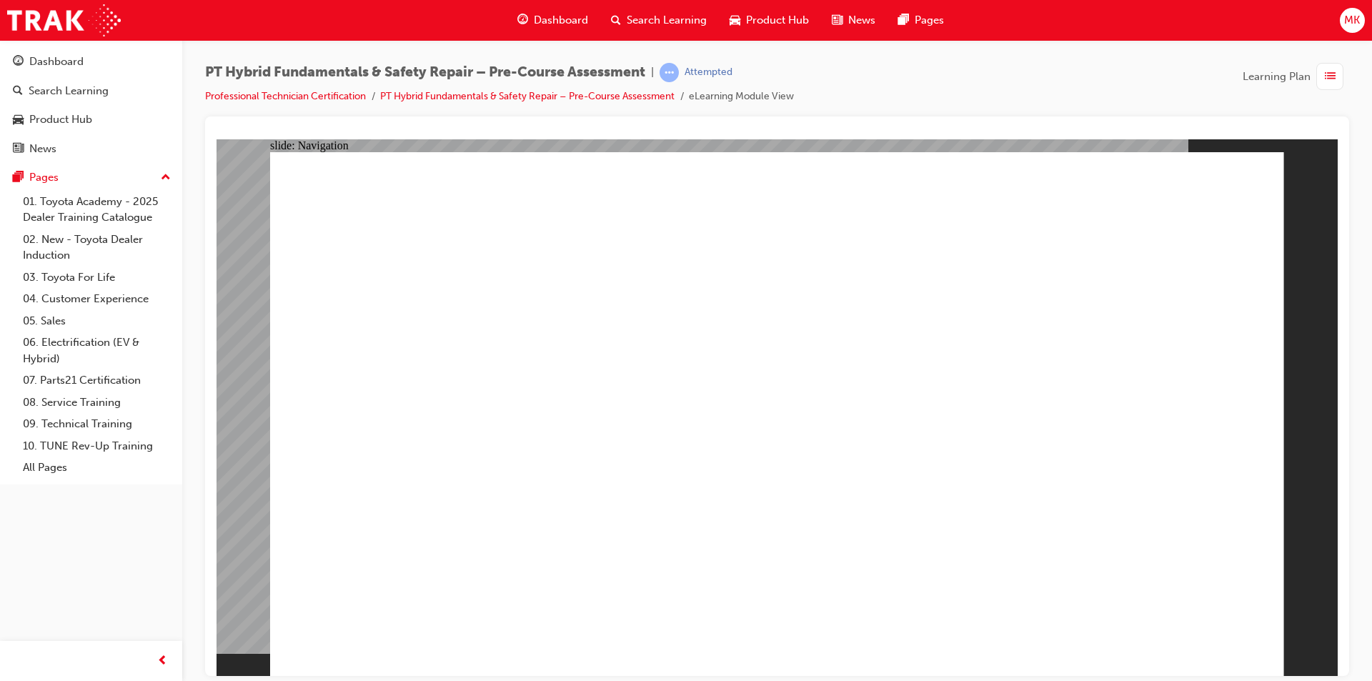
radio input "true"
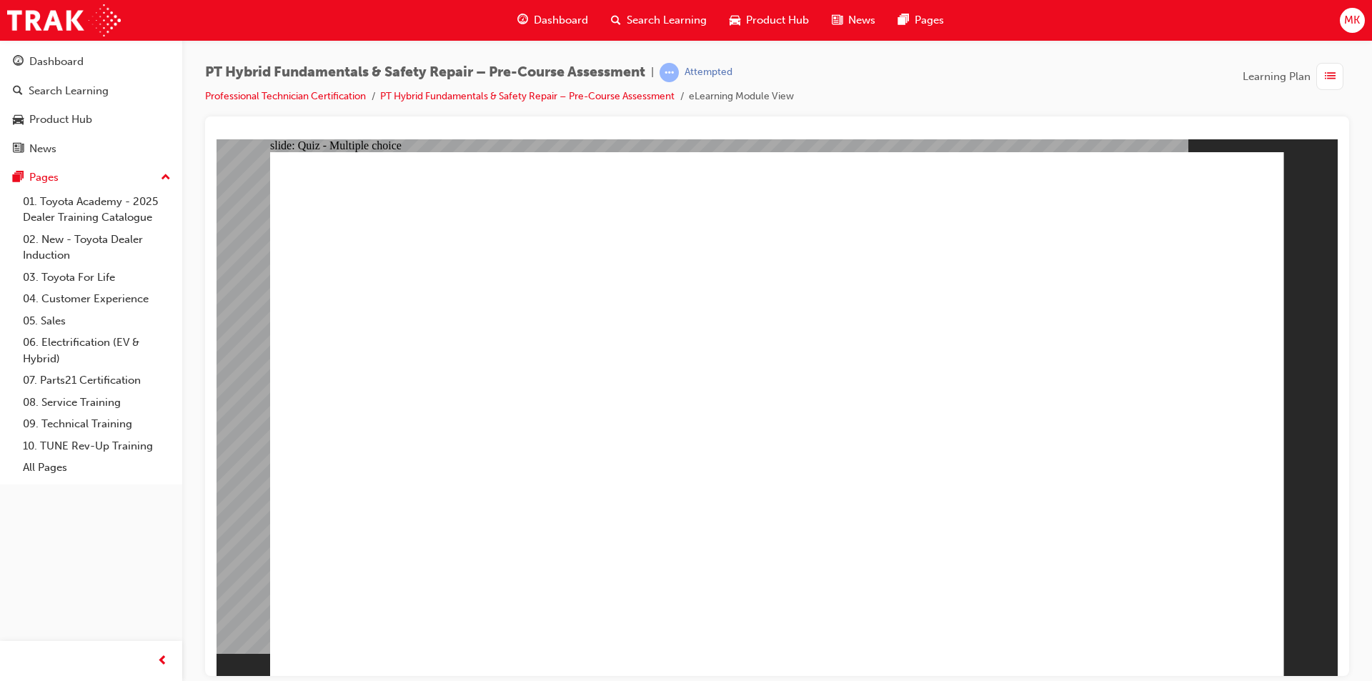
radio input "true"
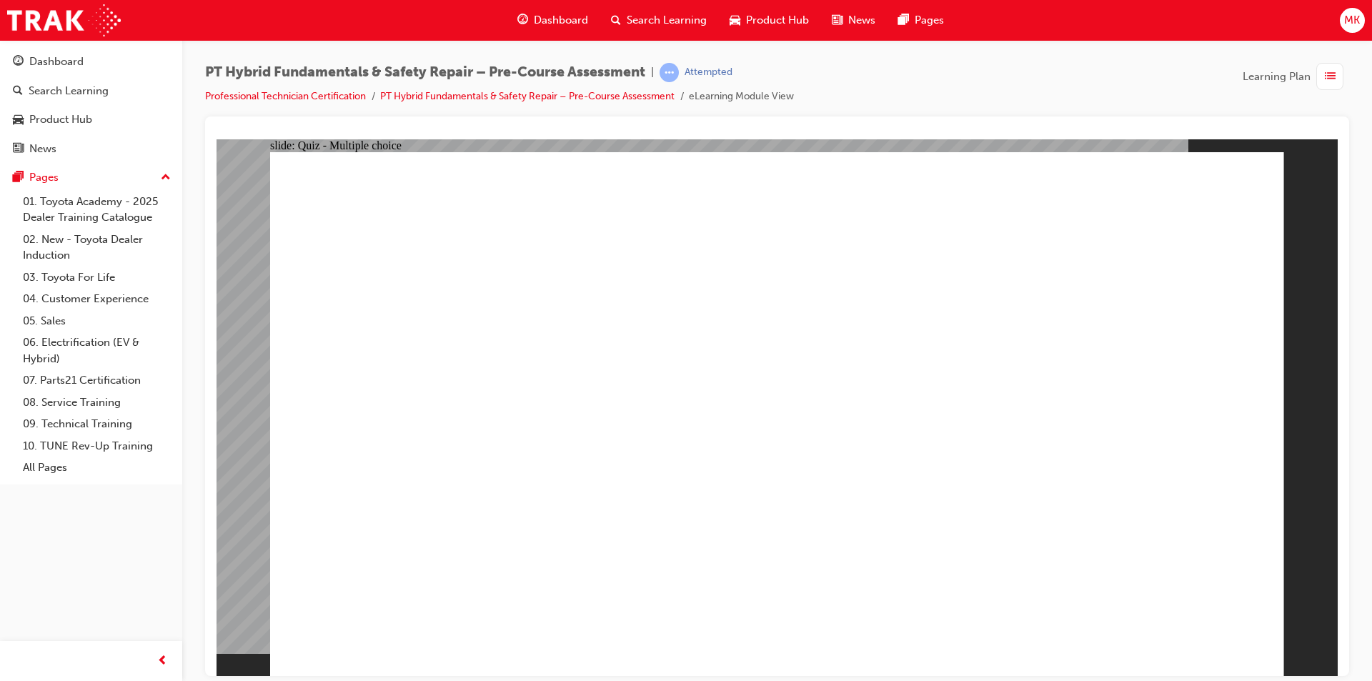
radio input "true"
checkbox input "true"
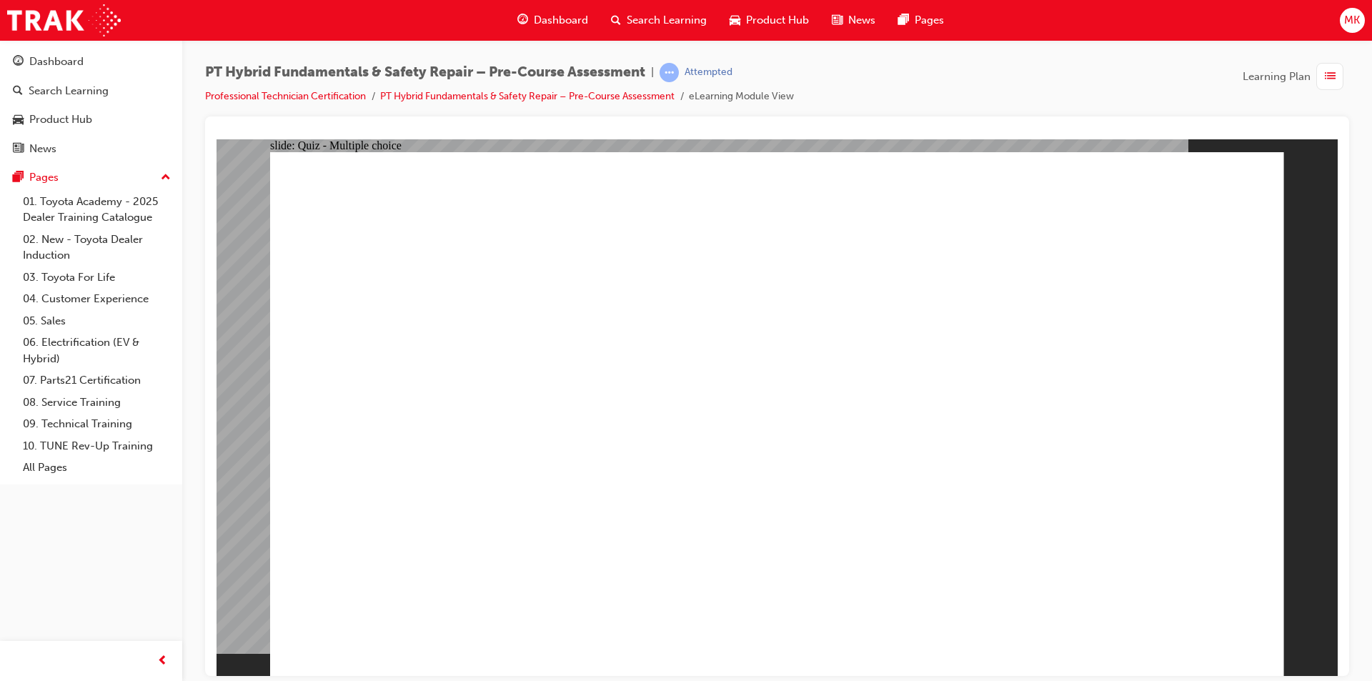
checkbox input "true"
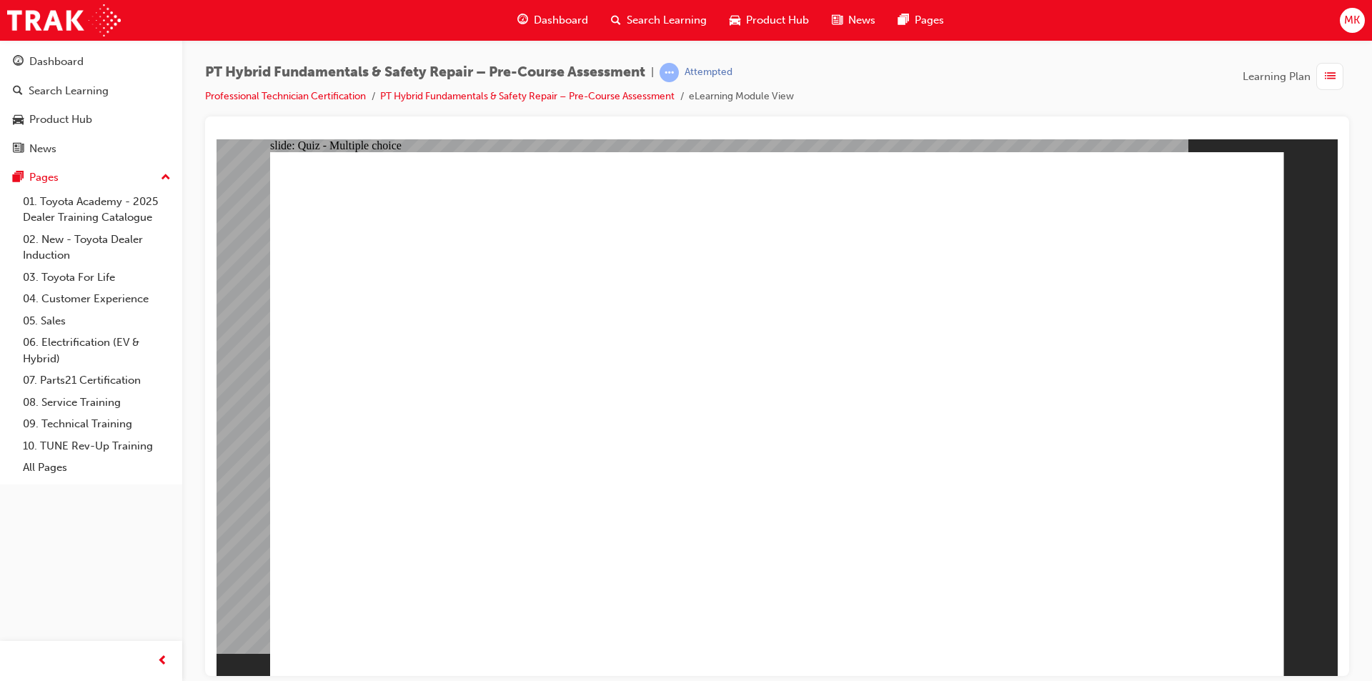
radio input "true"
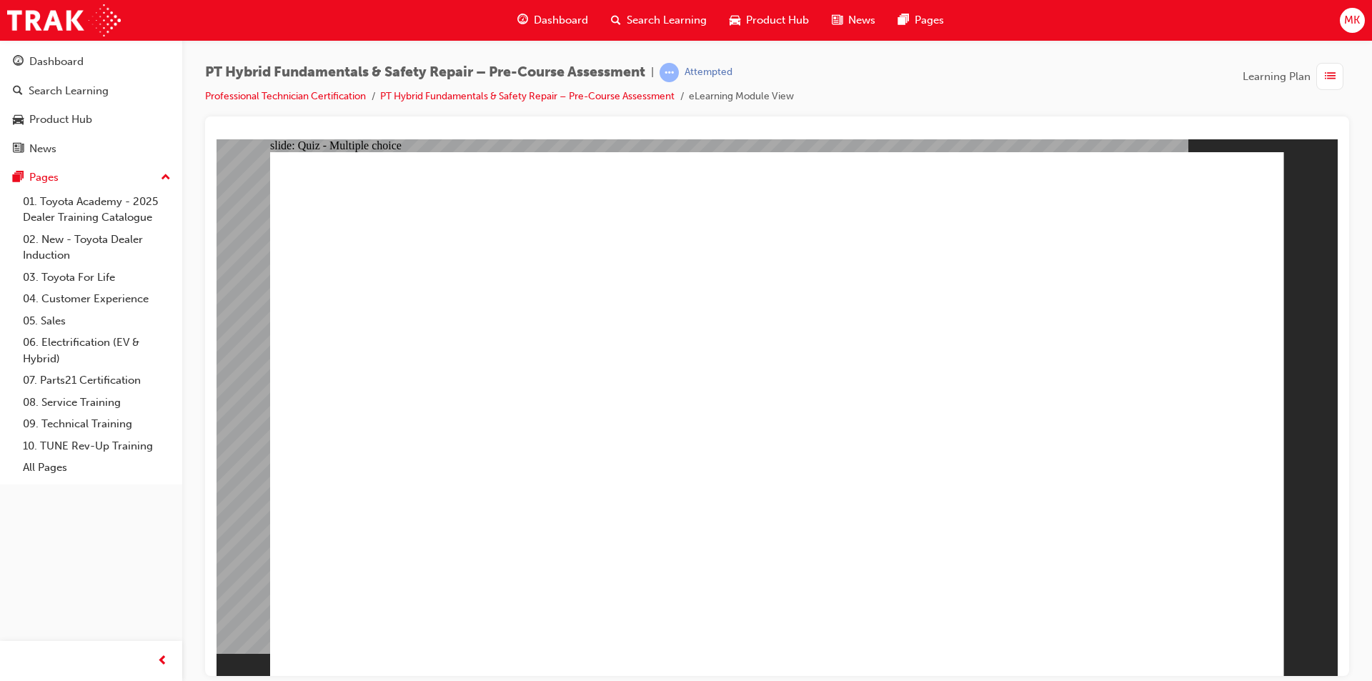
radio input "true"
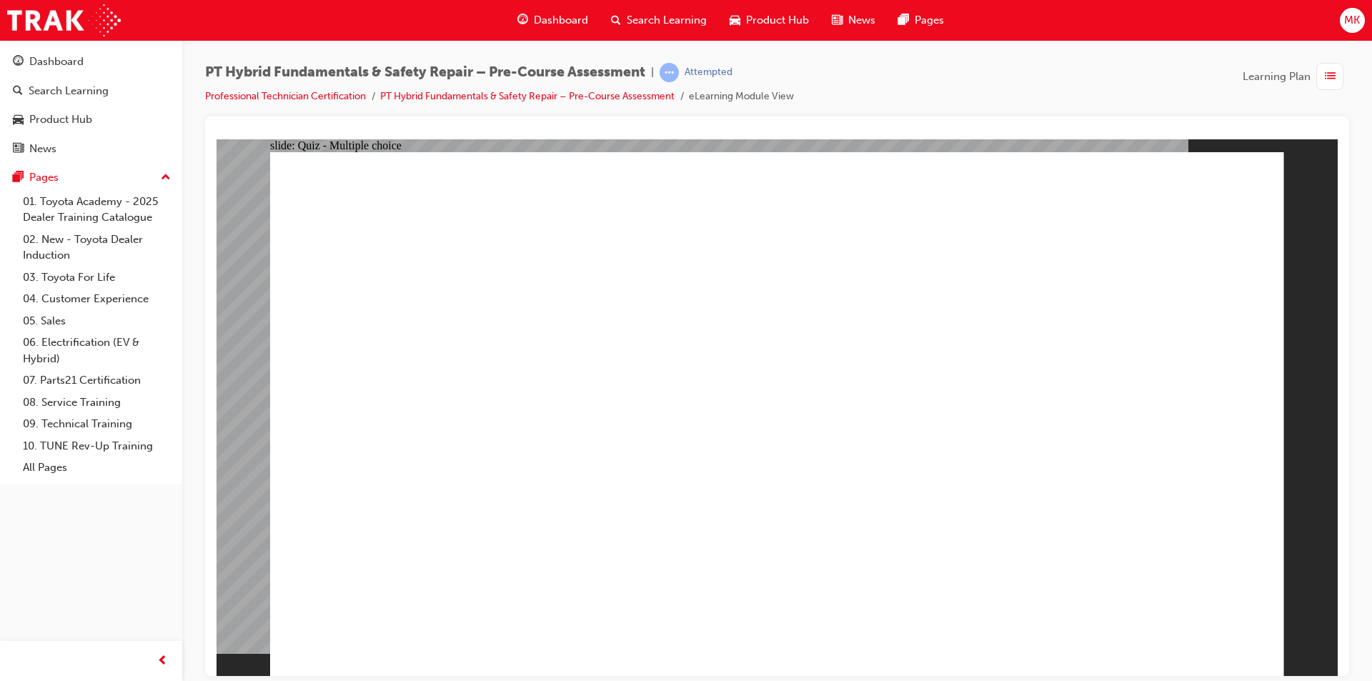
radio input "true"
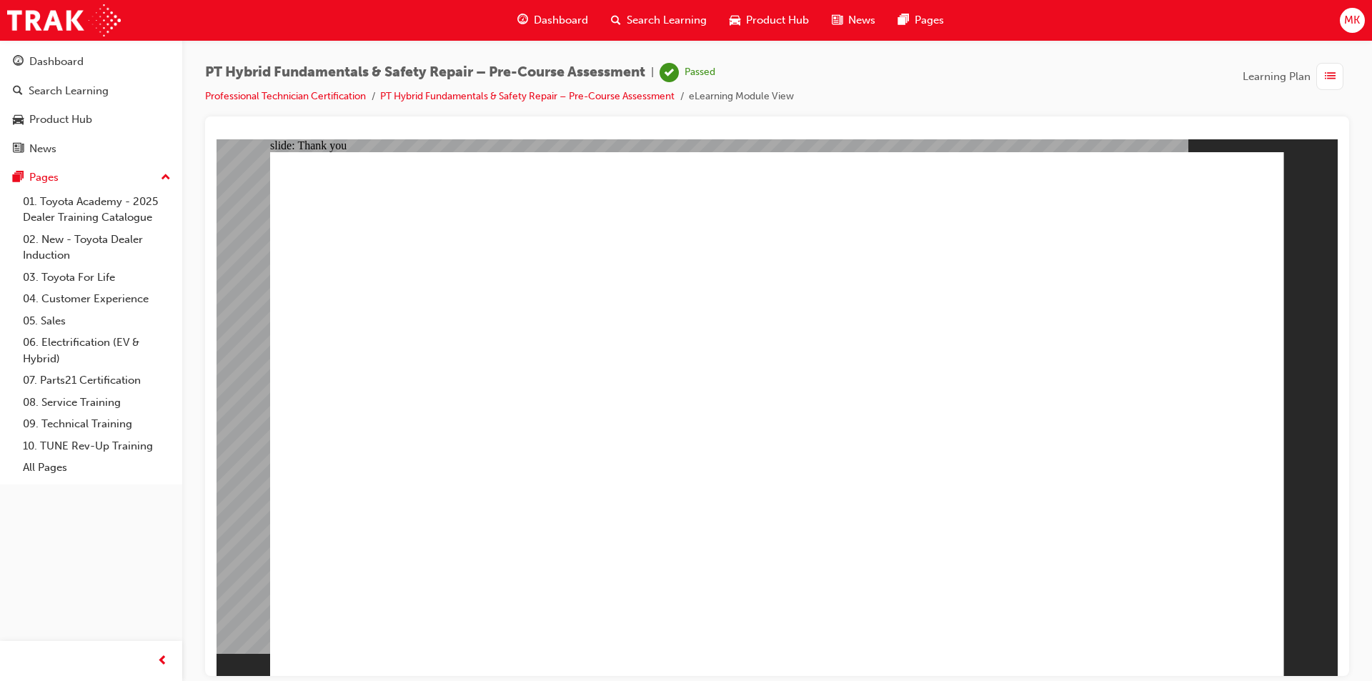
drag, startPoint x: 813, startPoint y: 587, endPoint x: 778, endPoint y: 574, distance: 37.3
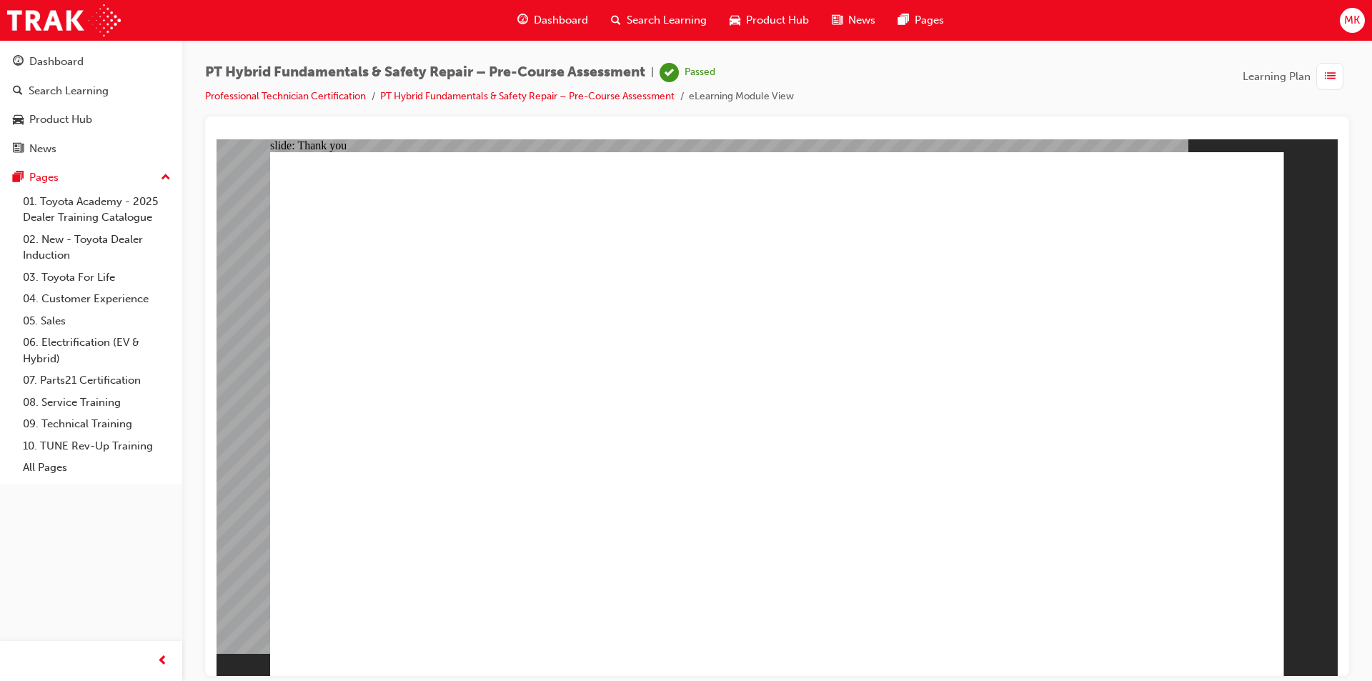
click at [90, 66] on div "Dashboard" at bounding box center [91, 62] width 157 height 18
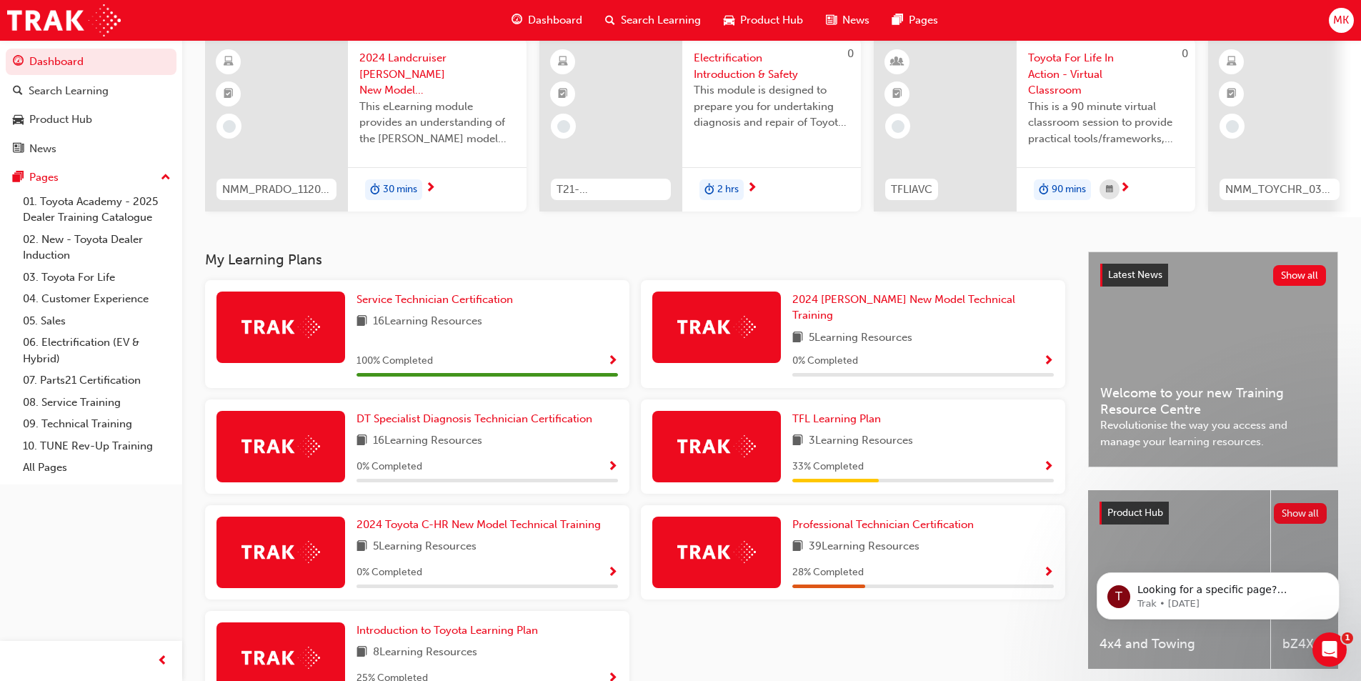
scroll to position [143, 0]
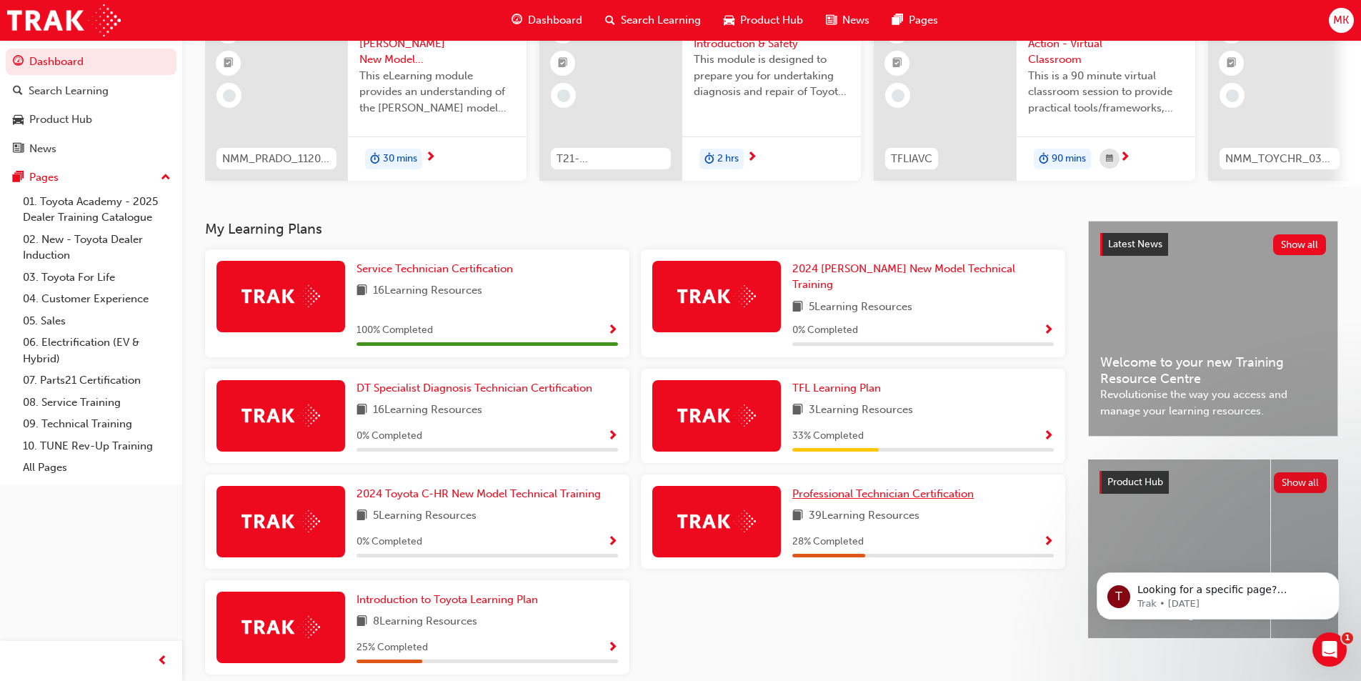
click at [907, 491] on span "Professional Technician Certification" at bounding box center [884, 493] width 182 height 13
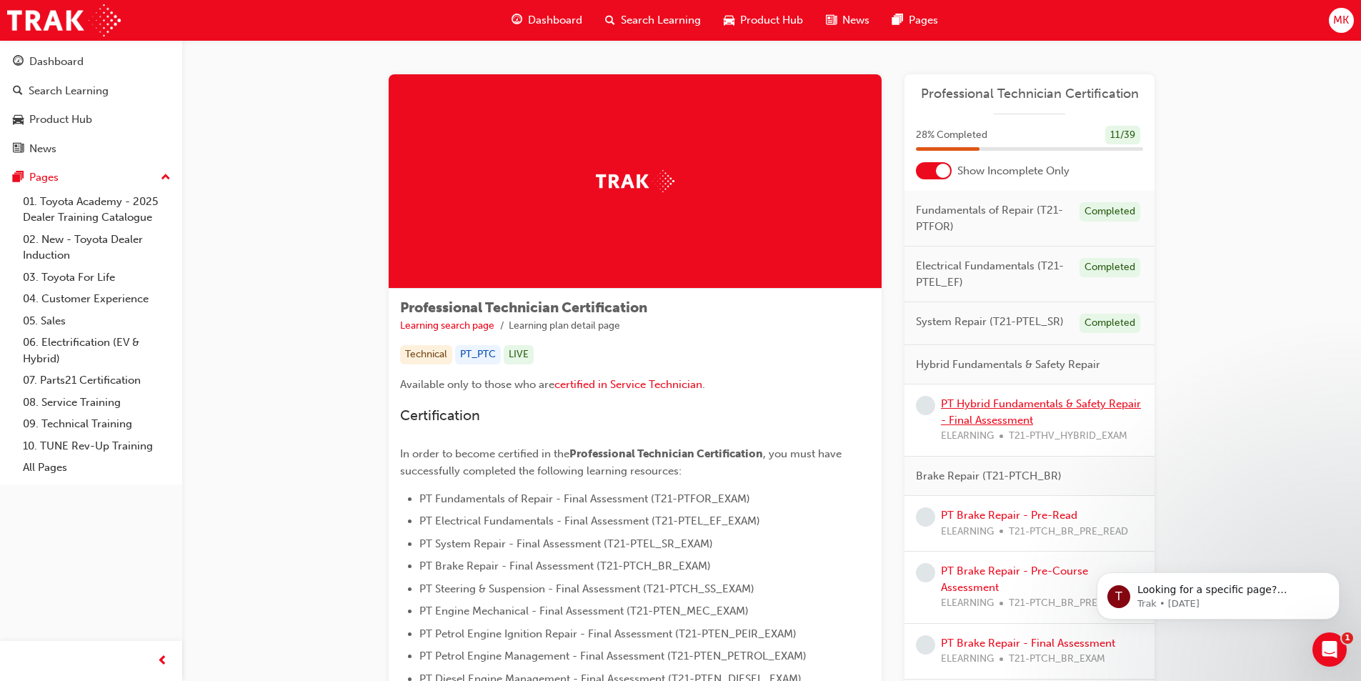
click at [1024, 417] on link "PT Hybrid Fundamentals & Safety Repair - Final Assessment" at bounding box center [1041, 411] width 200 height 29
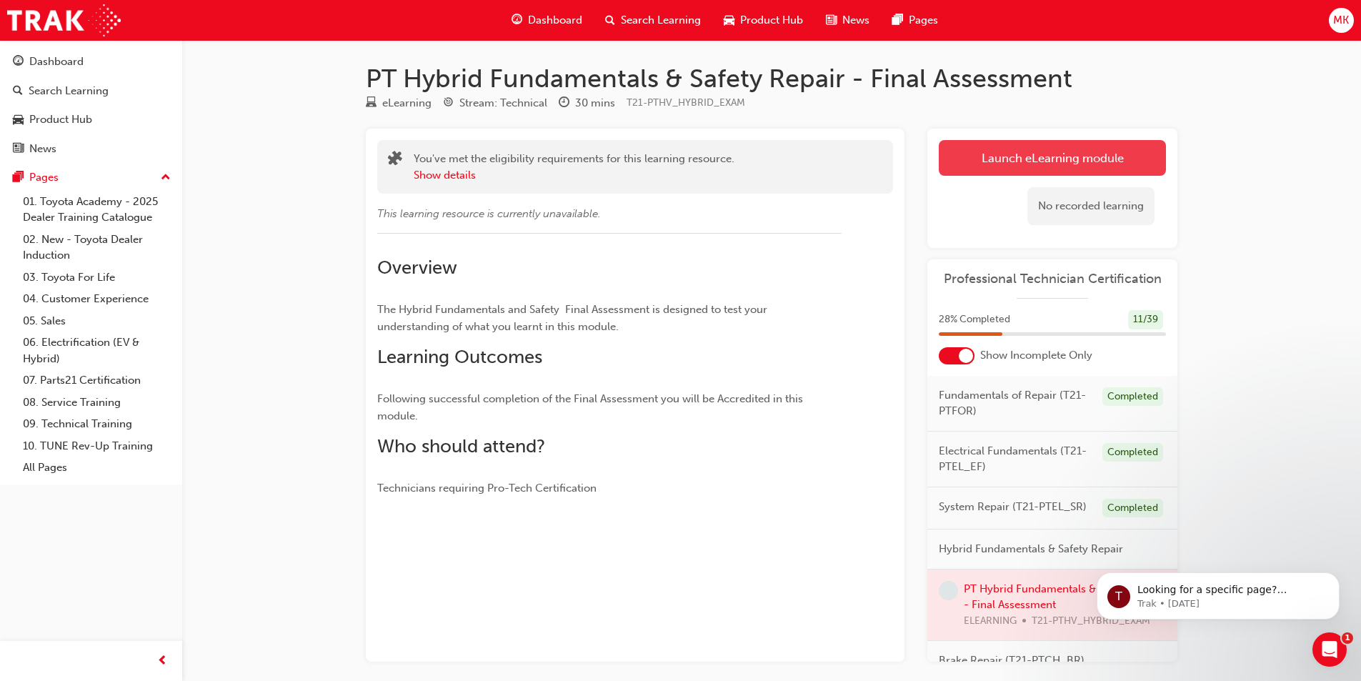
click at [988, 165] on link "Launch eLearning module" at bounding box center [1052, 158] width 227 height 36
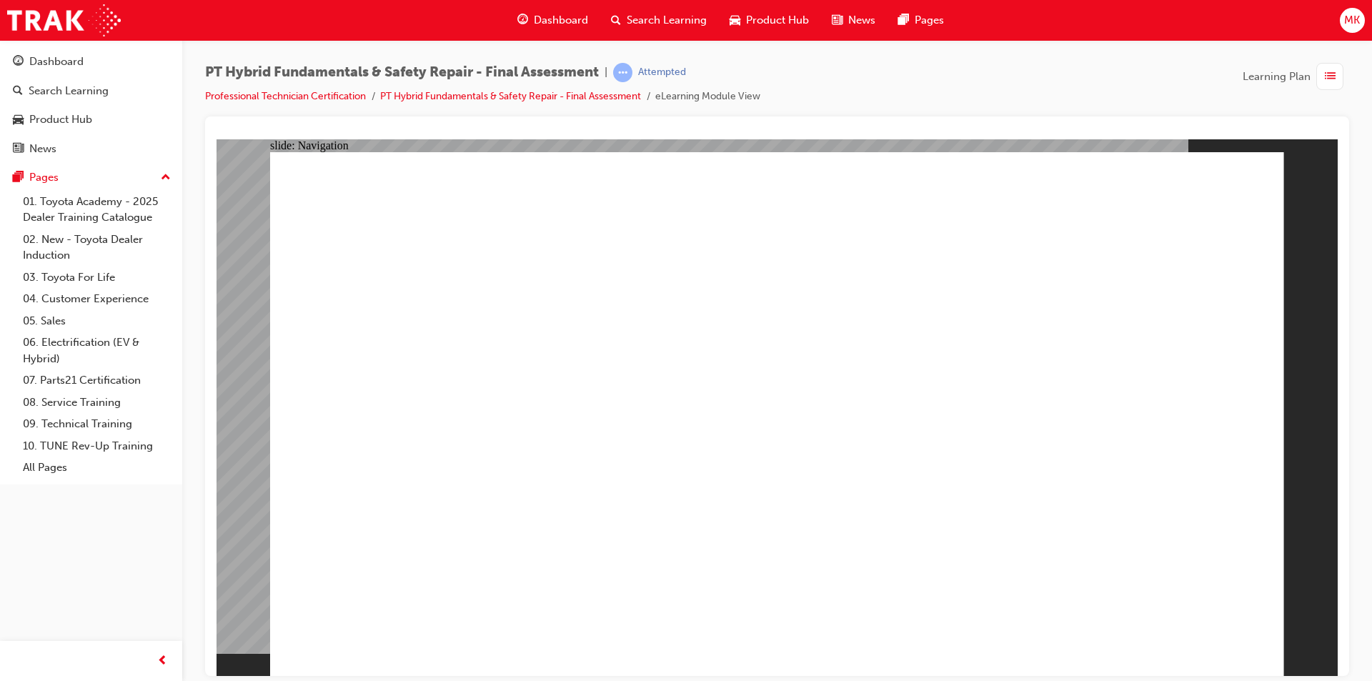
checkbox input "true"
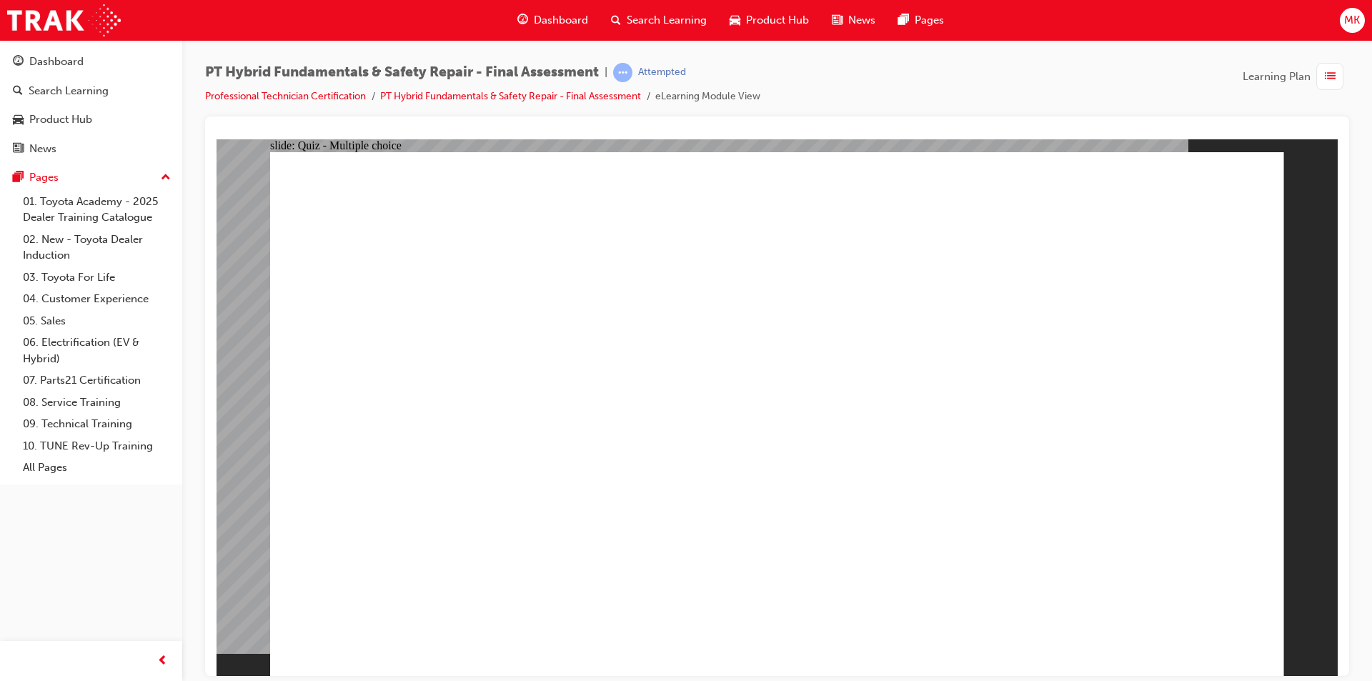
radio input "true"
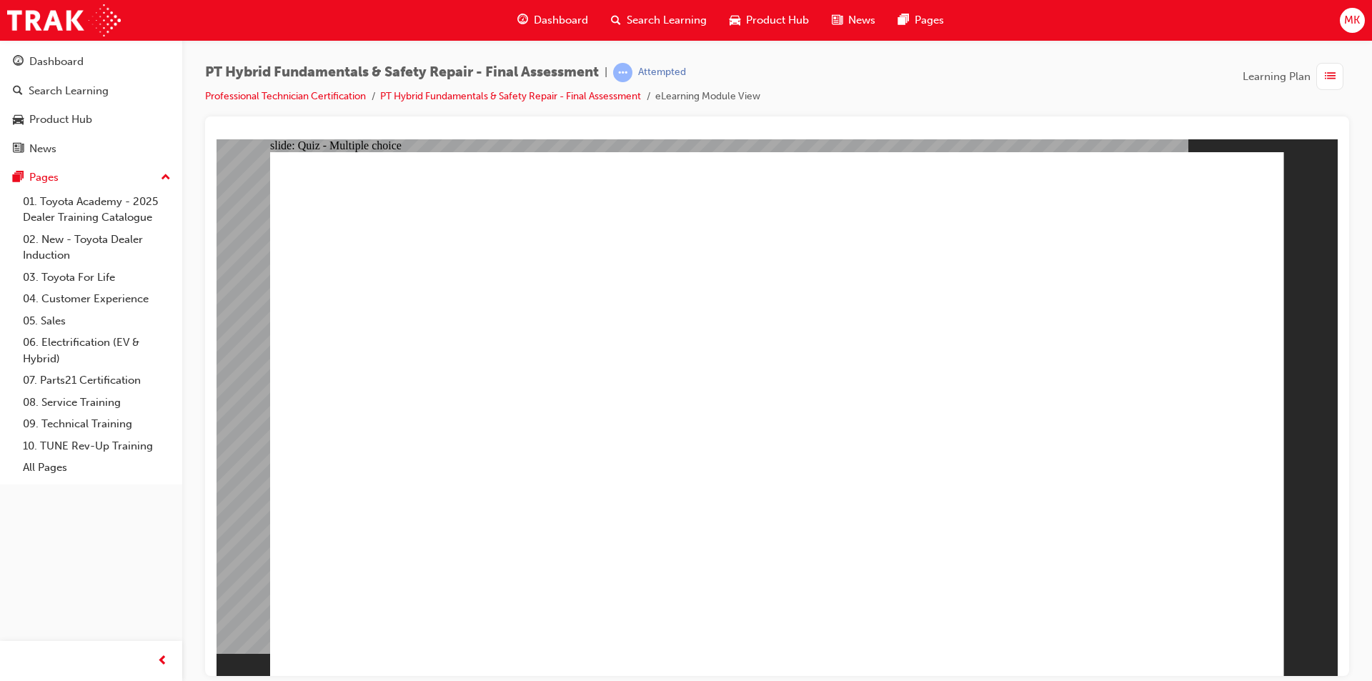
radio input "true"
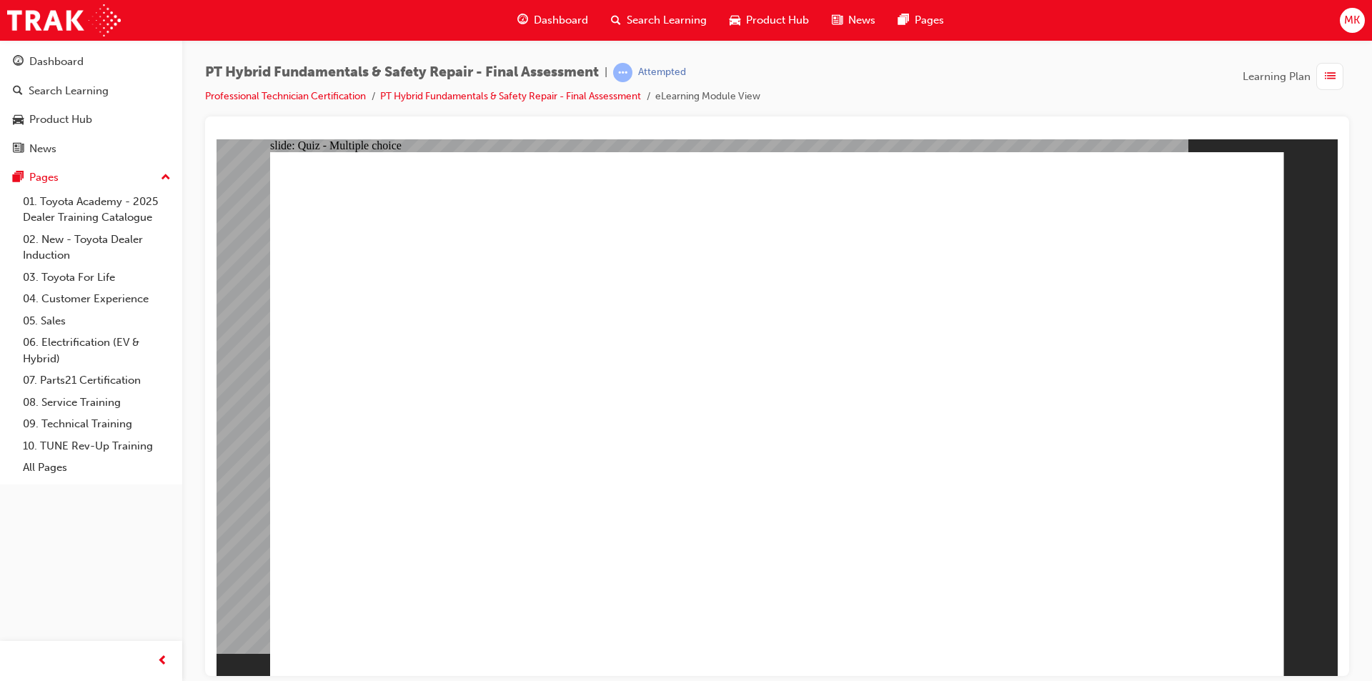
checkbox input "true"
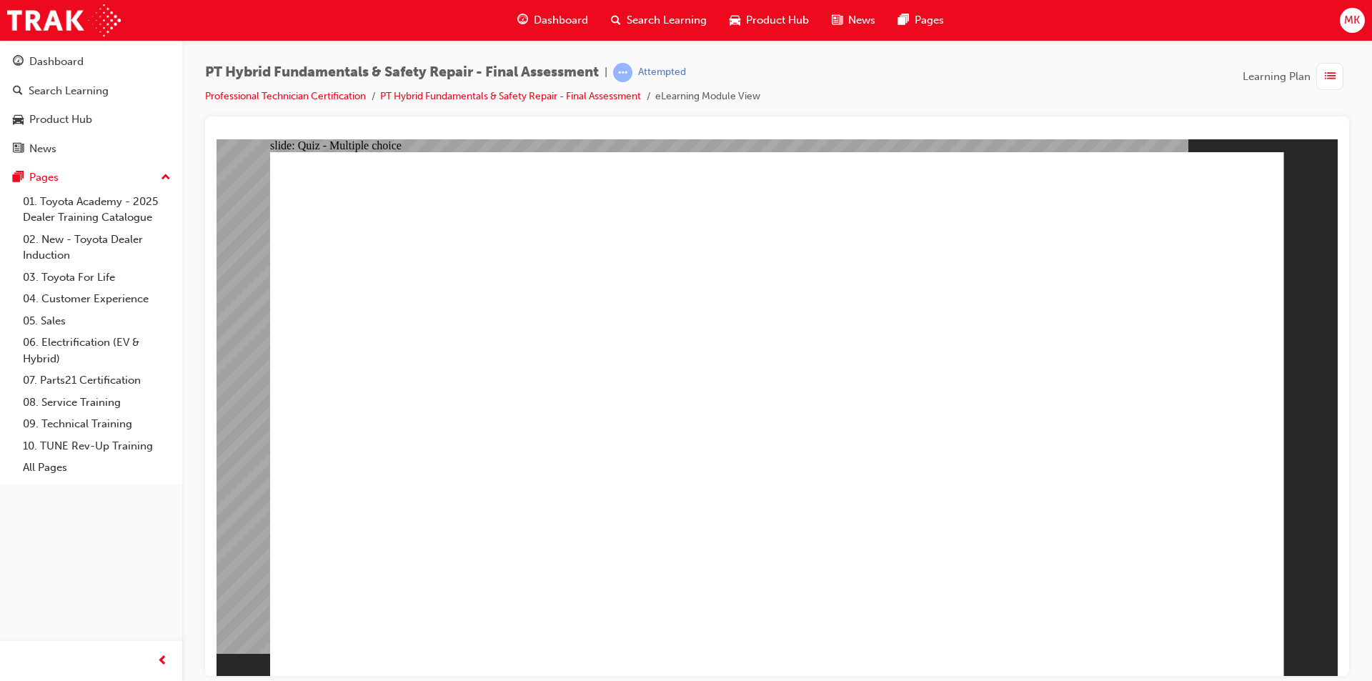
checkbox input "true"
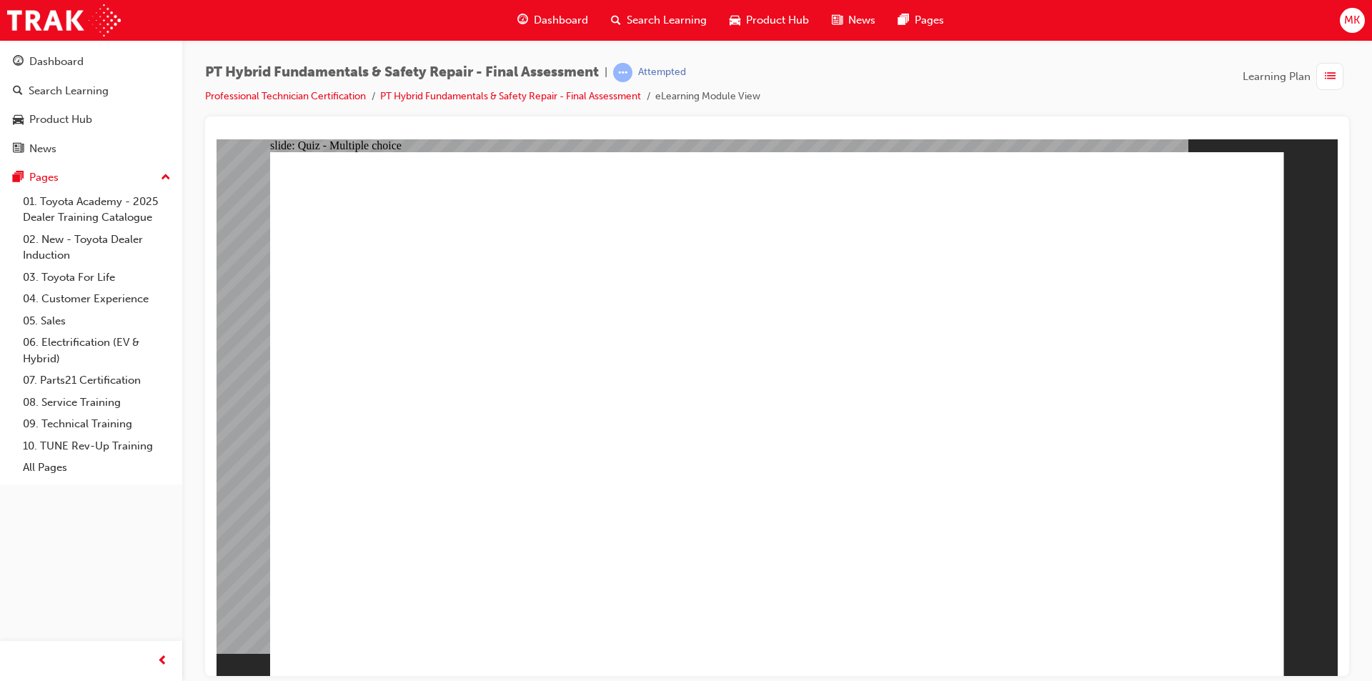
checkbox input "false"
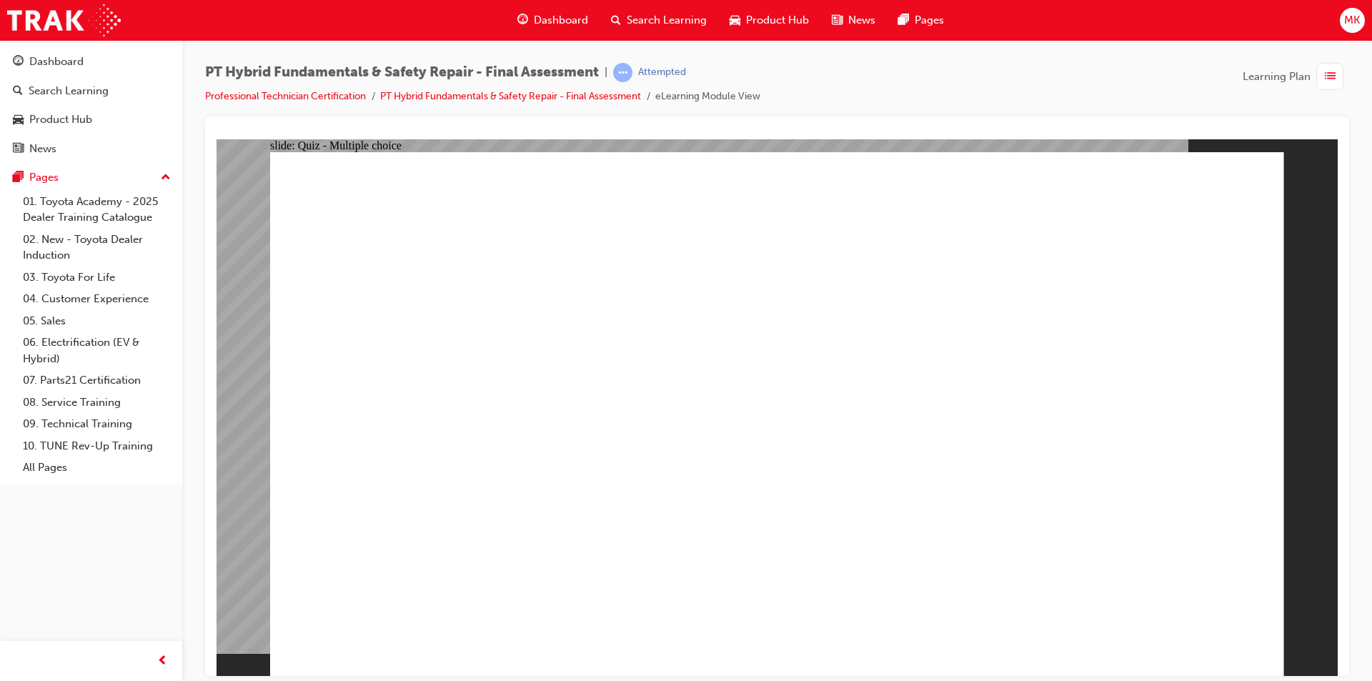
checkbox input "false"
checkbox input "true"
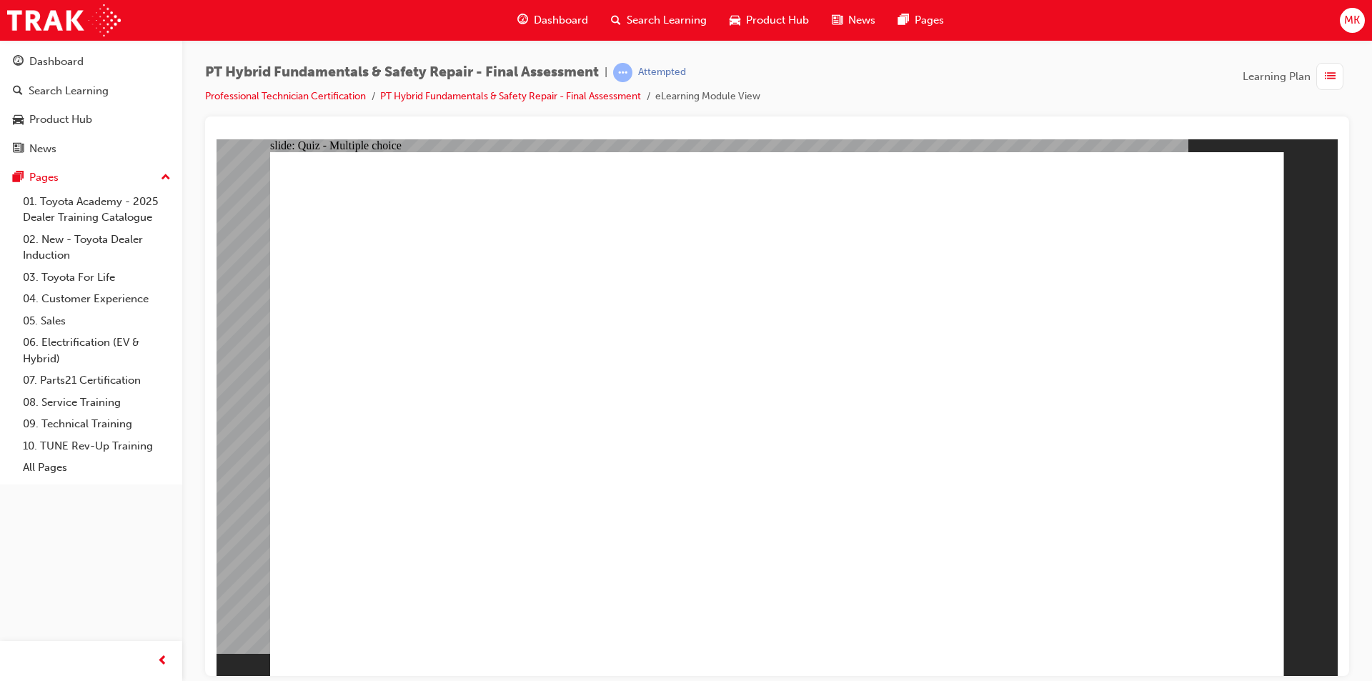
radio input "true"
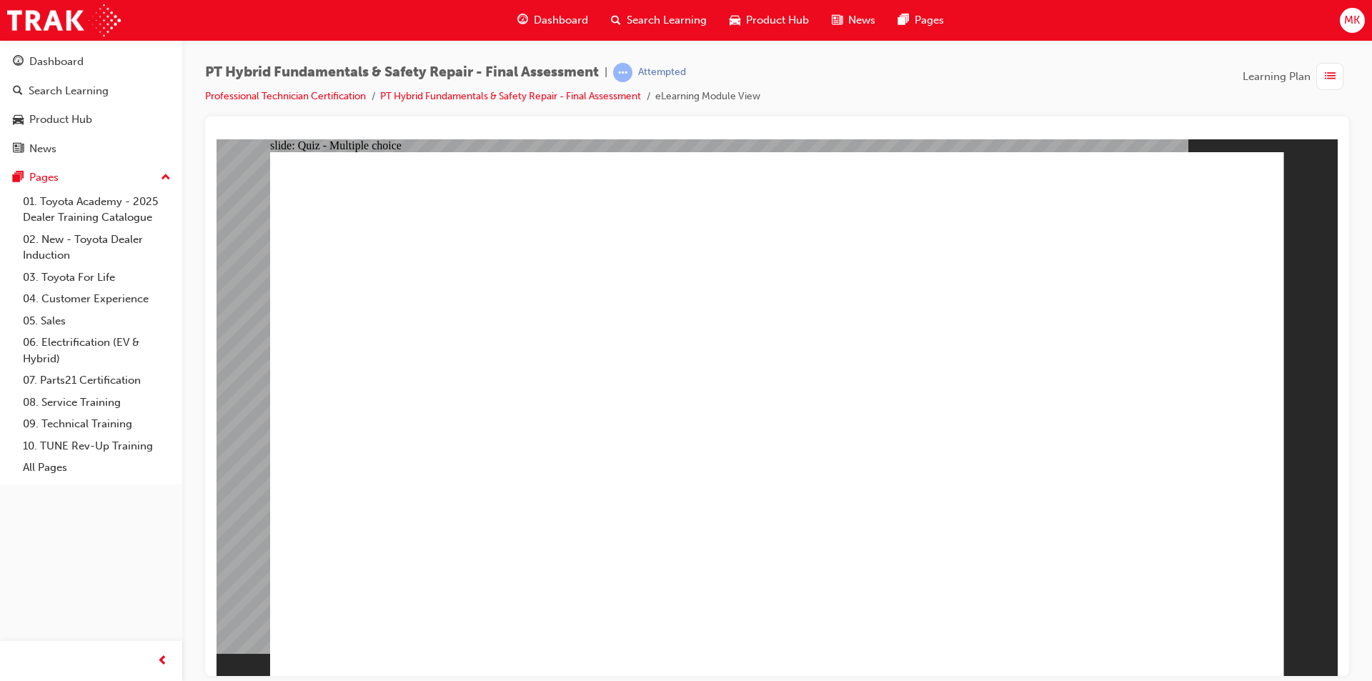
checkbox input "true"
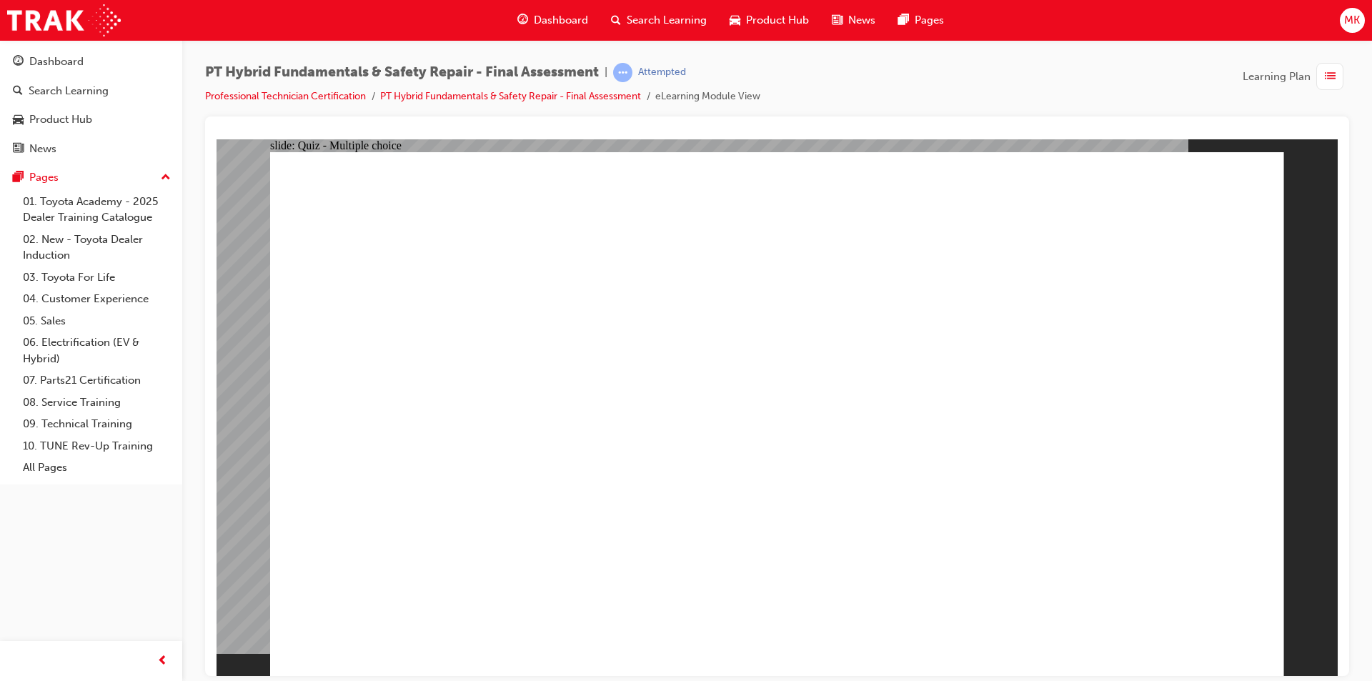
checkbox input "true"
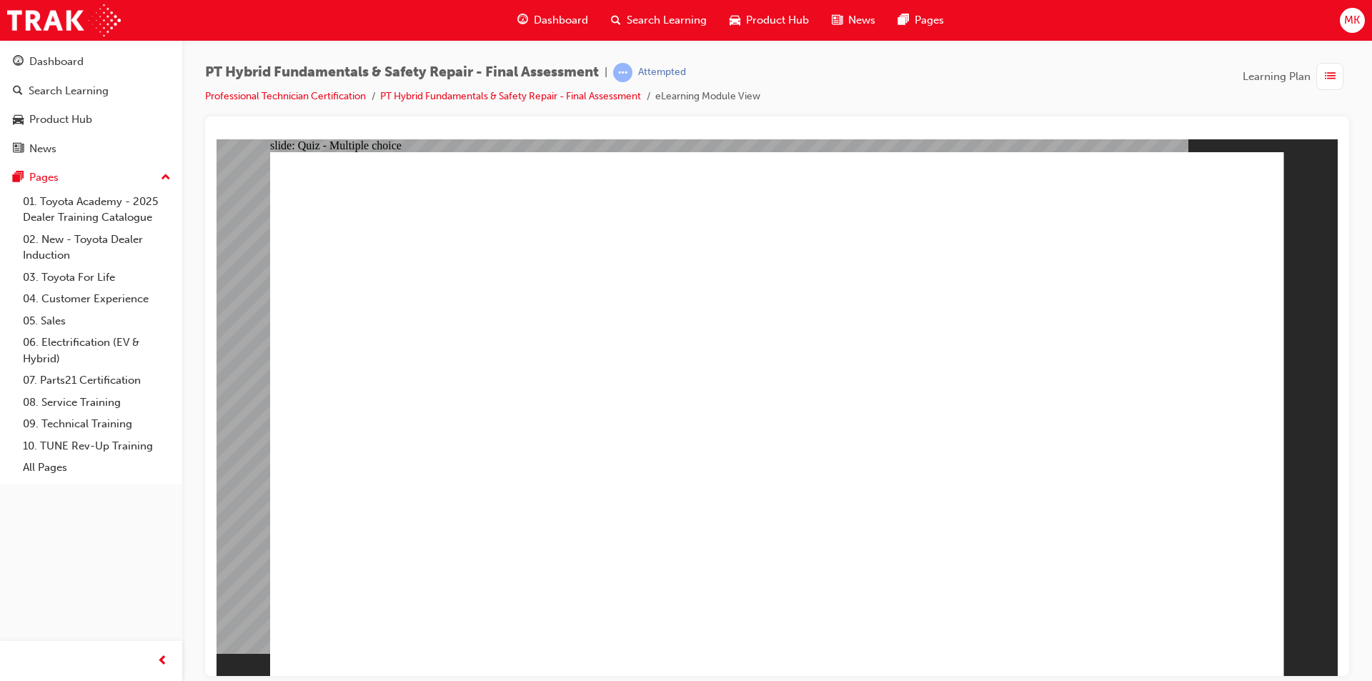
radio input "true"
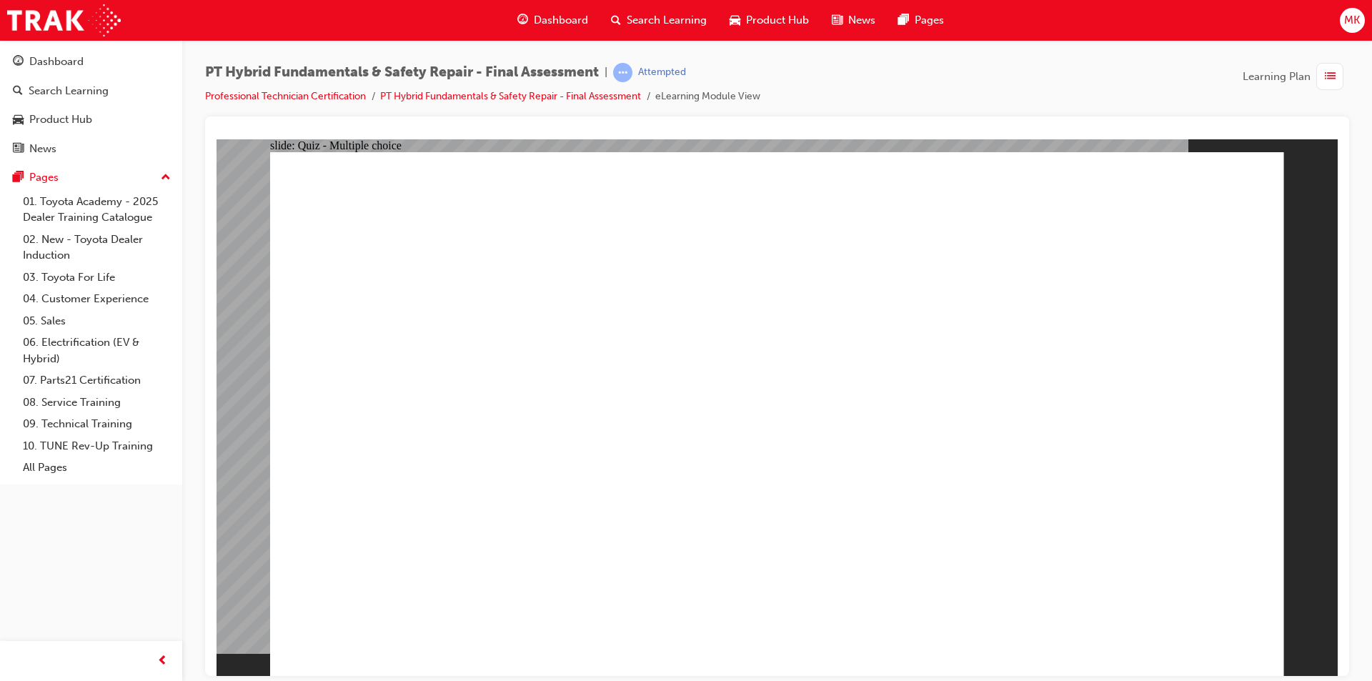
radio input "true"
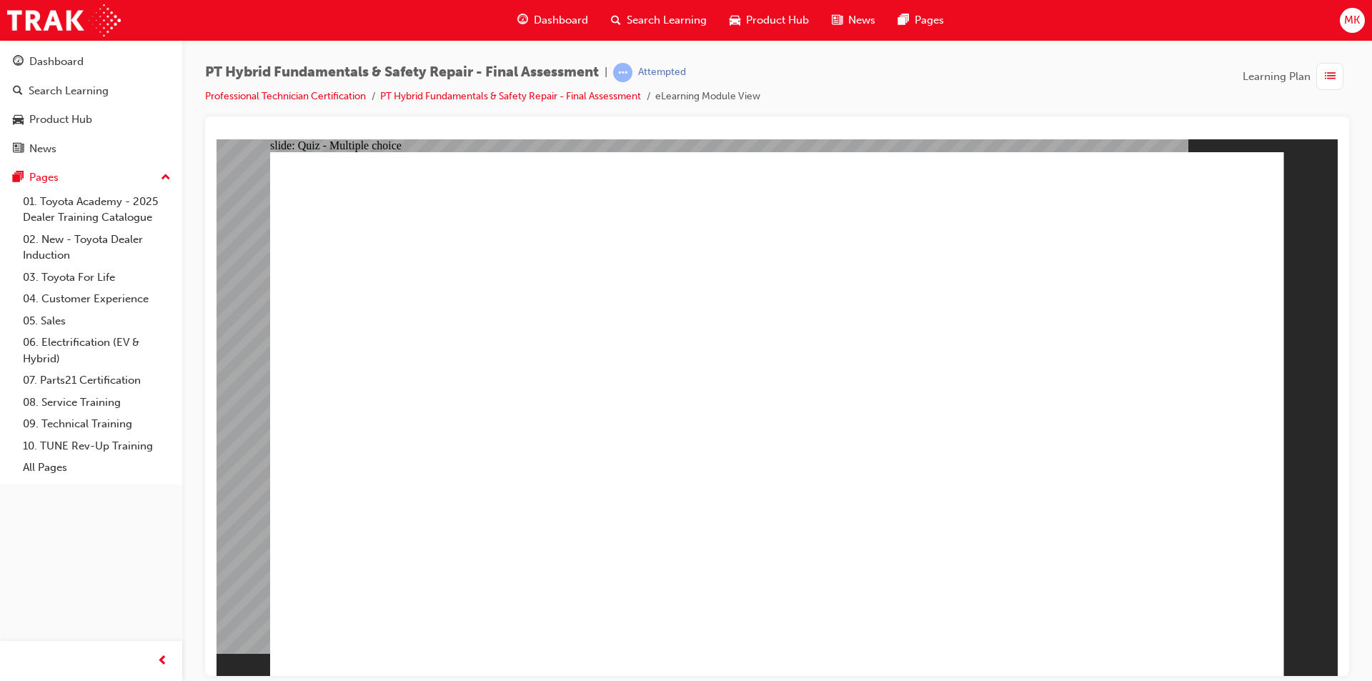
radio input "true"
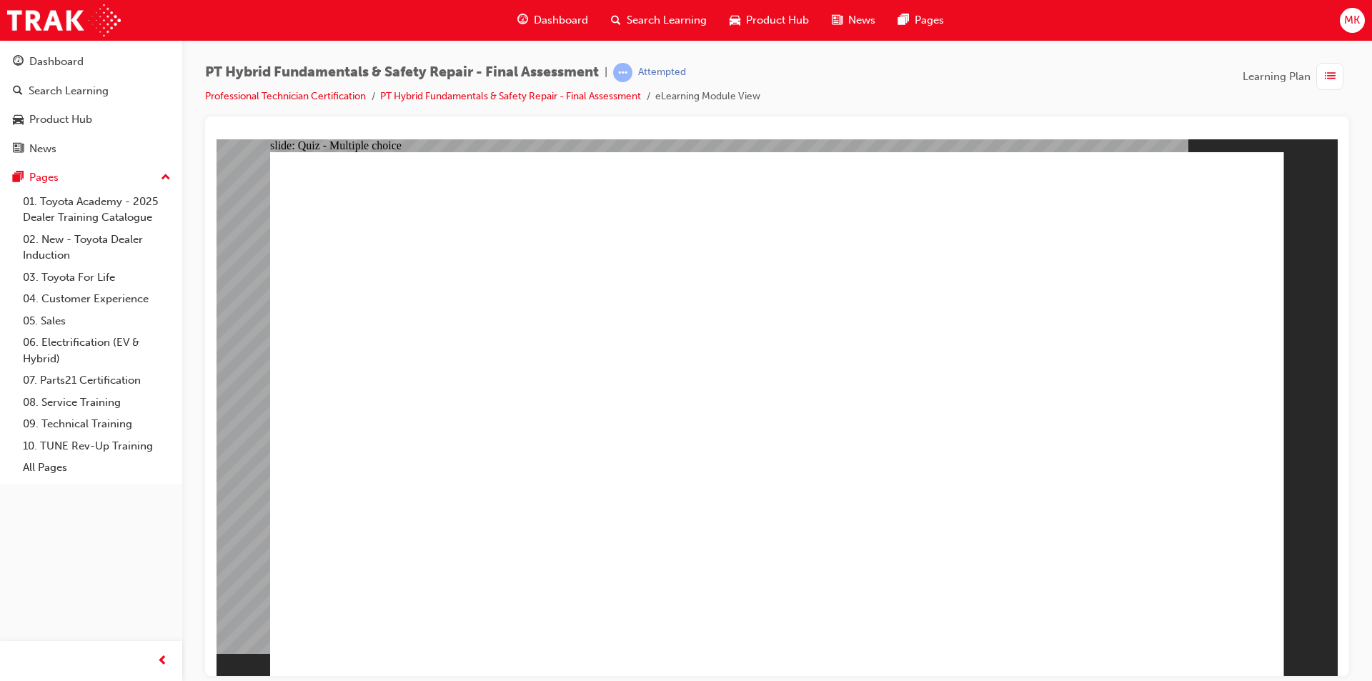
radio input "true"
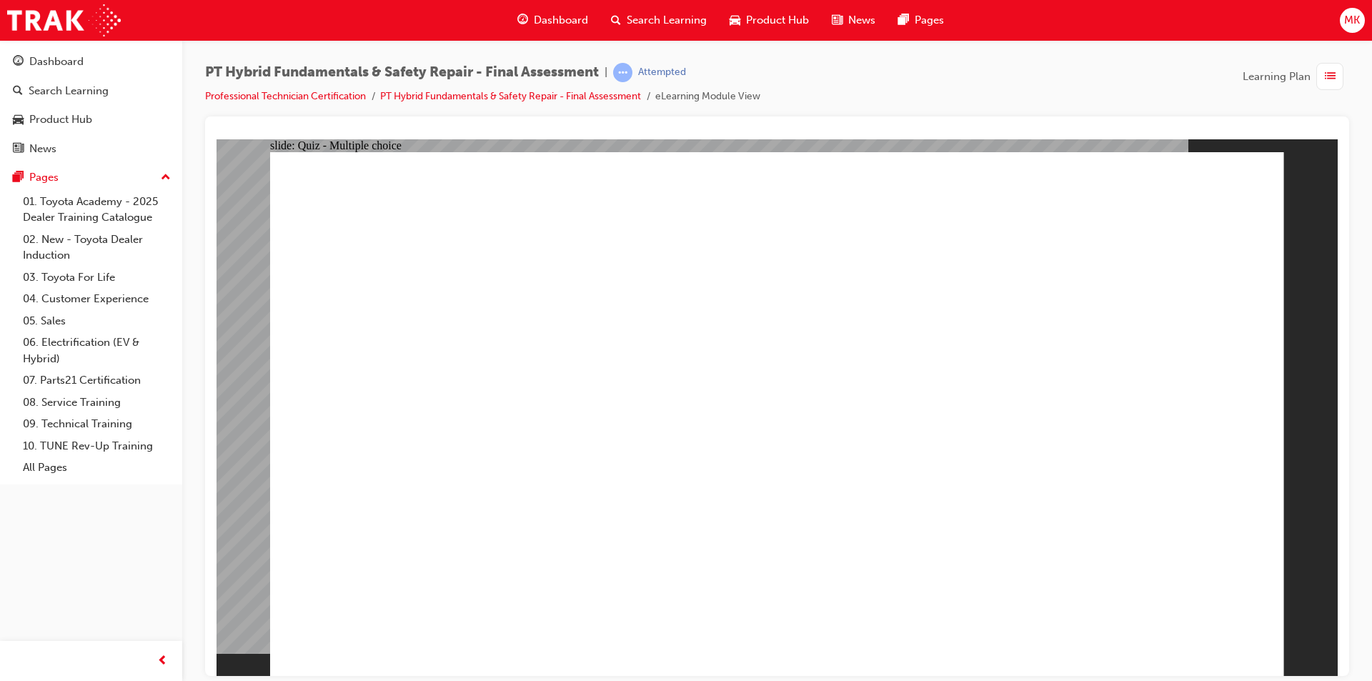
radio input "true"
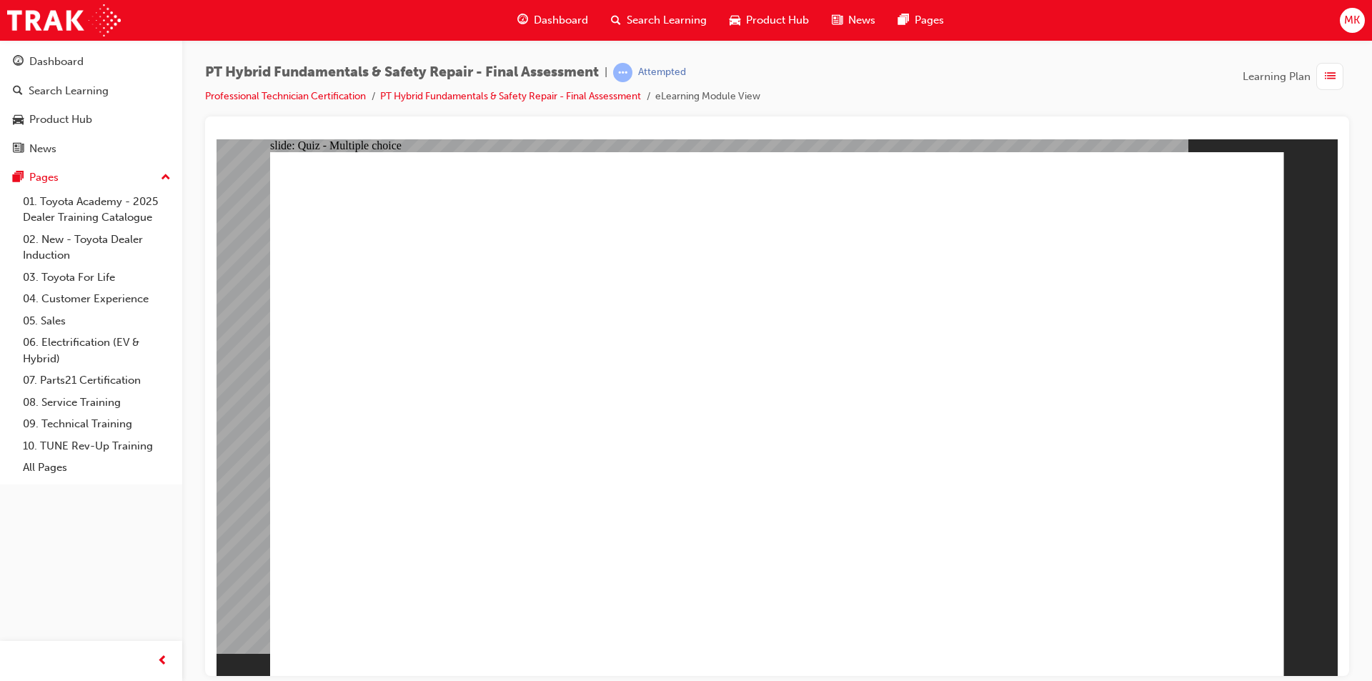
radio input "true"
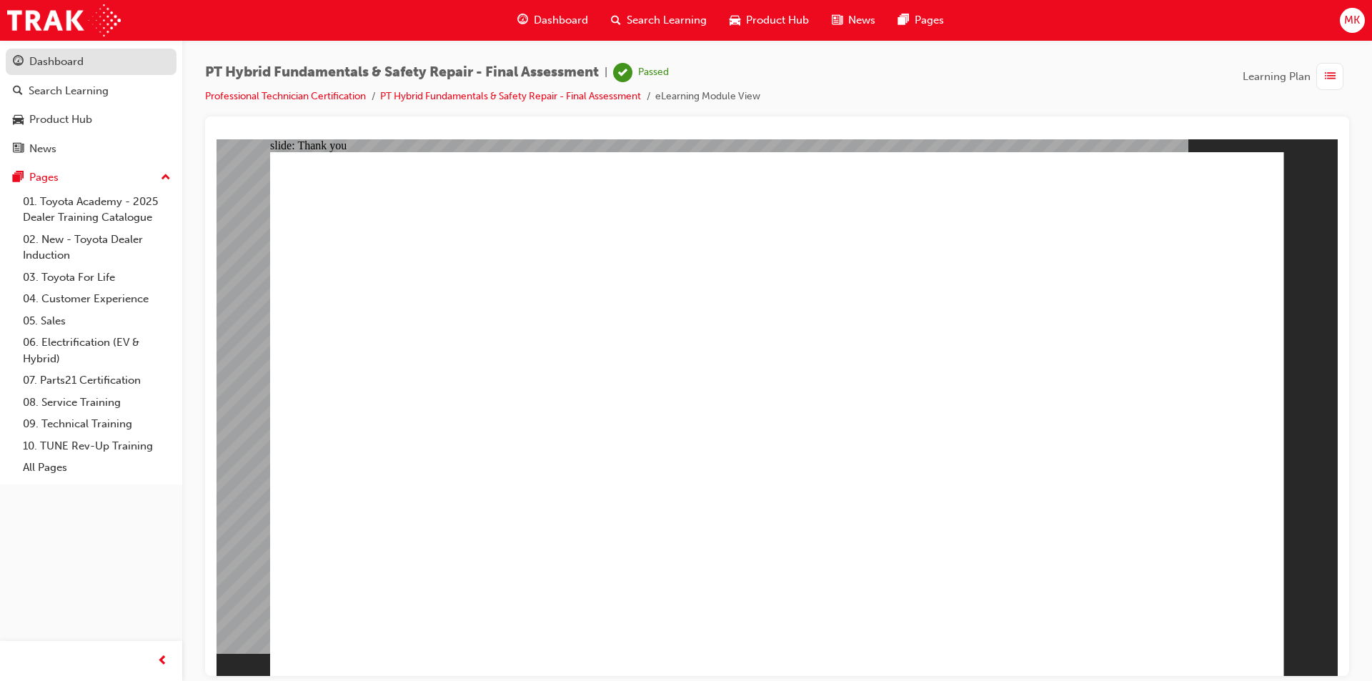
click at [76, 56] on div "Dashboard" at bounding box center [56, 62] width 54 height 16
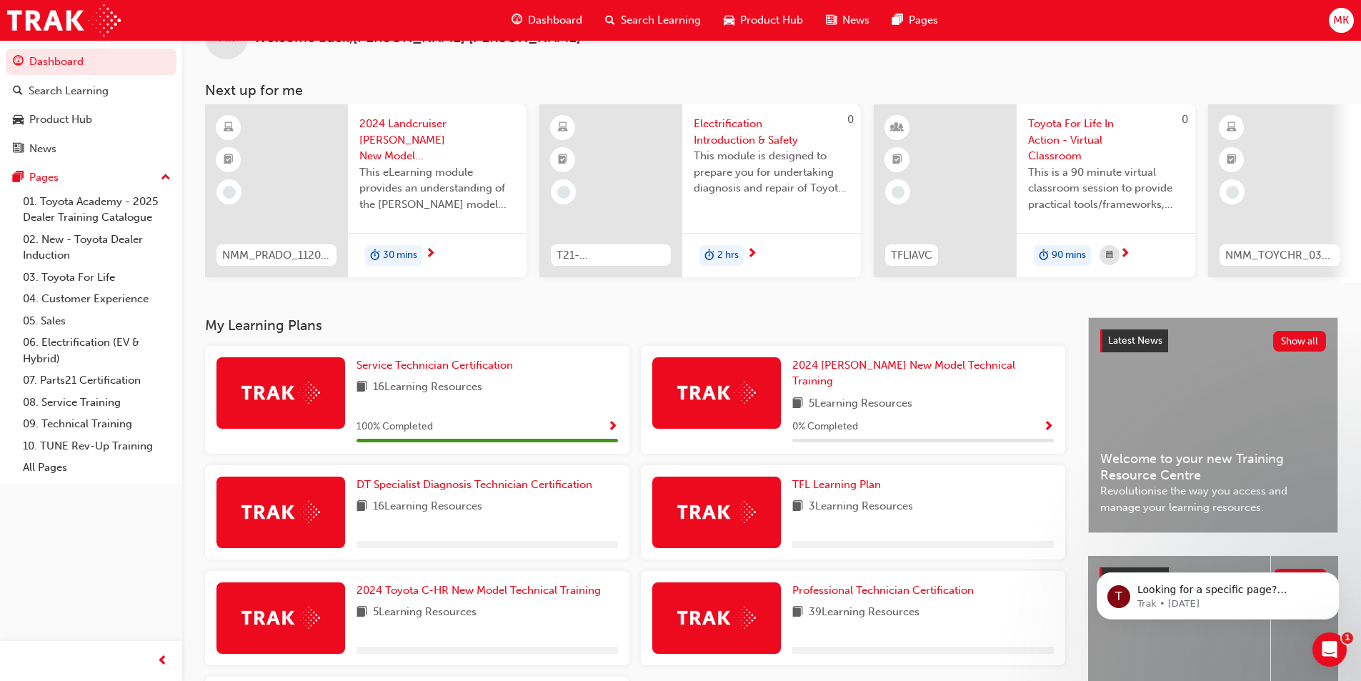
scroll to position [71, 0]
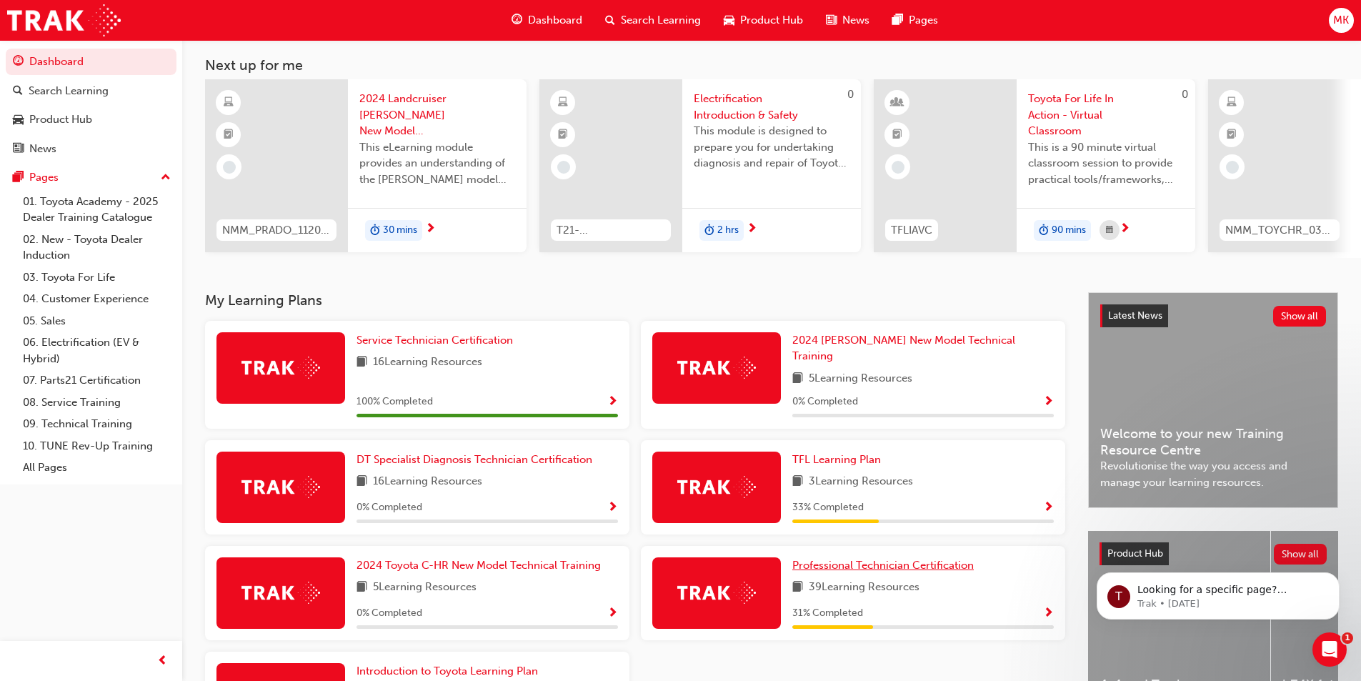
click at [936, 559] on span "Professional Technician Certification" at bounding box center [884, 565] width 182 height 13
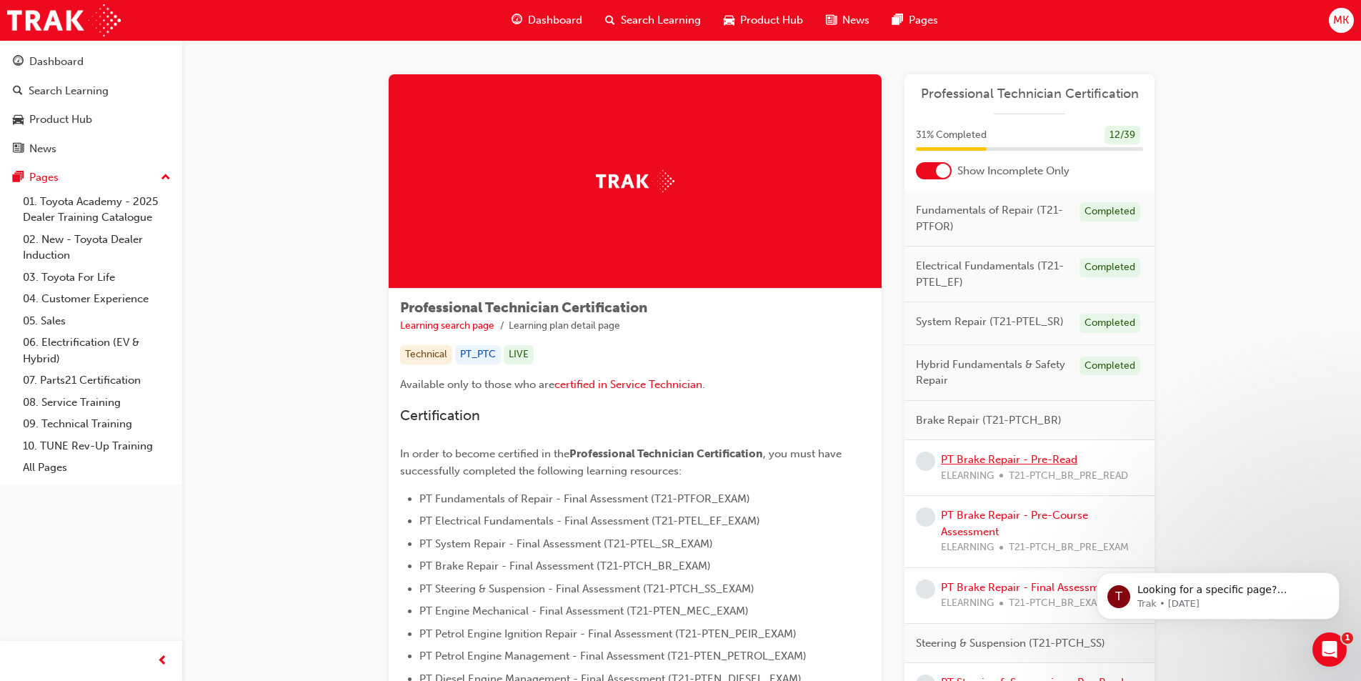
click at [1035, 464] on link "PT Brake Repair - Pre-Read" at bounding box center [1009, 459] width 136 height 13
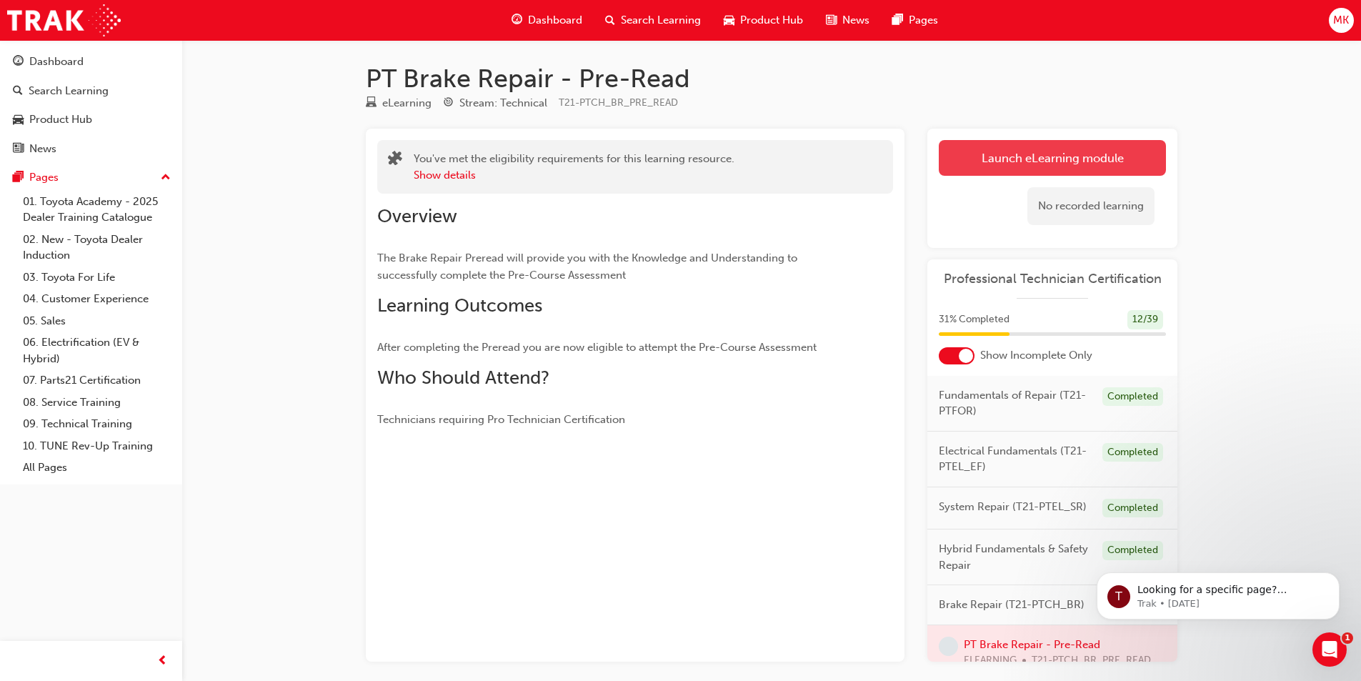
click at [990, 150] on link "Launch eLearning module" at bounding box center [1052, 158] width 227 height 36
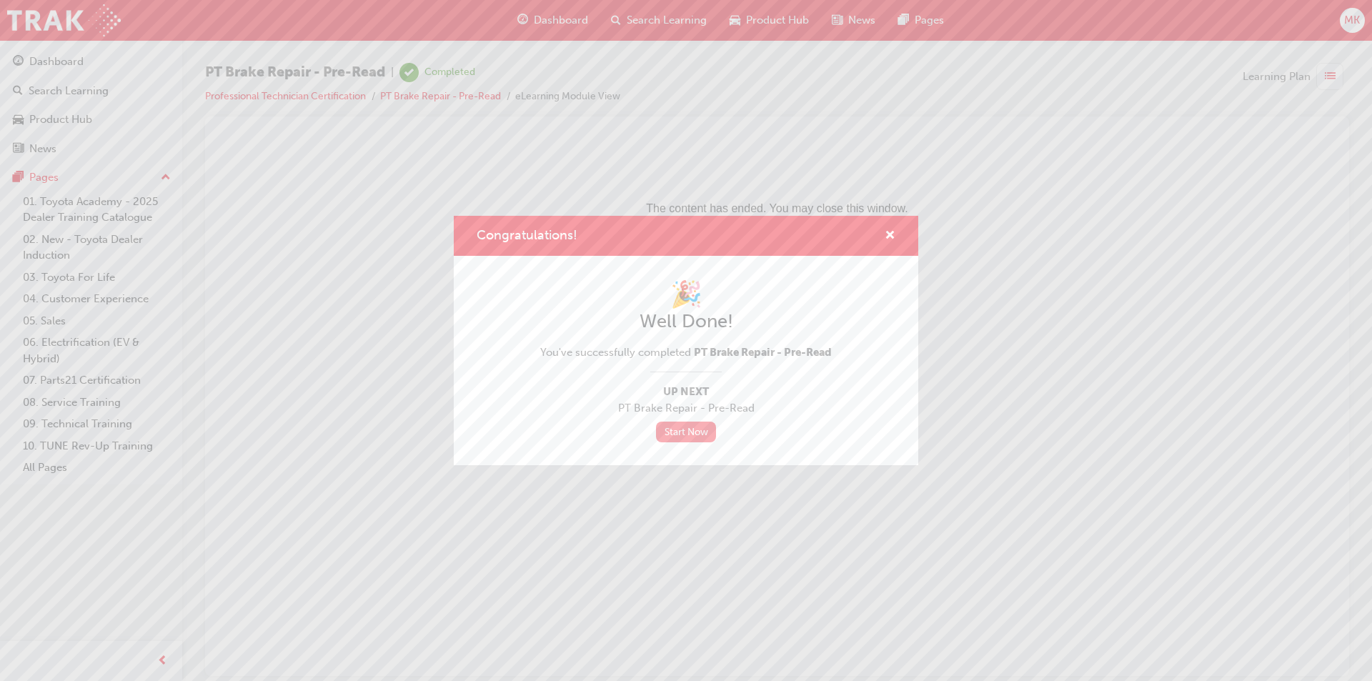
click at [692, 434] on link "Start Now" at bounding box center [686, 432] width 60 height 21
click at [891, 239] on span "cross-icon" at bounding box center [890, 236] width 11 height 13
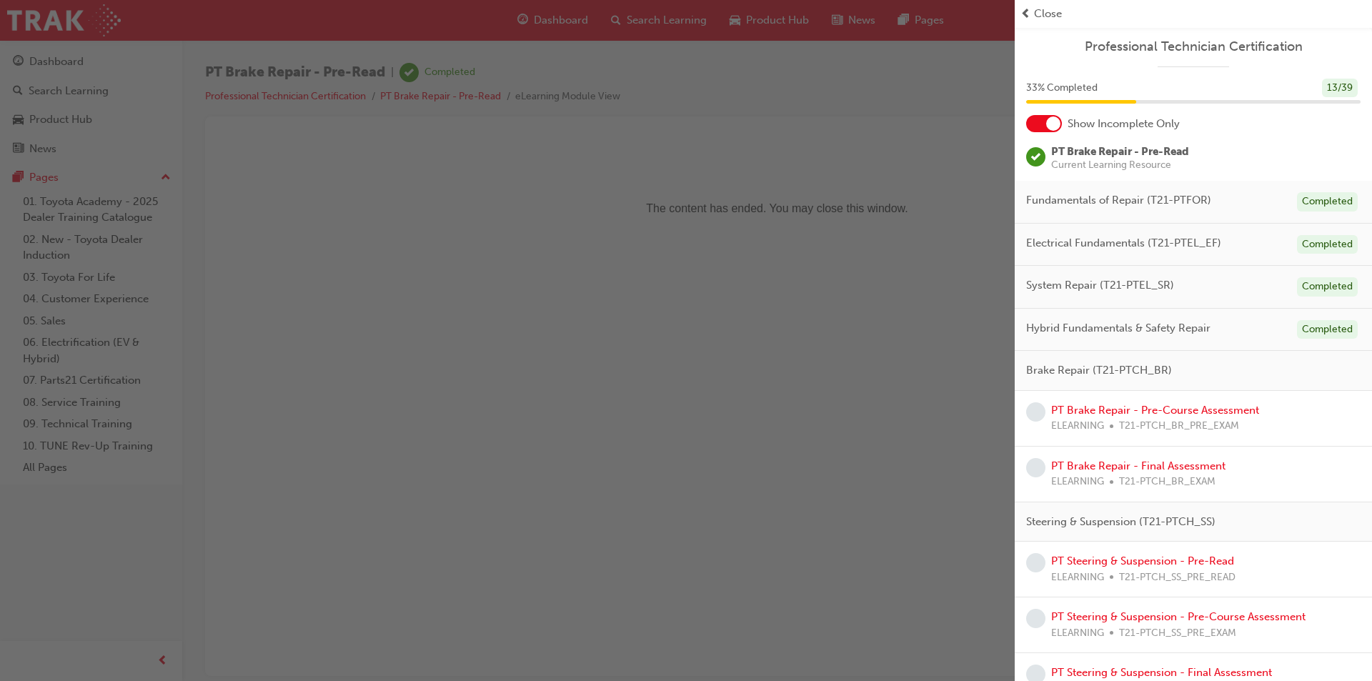
click at [1055, 19] on span "Close" at bounding box center [1048, 14] width 28 height 16
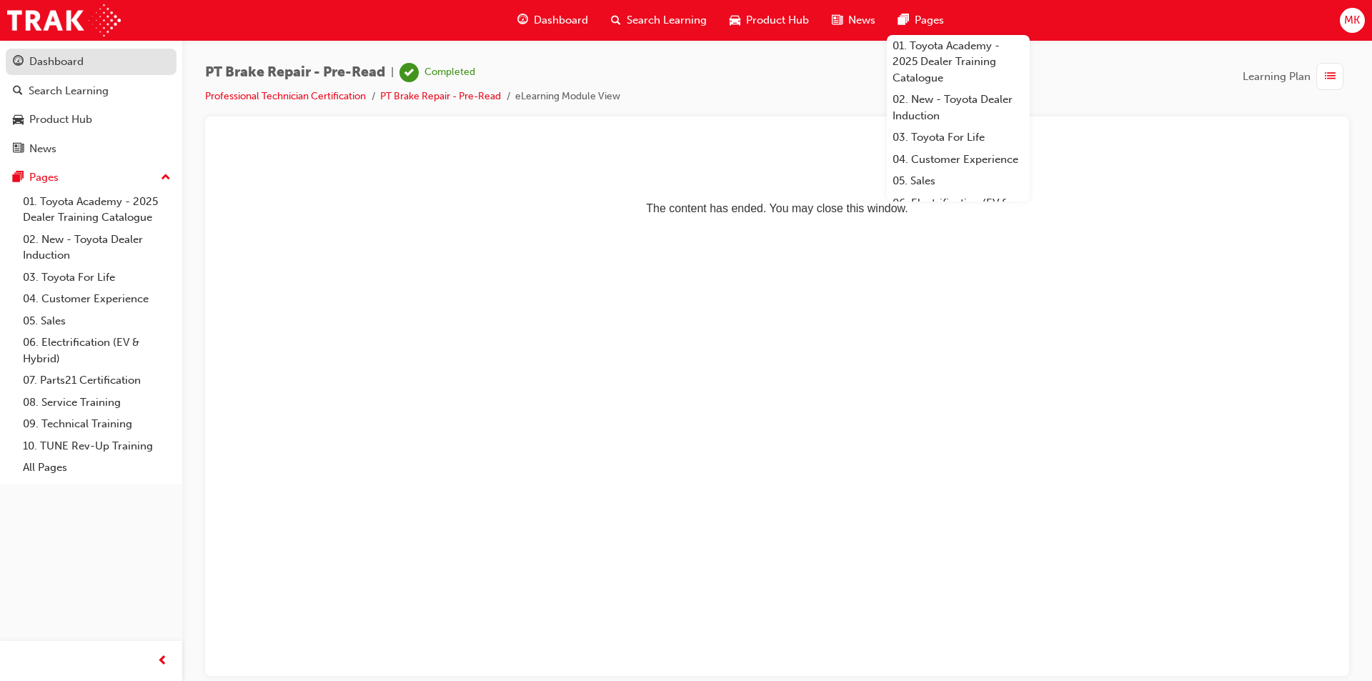
click at [115, 62] on div "Dashboard" at bounding box center [91, 62] width 157 height 18
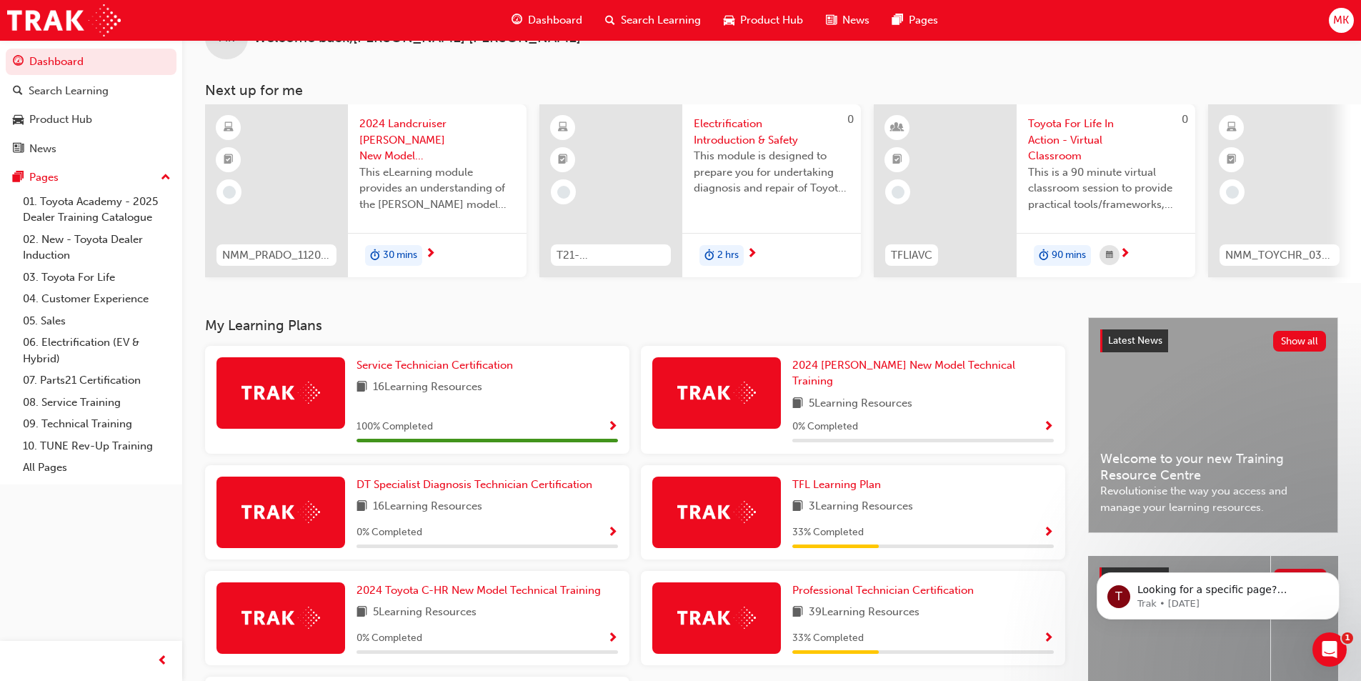
scroll to position [71, 0]
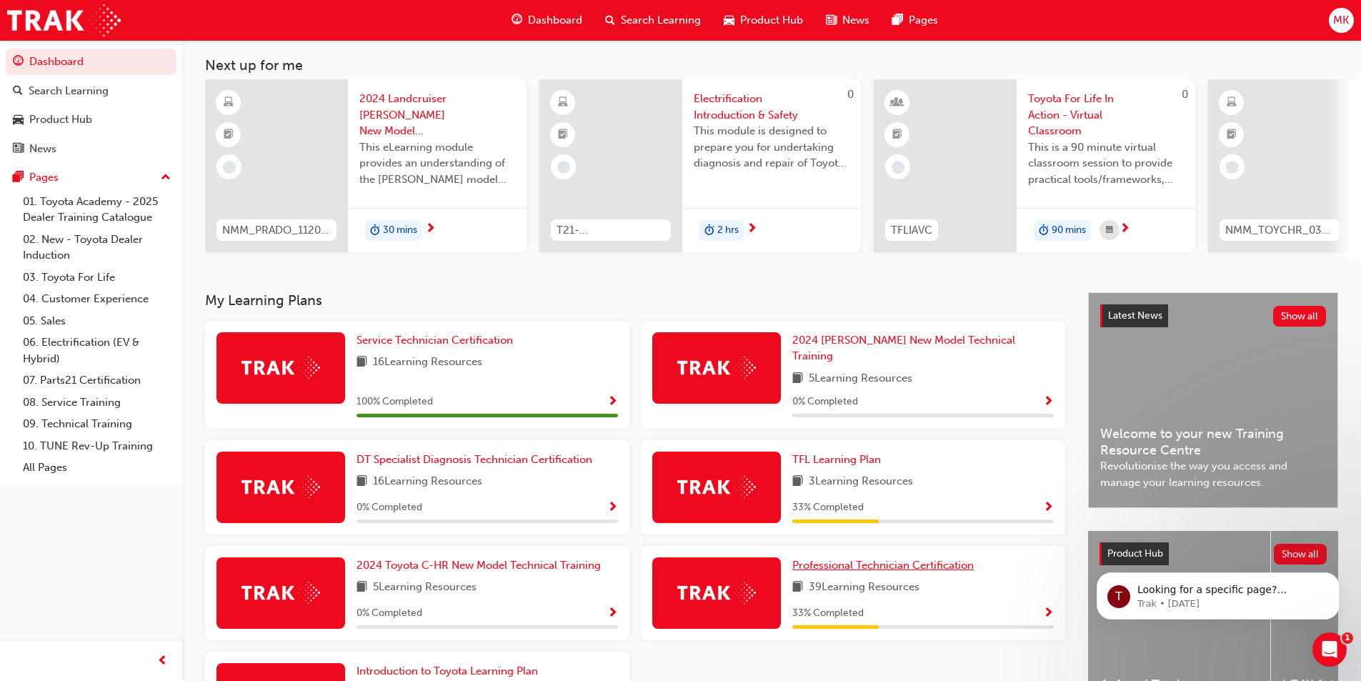
click at [955, 559] on span "Professional Technician Certification" at bounding box center [884, 565] width 182 height 13
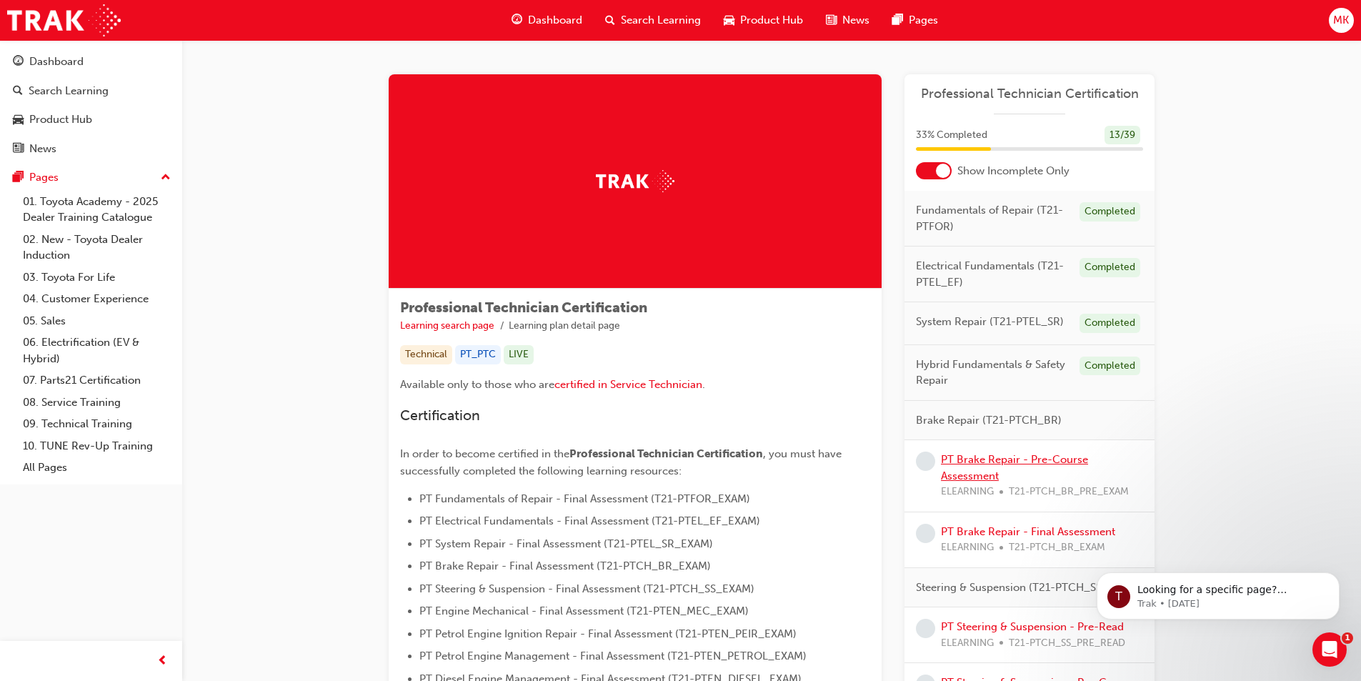
click at [976, 462] on link "PT Brake Repair - Pre-Course Assessment" at bounding box center [1014, 467] width 147 height 29
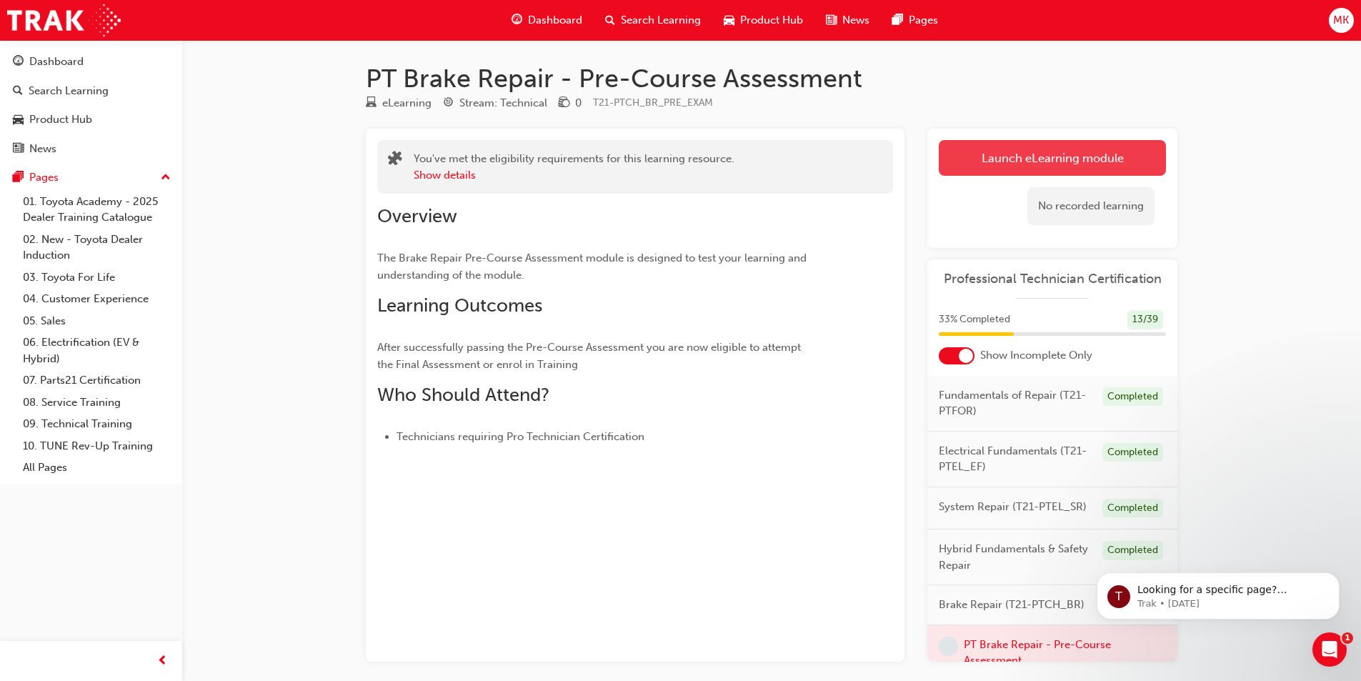
click at [980, 164] on link "Launch eLearning module" at bounding box center [1052, 158] width 227 height 36
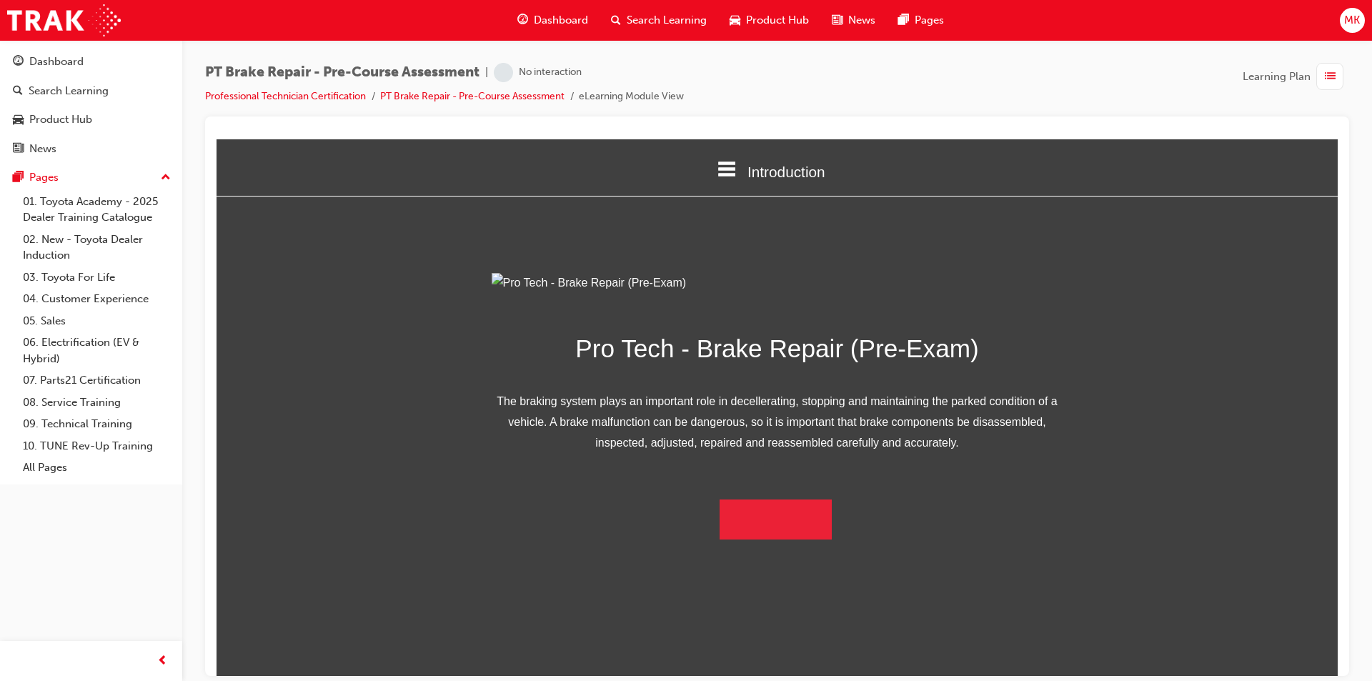
scroll to position [21, 0]
click at [791, 539] on button "Begin Module" at bounding box center [776, 519] width 113 height 40
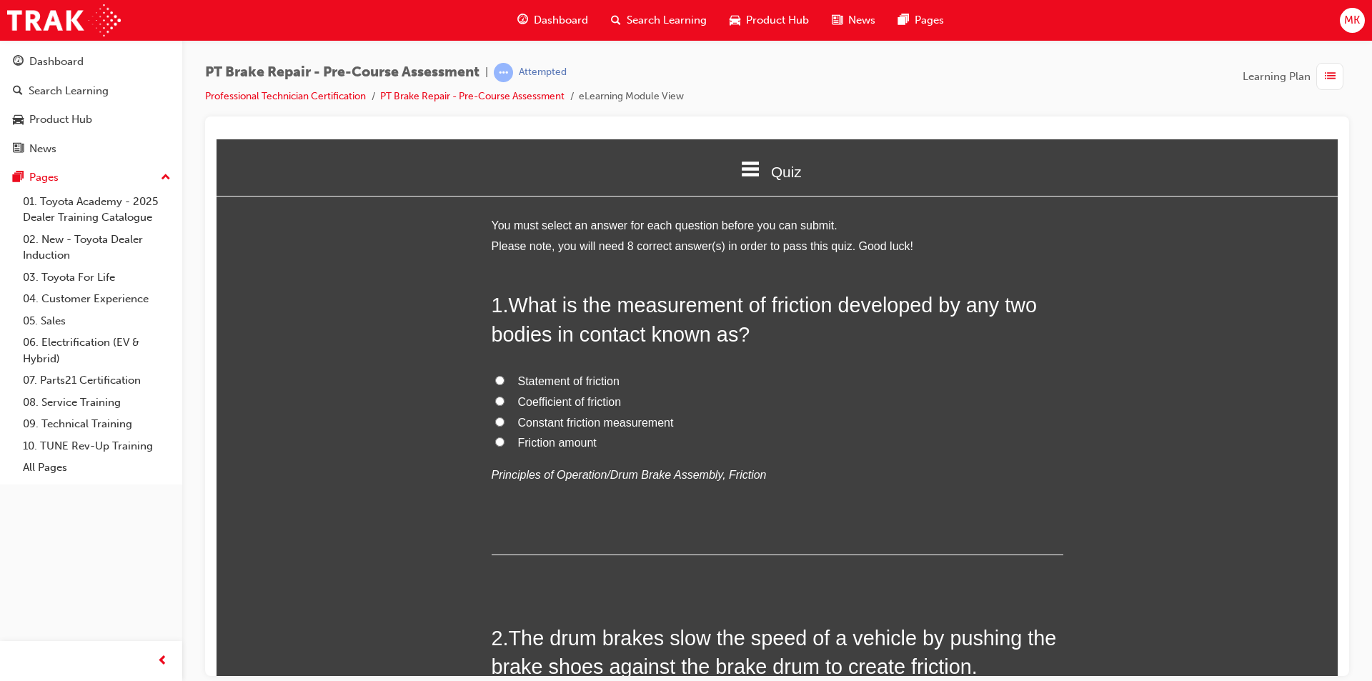
click at [565, 402] on span "Coefficient of friction" at bounding box center [570, 401] width 104 height 12
click at [505, 402] on input "Coefficient of friction" at bounding box center [499, 400] width 9 height 9
radio input "true"
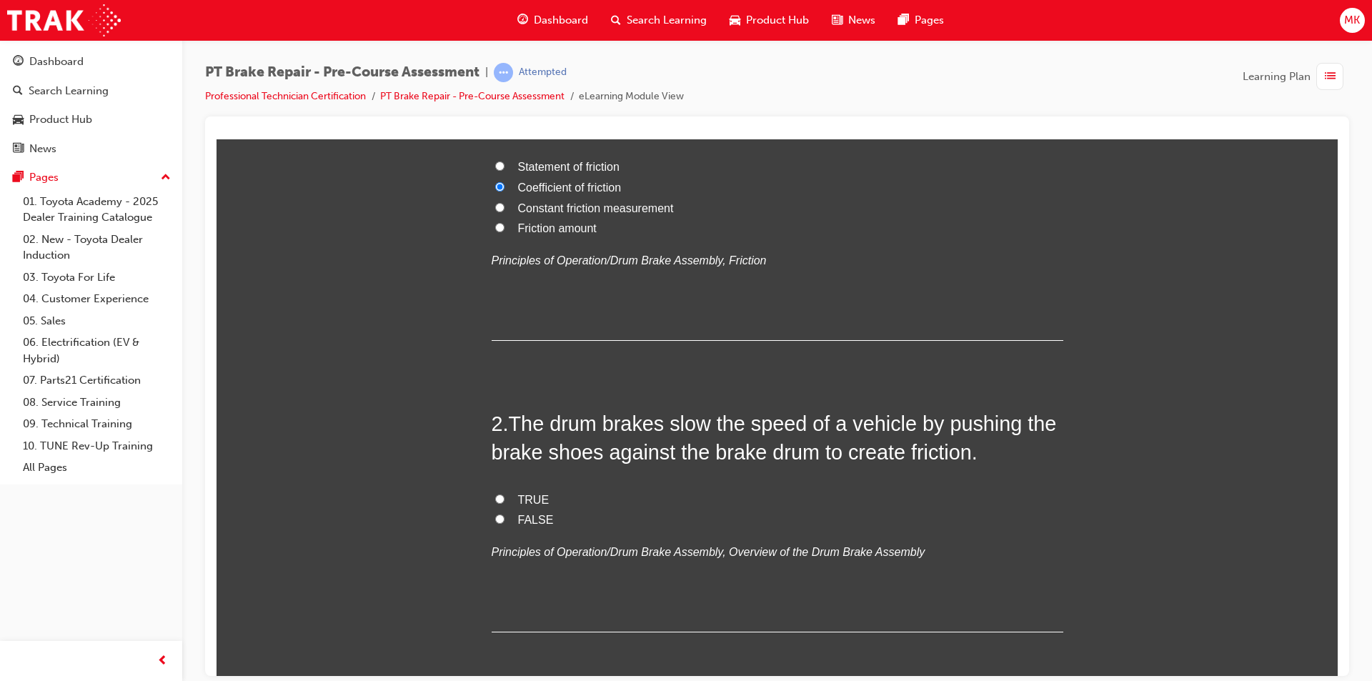
scroll to position [286, 0]
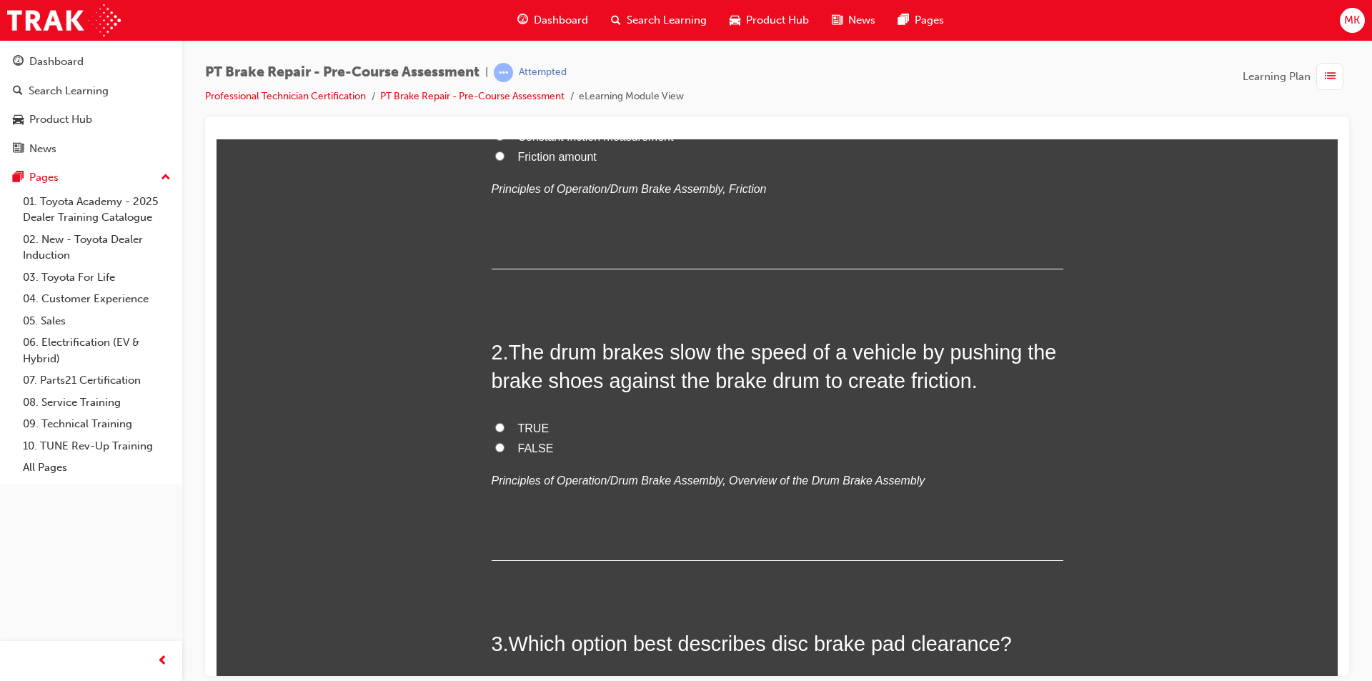
click at [518, 427] on span "TRUE" at bounding box center [533, 428] width 31 height 12
click at [505, 427] on input "TRUE" at bounding box center [499, 426] width 9 height 9
radio input "true"
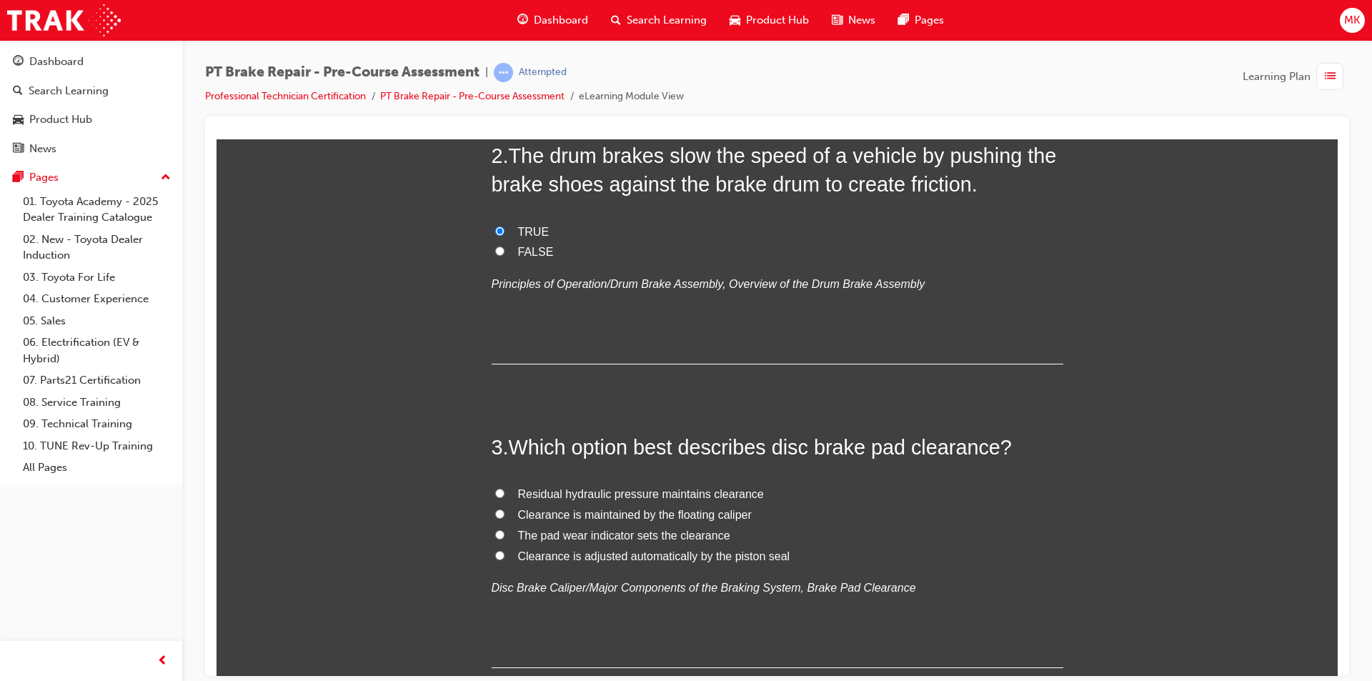
scroll to position [500, 0]
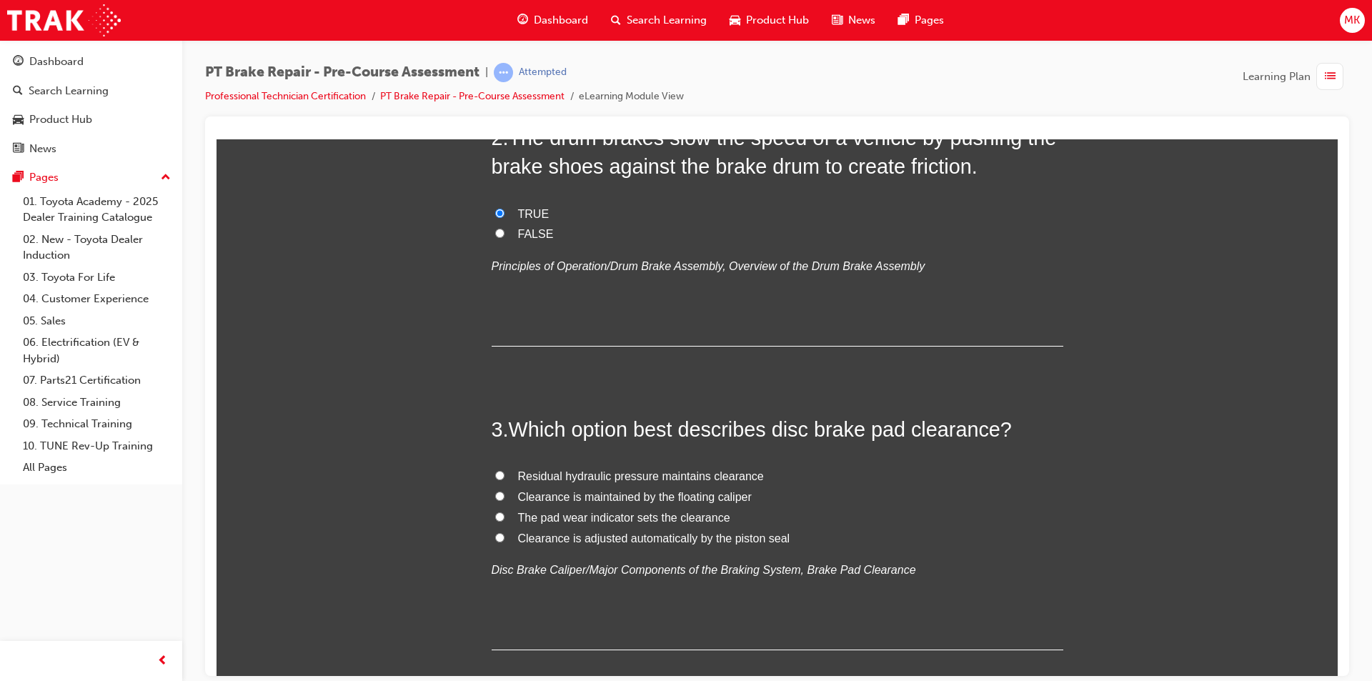
click at [495, 537] on input "Clearance is adjusted automatically by the piston seal" at bounding box center [499, 536] width 9 height 9
radio input "true"
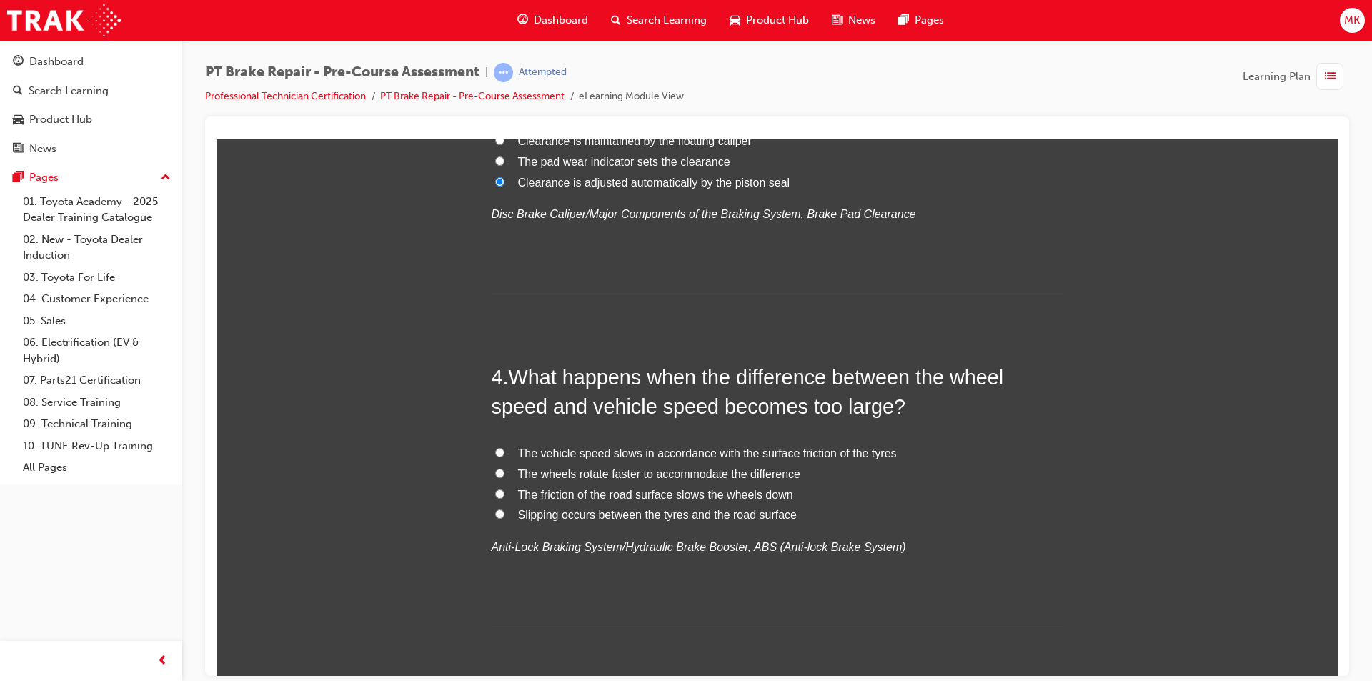
scroll to position [858, 0]
click at [496, 510] on input "Slipping occurs between the tyres and the road surface" at bounding box center [499, 511] width 9 height 9
radio input "true"
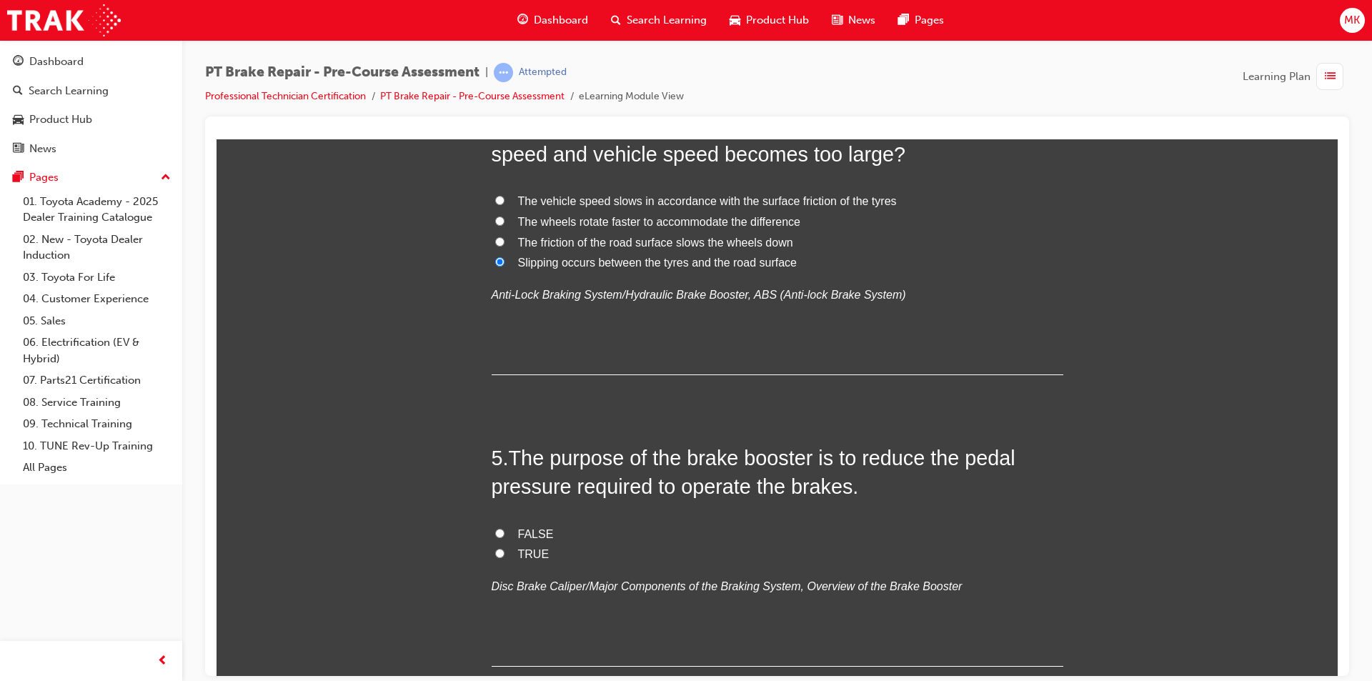
scroll to position [1143, 0]
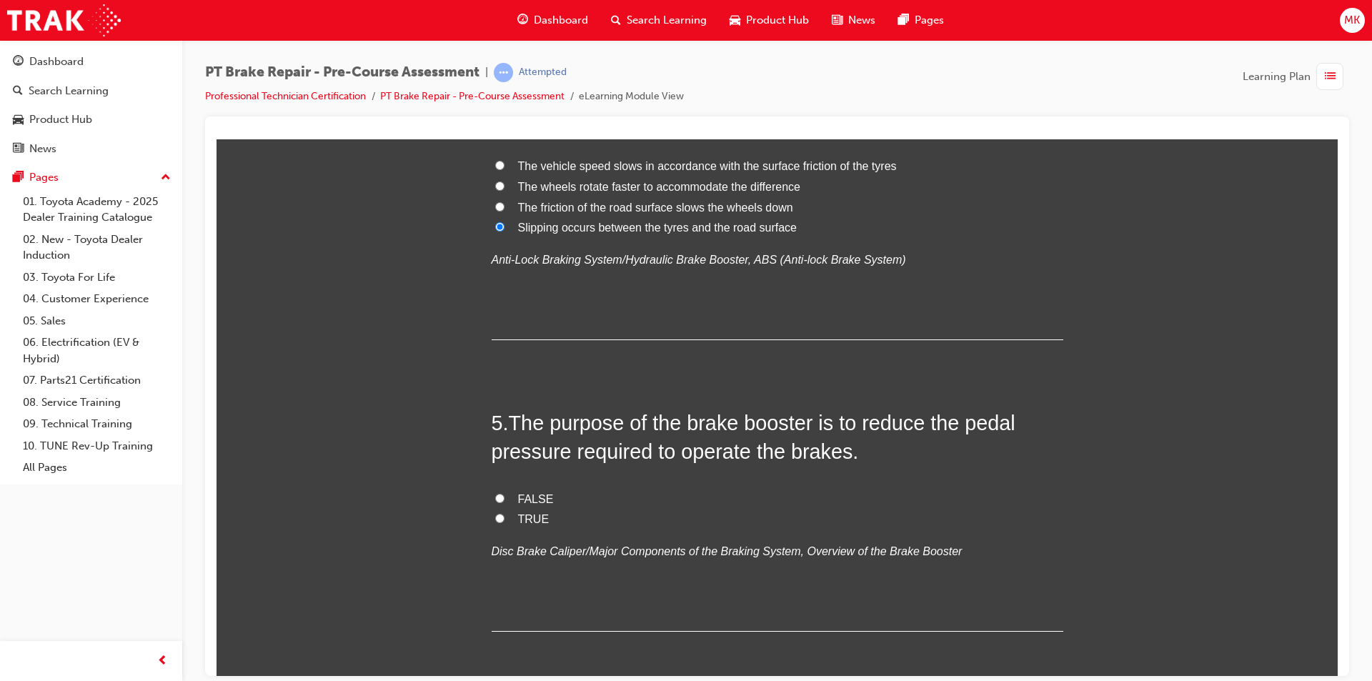
click at [510, 520] on label "TRUE" at bounding box center [778, 519] width 572 height 21
click at [505, 520] on input "TRUE" at bounding box center [499, 517] width 9 height 9
radio input "true"
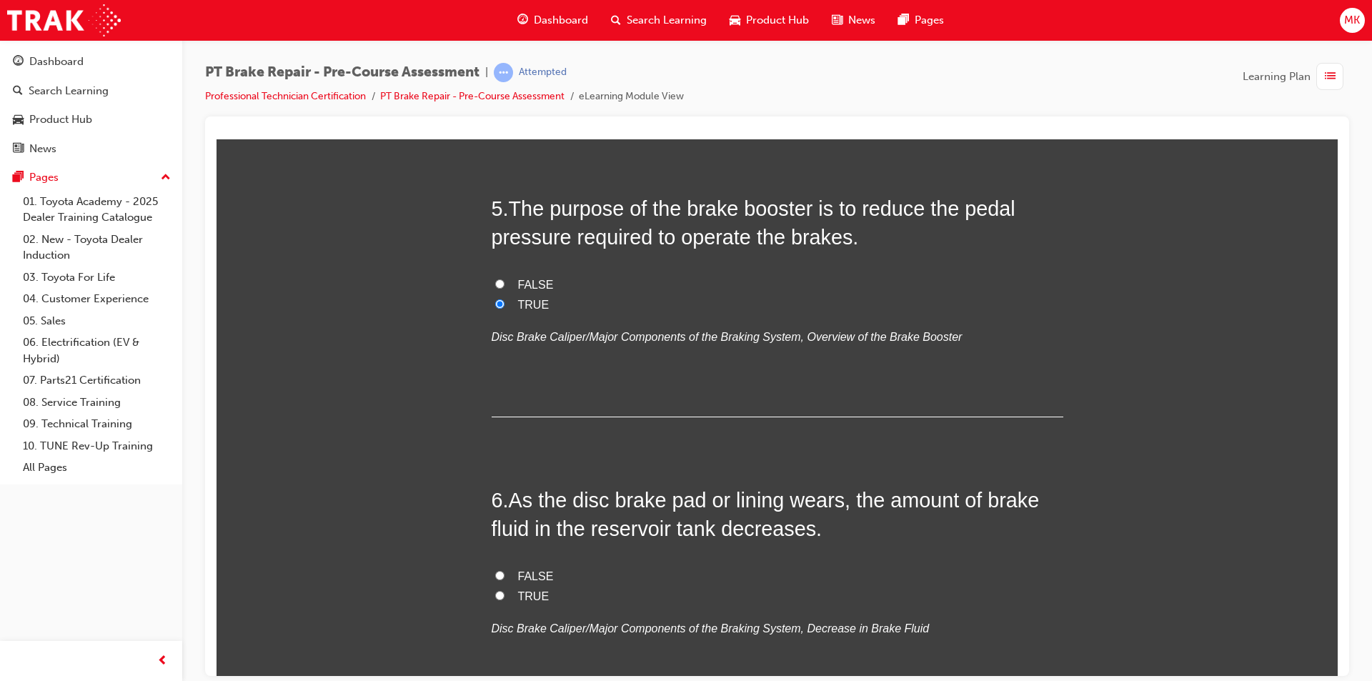
scroll to position [1429, 0]
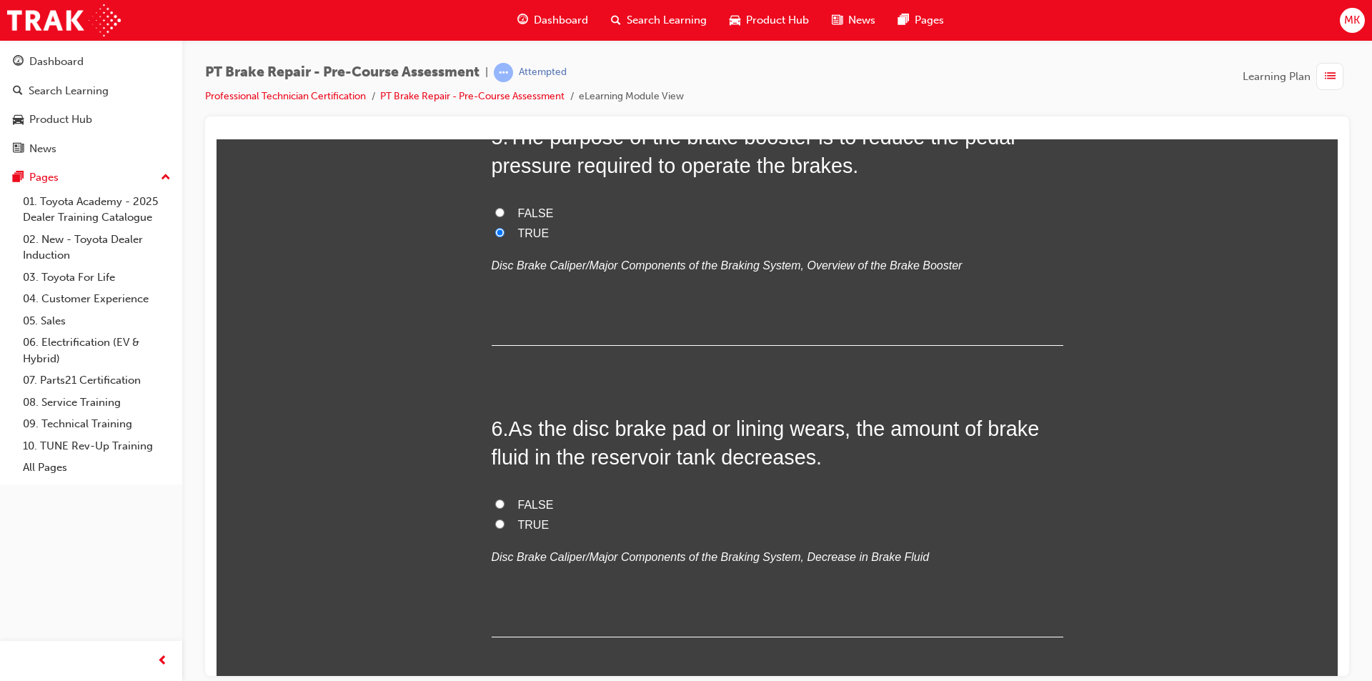
click at [497, 522] on input "TRUE" at bounding box center [499, 523] width 9 height 9
radio input "true"
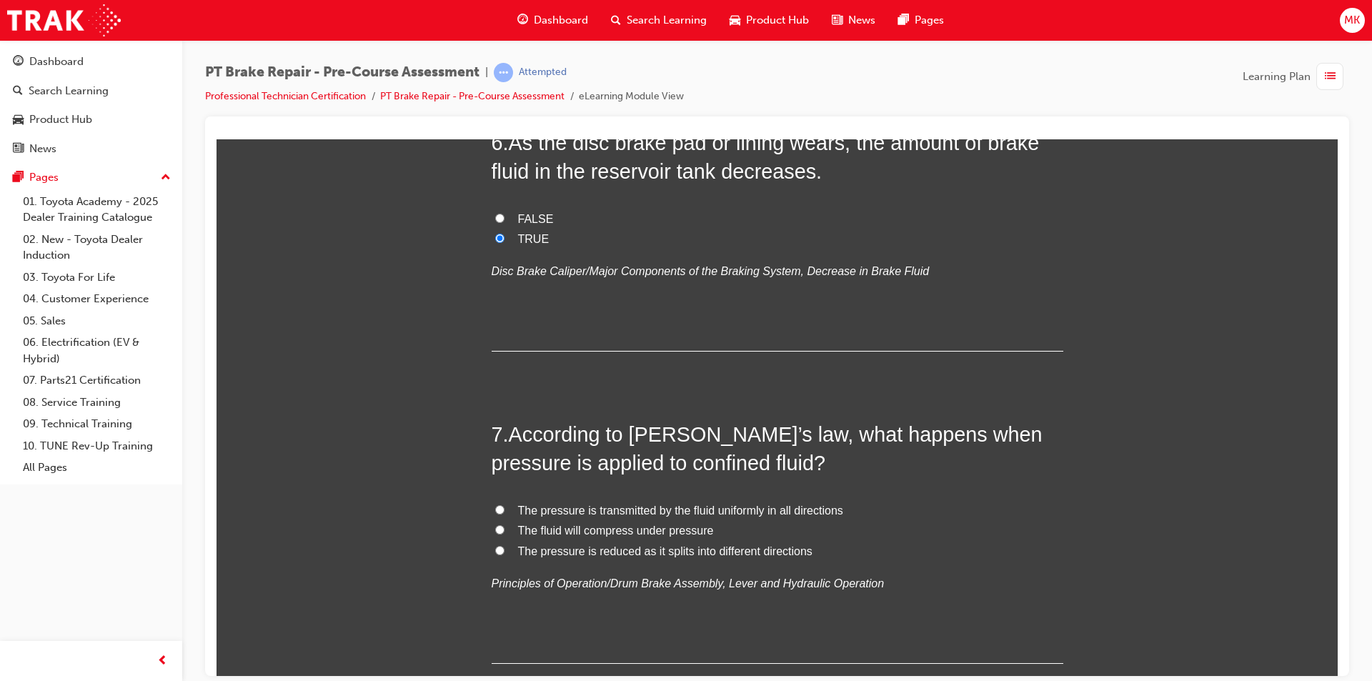
scroll to position [1787, 0]
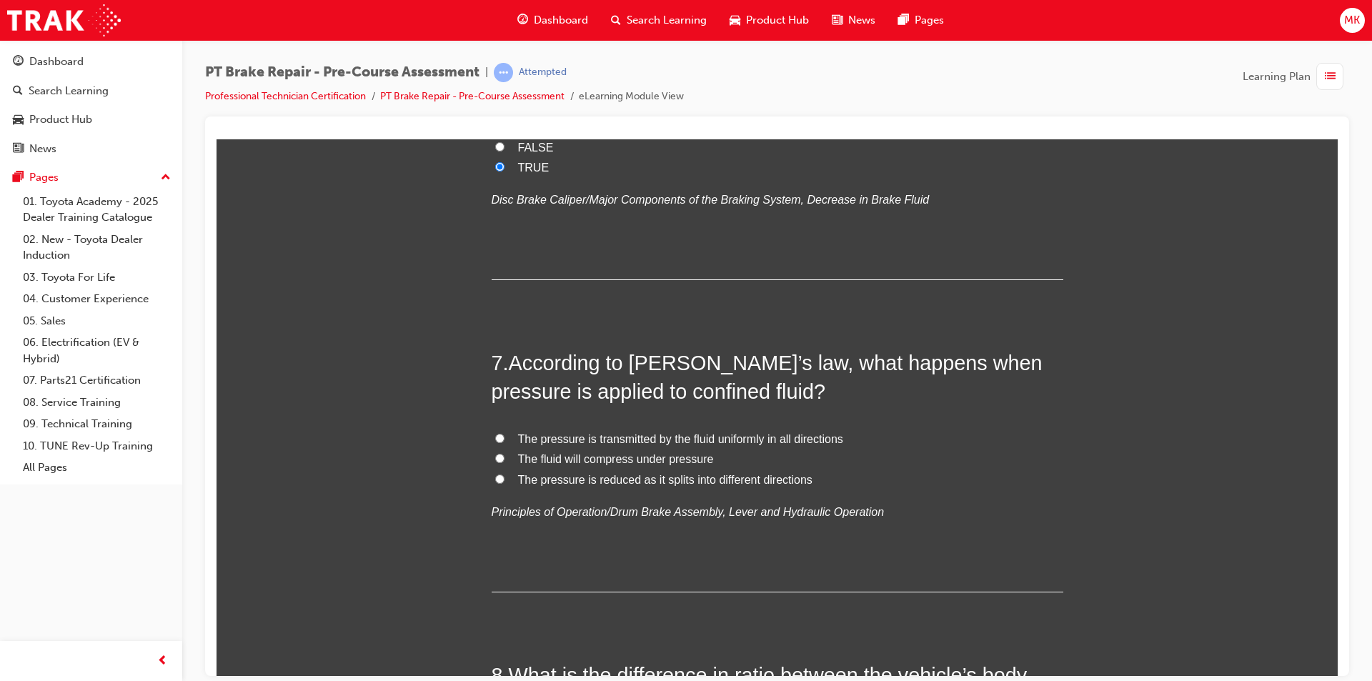
click at [495, 438] on input "The pressure is transmitted by the fluid uniformly in all directions" at bounding box center [499, 437] width 9 height 9
radio input "true"
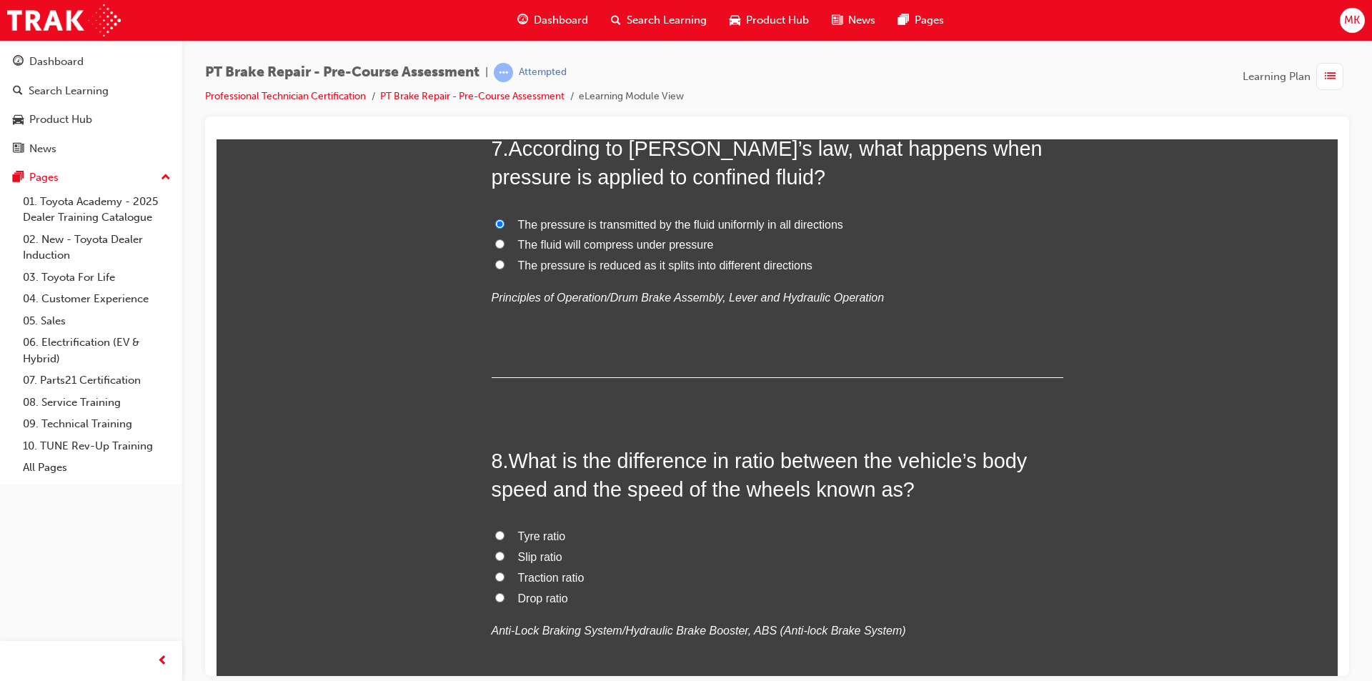
scroll to position [2072, 0]
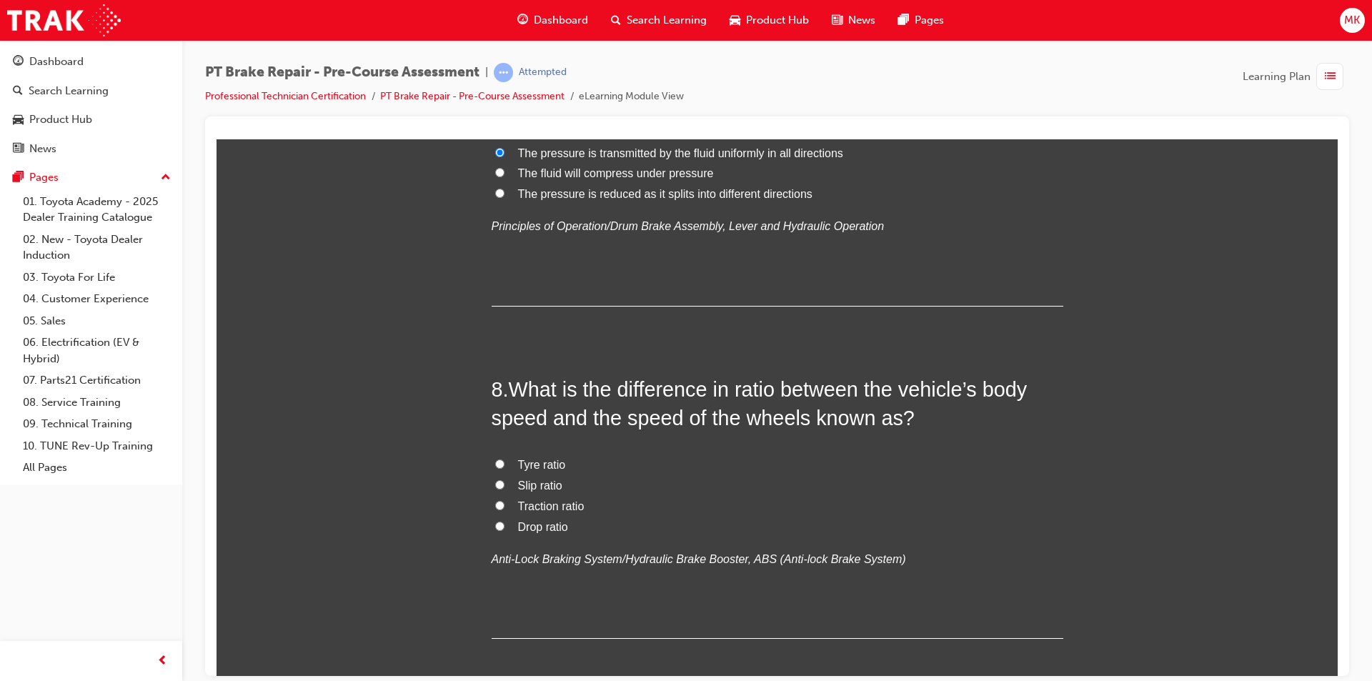
click at [530, 481] on span "Slip ratio" at bounding box center [540, 485] width 44 height 12
click at [505, 481] on input "Slip ratio" at bounding box center [499, 484] width 9 height 9
radio input "true"
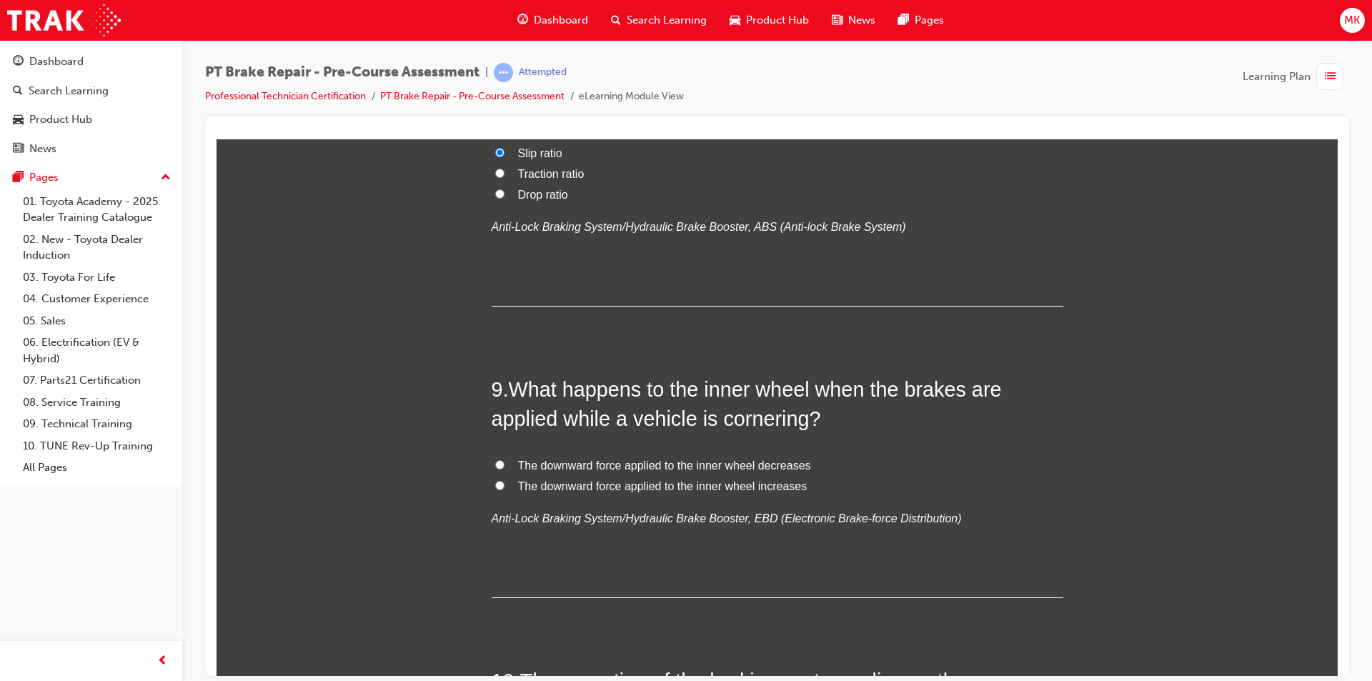
scroll to position [2430, 0]
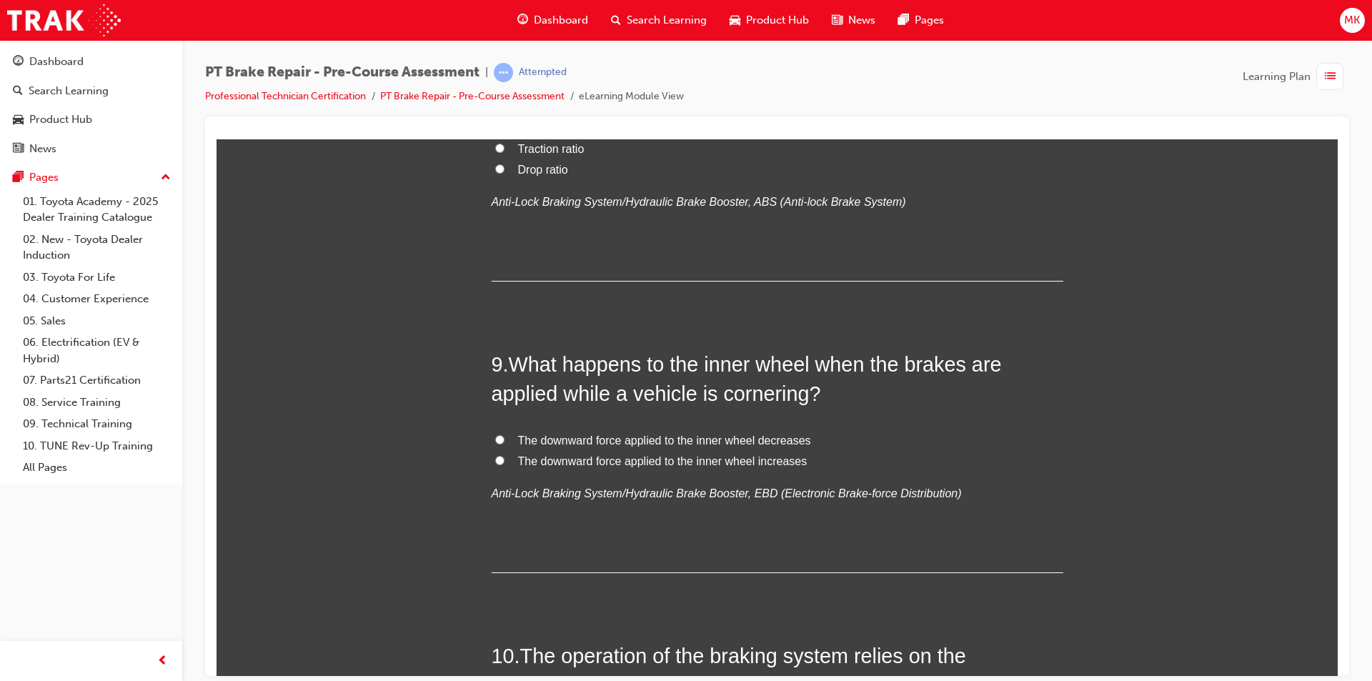
click at [499, 458] on label "The downward force applied to the inner wheel increases" at bounding box center [778, 461] width 572 height 21
click at [499, 458] on input "The downward force applied to the inner wheel increases" at bounding box center [499, 459] width 9 height 9
radio input "true"
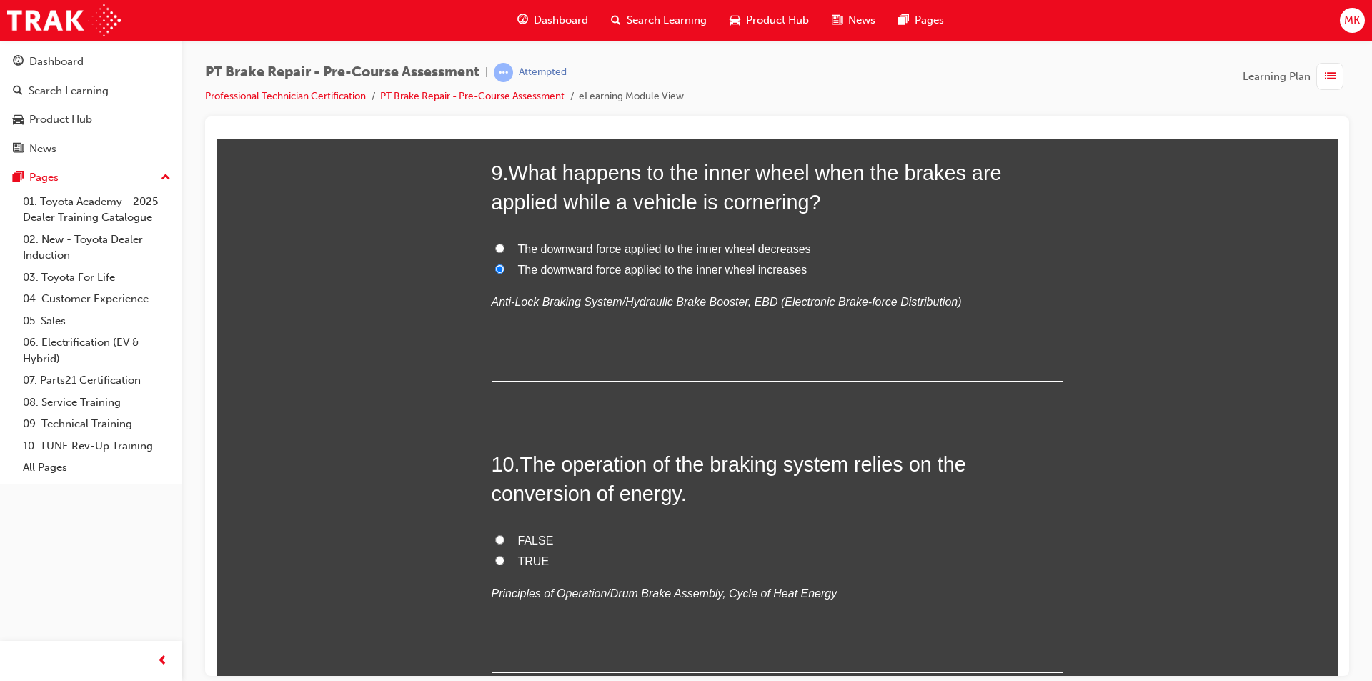
scroll to position [2644, 0]
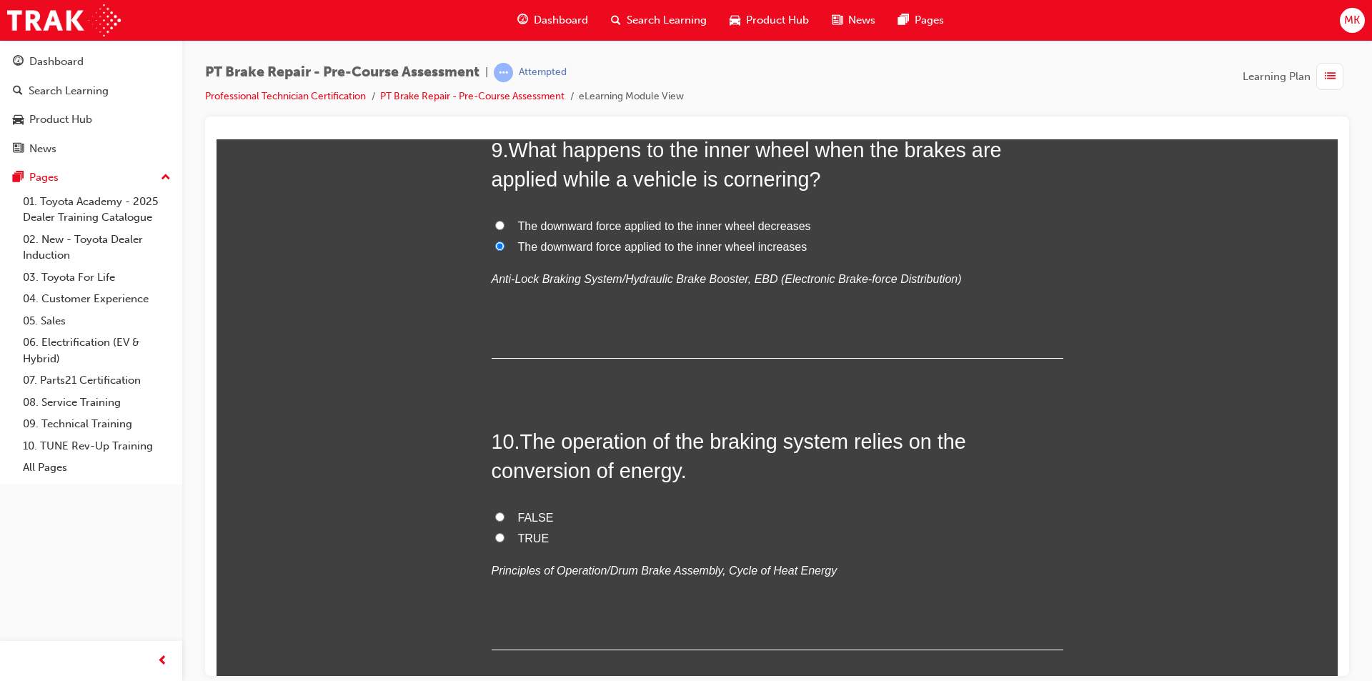
click at [502, 536] on label "TRUE" at bounding box center [778, 538] width 572 height 21
click at [502, 536] on input "TRUE" at bounding box center [499, 536] width 9 height 9
radio input "true"
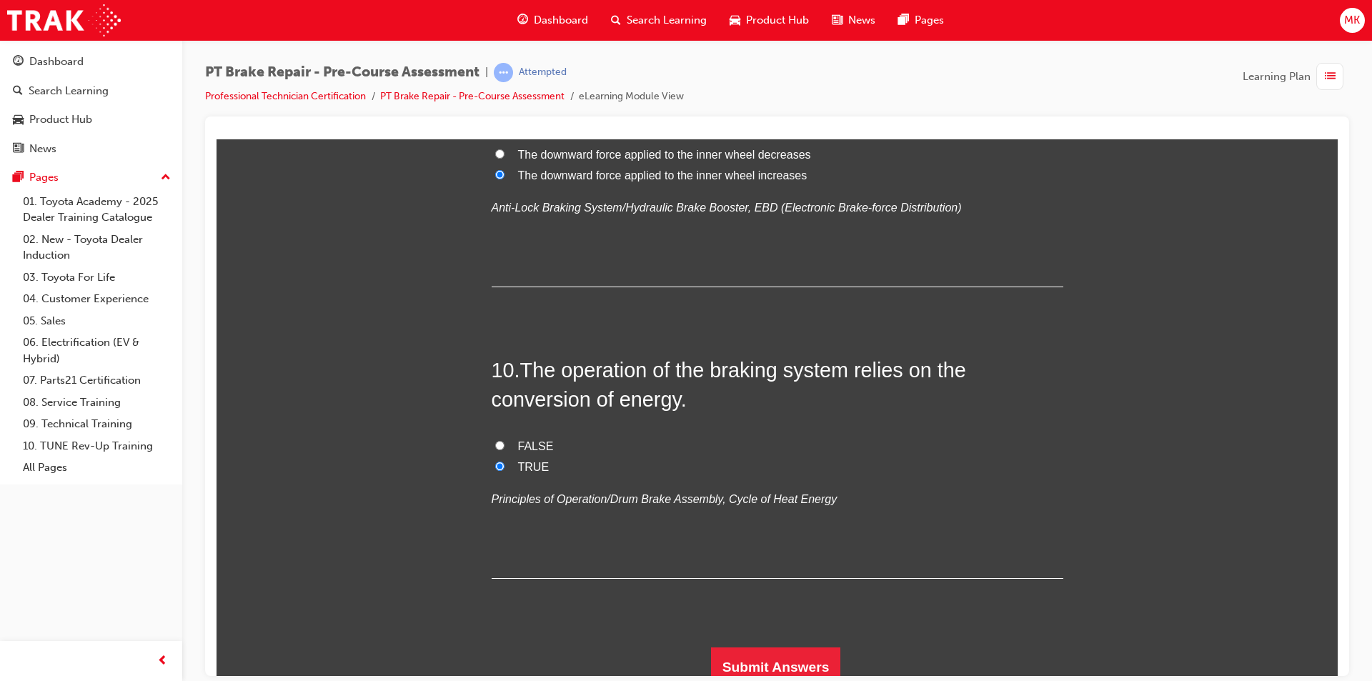
scroll to position [2726, 0]
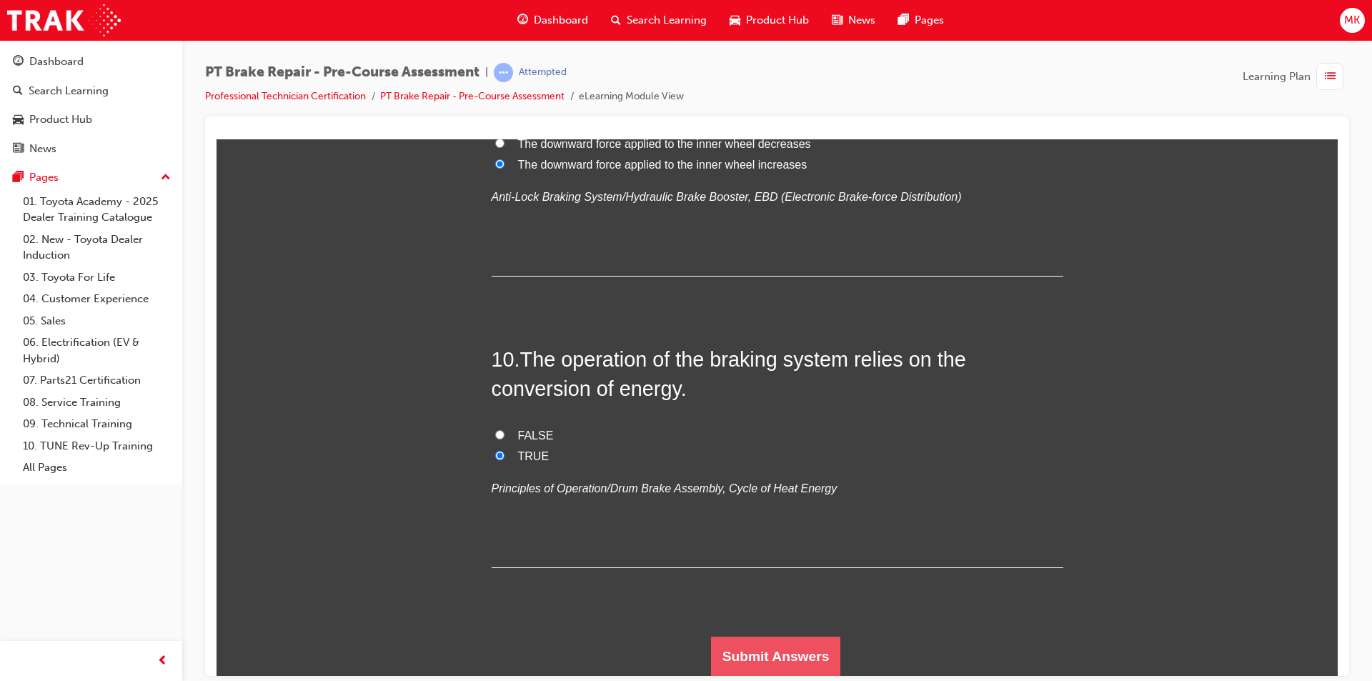
click at [772, 650] on button "Submit Answers" at bounding box center [776, 656] width 130 height 40
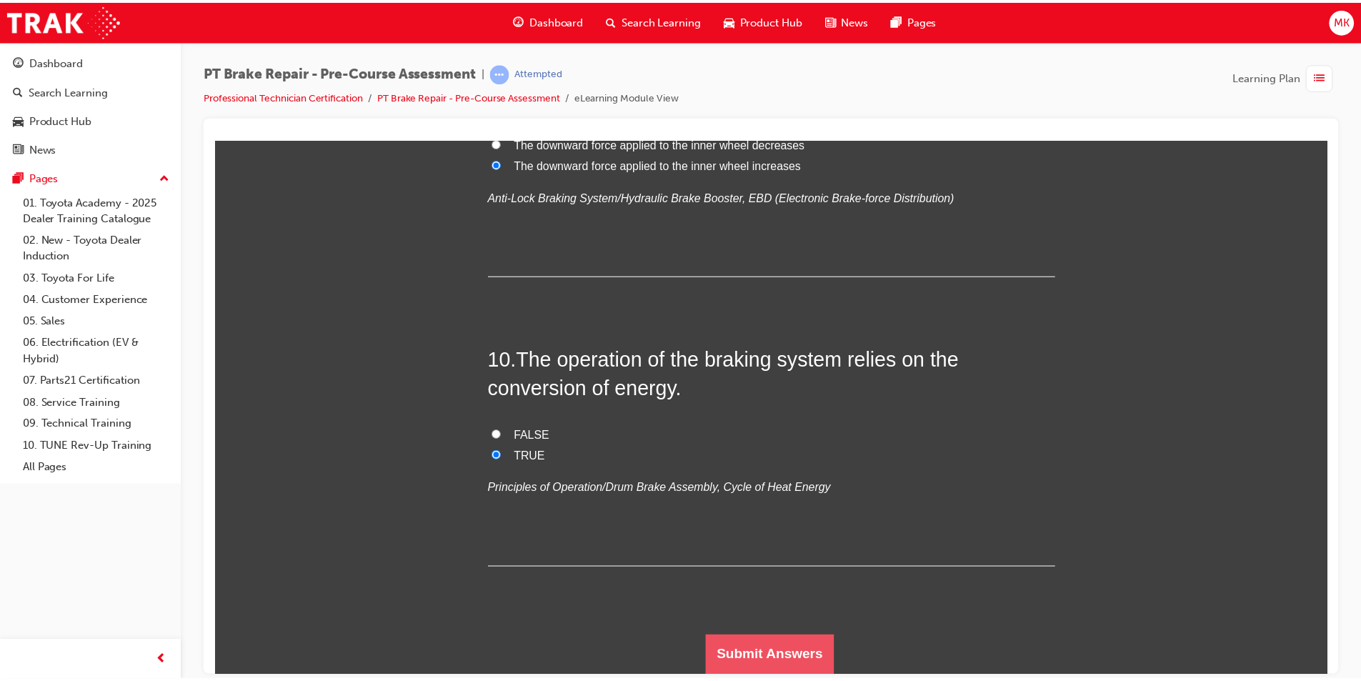
scroll to position [0, 0]
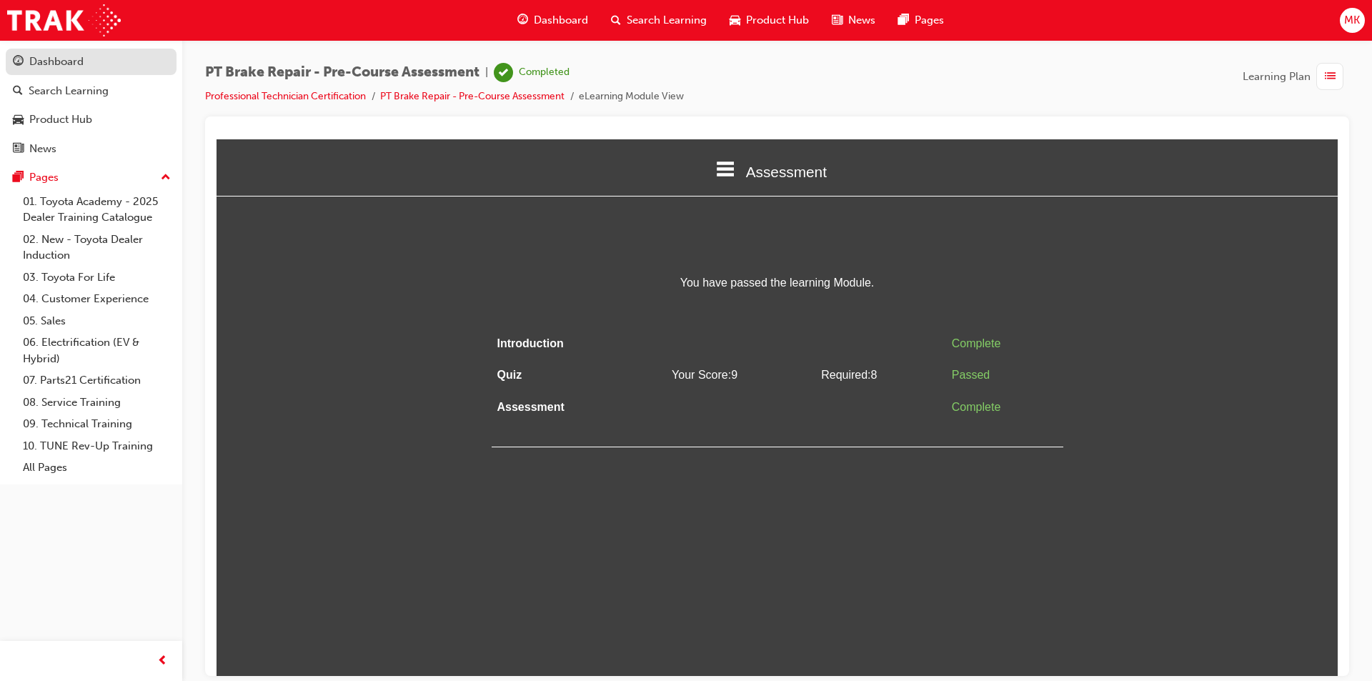
click at [95, 57] on div "Dashboard" at bounding box center [91, 62] width 157 height 18
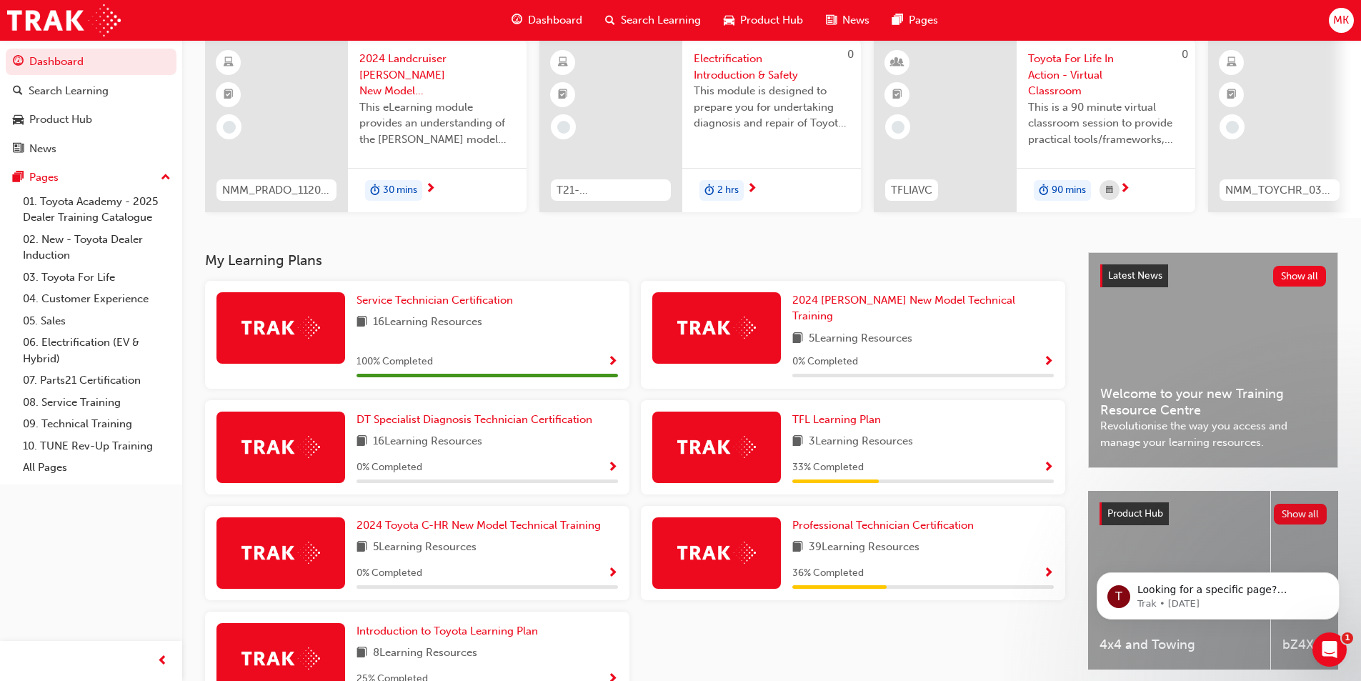
scroll to position [143, 0]
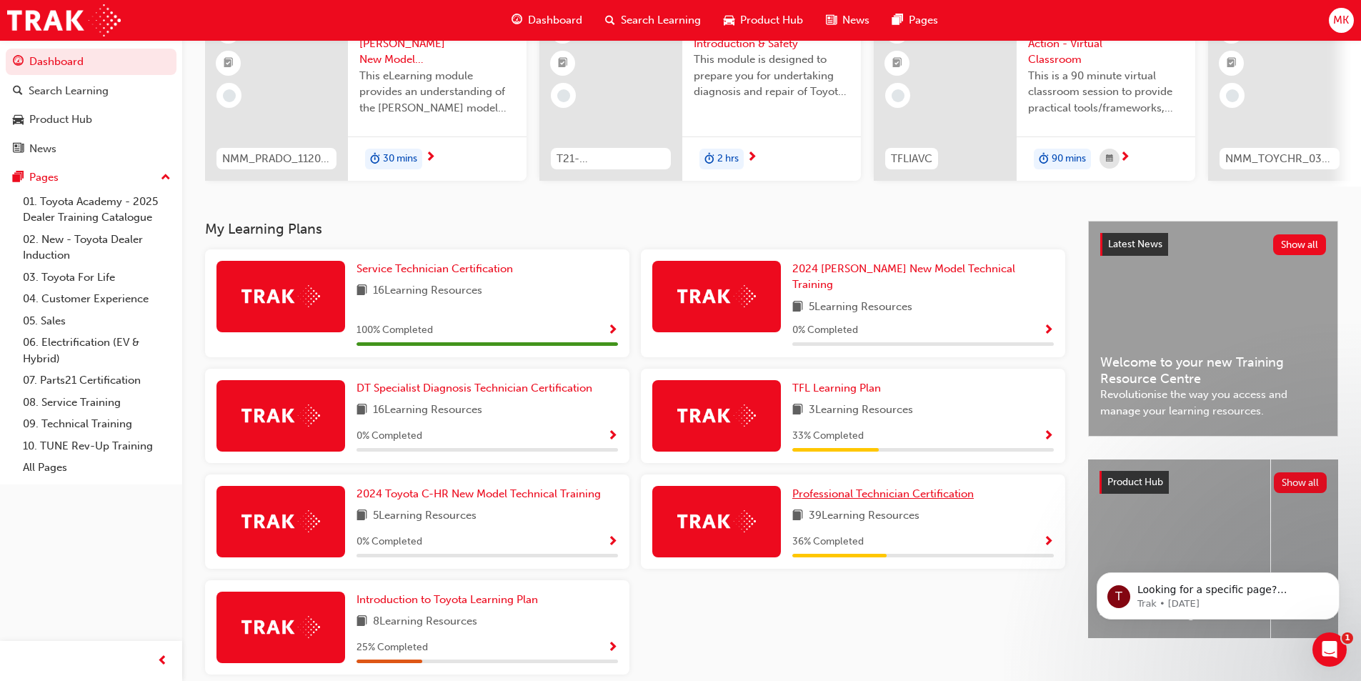
click at [845, 487] on span "Professional Technician Certification" at bounding box center [884, 493] width 182 height 13
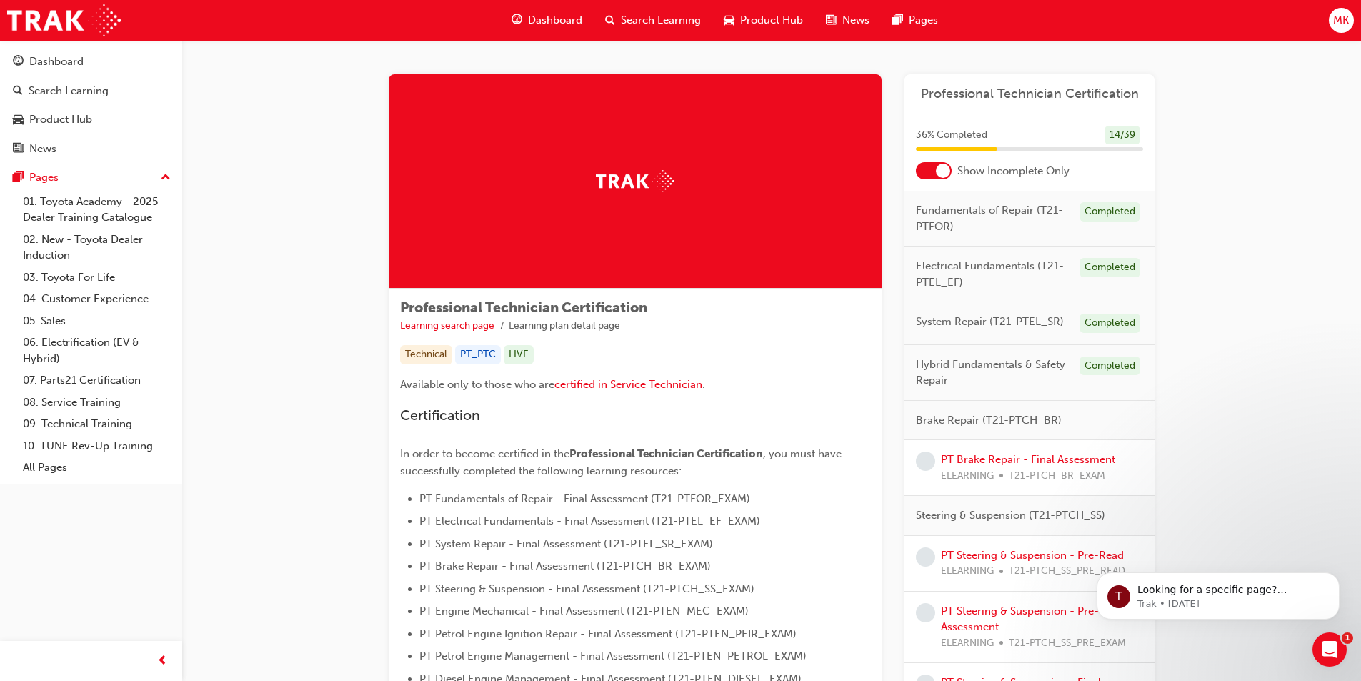
click at [975, 461] on link "PT Brake Repair - Final Assessment" at bounding box center [1028, 459] width 174 height 13
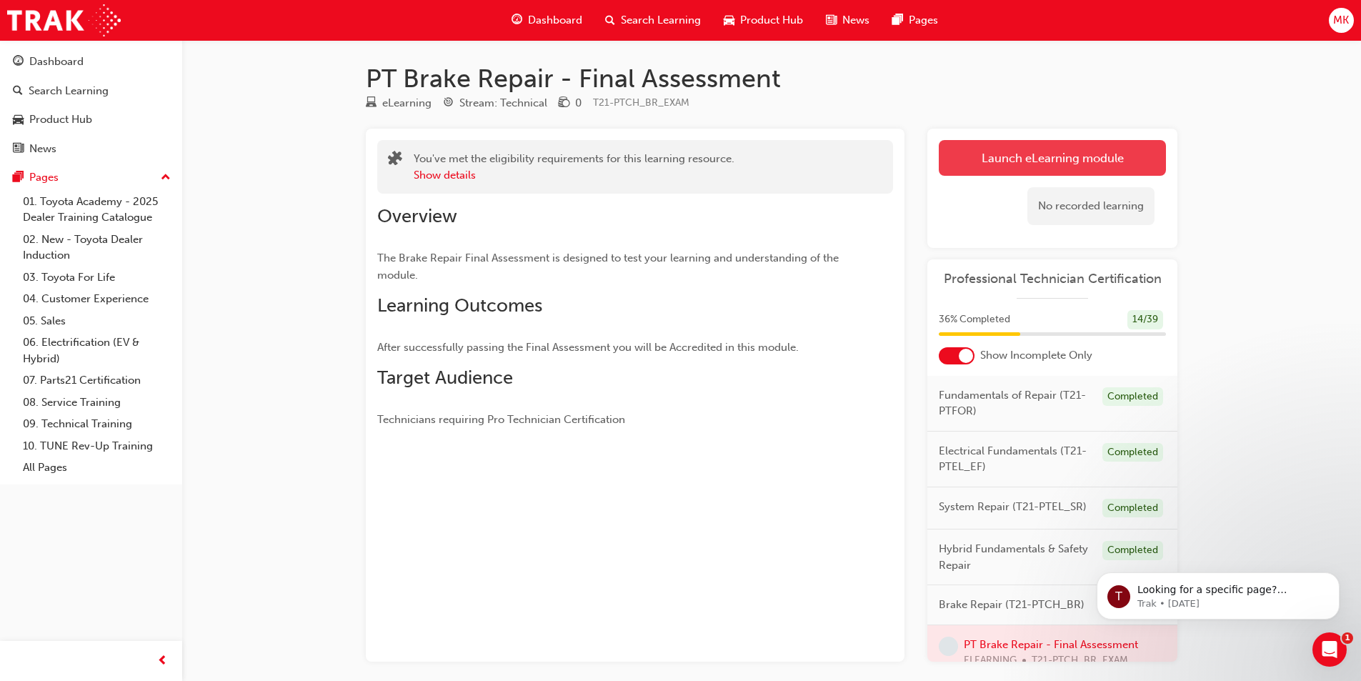
click at [965, 167] on link "Launch eLearning module" at bounding box center [1052, 158] width 227 height 36
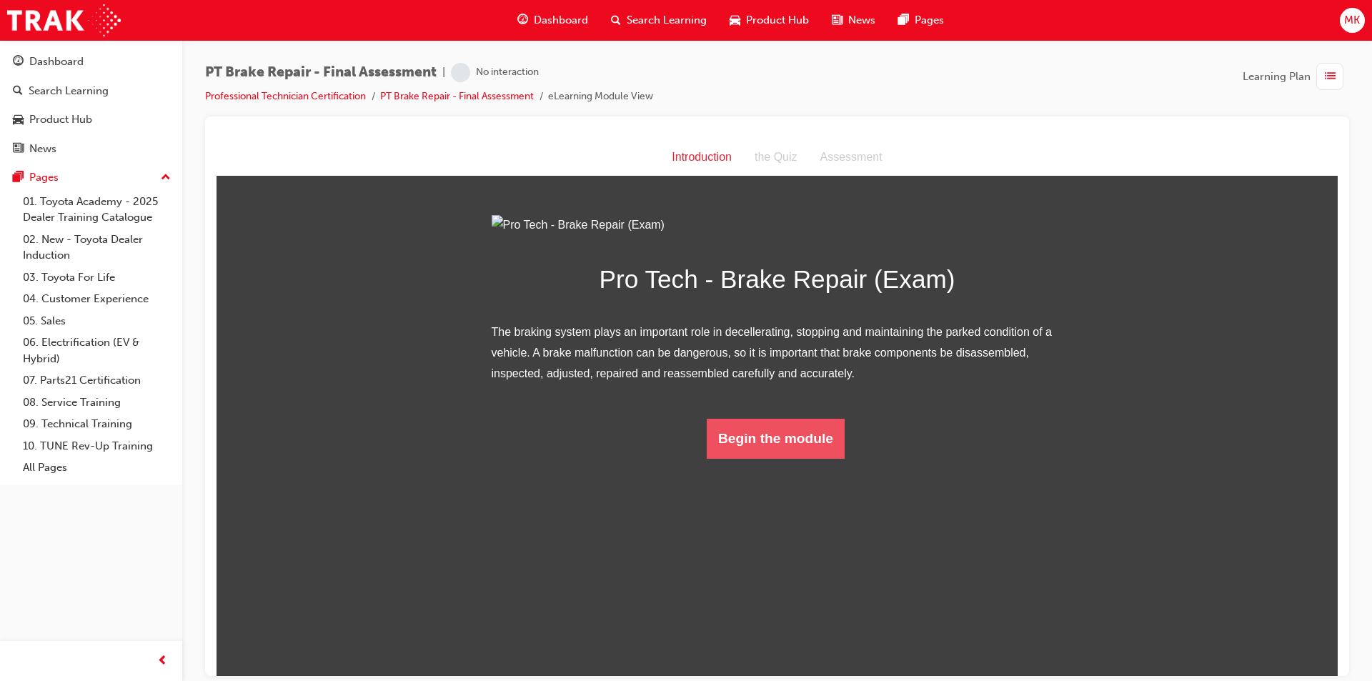
click at [799, 458] on button "Begin the module" at bounding box center [776, 438] width 138 height 40
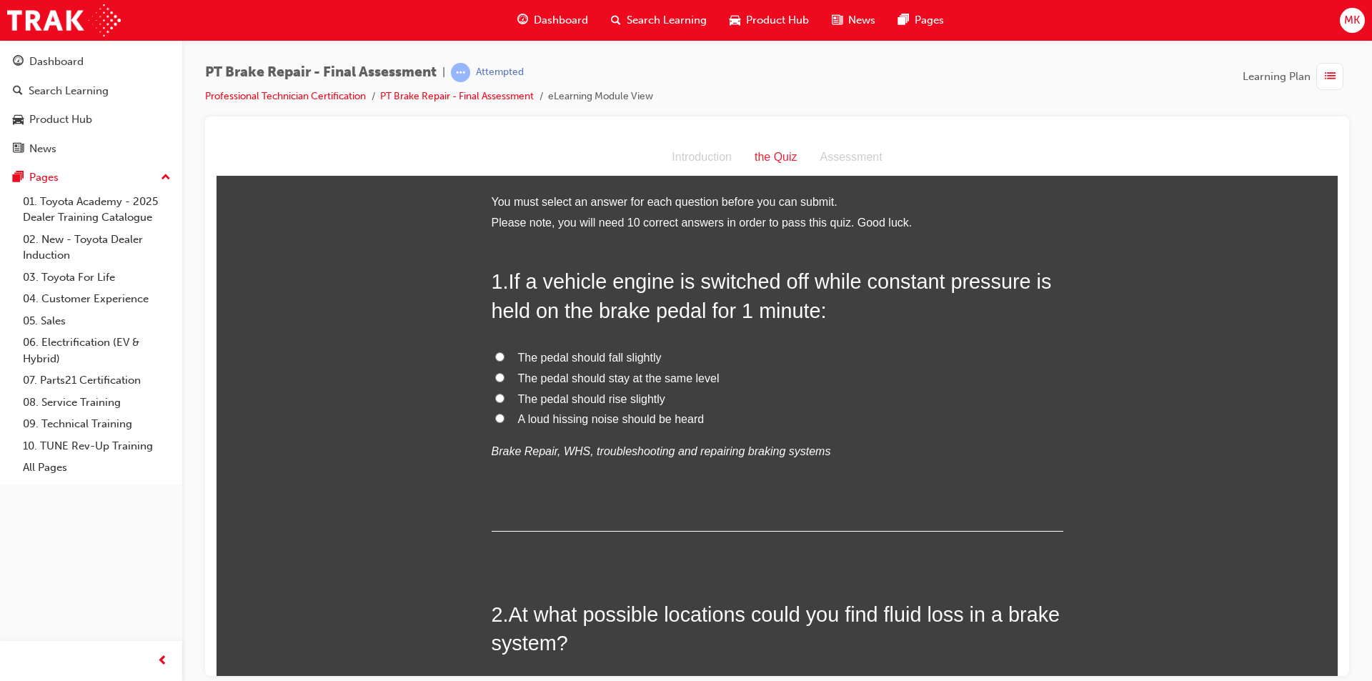
click at [495, 356] on input "The pedal should fall slightly" at bounding box center [499, 356] width 9 height 9
radio input "true"
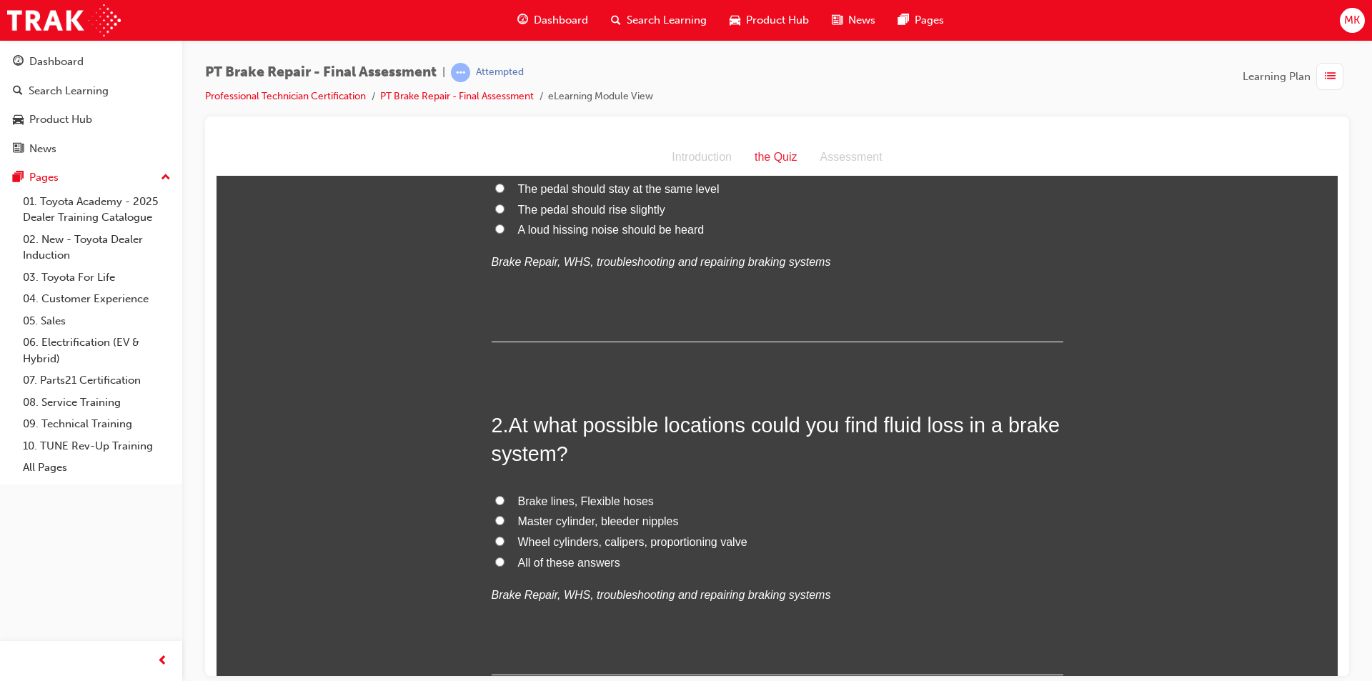
scroll to position [214, 0]
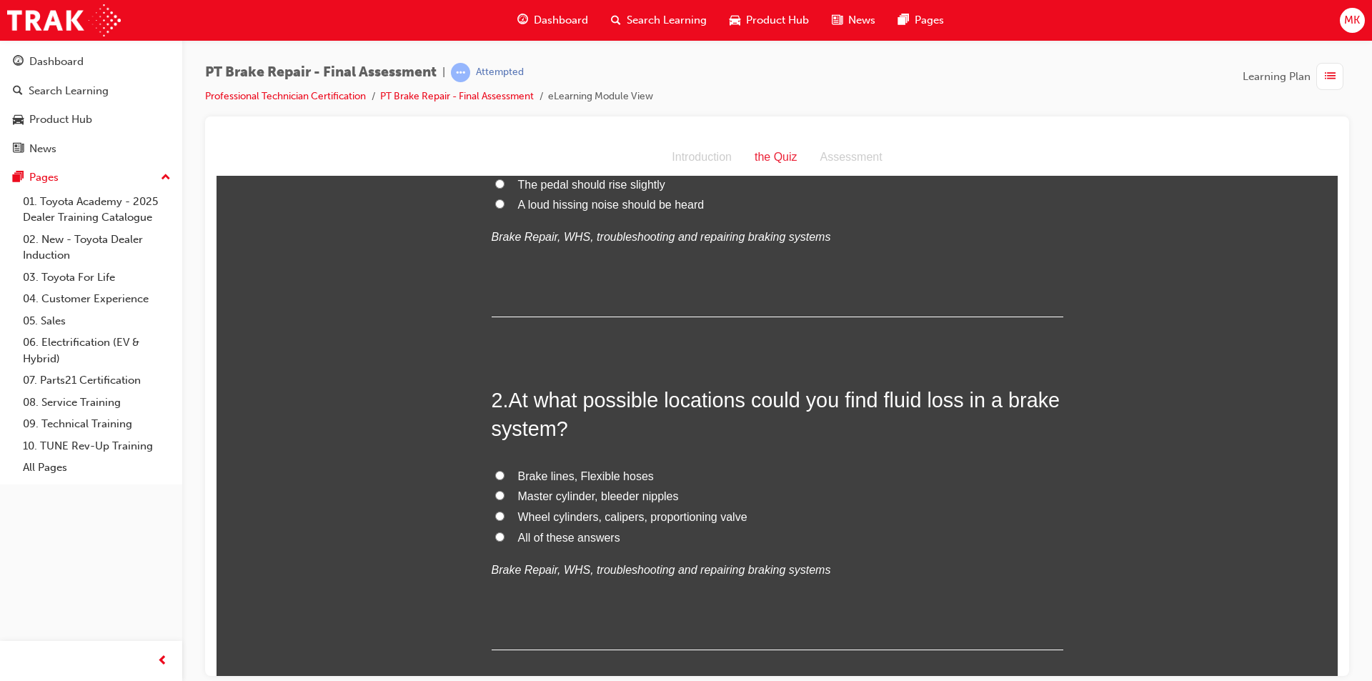
click at [495, 535] on input "All of these answers" at bounding box center [499, 536] width 9 height 9
radio input "true"
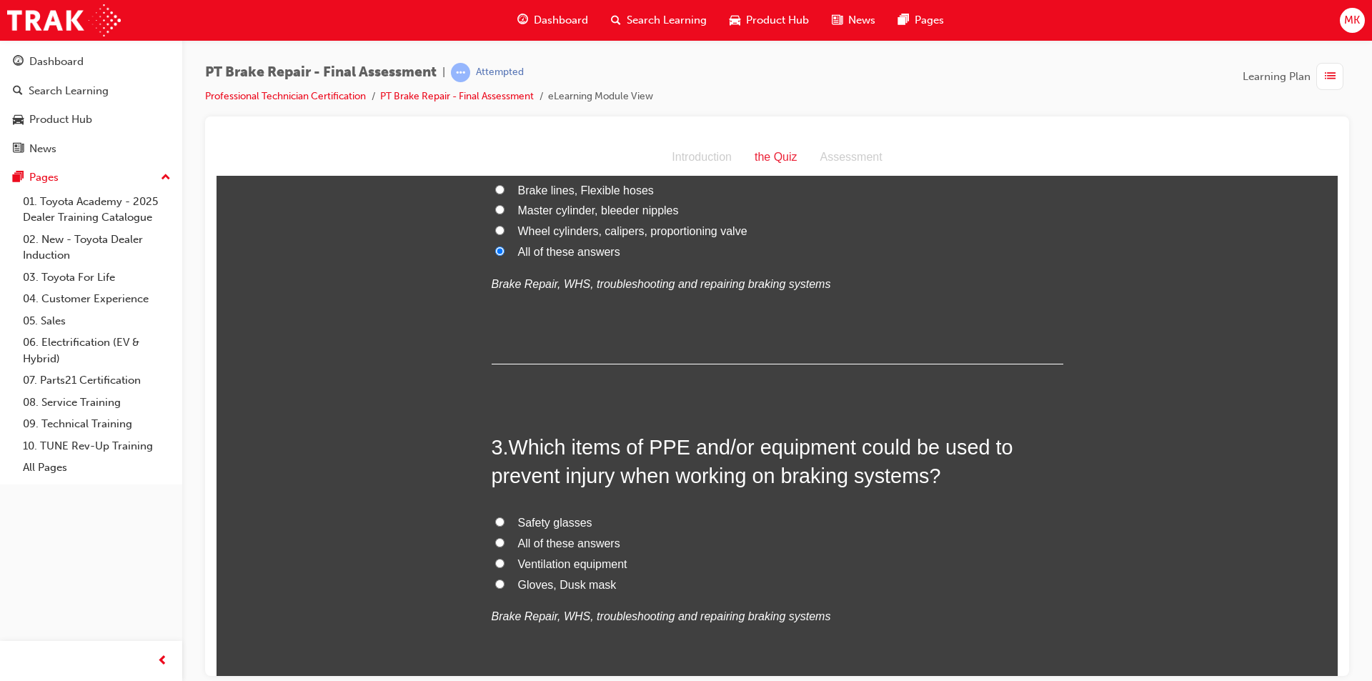
scroll to position [572, 0]
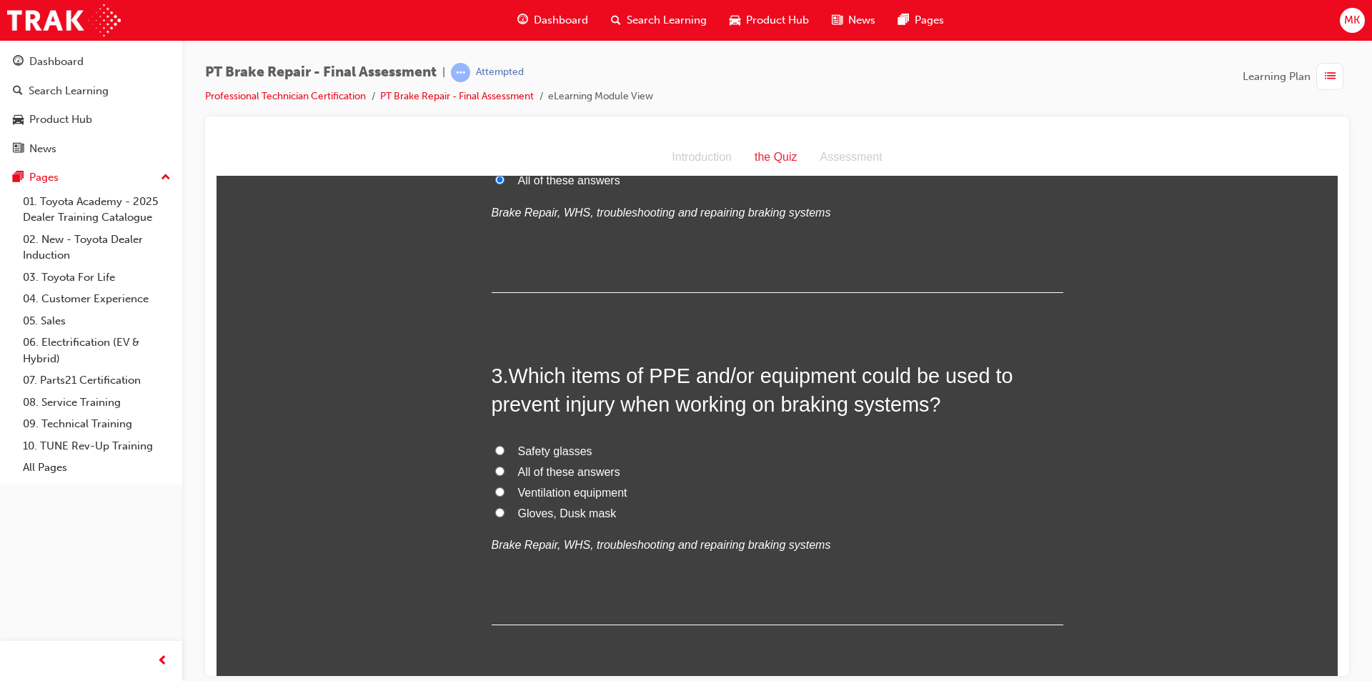
click at [555, 470] on span "All of these answers" at bounding box center [569, 471] width 102 height 12
click at [505, 470] on input "All of these answers" at bounding box center [499, 470] width 9 height 9
radio input "true"
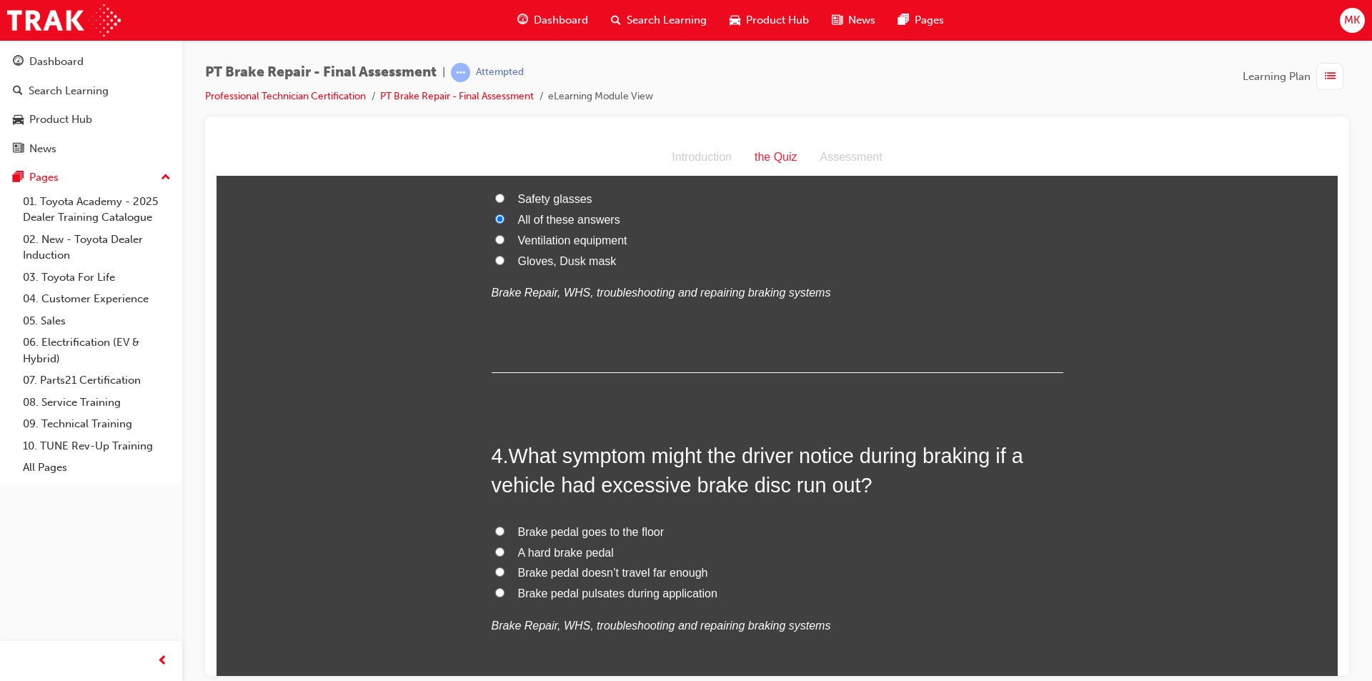
scroll to position [858, 0]
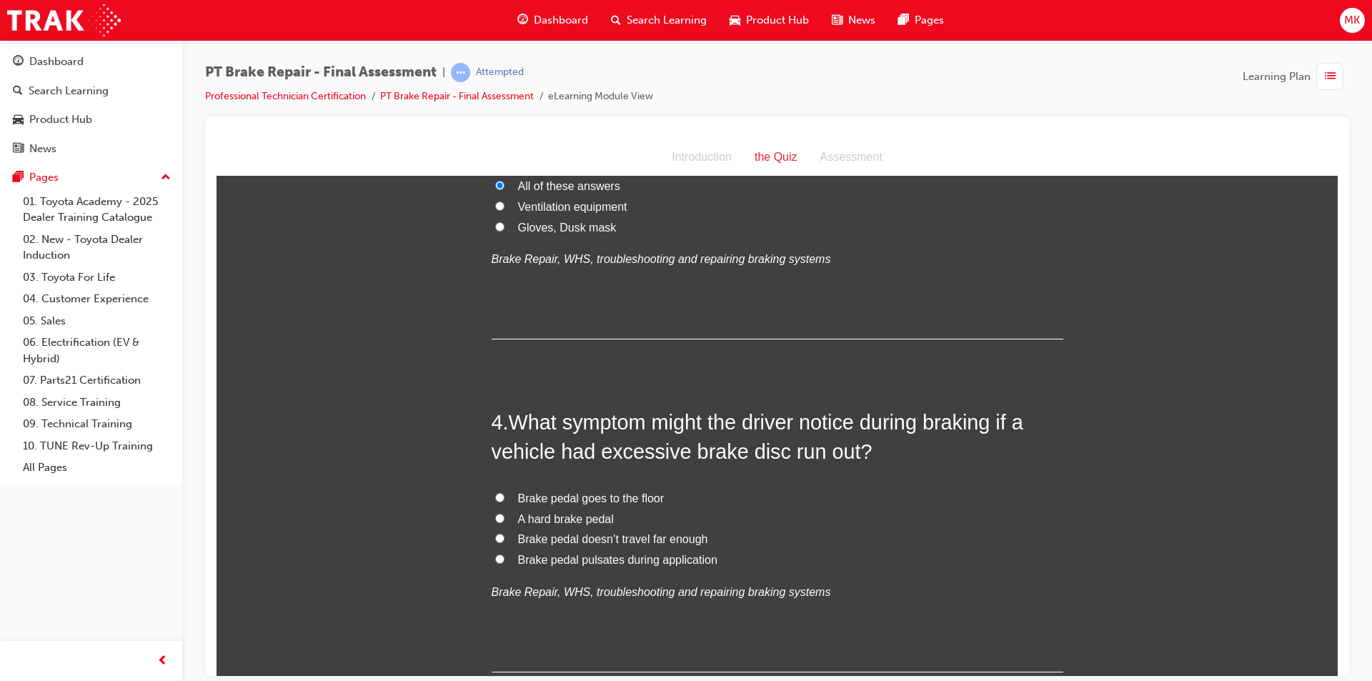
click at [575, 558] on span "Brake pedal pulsates during application" at bounding box center [617, 559] width 199 height 12
click at [505, 558] on input "Brake pedal pulsates during application" at bounding box center [499, 558] width 9 height 9
radio input "true"
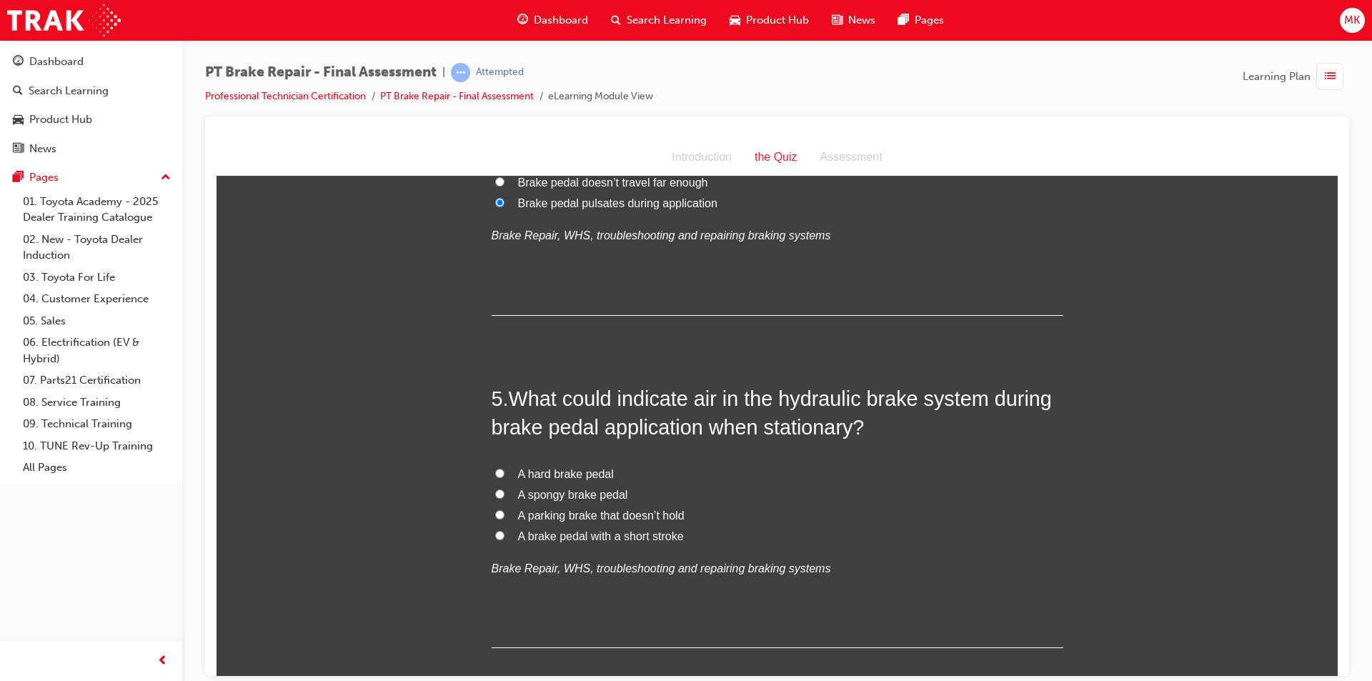
scroll to position [1215, 0]
click at [552, 490] on span "A spongy brake pedal" at bounding box center [573, 493] width 110 height 12
click at [505, 490] on input "A spongy brake pedal" at bounding box center [499, 492] width 9 height 9
radio input "true"
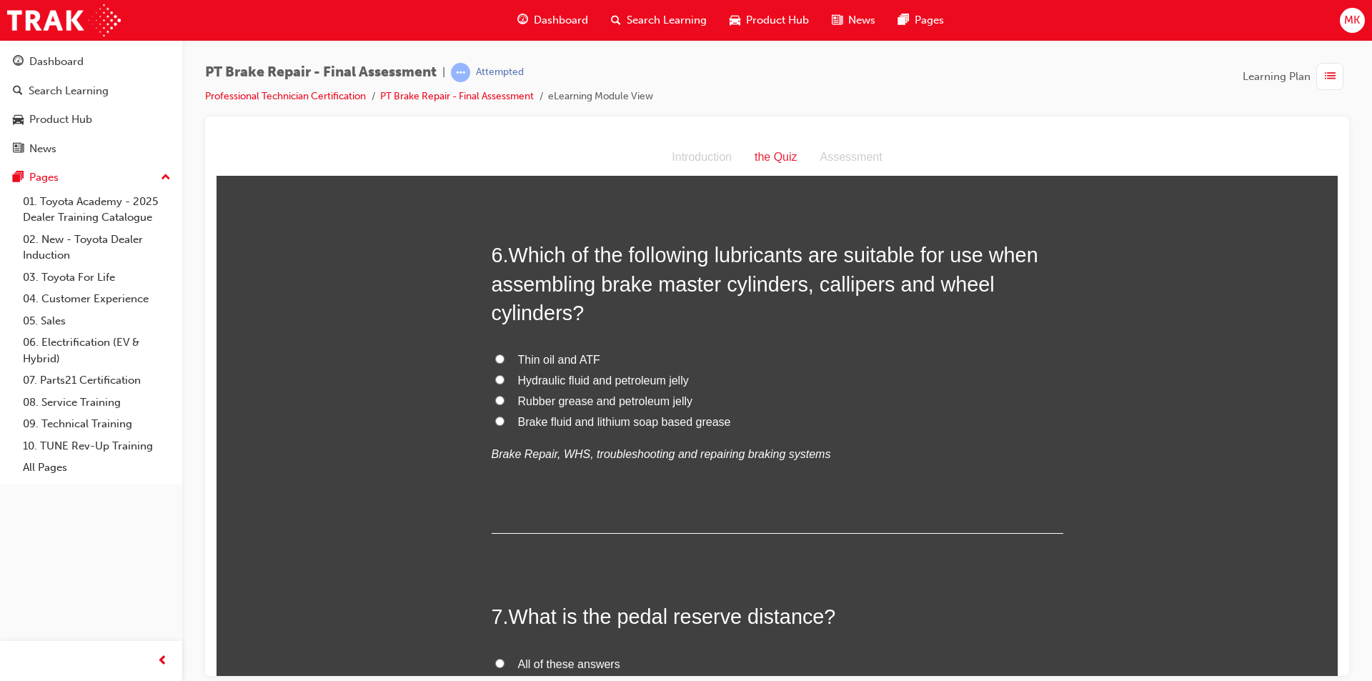
scroll to position [1715, 0]
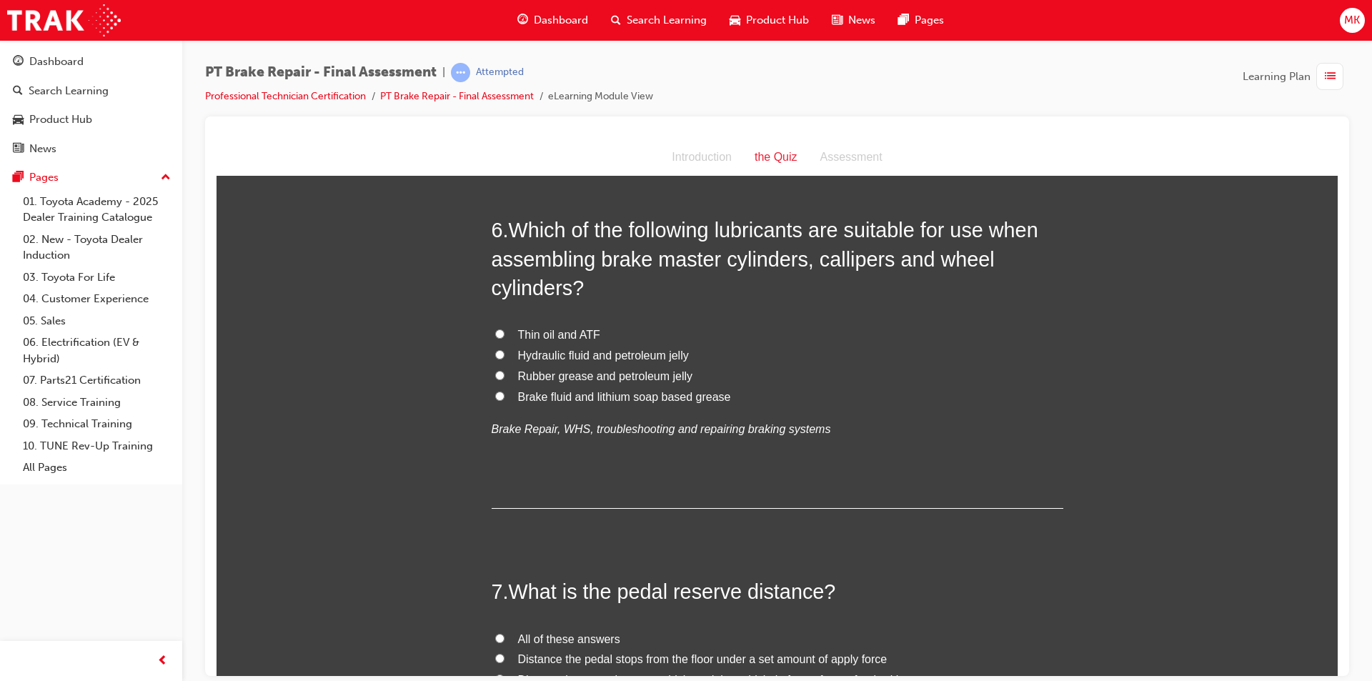
click at [701, 400] on span "Brake fluid and lithium soap based grease" at bounding box center [624, 396] width 213 height 12
click at [505, 400] on input "Brake fluid and lithium soap based grease" at bounding box center [499, 395] width 9 height 9
radio input "true"
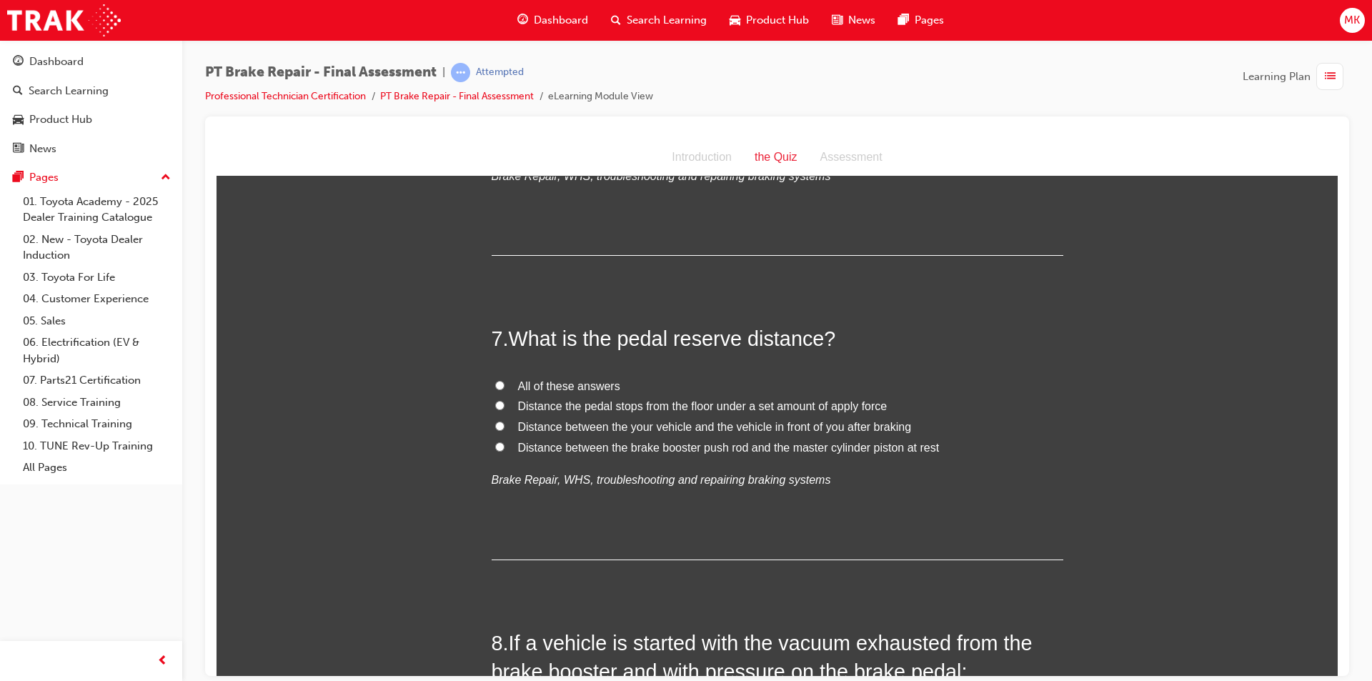
scroll to position [2001, 0]
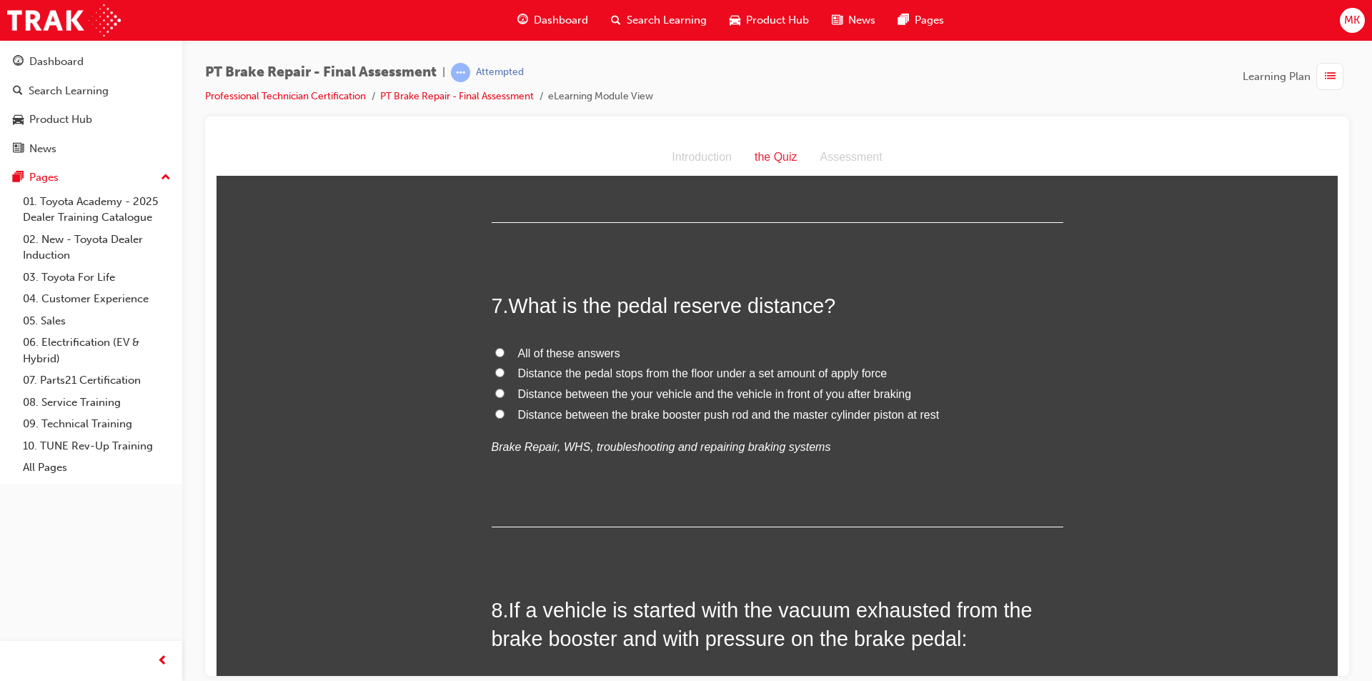
click at [496, 372] on input "Distance the pedal stops from the floor under a set amount of apply force" at bounding box center [499, 371] width 9 height 9
radio input "true"
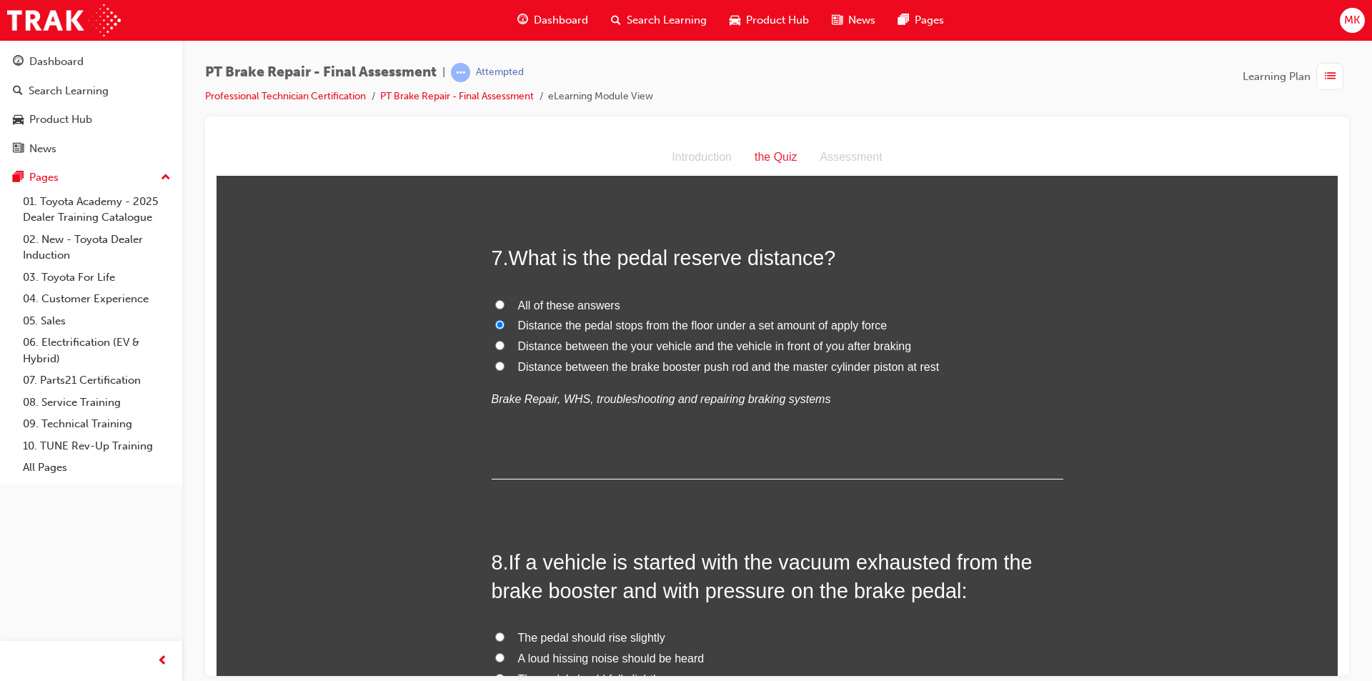
scroll to position [2072, 0]
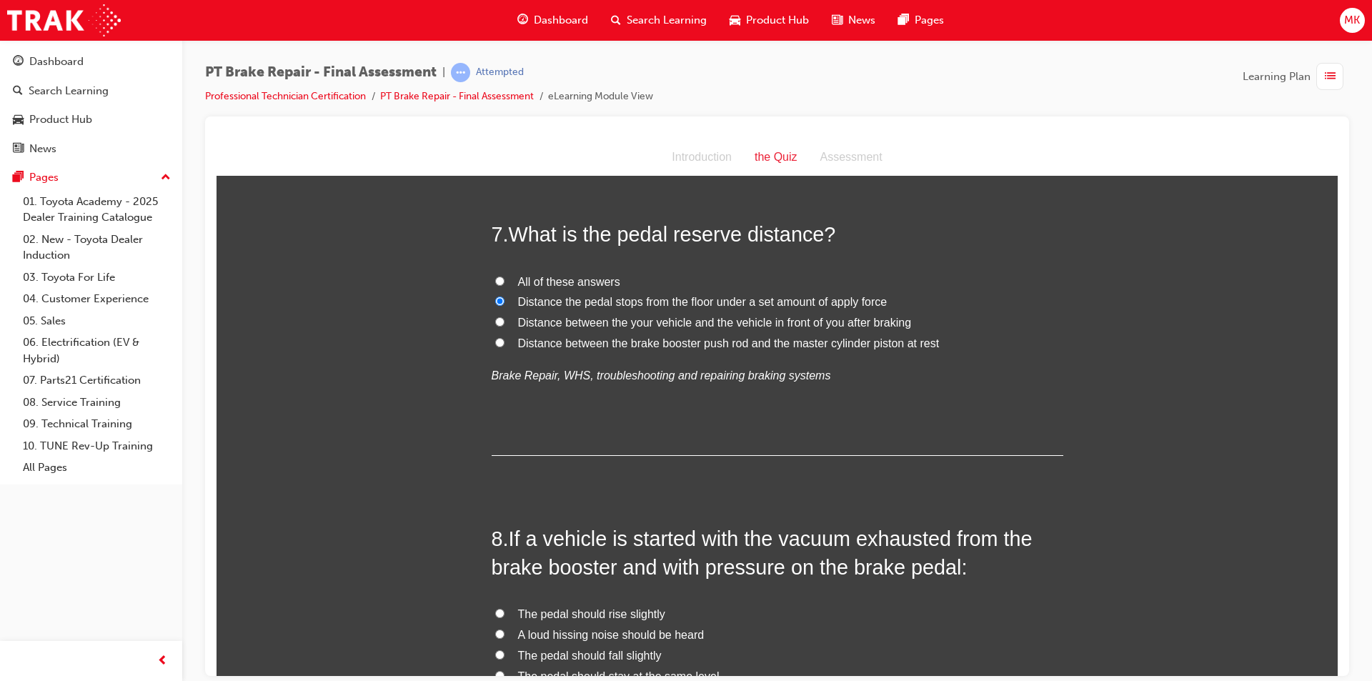
click at [504, 343] on label "Distance between the brake booster push rod and the master cylinder piston at r…" at bounding box center [778, 343] width 572 height 21
click at [504, 343] on input "Distance between the brake booster push rod and the master cylinder piston at r…" at bounding box center [499, 341] width 9 height 9
radio input "true"
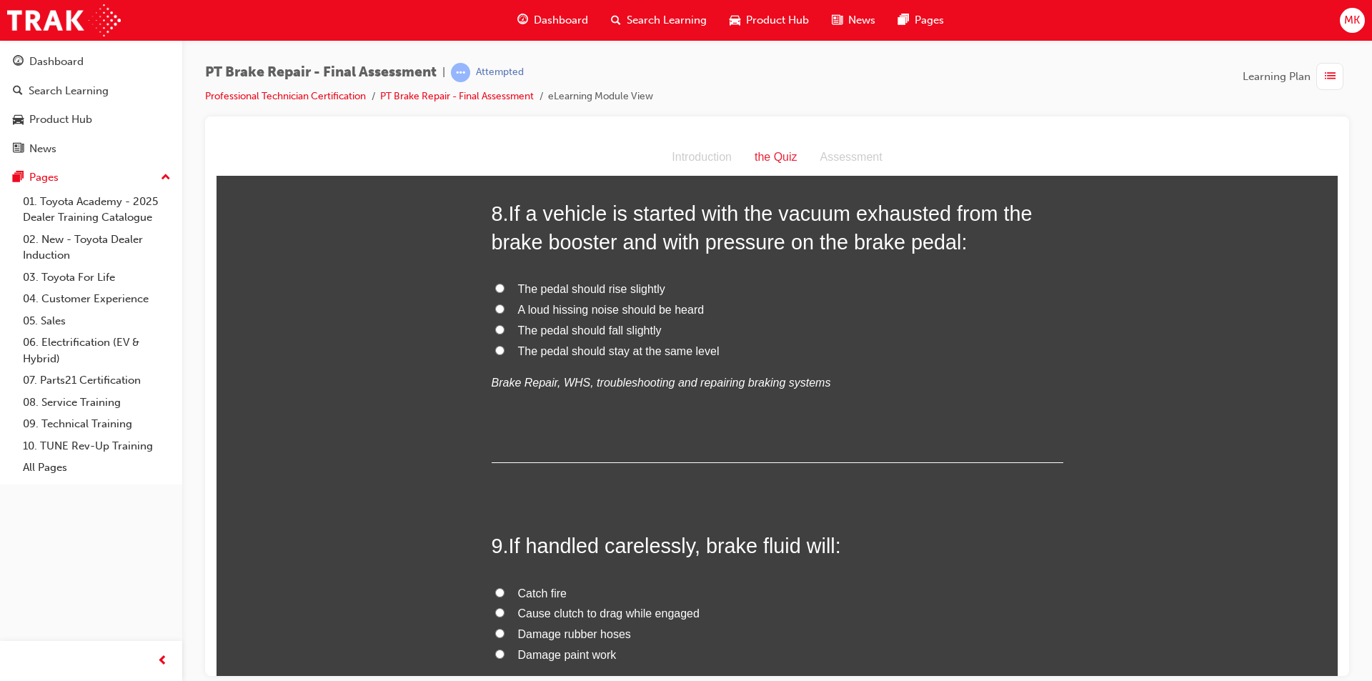
scroll to position [2430, 0]
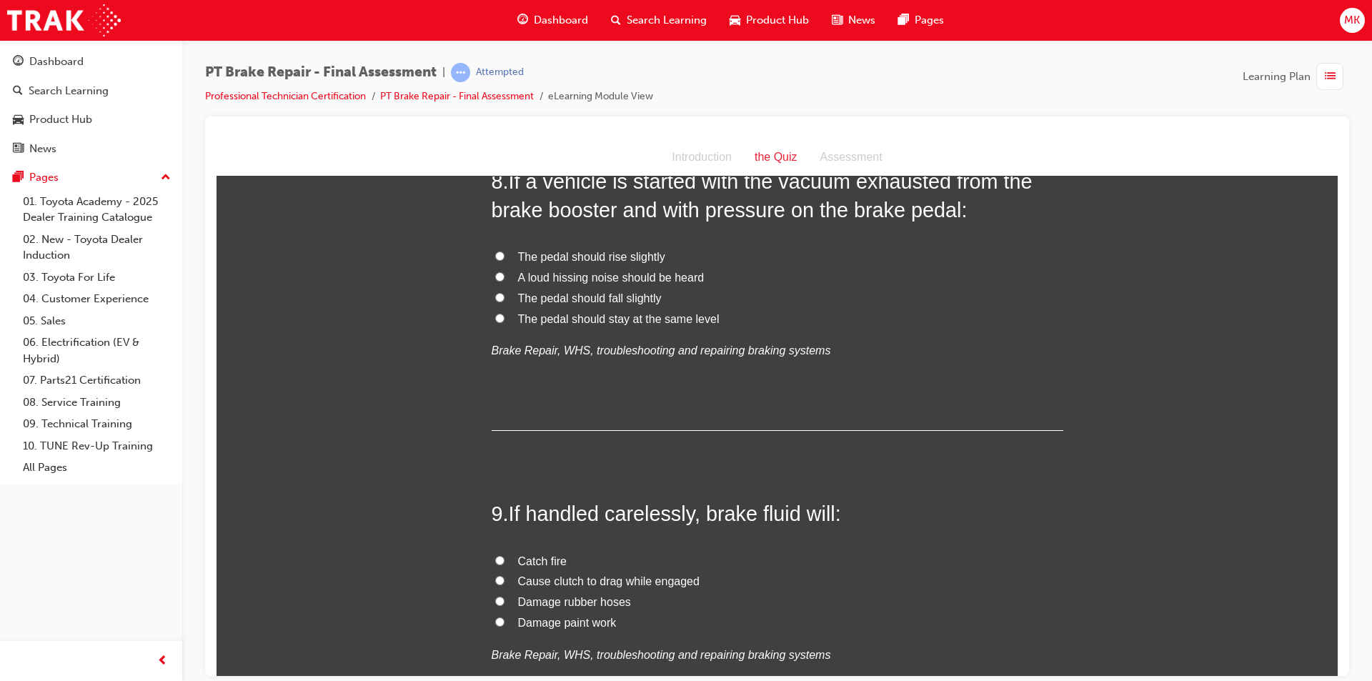
click at [586, 629] on label "Damage paint work" at bounding box center [778, 622] width 572 height 21
click at [505, 626] on input "Damage paint work" at bounding box center [499, 621] width 9 height 9
radio input "true"
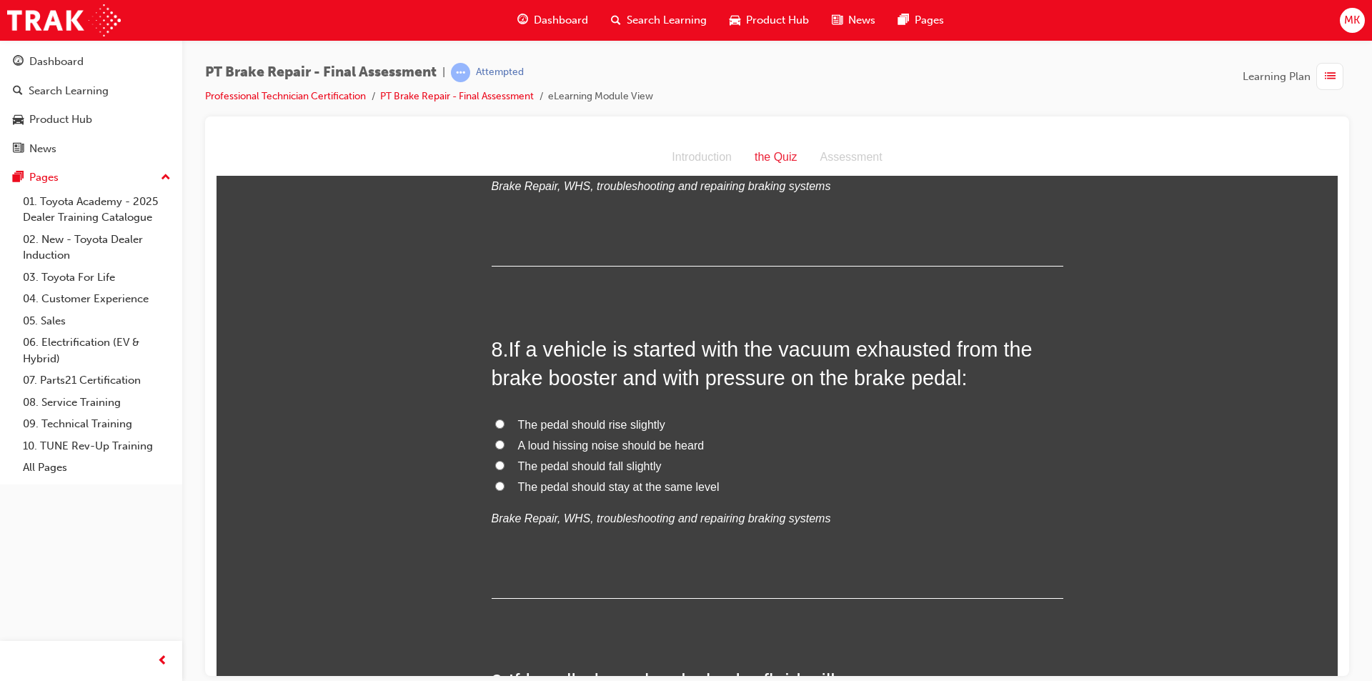
scroll to position [2287, 0]
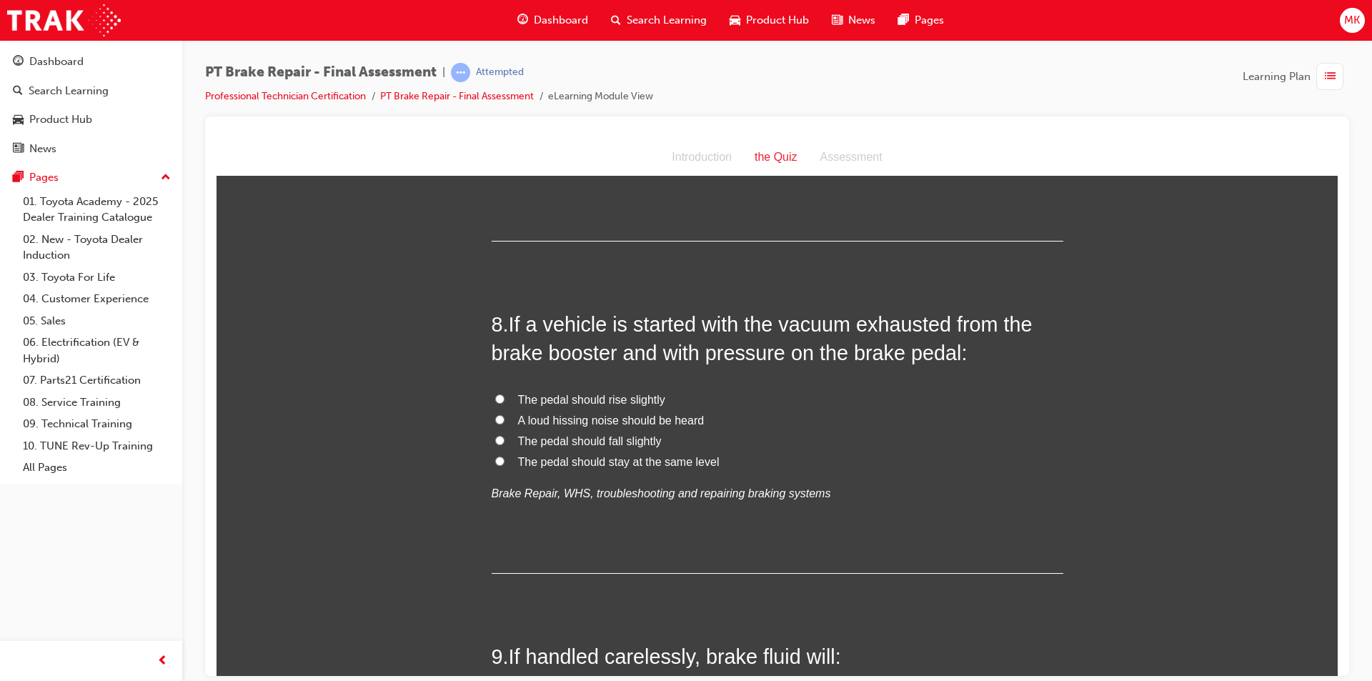
click at [496, 462] on input "The pedal should stay at the same level" at bounding box center [499, 460] width 9 height 9
radio input "true"
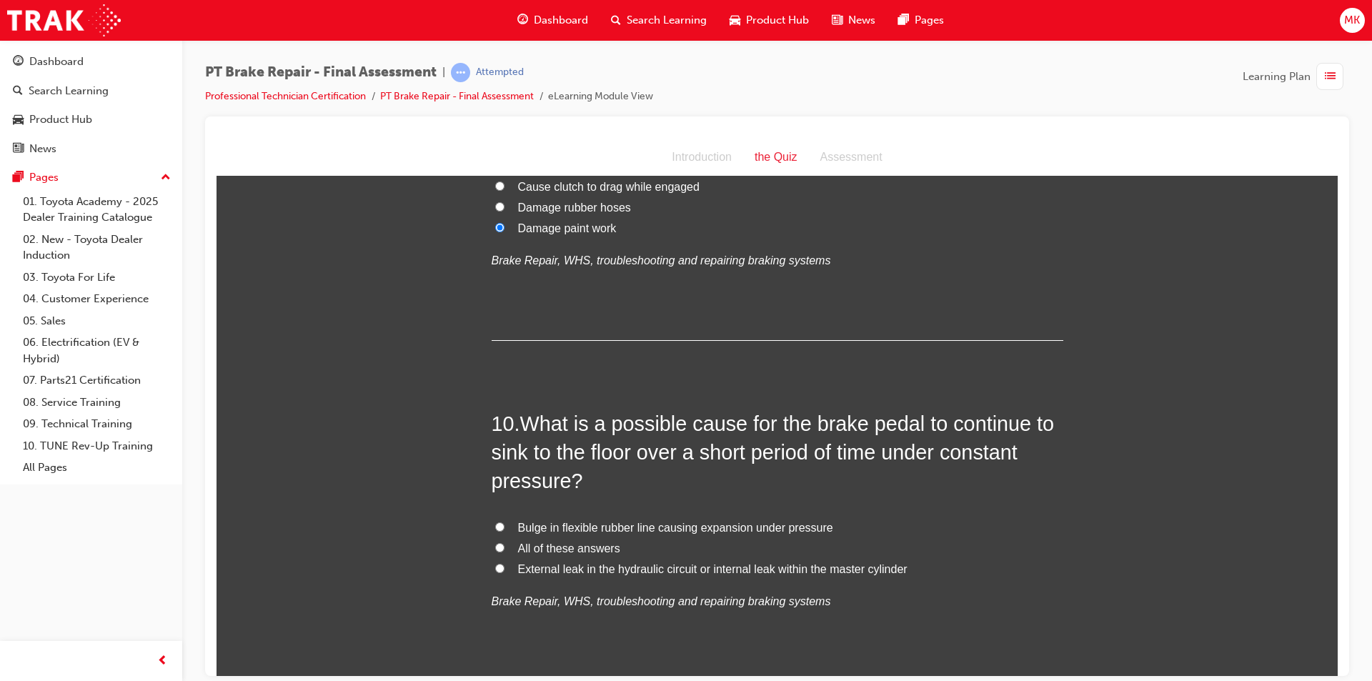
scroll to position [2858, 0]
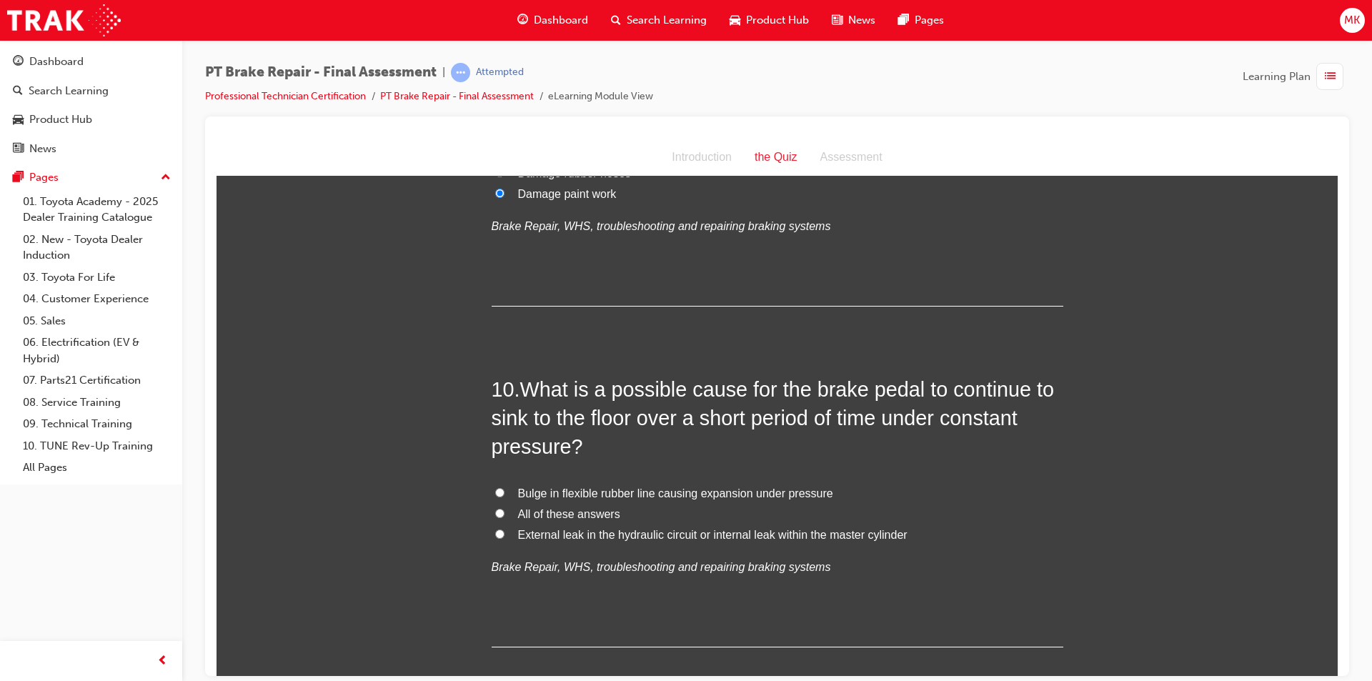
click at [504, 512] on label "All of these answers" at bounding box center [778, 514] width 572 height 21
click at [504, 512] on input "All of these answers" at bounding box center [499, 512] width 9 height 9
radio input "true"
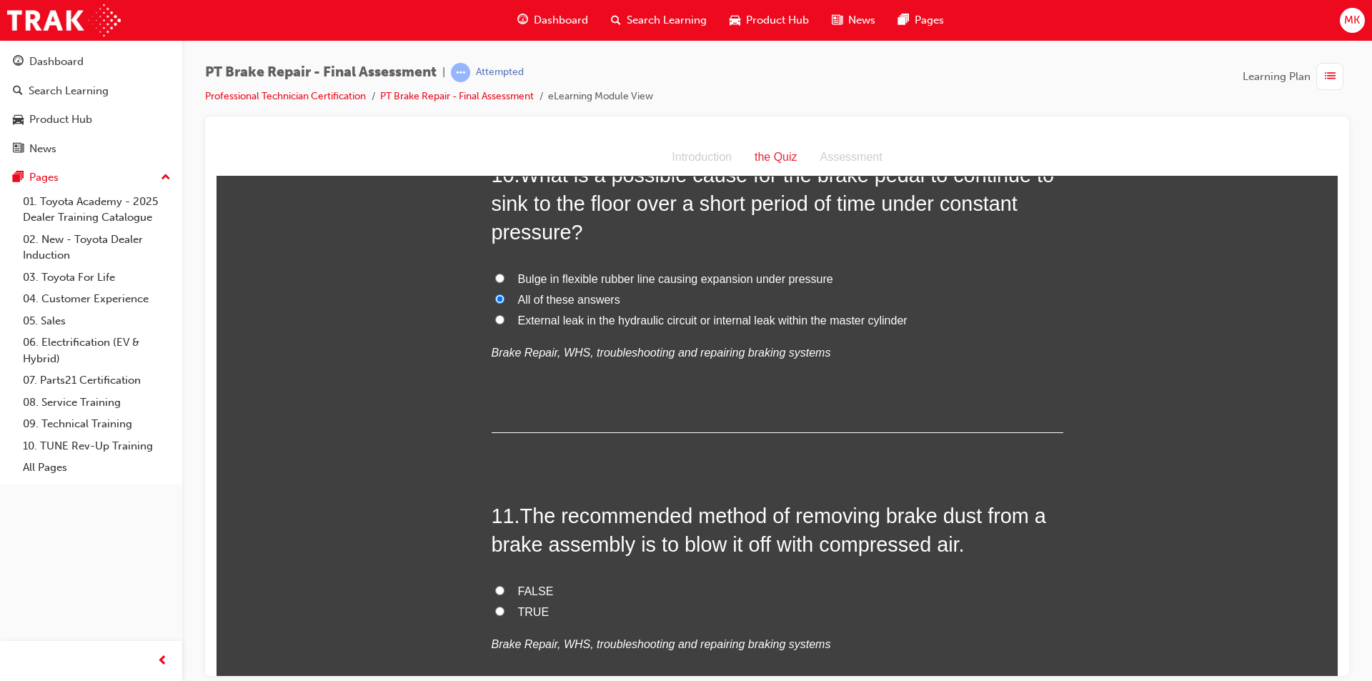
scroll to position [3144, 0]
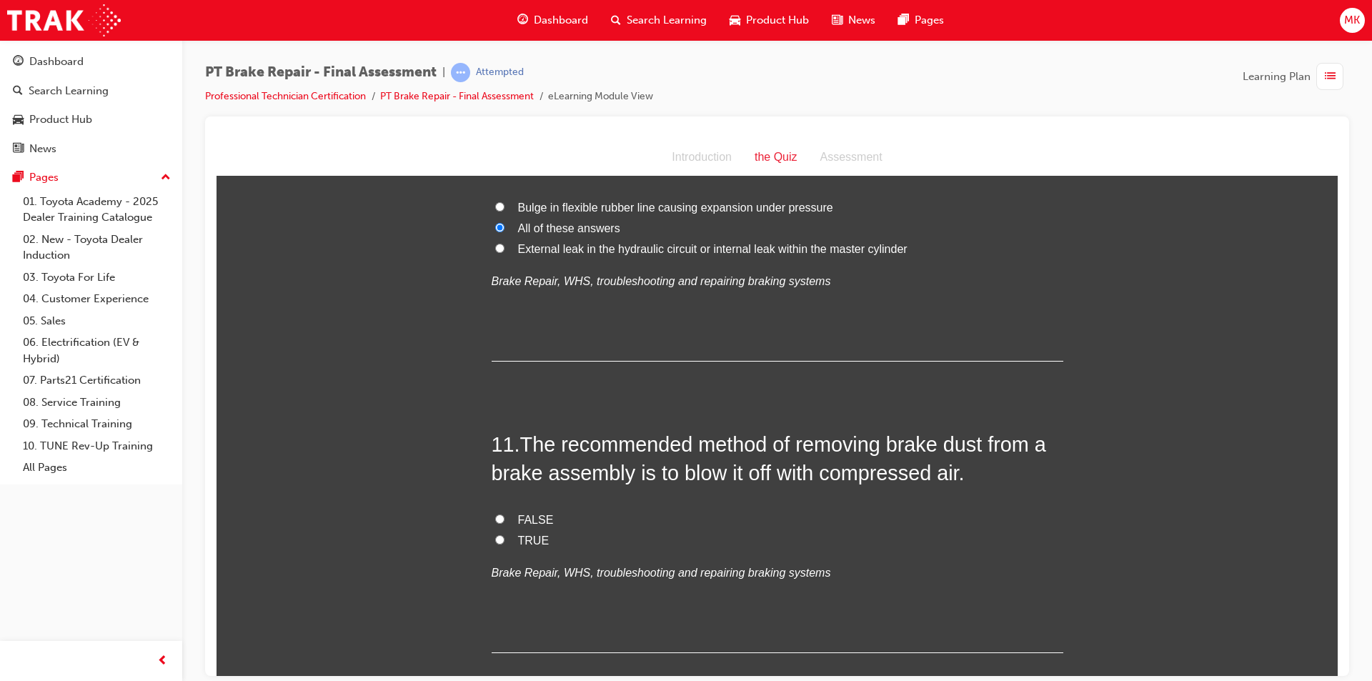
click at [495, 517] on input "FALSE" at bounding box center [499, 518] width 9 height 9
radio input "true"
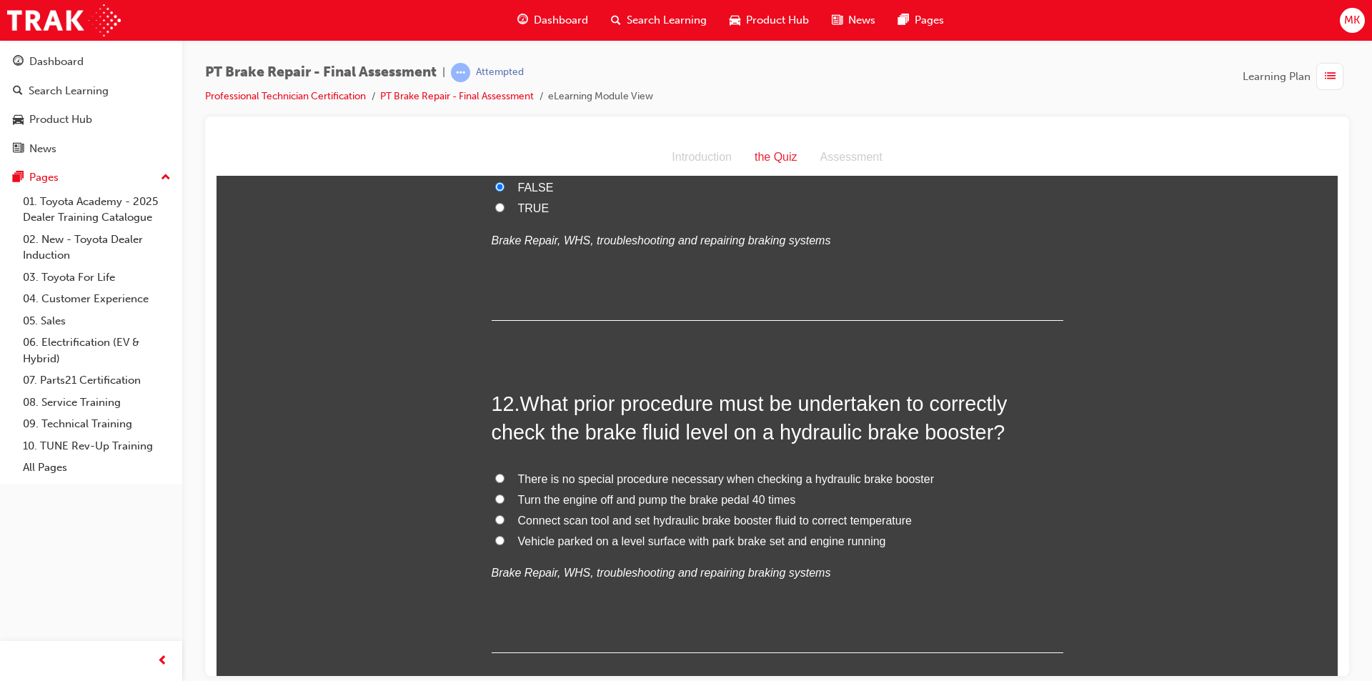
scroll to position [3502, 0]
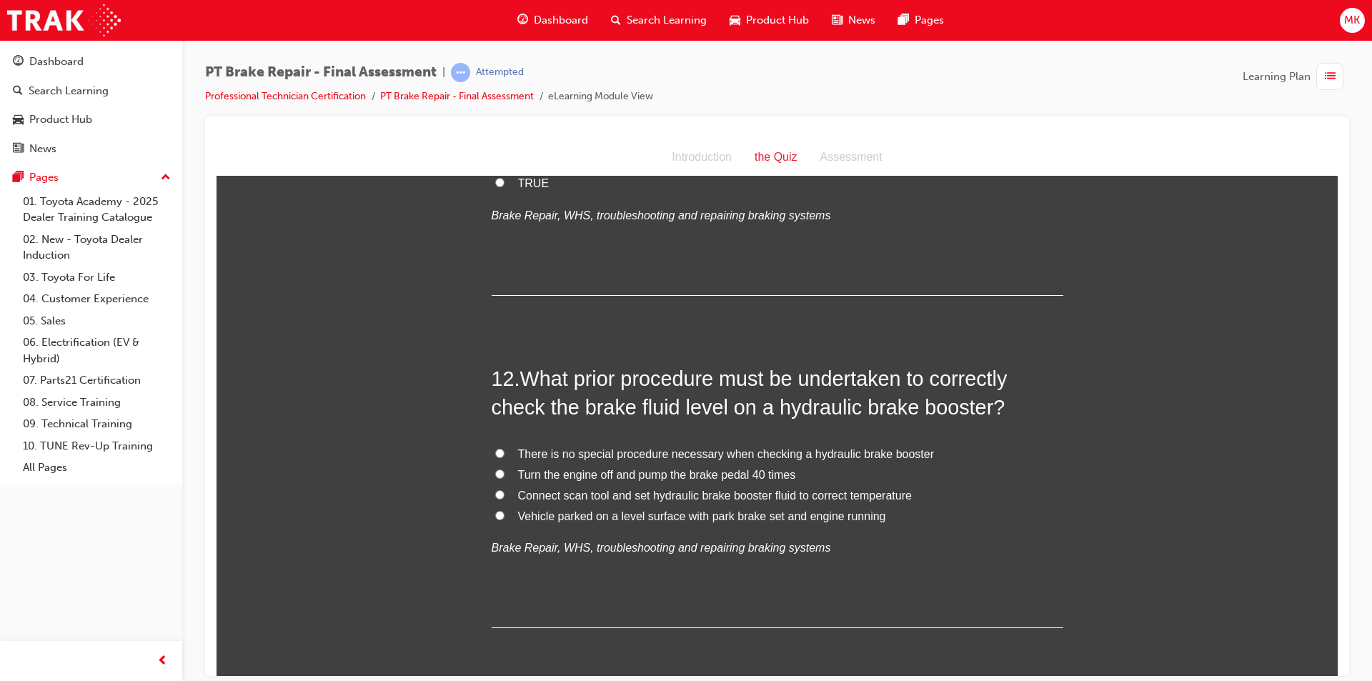
click at [496, 514] on input "Vehicle parked on a level surface with park brake set and engine running" at bounding box center [499, 514] width 9 height 9
radio input "true"
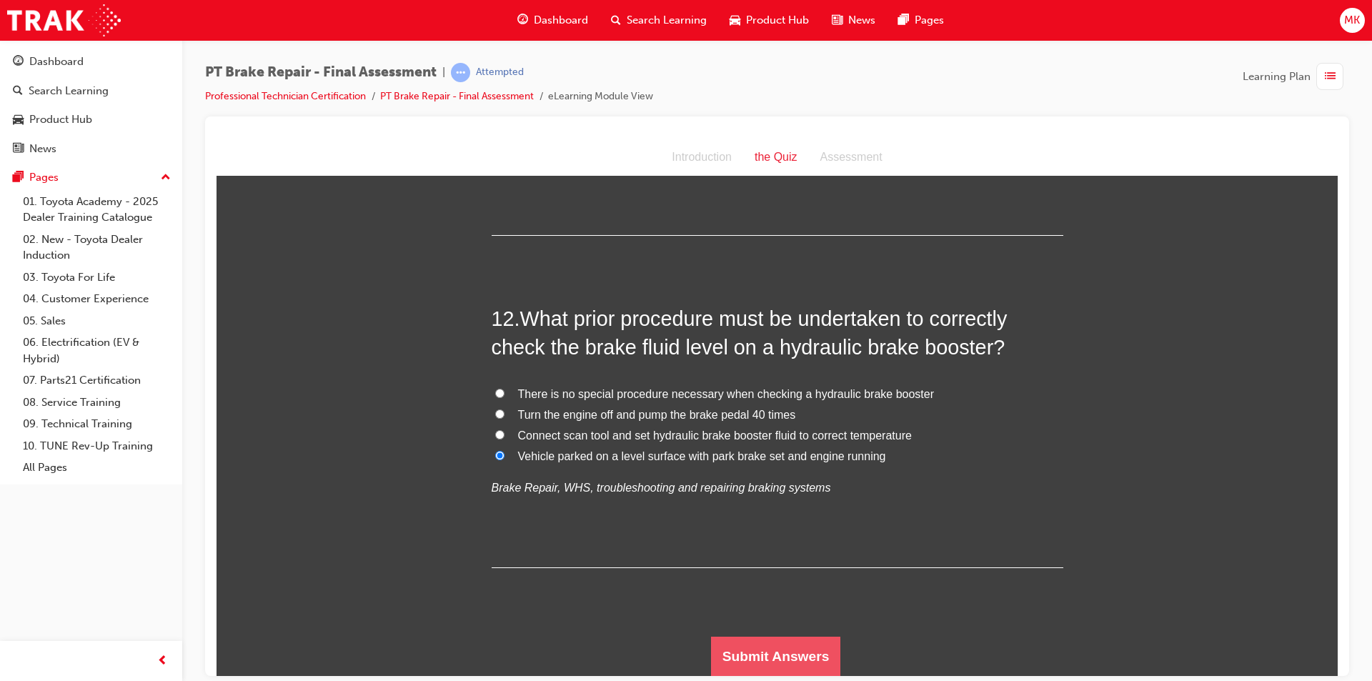
click at [769, 650] on button "Submit Answers" at bounding box center [776, 656] width 130 height 40
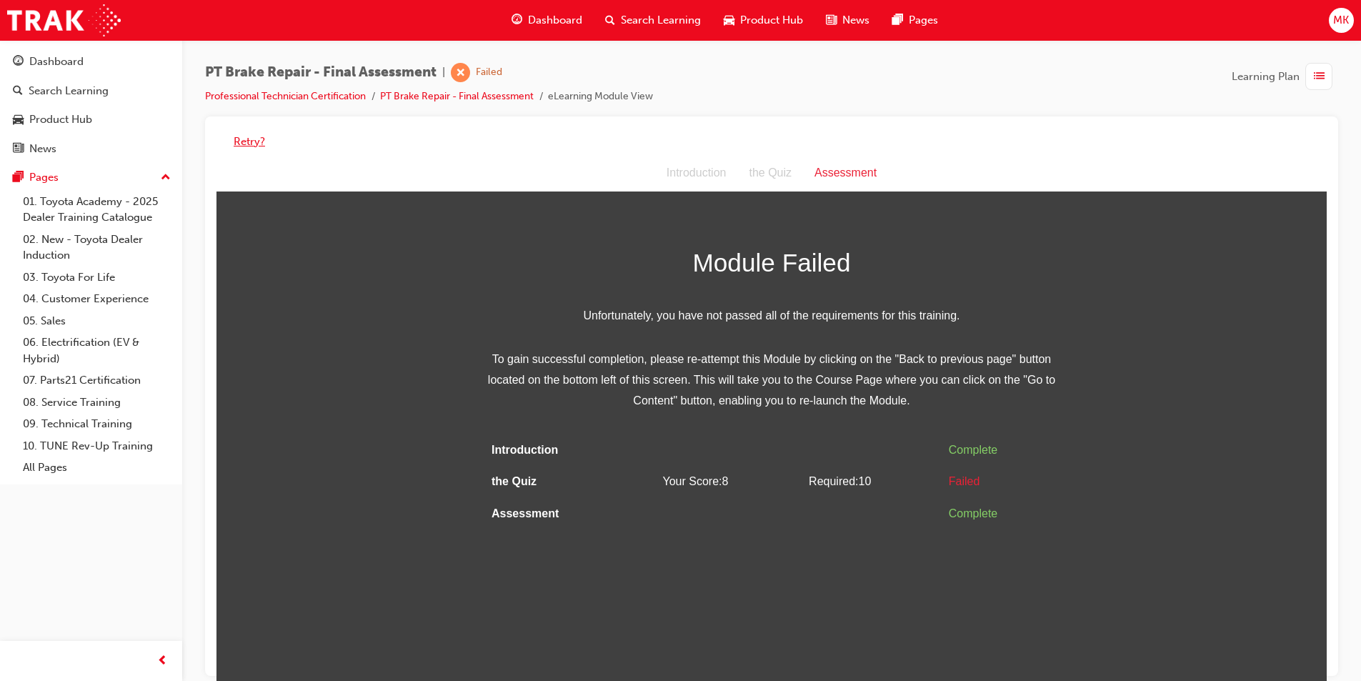
click at [246, 138] on button "Retry?" at bounding box center [249, 142] width 31 height 16
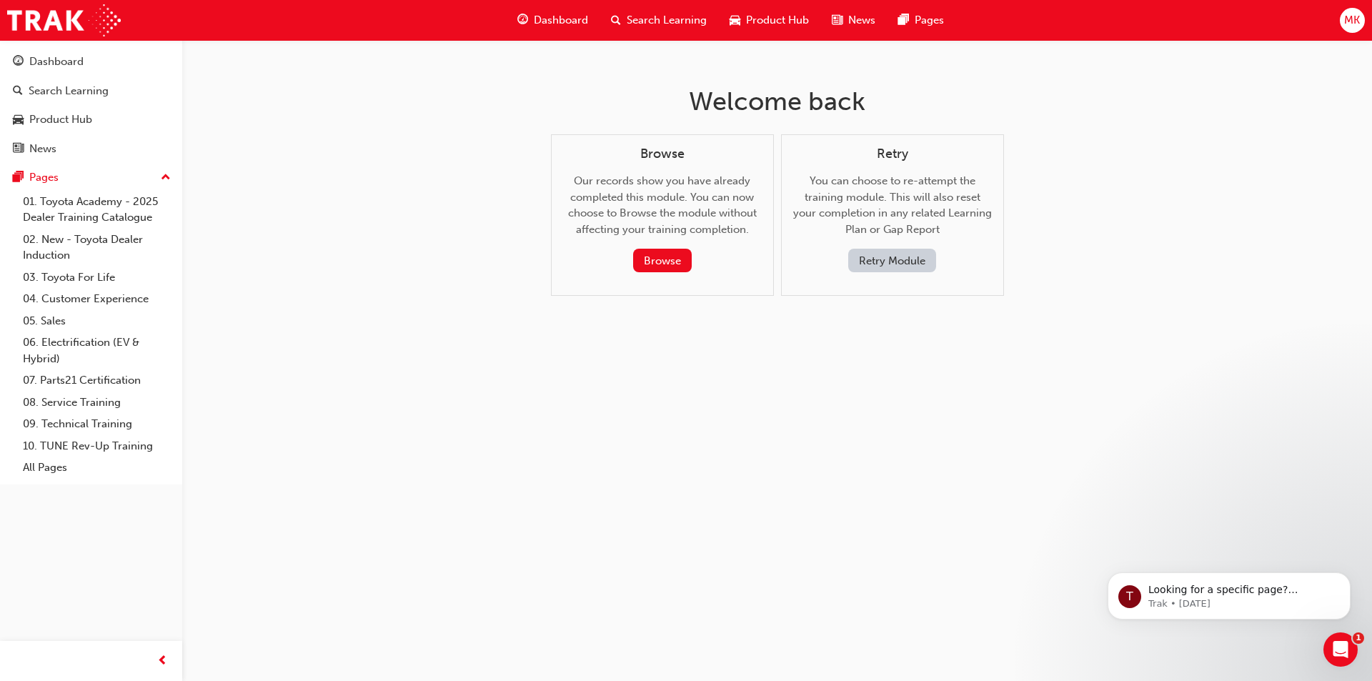
click at [1347, 27] on span "MK" at bounding box center [1352, 20] width 16 height 16
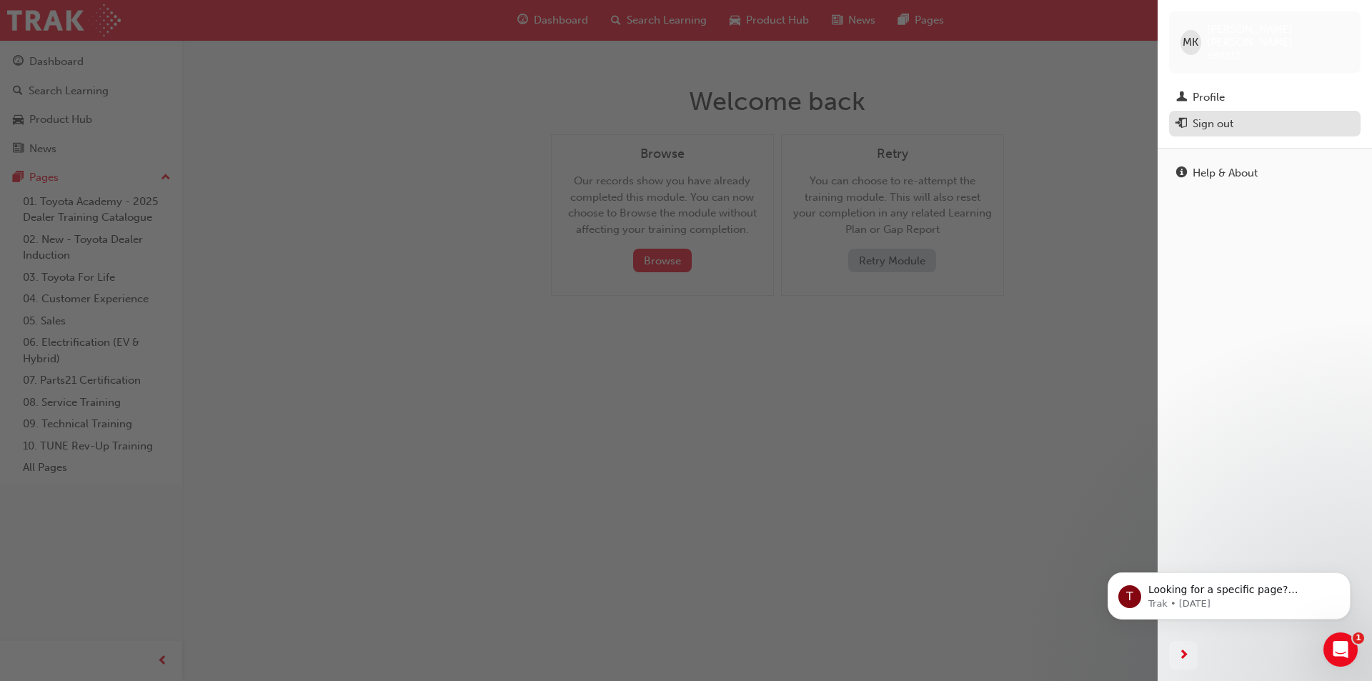
click at [1276, 115] on div "Sign out" at bounding box center [1264, 124] width 177 height 18
